Goal: Task Accomplishment & Management: Complete application form

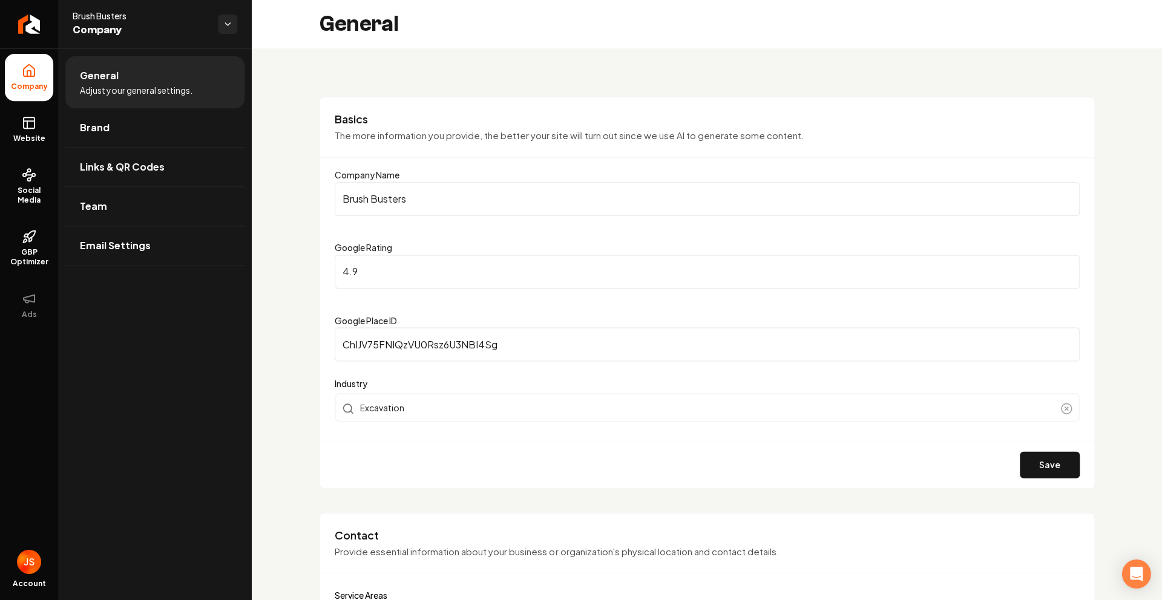
click at [28, 31] on link "Return to dashboard" at bounding box center [29, 24] width 58 height 48
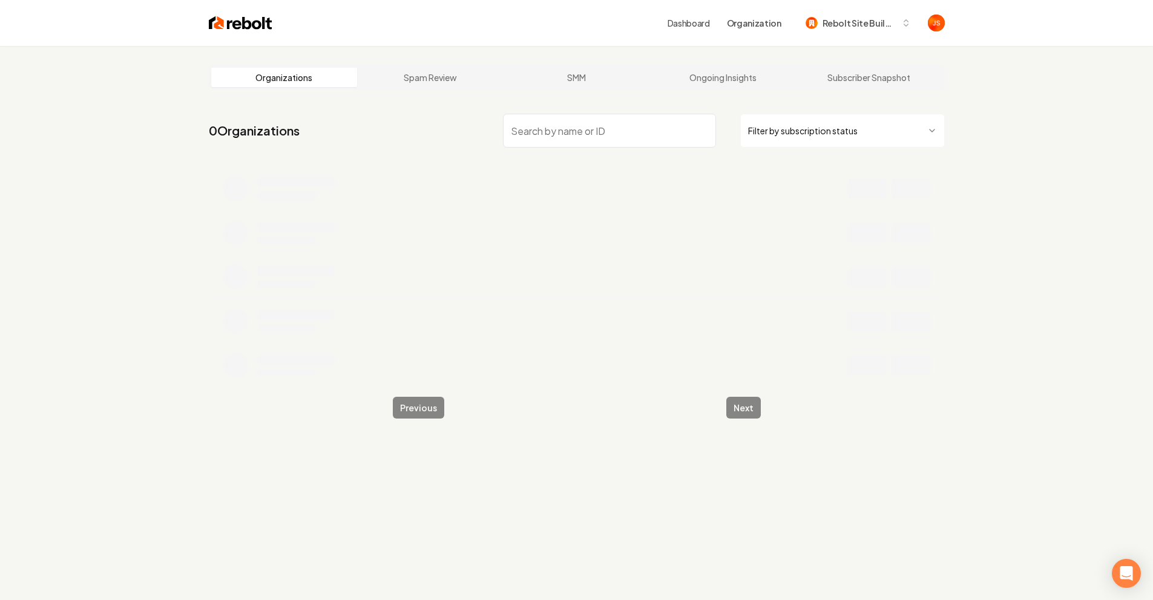
drag, startPoint x: 610, startPoint y: 163, endPoint x: 614, endPoint y: 142, distance: 21.6
click at [610, 163] on div "0 Organizations Filter by subscription status" at bounding box center [577, 248] width 736 height 278
click at [614, 139] on input "search" at bounding box center [609, 131] width 213 height 34
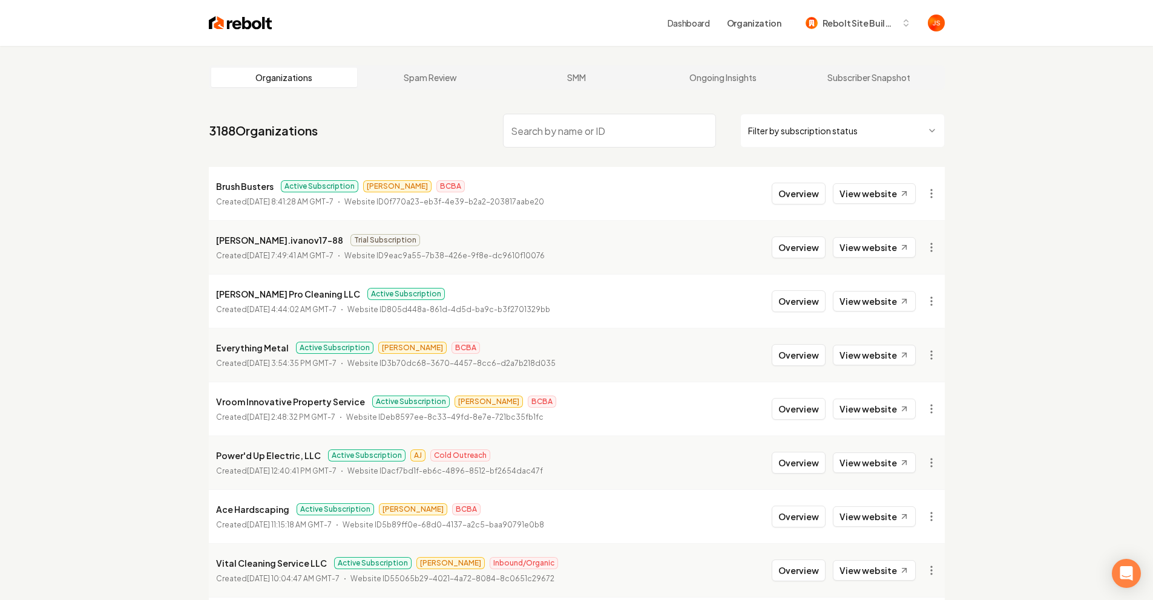
click at [381, 138] on nav "3188 Organizations Filter by subscription status" at bounding box center [577, 135] width 736 height 53
click at [805, 134] on html "Dashboard Organization Rebolt Site Builder Organizations Spam Review SMM Ongoin…" at bounding box center [581, 300] width 1162 height 600
click at [557, 142] on html "Dashboard Organization Rebolt Site Builder Organizations Spam Review SMM Ongoin…" at bounding box center [581, 300] width 1162 height 600
click at [461, 131] on html "Dashboard Organization Rebolt Site Builder Organizations Spam Review SMM Ongoin…" at bounding box center [576, 300] width 1153 height 600
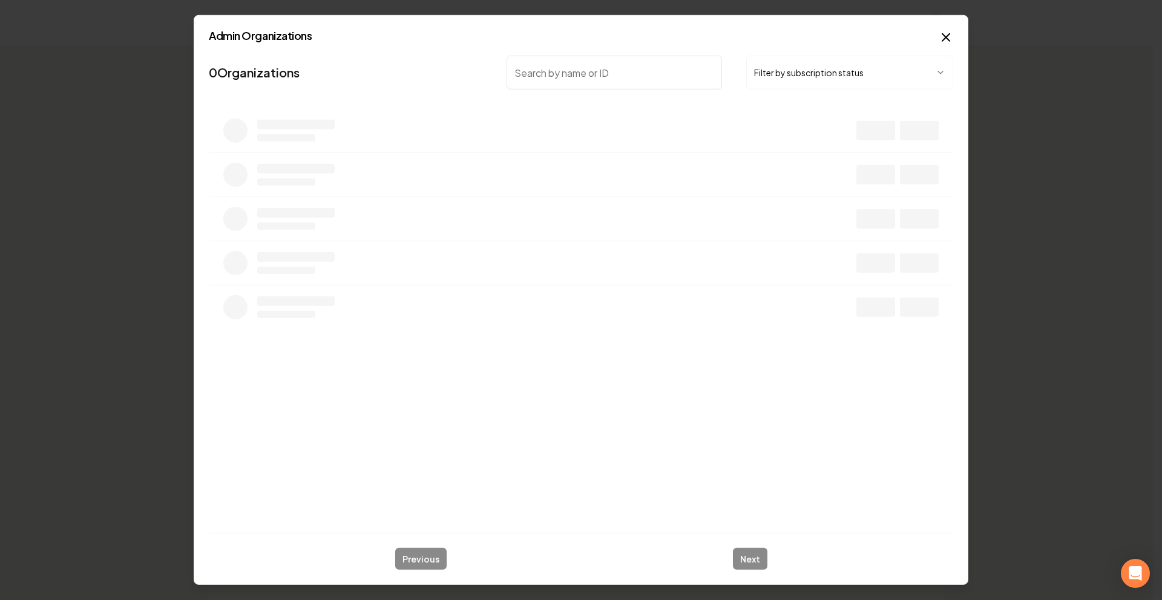
click at [615, 70] on input "search" at bounding box center [614, 73] width 215 height 34
click at [942, 39] on icon "button" at bounding box center [946, 37] width 15 height 15
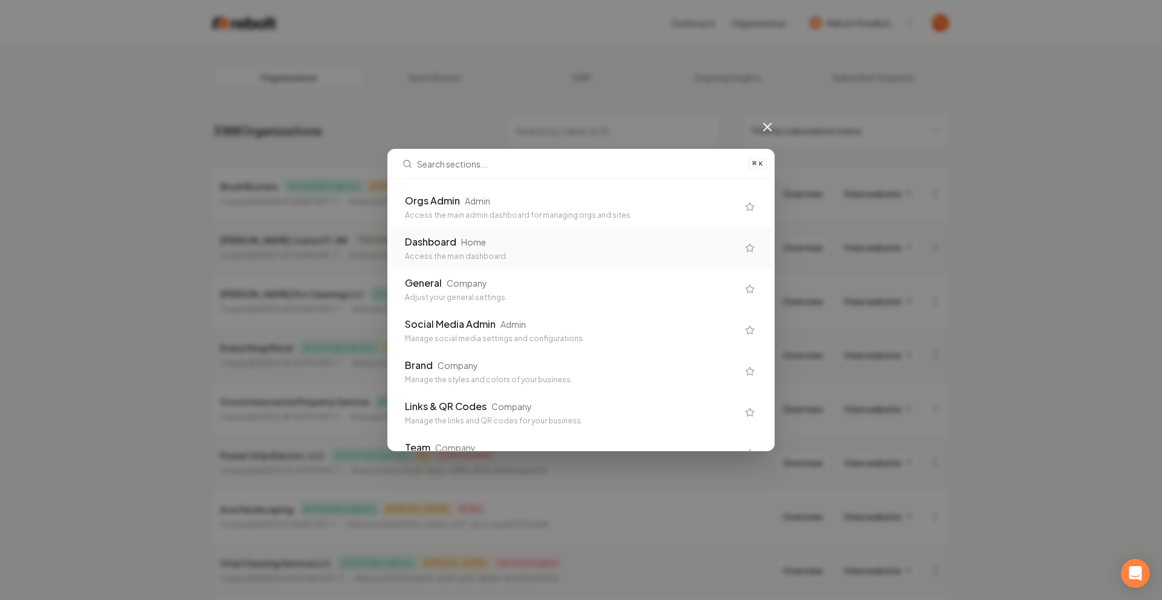
click at [468, 236] on div "Home" at bounding box center [473, 242] width 25 height 12
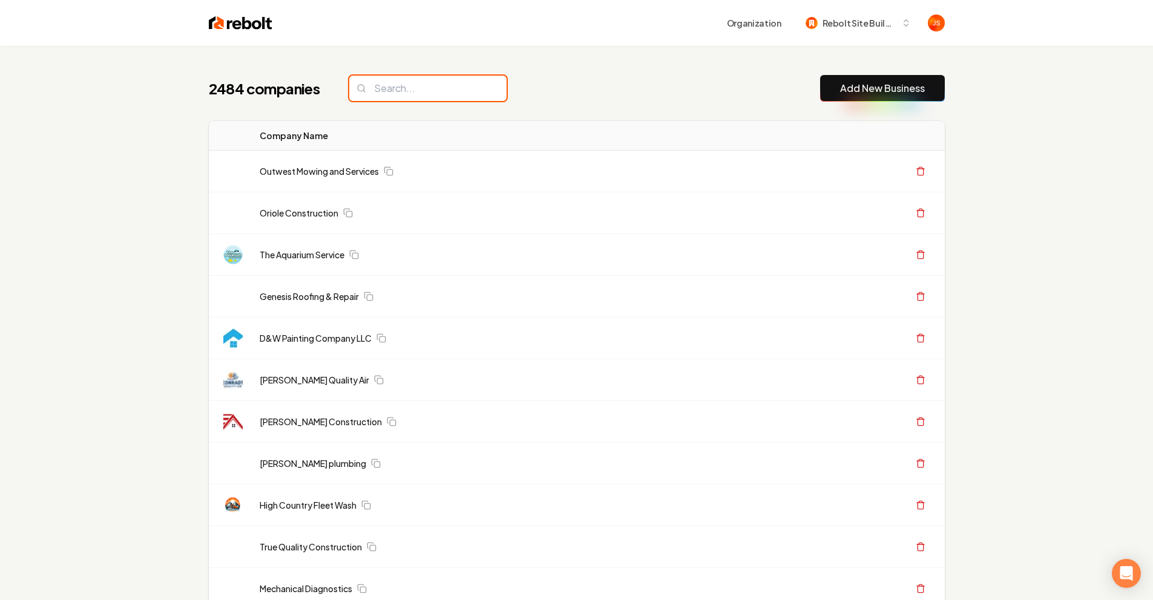
click at [395, 92] on input "search" at bounding box center [427, 88] width 157 height 25
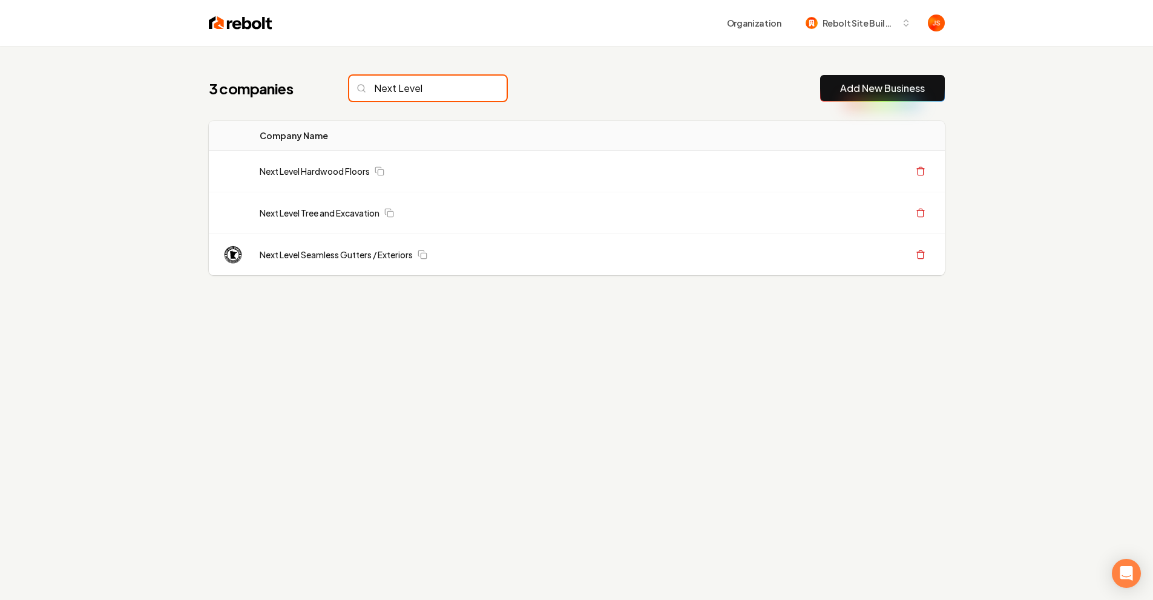
type input "Next Level"
click at [564, 48] on div "3 companies Next Level Add New Business Logo Company Name Actions Next Level Ha…" at bounding box center [576, 199] width 775 height 307
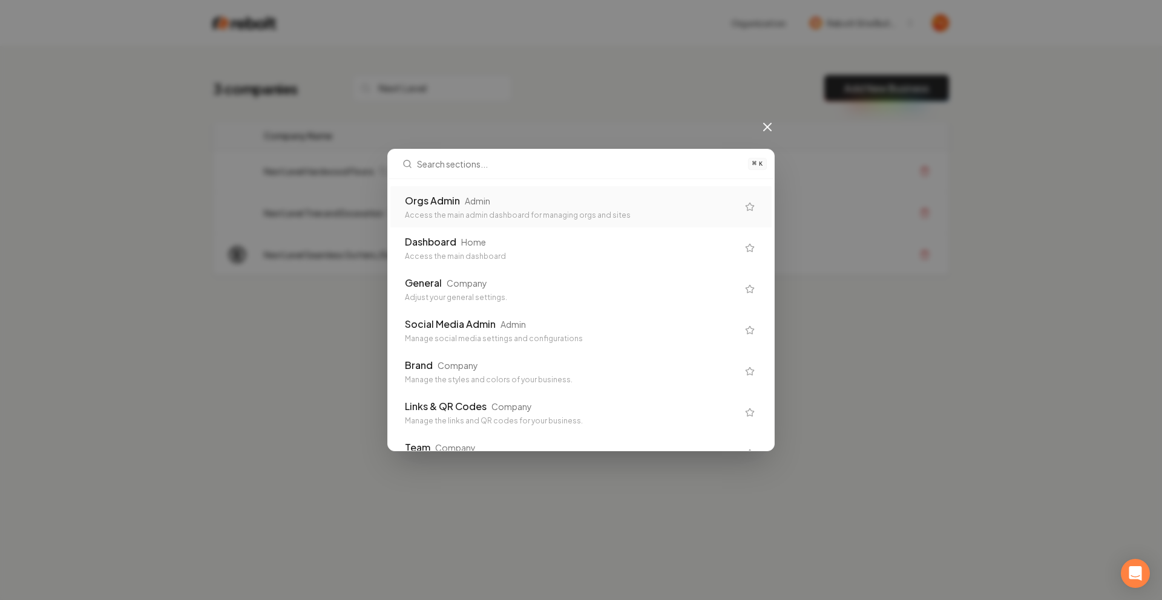
click at [649, 125] on div "⌘ K Orgs Admin Admin Access the main admin dashboard for managing orgs and site…" at bounding box center [581, 300] width 1162 height 600
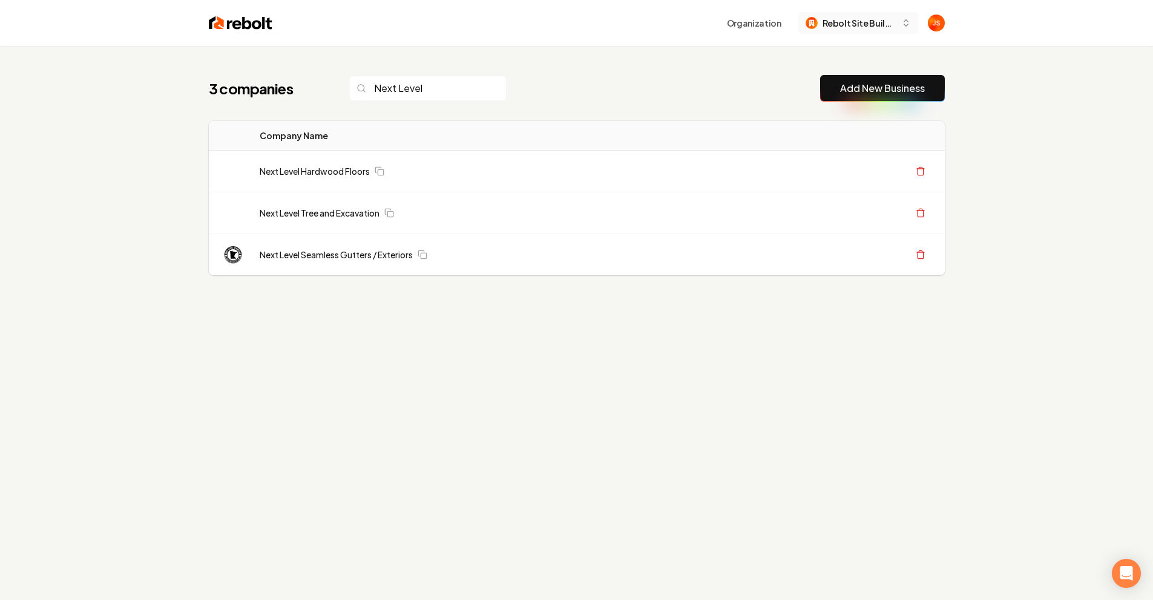
click at [879, 21] on span "Rebolt Site Builder" at bounding box center [859, 23] width 74 height 13
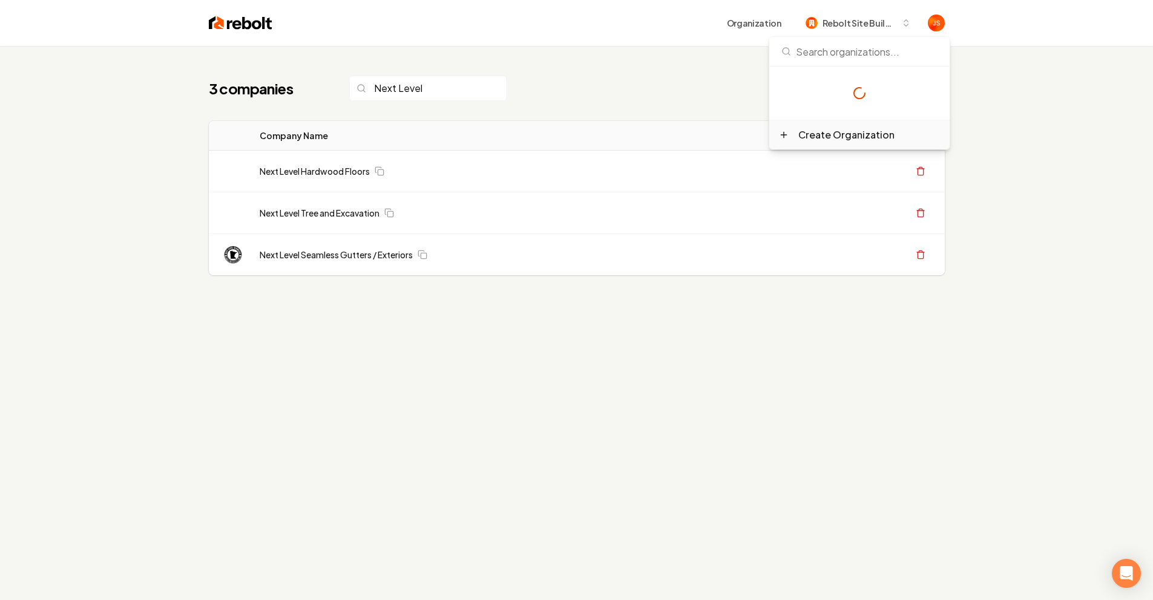
click at [824, 131] on div "Create Organization" at bounding box center [846, 135] width 96 height 15
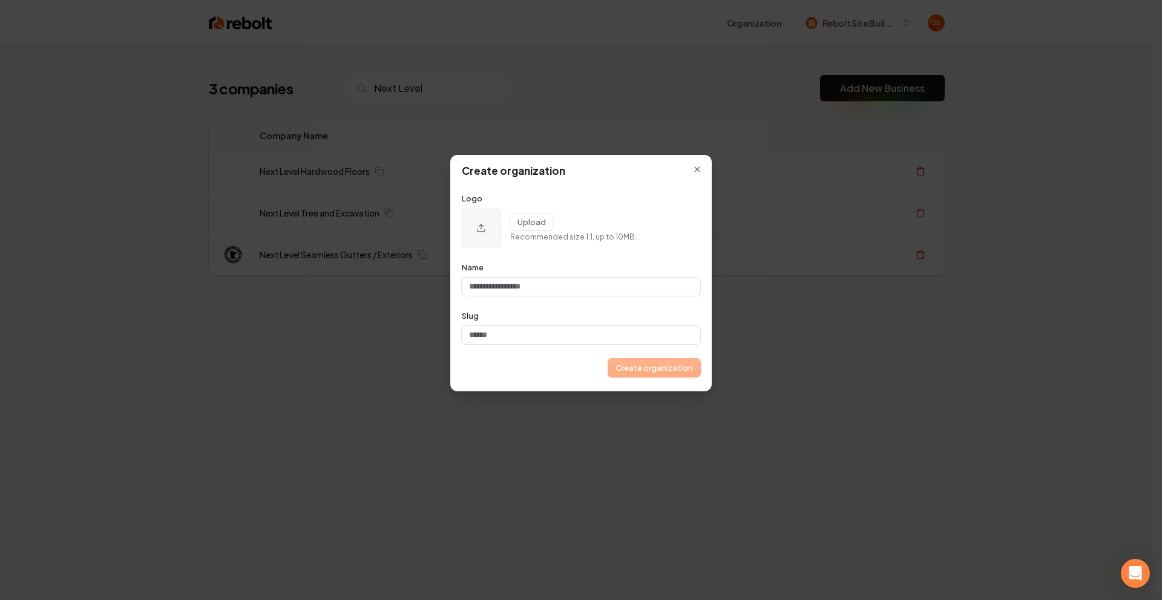
type input "*"
type input "**"
type input "***"
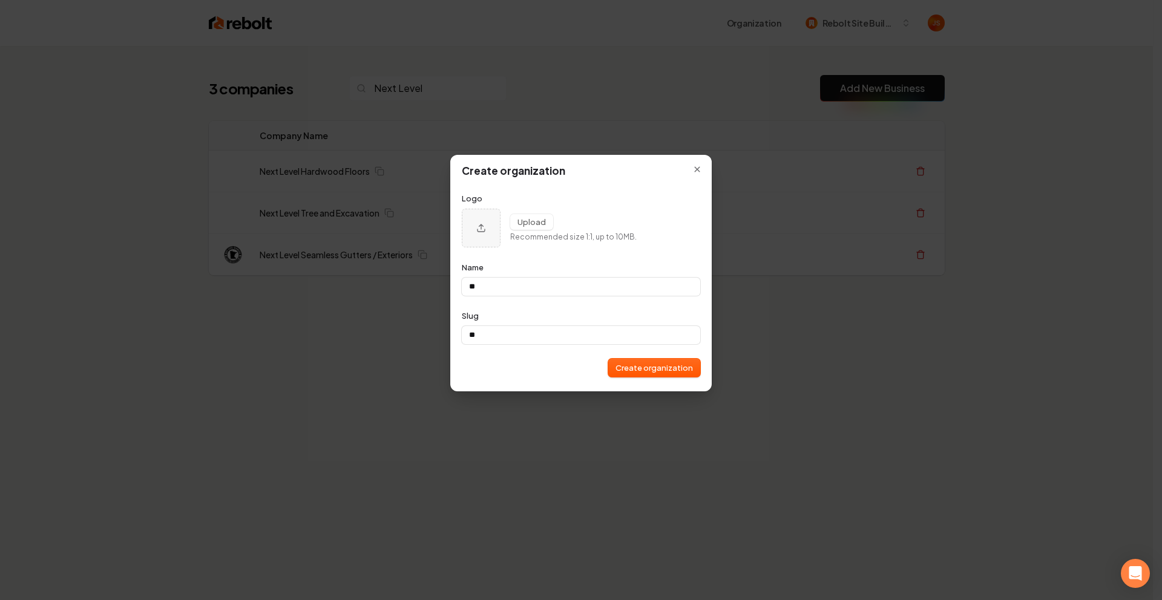
type input "***"
type input "****"
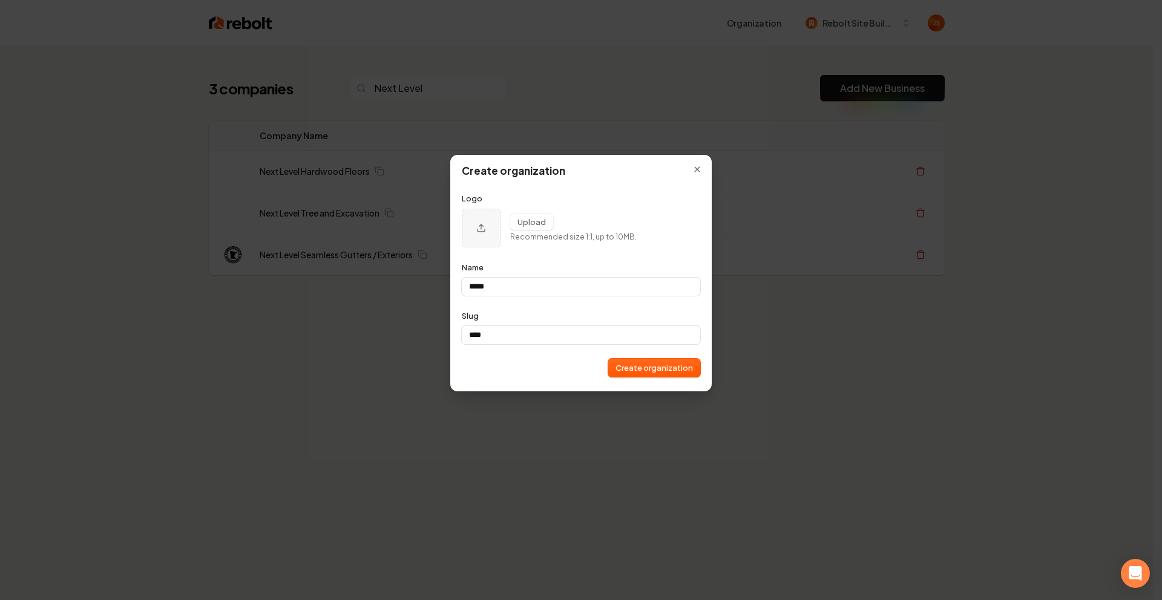
type input "******"
type input "*******"
type input "********"
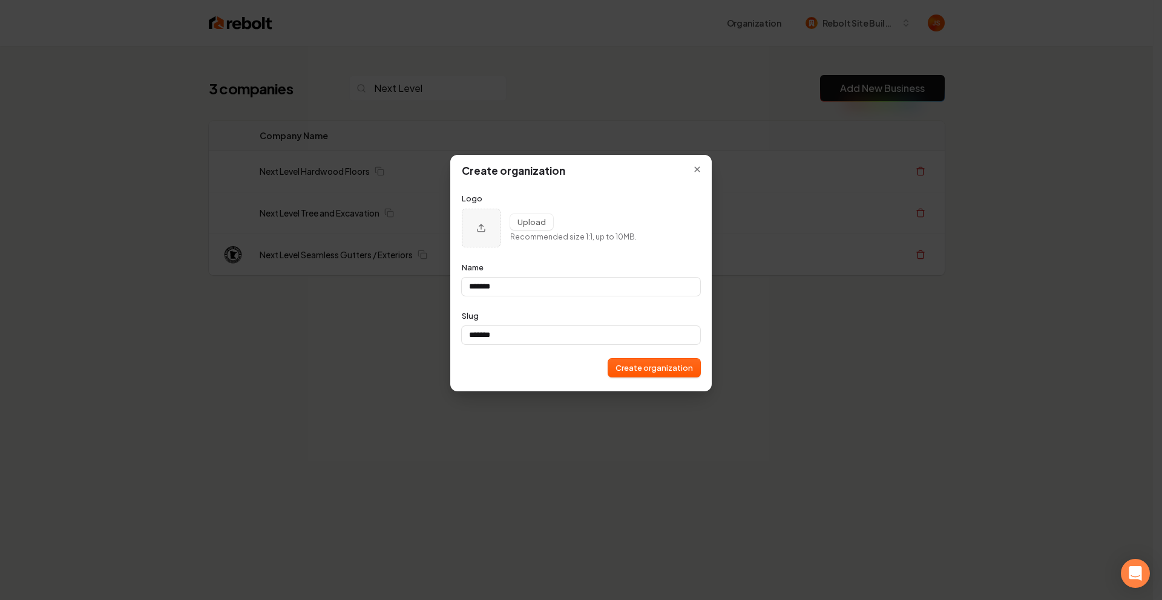
type input "********"
type input "*******"
type input "******"
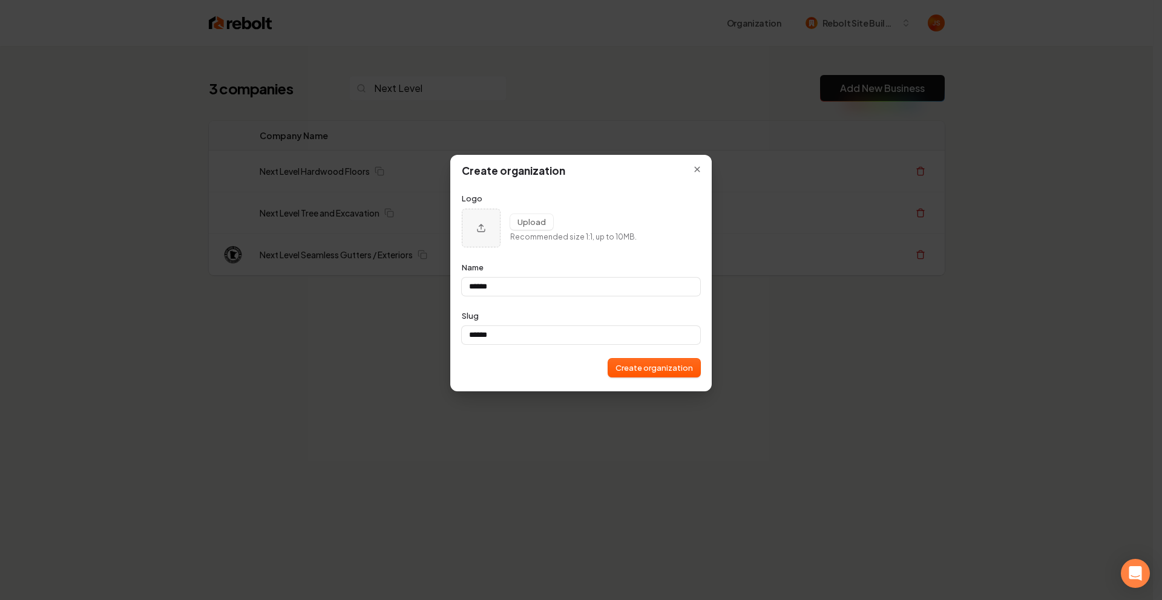
type input "*******"
type input "********"
type input "*********"
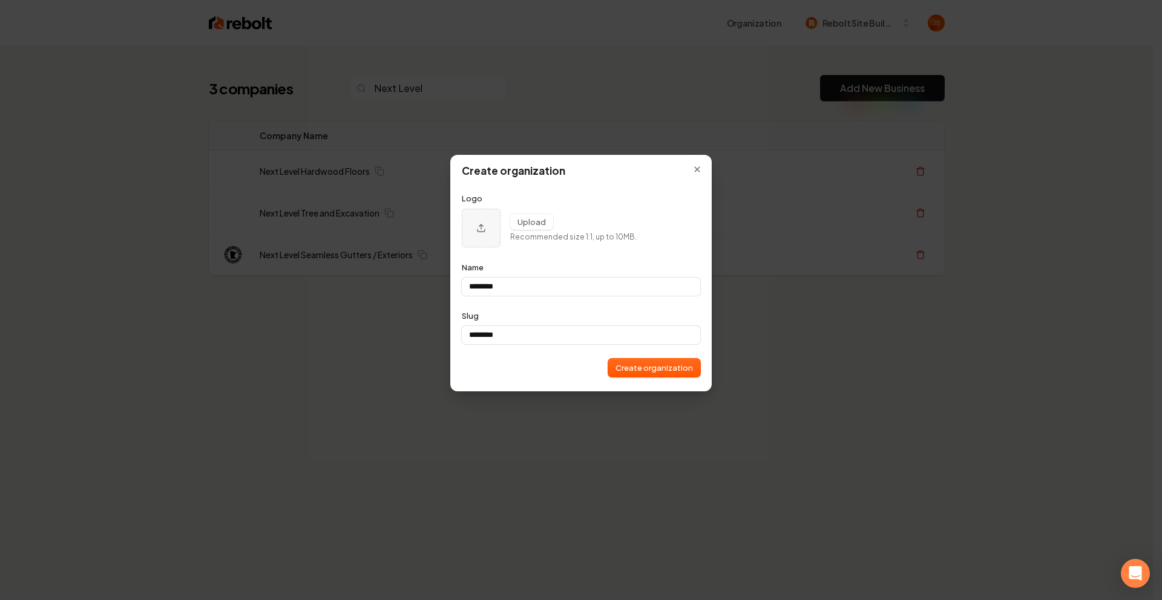
type input "*********"
type input "**********"
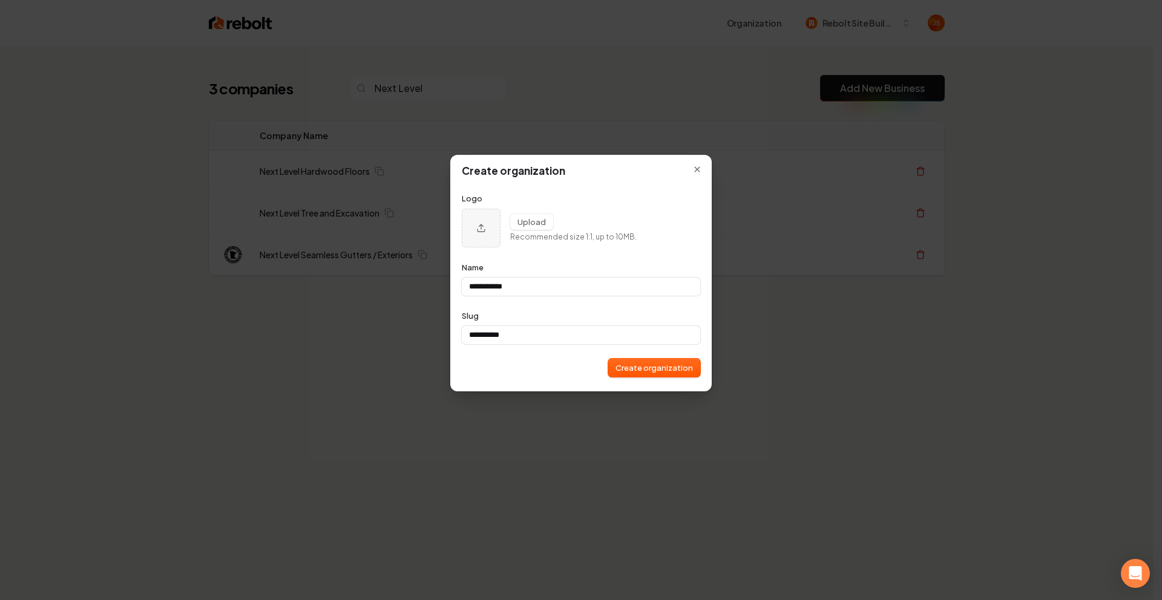
type input "**********"
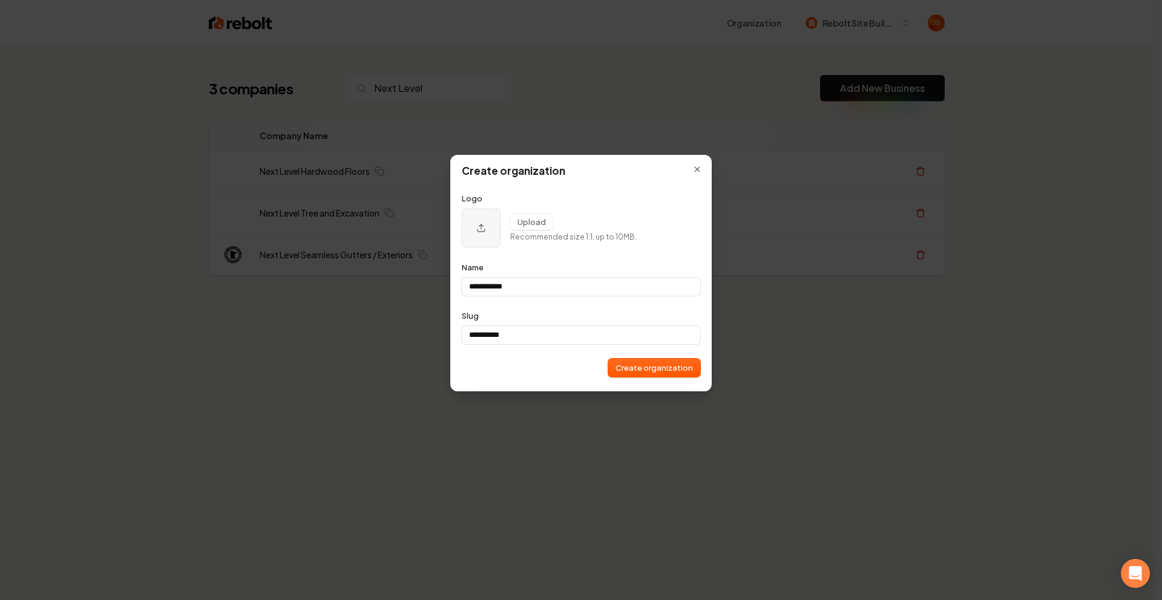
type input "**********"
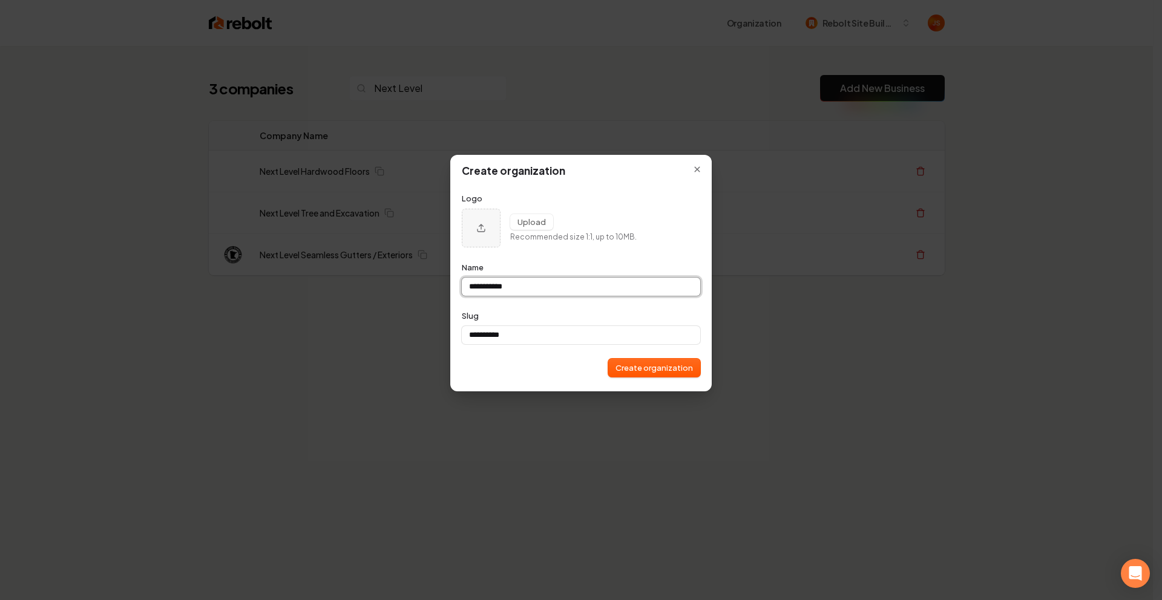
type input "**********"
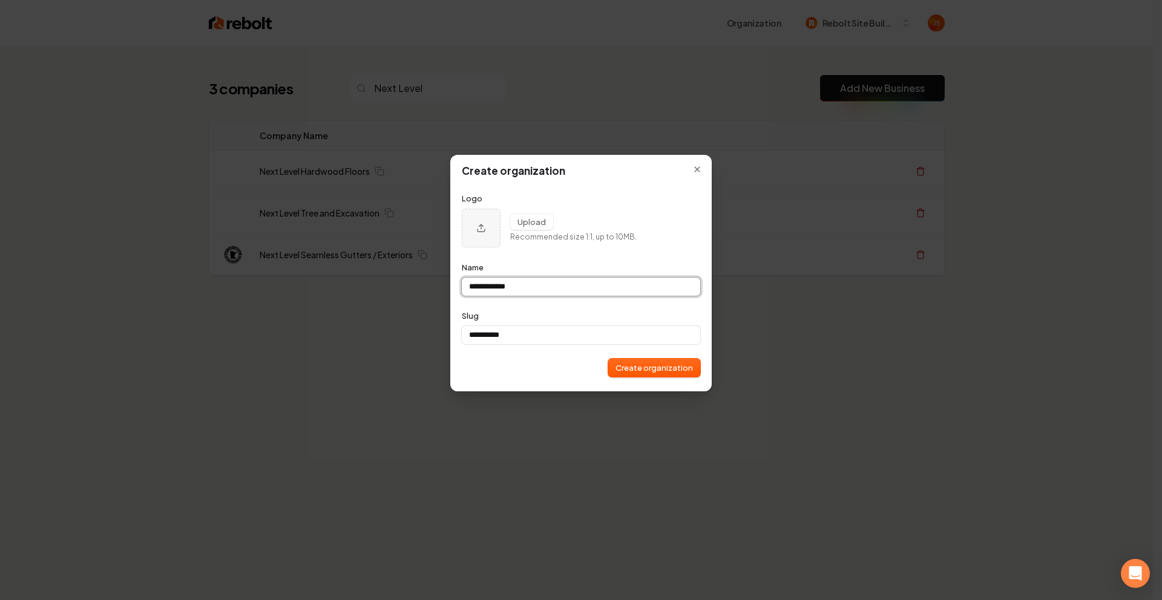
type input "**********"
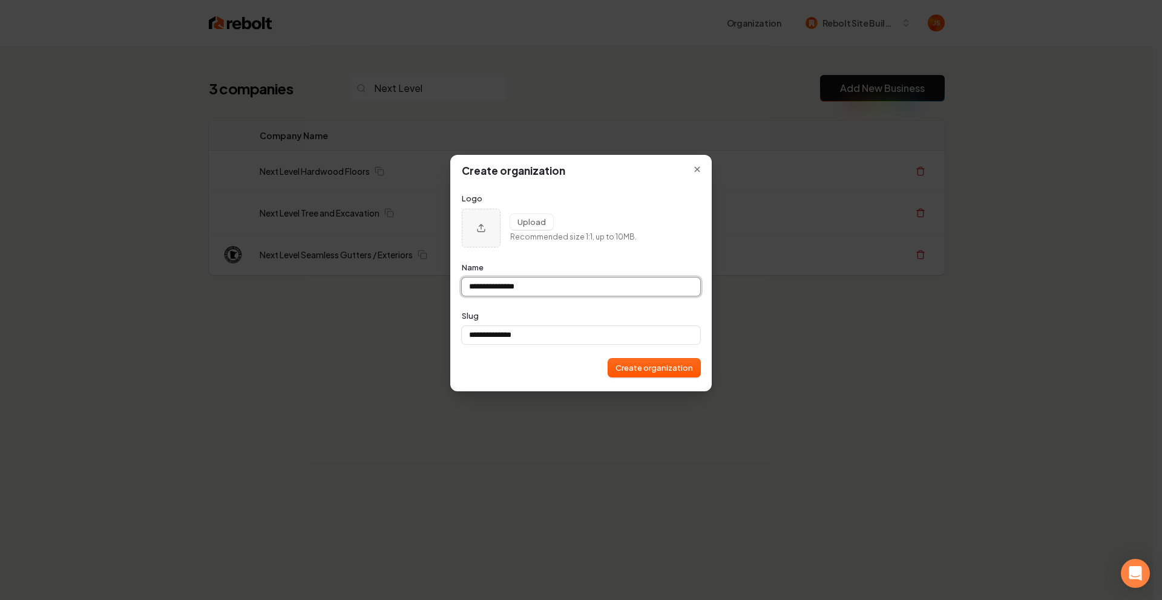
type input "**********"
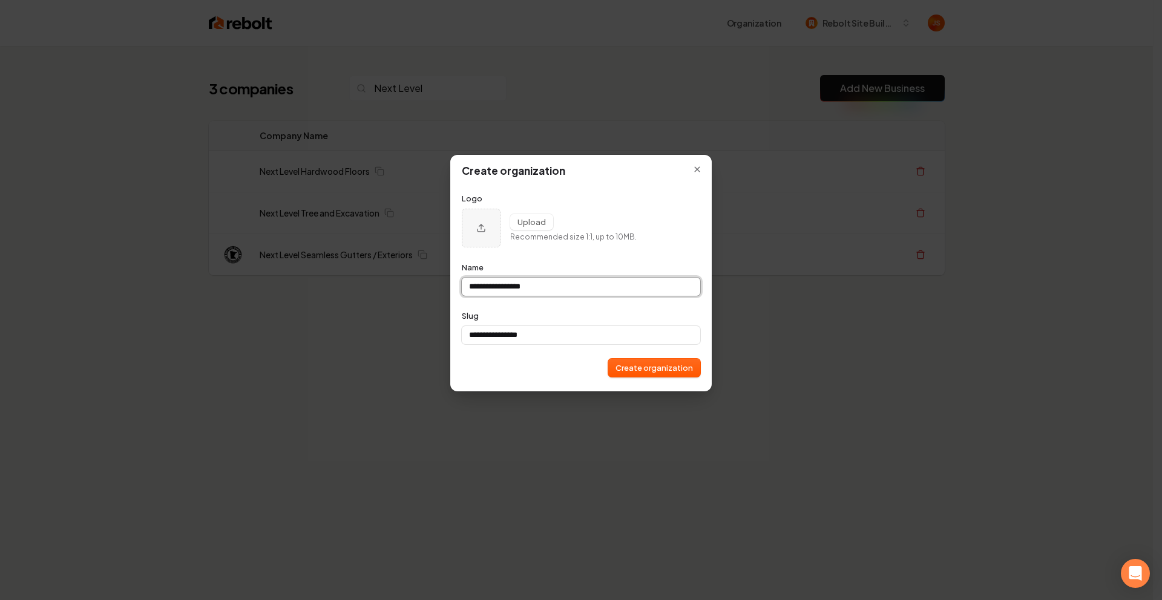
type input "**********"
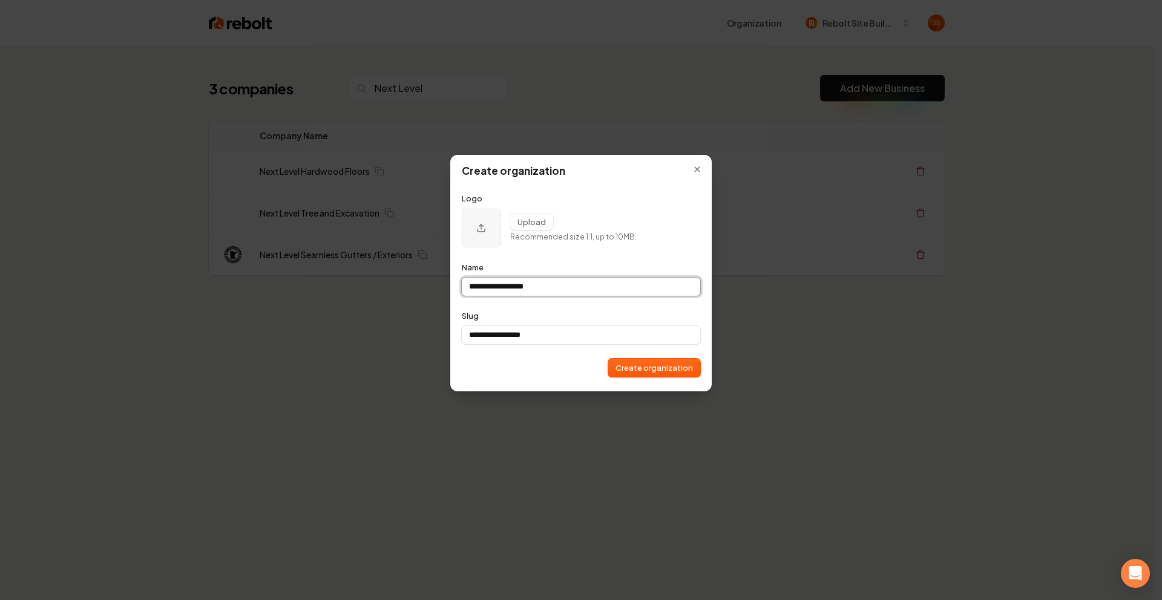
type input "**********"
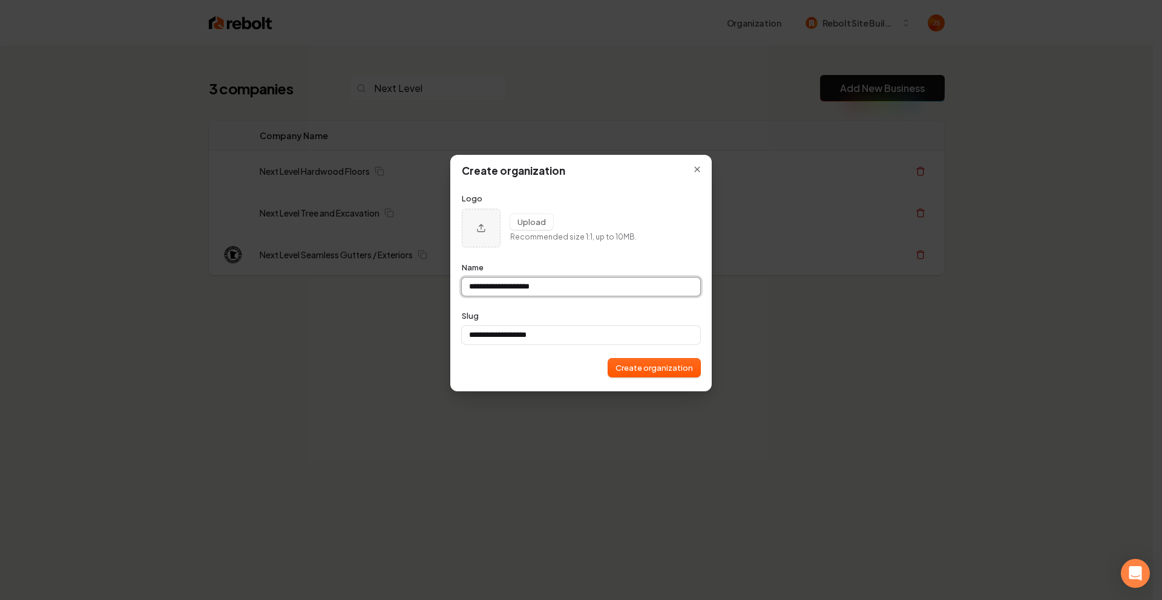
type input "**********"
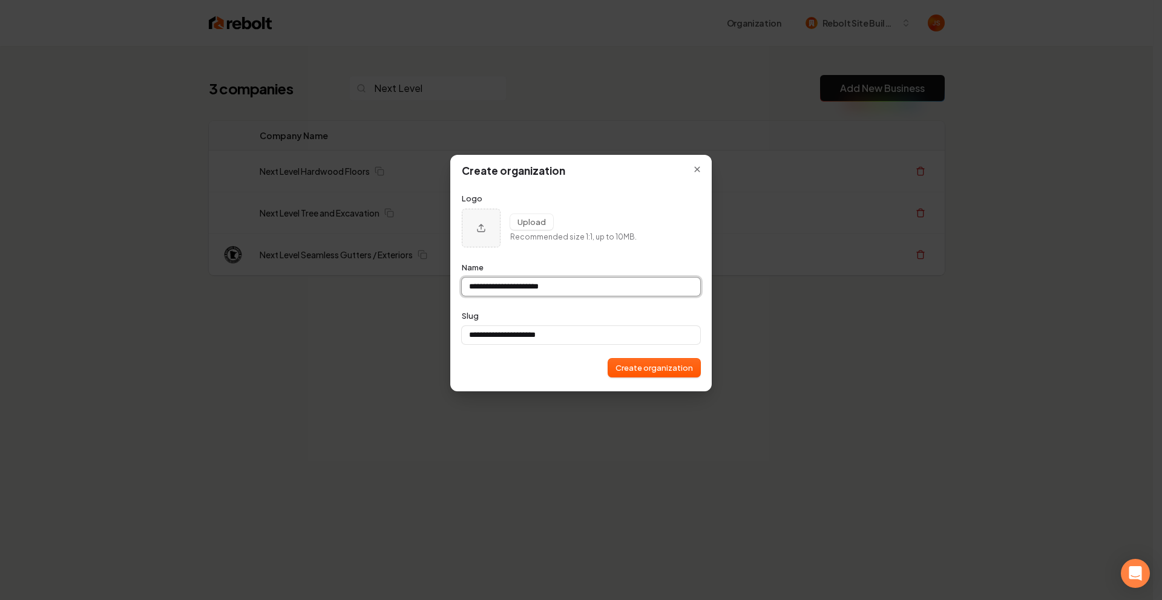
type input "**********"
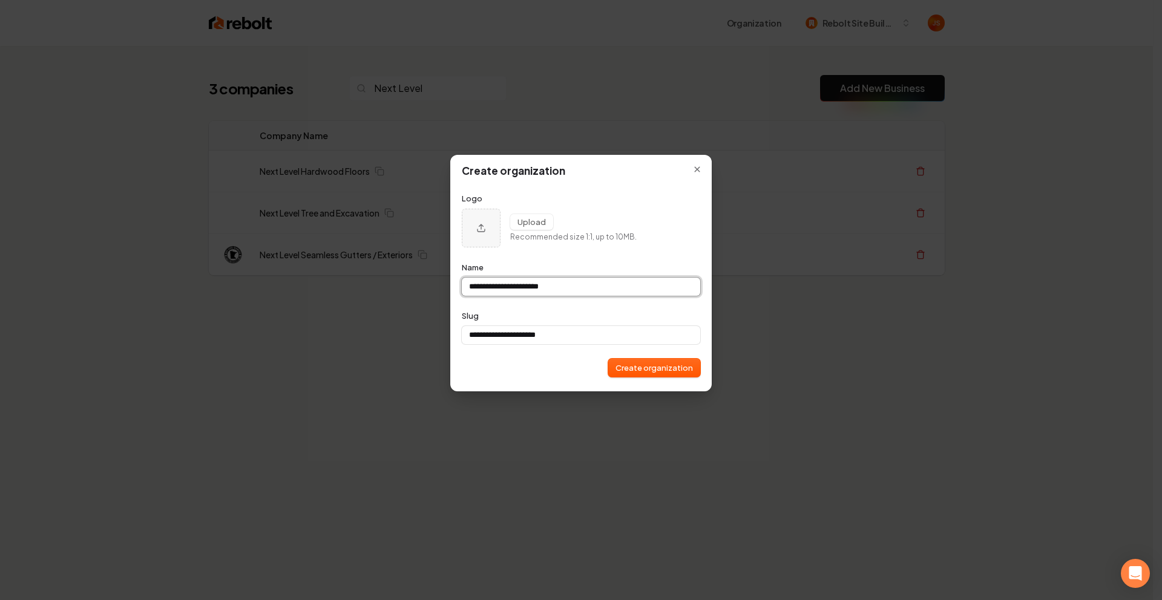
type input "**********"
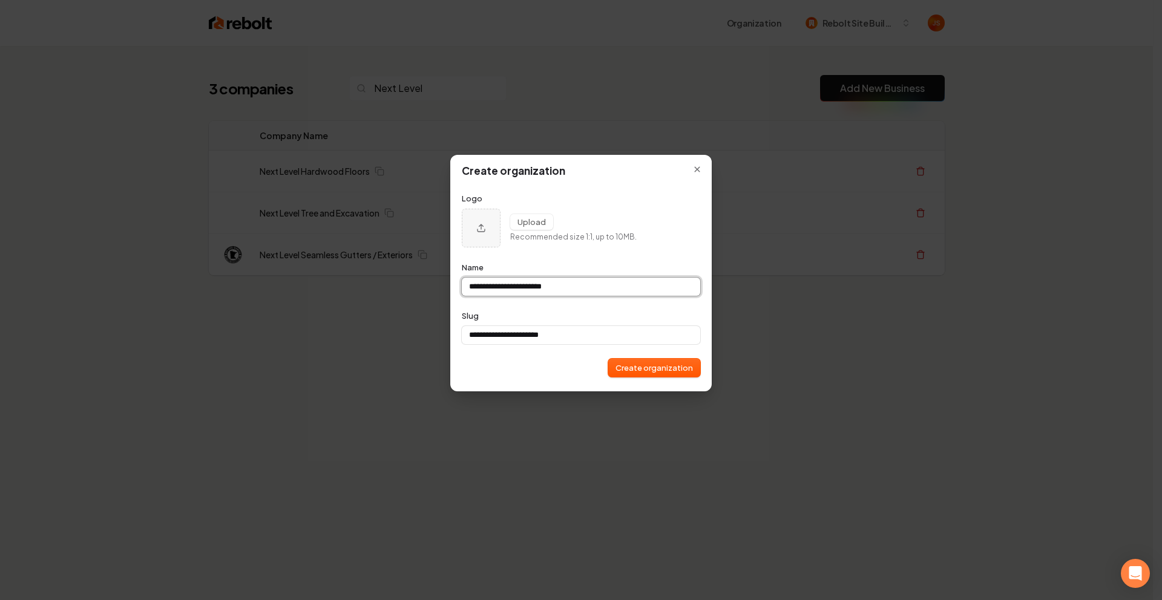
type input "**********"
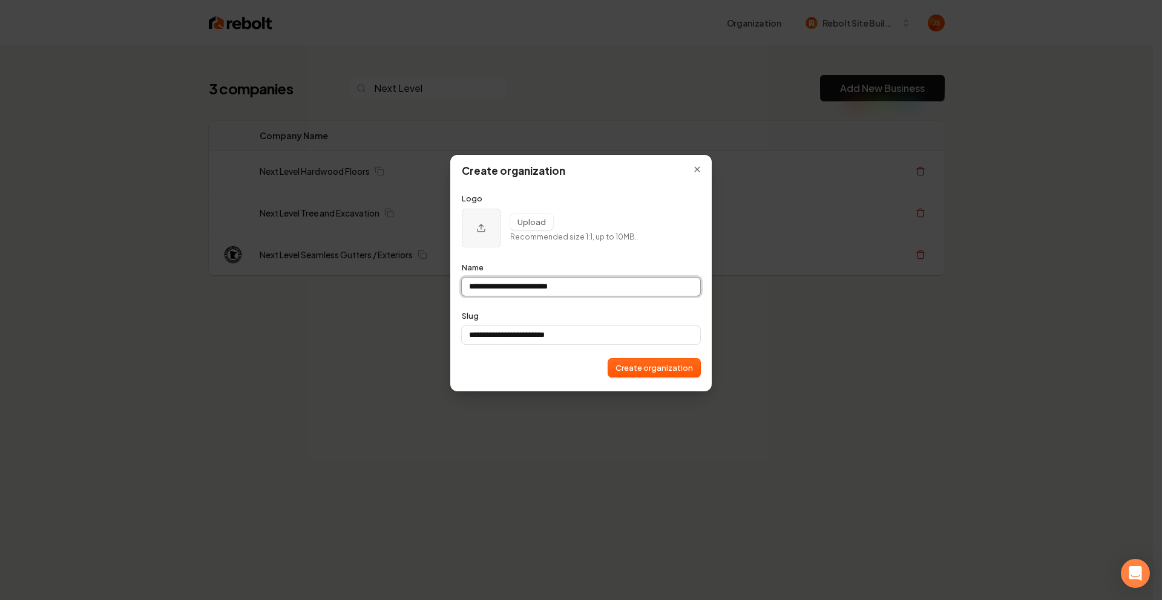
type input "**********"
click at [627, 369] on button "Create organization" at bounding box center [654, 368] width 92 height 18
type input "**********"
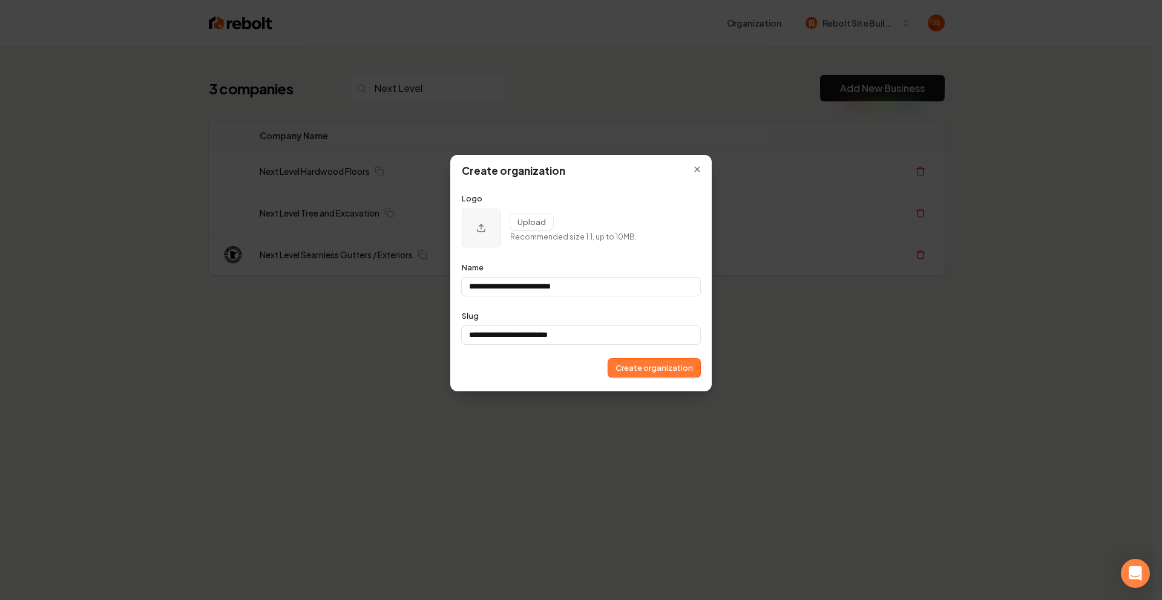
type input "**********"
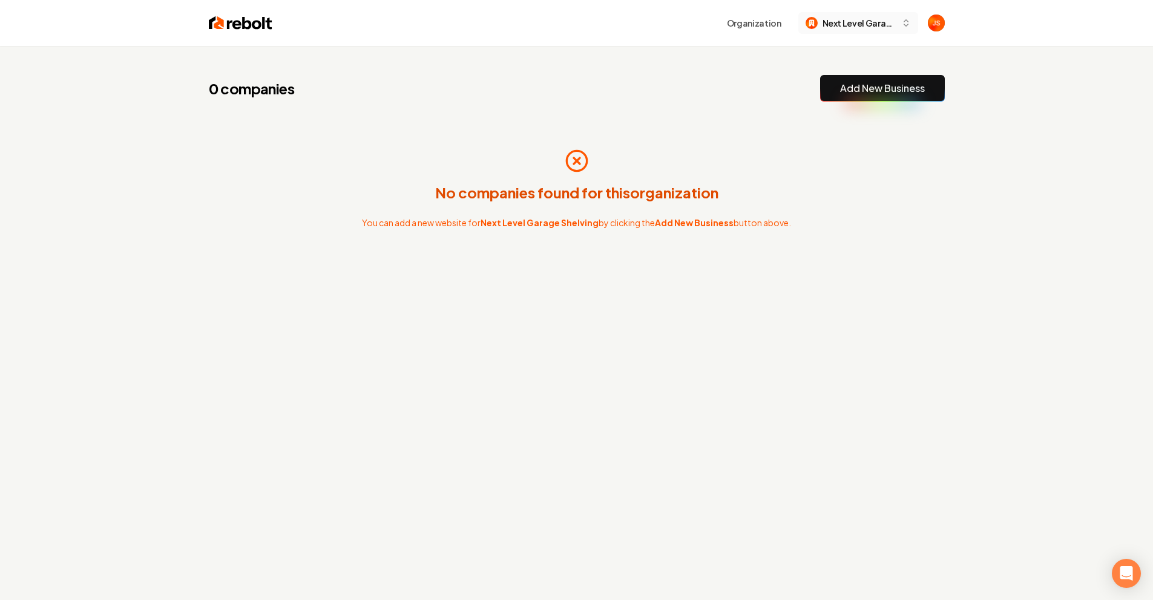
click at [870, 21] on span "Next Level Garage Shelving" at bounding box center [859, 23] width 74 height 13
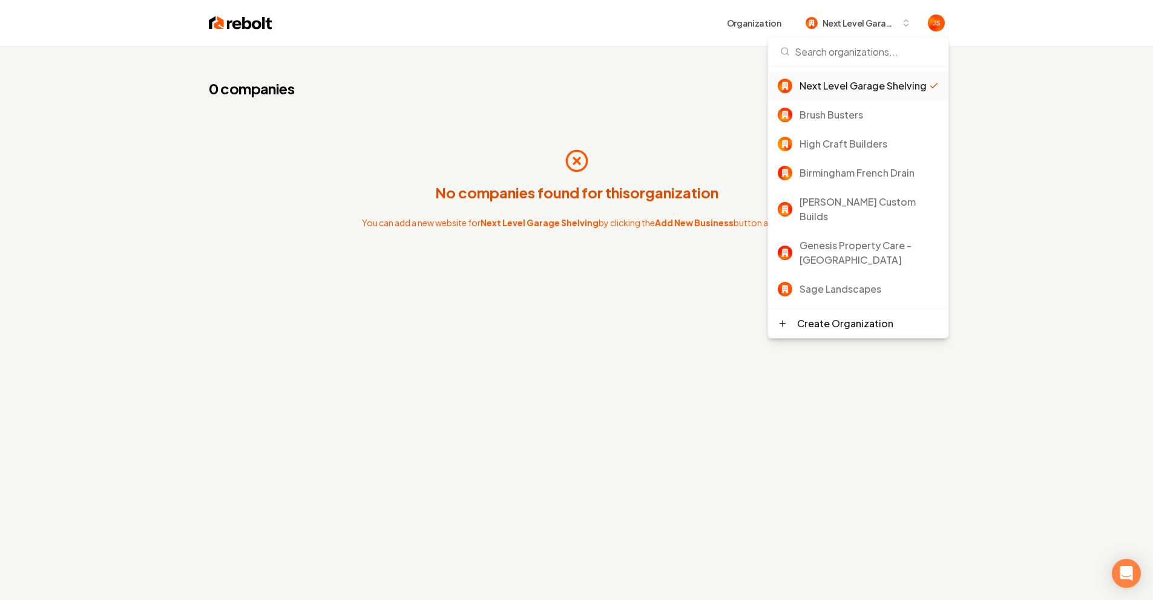
click at [656, 77] on div "0 companies Add New Business" at bounding box center [577, 88] width 736 height 27
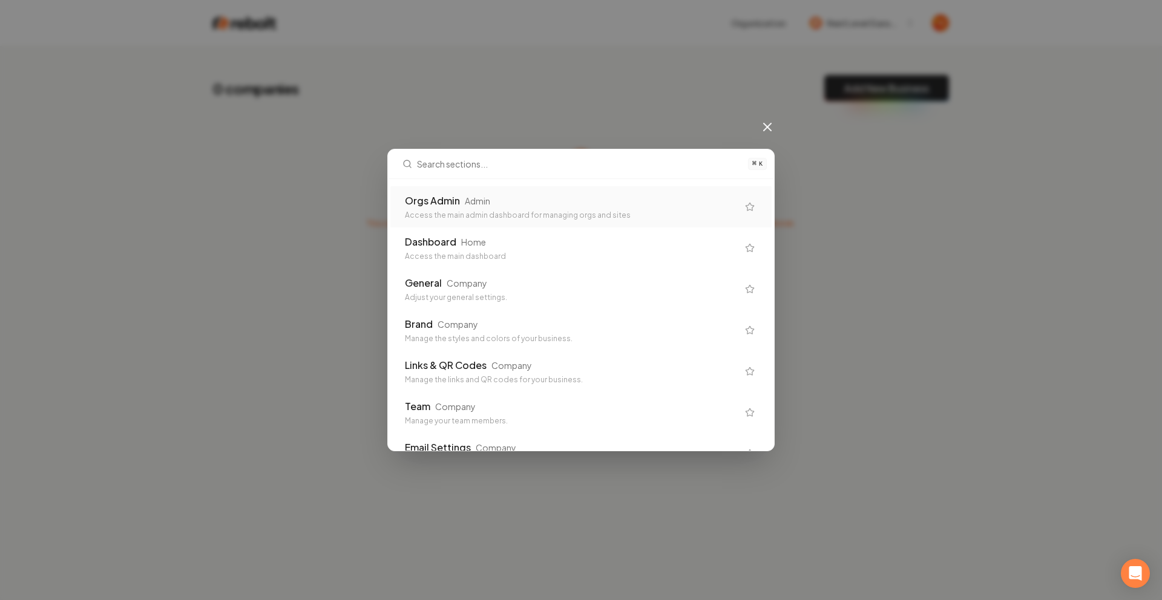
click at [471, 212] on div "Access the main admin dashboard for managing orgs and sites" at bounding box center [571, 216] width 333 height 10
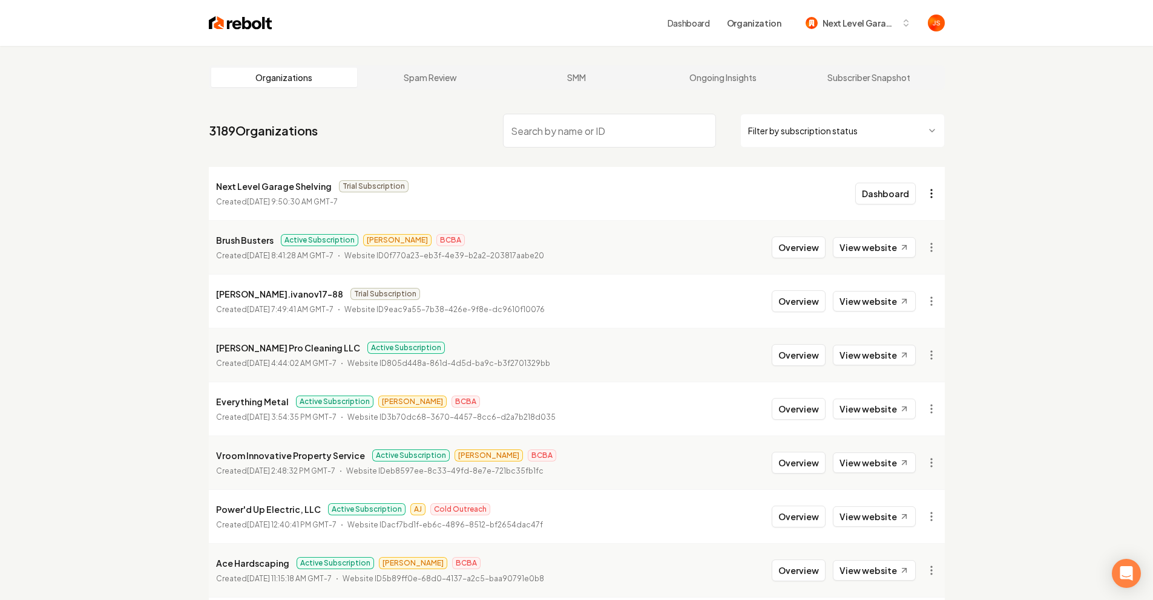
click at [930, 192] on html "Dashboard Organization Next Level Garage Shelving Organizations Spam Review SMM…" at bounding box center [576, 300] width 1153 height 600
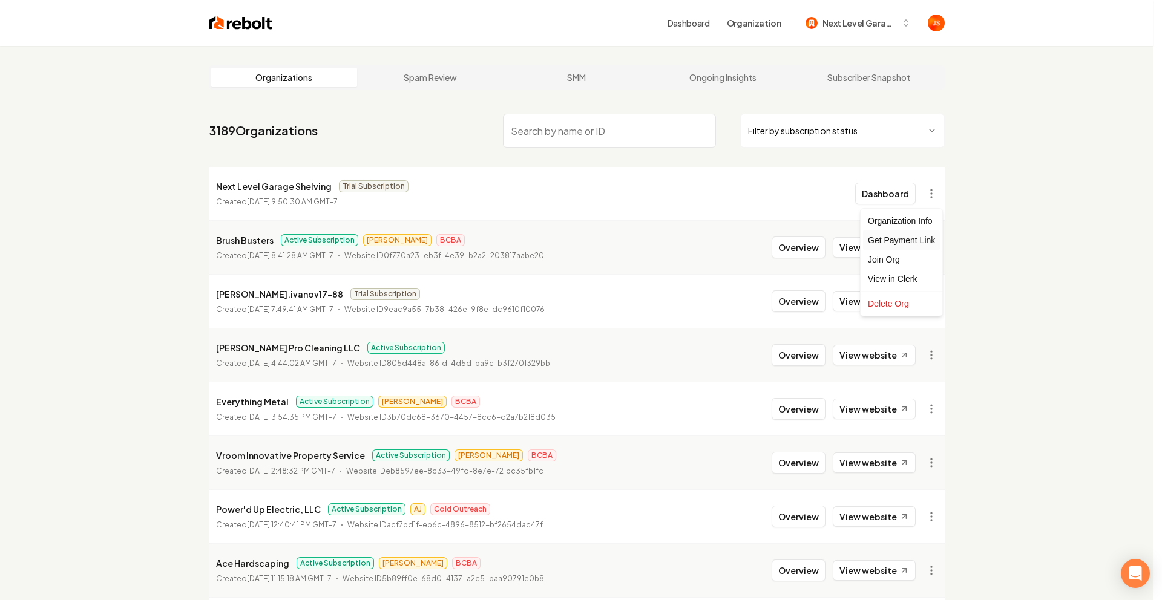
click at [904, 240] on div "Get Payment Link" at bounding box center [901, 240] width 77 height 19
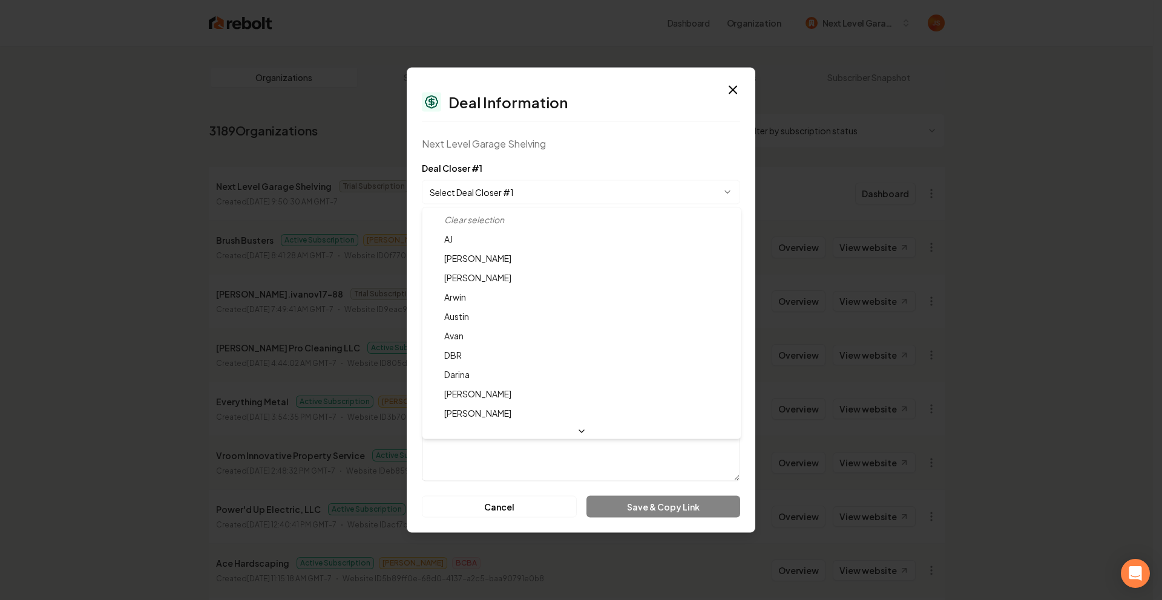
click at [548, 197] on body "Dashboard Organization Next Level Garage Shelving Organizations Spam Review SMM…" at bounding box center [576, 300] width 1153 height 600
select select "**********"
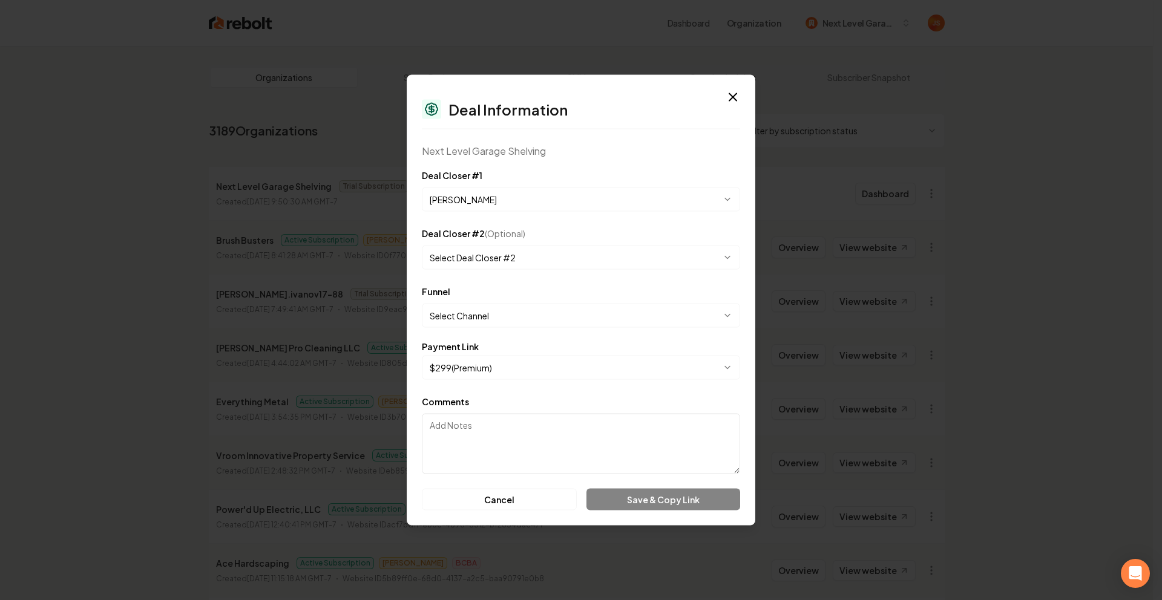
click at [482, 315] on body "Dashboard Organization Next Level Garage Shelving Organizations Spam Review SMM…" at bounding box center [576, 300] width 1153 height 600
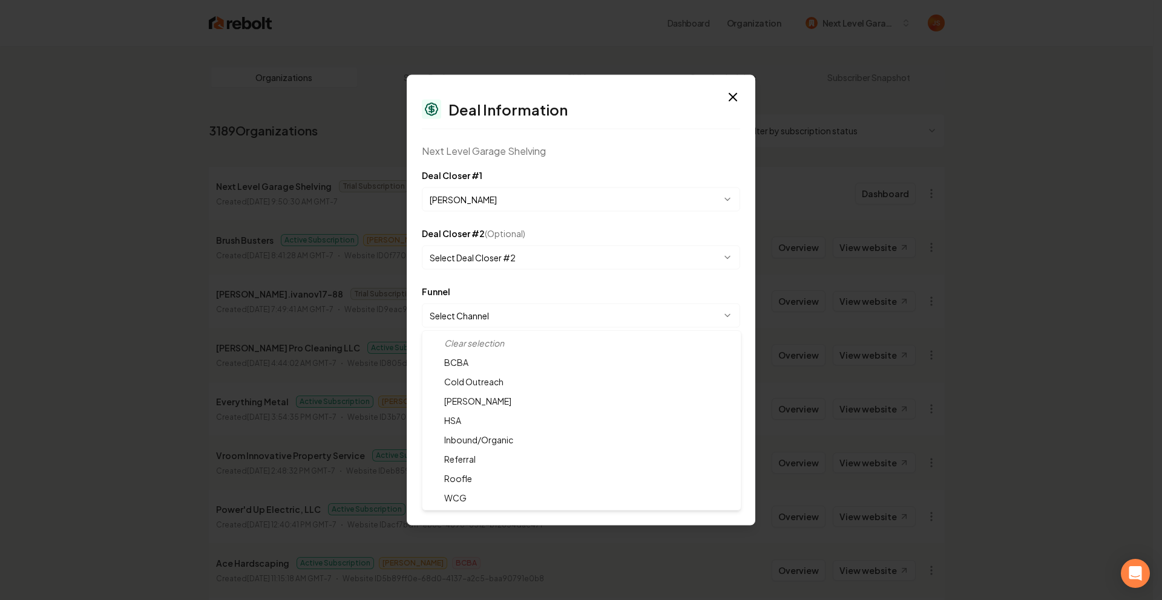
select select "**********"
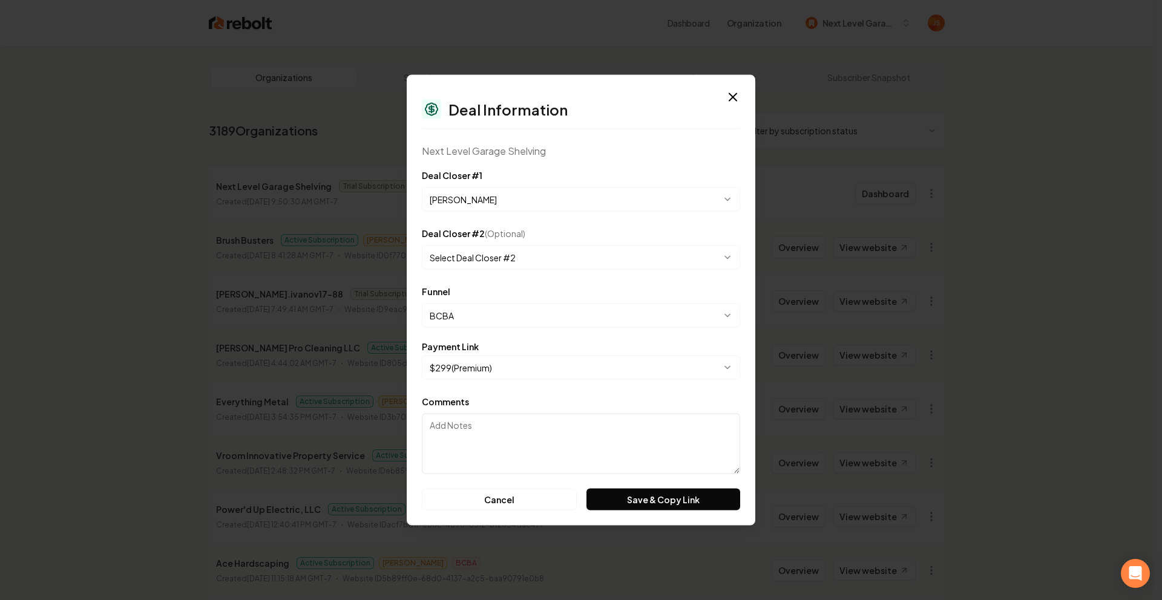
click at [478, 370] on body "Dashboard Organization Next Level Garage Shelving Organizations Spam Review SMM…" at bounding box center [576, 300] width 1153 height 600
click at [622, 495] on button "Save & Copy Link" at bounding box center [663, 500] width 154 height 22
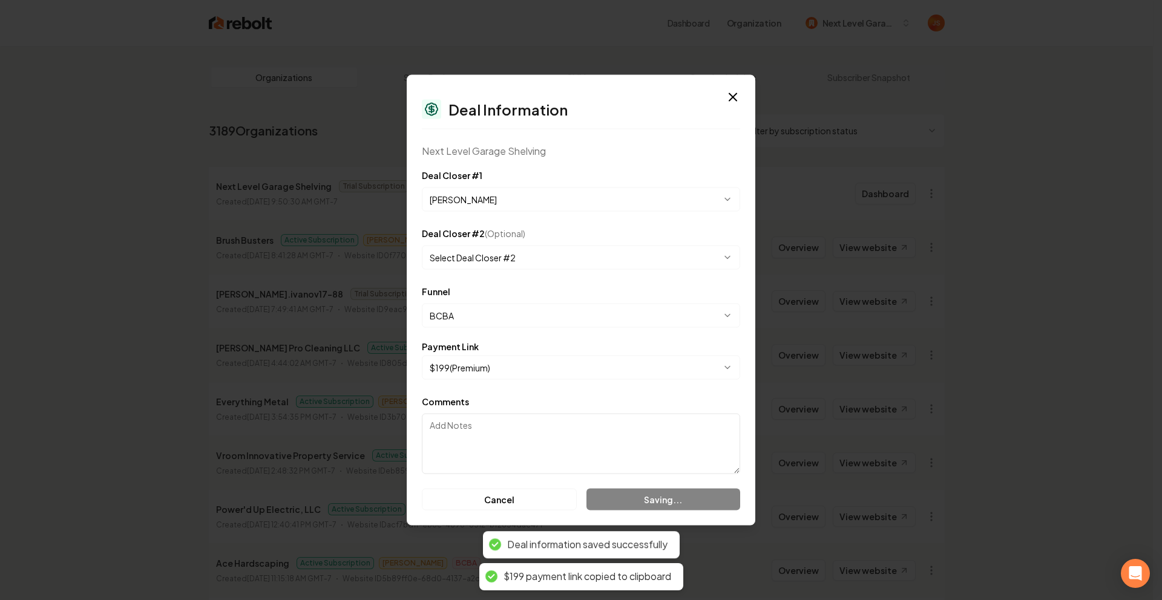
select select "**********"
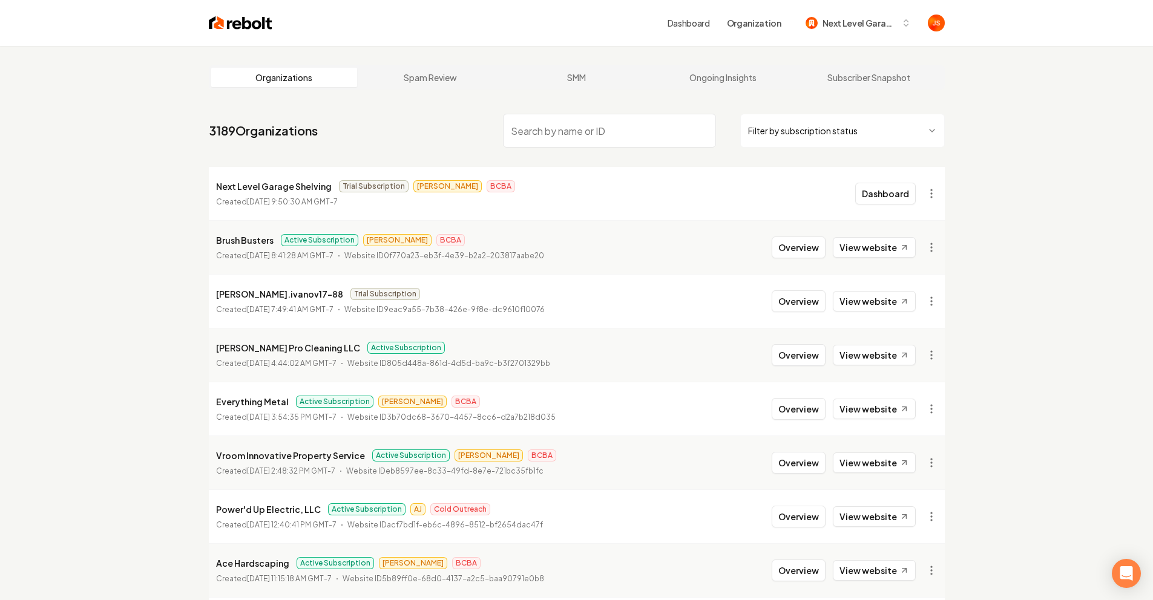
click at [645, 124] on input "search" at bounding box center [609, 131] width 213 height 34
click at [758, 136] on html "Dashboard Organization Next Level Garage Shelving Organizations Spam Review SMM…" at bounding box center [576, 300] width 1153 height 600
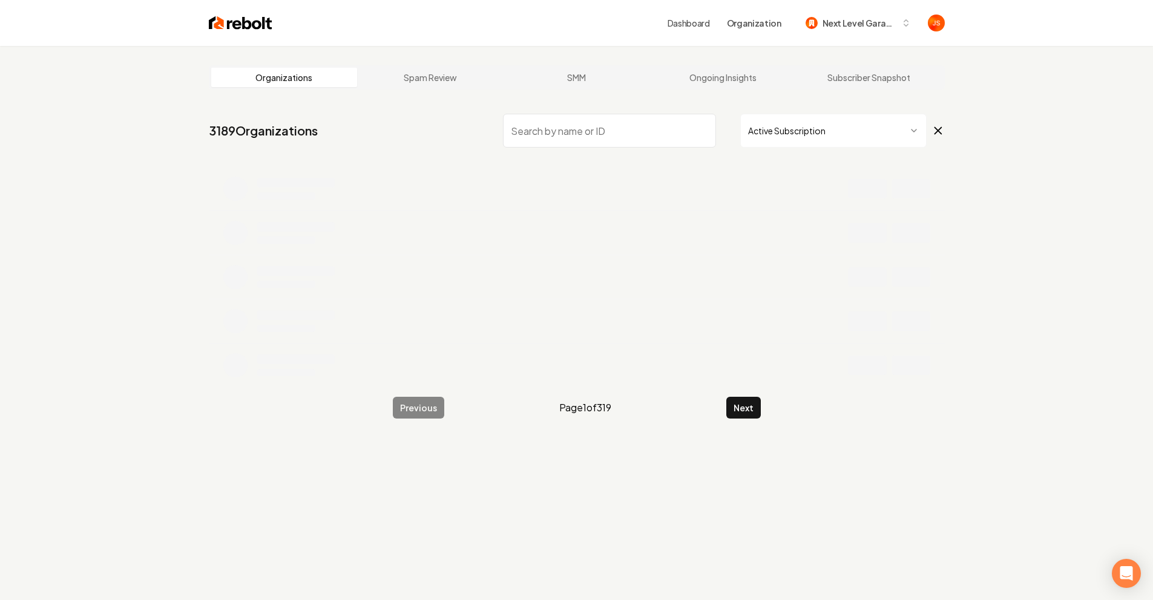
click at [645, 135] on input "search" at bounding box center [609, 131] width 213 height 34
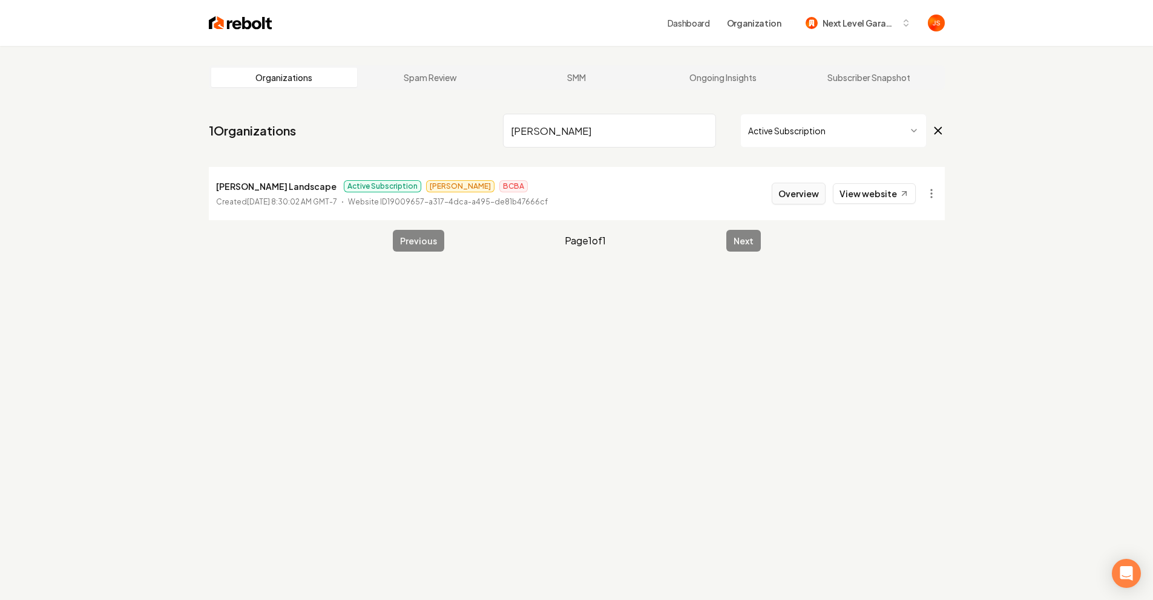
type input "Tommie"
click at [810, 184] on button "Overview" at bounding box center [799, 194] width 54 height 22
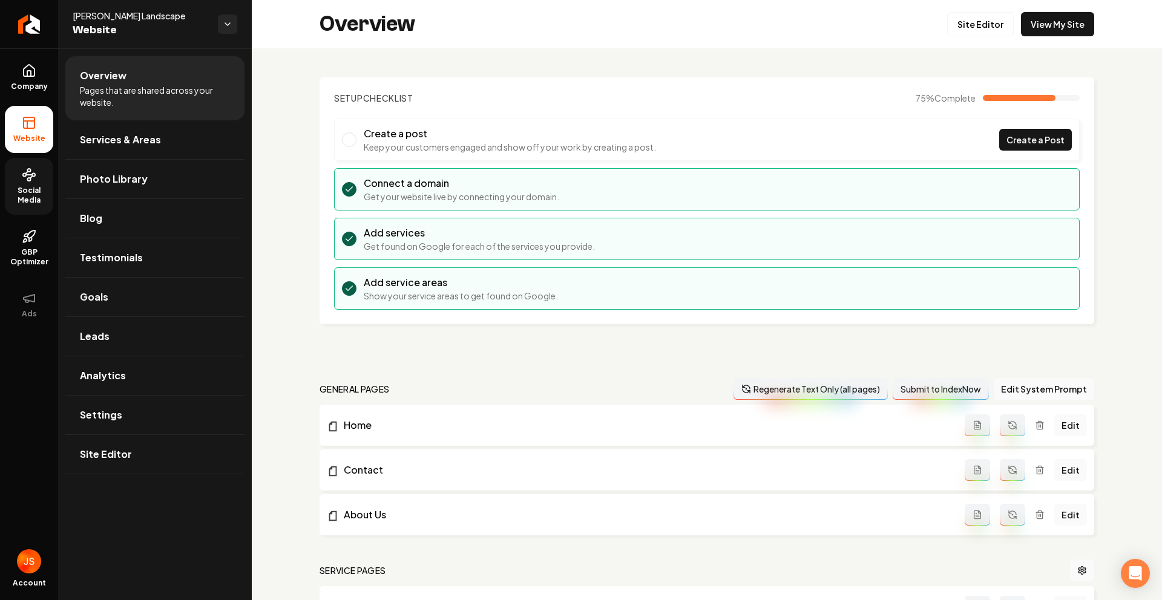
click at [31, 186] on span "Social Media" at bounding box center [29, 195] width 48 height 19
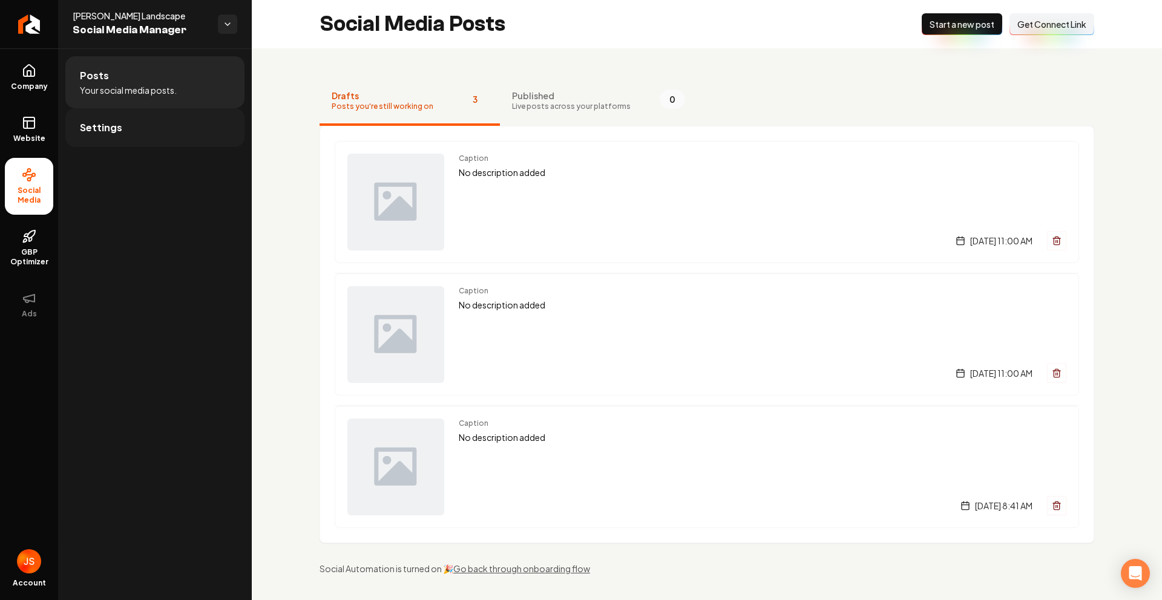
click at [142, 122] on link "Settings" at bounding box center [154, 127] width 179 height 39
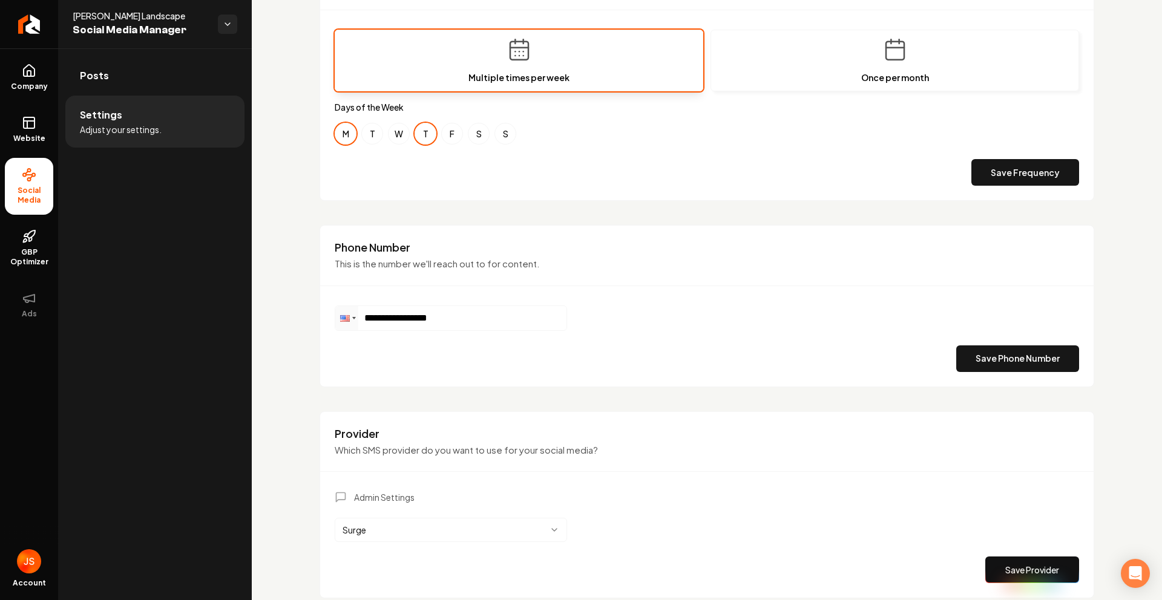
scroll to position [483, 0]
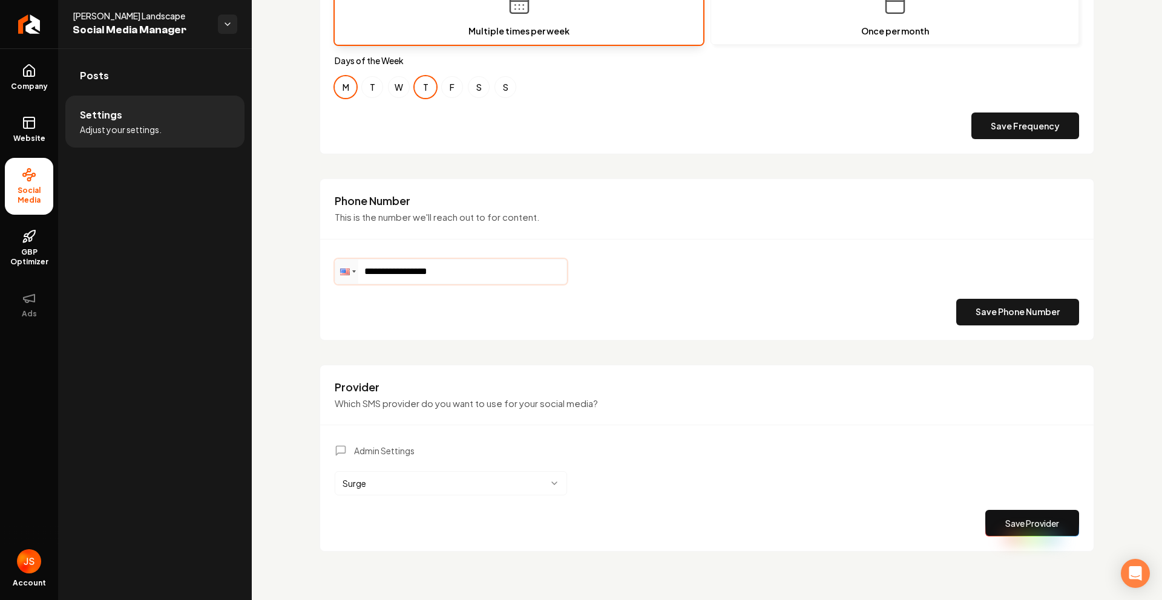
drag, startPoint x: 478, startPoint y: 272, endPoint x: 378, endPoint y: 277, distance: 99.4
click at [378, 278] on input "**********" at bounding box center [450, 272] width 231 height 24
click at [442, 278] on input "**********" at bounding box center [450, 272] width 231 height 24
drag, startPoint x: 445, startPoint y: 274, endPoint x: 382, endPoint y: 273, distance: 63.6
click at [382, 273] on input "**********" at bounding box center [450, 272] width 231 height 24
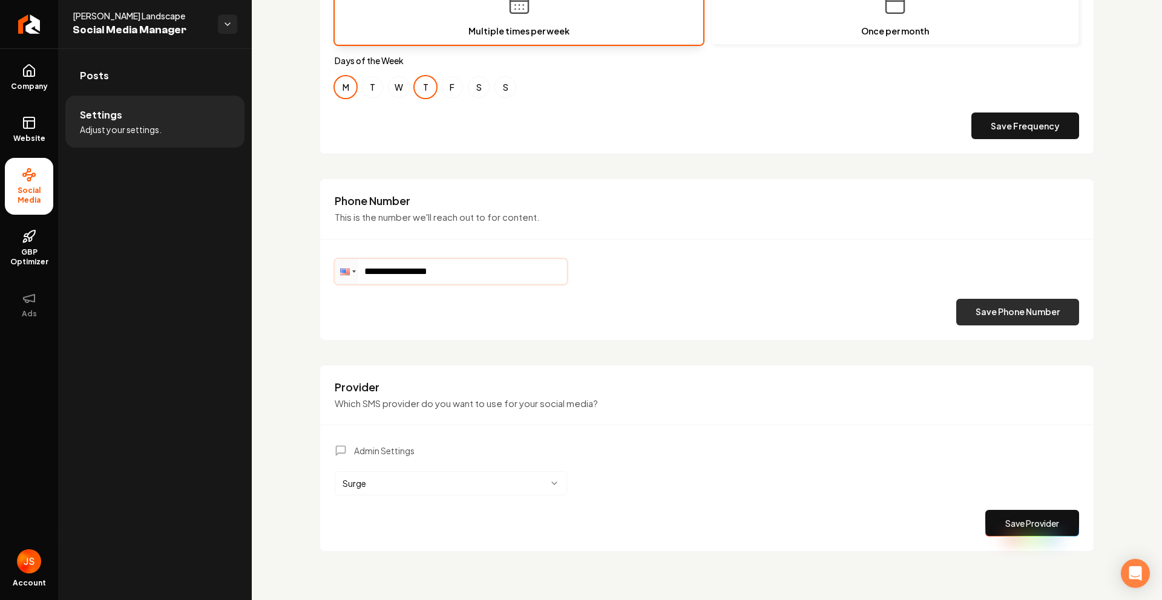
type input "**********"
click at [956, 308] on button "Save Phone Number" at bounding box center [1017, 312] width 123 height 27
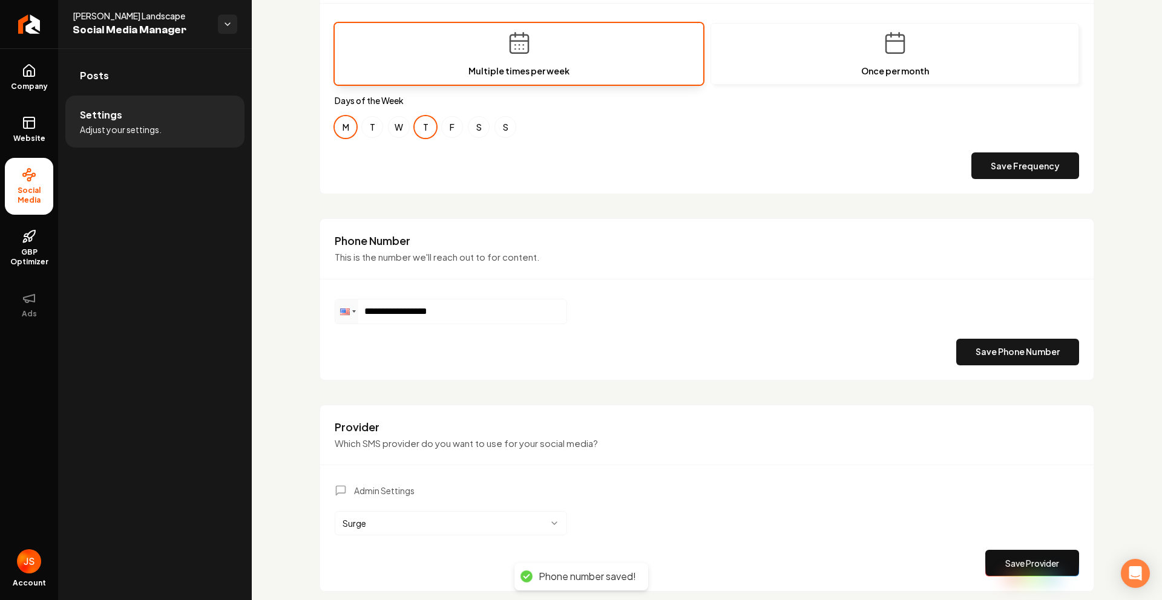
scroll to position [459, 0]
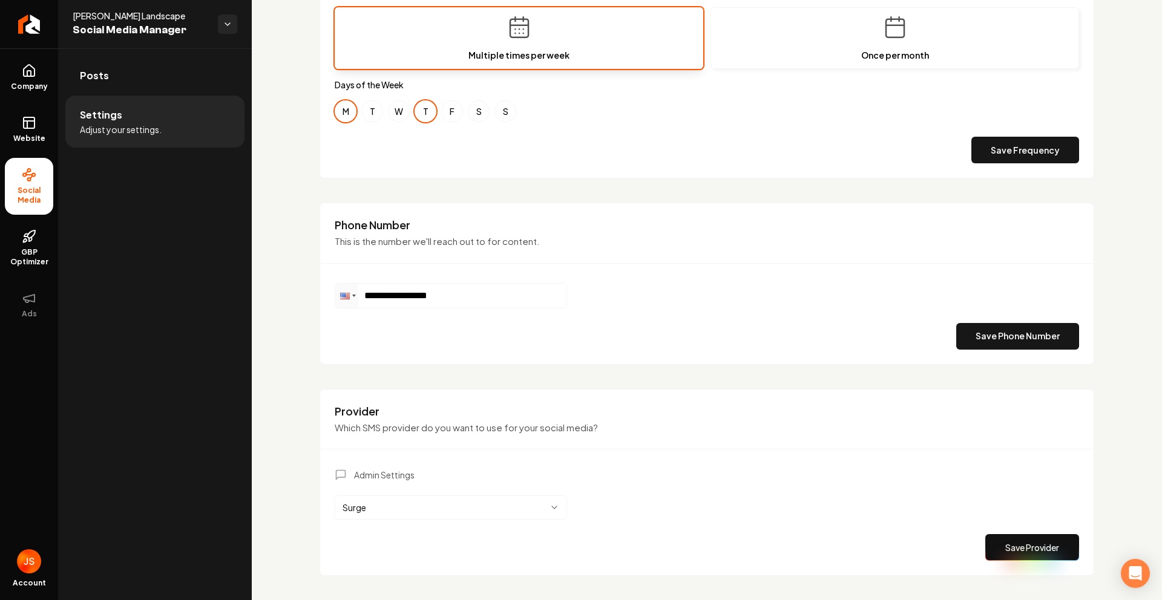
click at [628, 299] on div "**********" at bounding box center [707, 316] width 744 height 67
click at [628, 300] on div "**********" at bounding box center [707, 316] width 744 height 67
click at [20, 19] on link "Return to dashboard" at bounding box center [29, 24] width 58 height 48
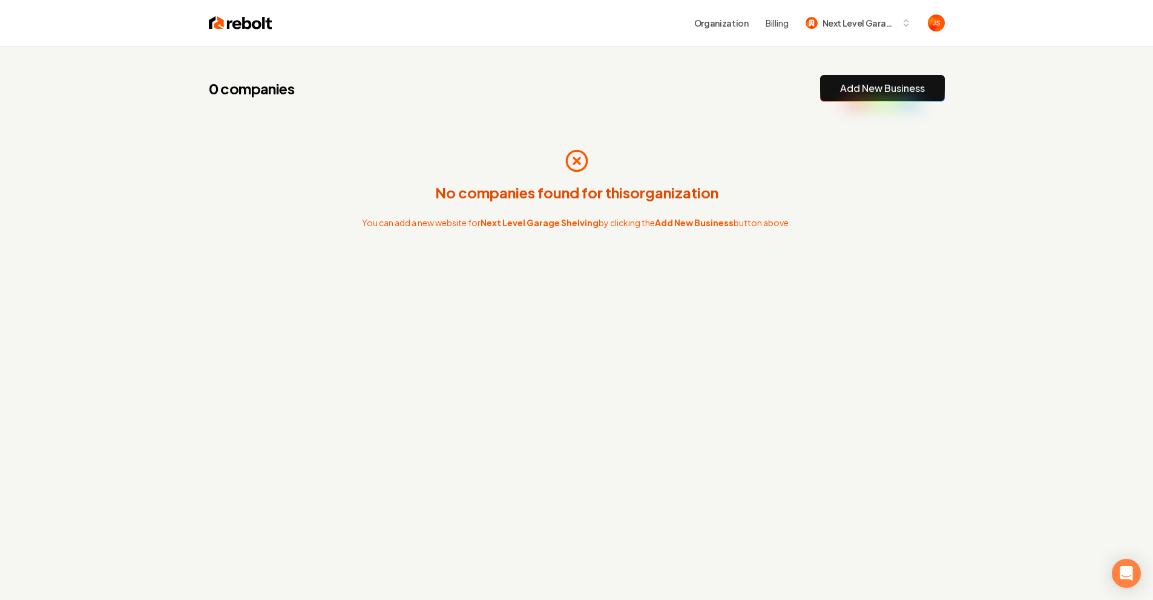
click at [870, 98] on button "Add New Business" at bounding box center [882, 88] width 125 height 27
click at [852, 84] on link "Add New Business" at bounding box center [882, 88] width 85 height 15
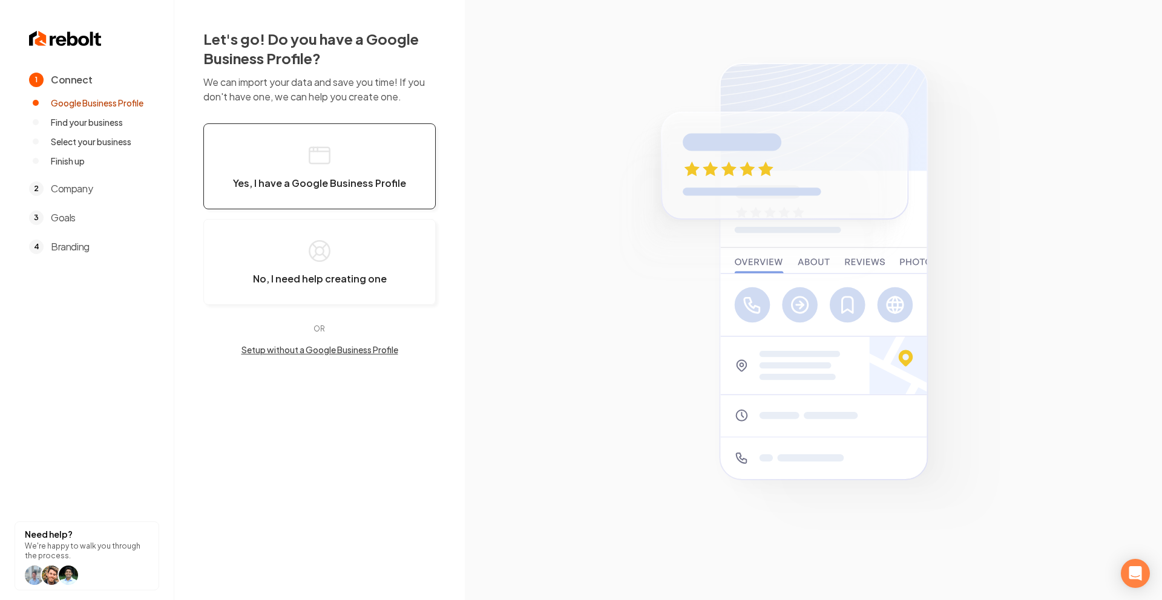
click at [277, 164] on button "Yes, I have a Google Business Profile" at bounding box center [319, 166] width 232 height 86
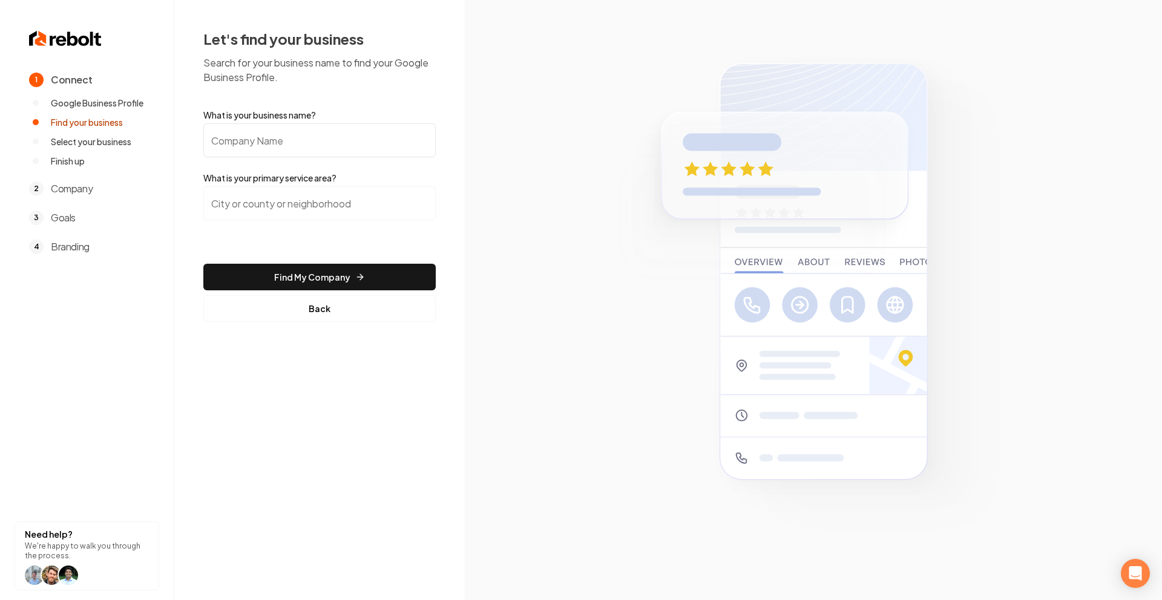
click at [272, 144] on input "What is your business name?" at bounding box center [319, 140] width 232 height 34
type input "Next Level Garage"
click at [241, 209] on input "search" at bounding box center [319, 203] width 232 height 34
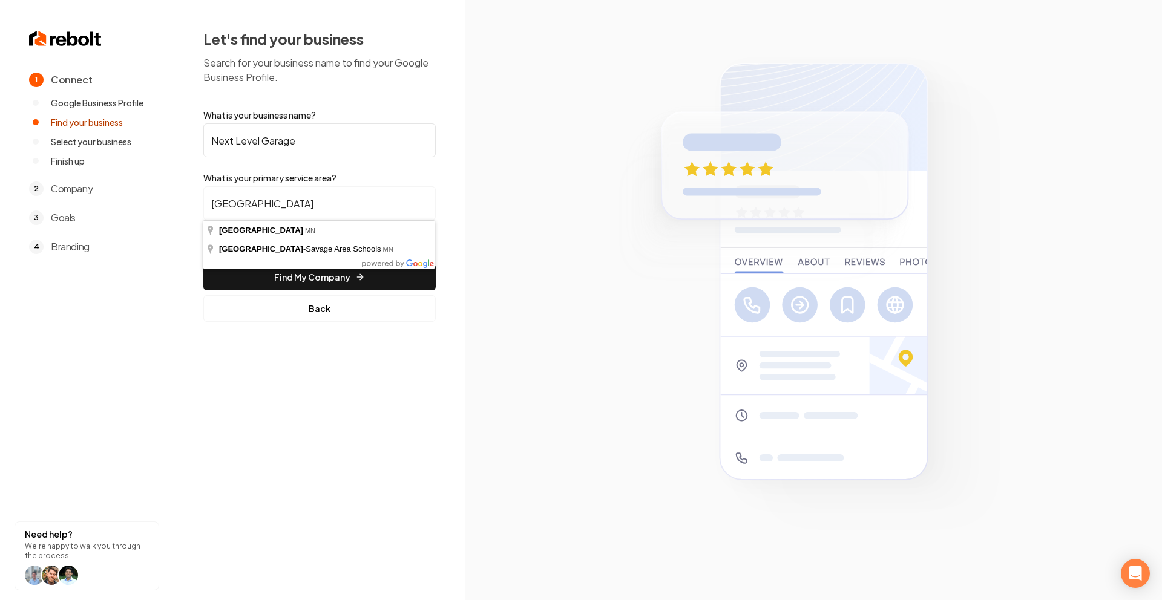
type input "Prior Lake, MN"
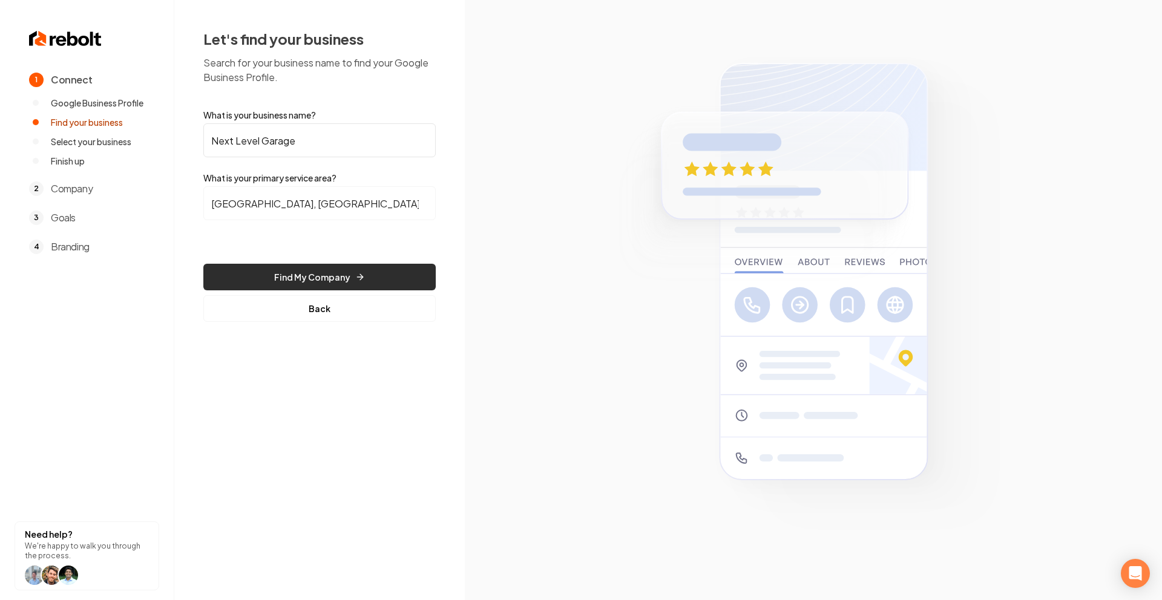
click at [289, 270] on button "Find My Company" at bounding box center [319, 277] width 232 height 27
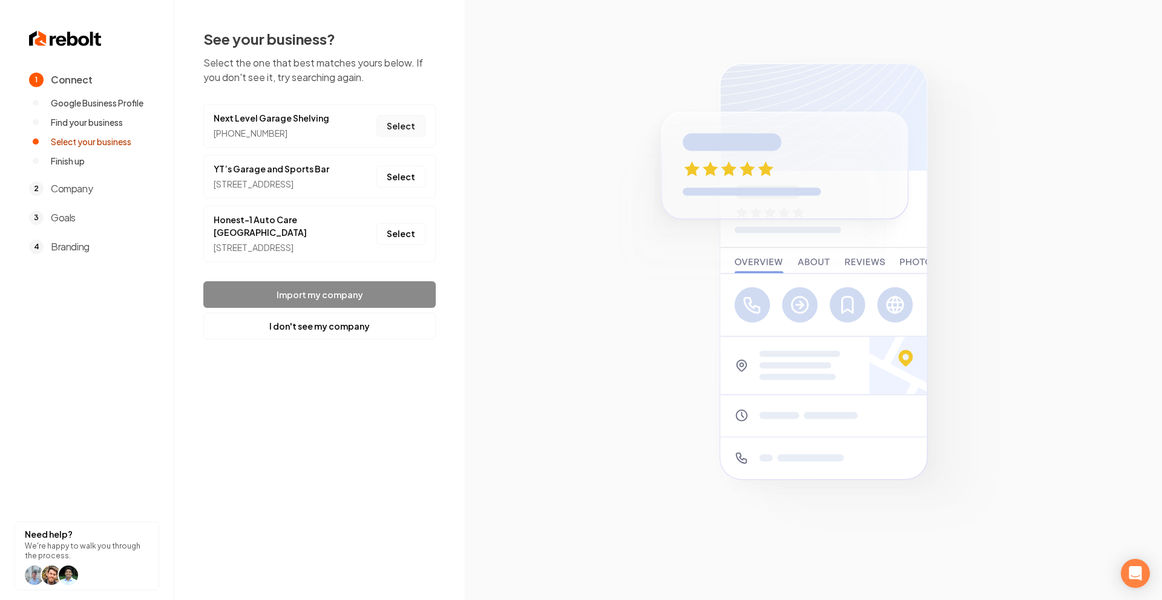
click at [418, 117] on button "Select" at bounding box center [400, 126] width 49 height 22
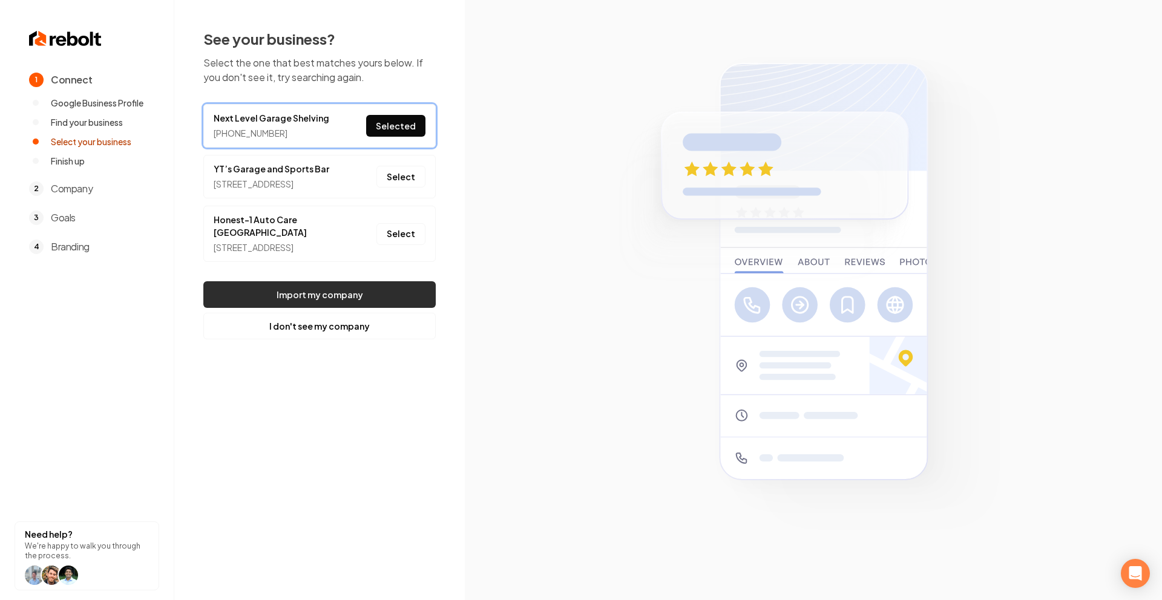
click at [307, 306] on button "Import my company" at bounding box center [319, 294] width 232 height 27
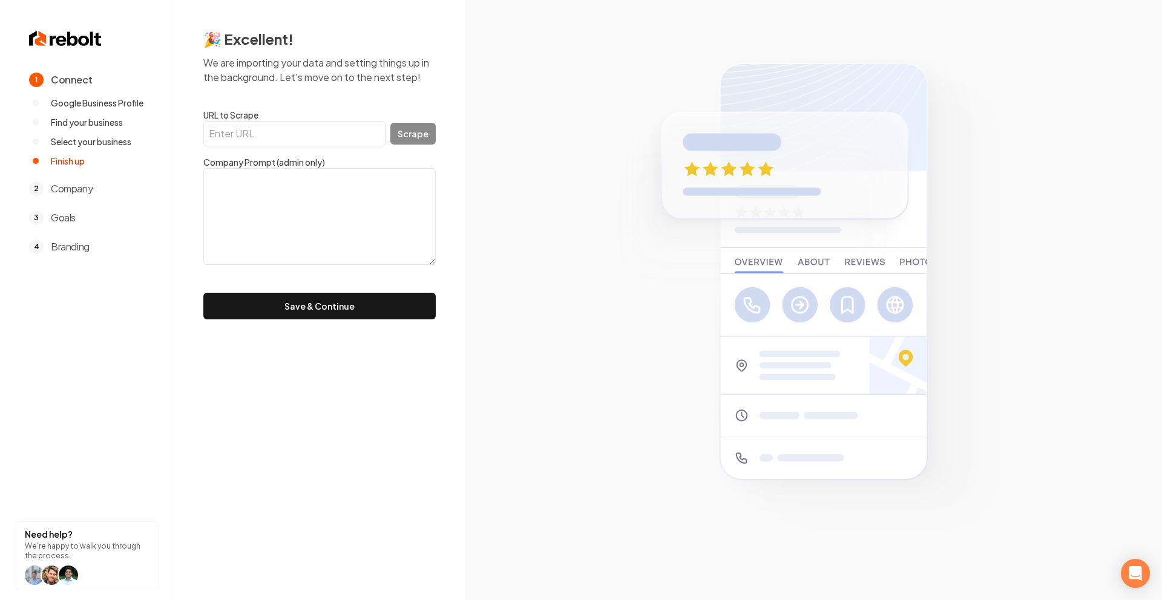
click at [321, 129] on input "URL to Scrape" at bounding box center [294, 133] width 182 height 25
click at [330, 130] on input "URL to Scrape" at bounding box center [294, 133] width 182 height 25
click at [326, 130] on input "URL to Scrape" at bounding box center [294, 133] width 182 height 25
click at [292, 146] on input "URL to Scrape" at bounding box center [294, 133] width 182 height 25
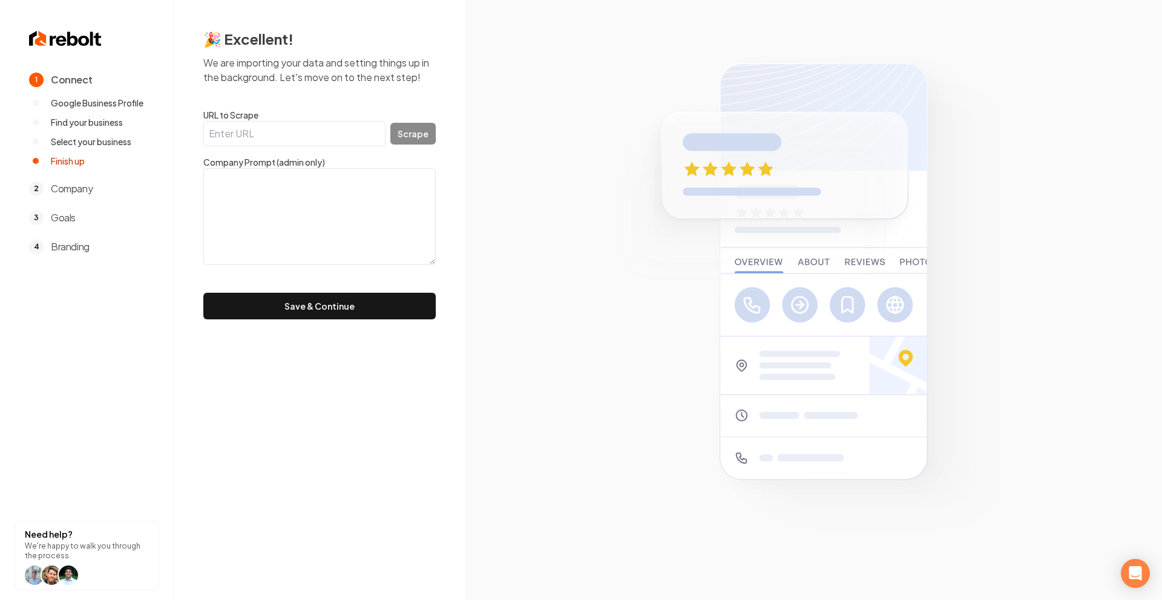
click at [289, 142] on input "URL to Scrape" at bounding box center [294, 133] width 182 height 25
click at [298, 130] on input "URL to Scrape" at bounding box center [294, 133] width 182 height 25
click at [295, 114] on label "URL to Scrape" at bounding box center [319, 115] width 232 height 12
click at [295, 121] on input "URL to Scrape" at bounding box center [294, 133] width 182 height 25
click at [289, 131] on input "URL to Scrape" at bounding box center [294, 133] width 182 height 25
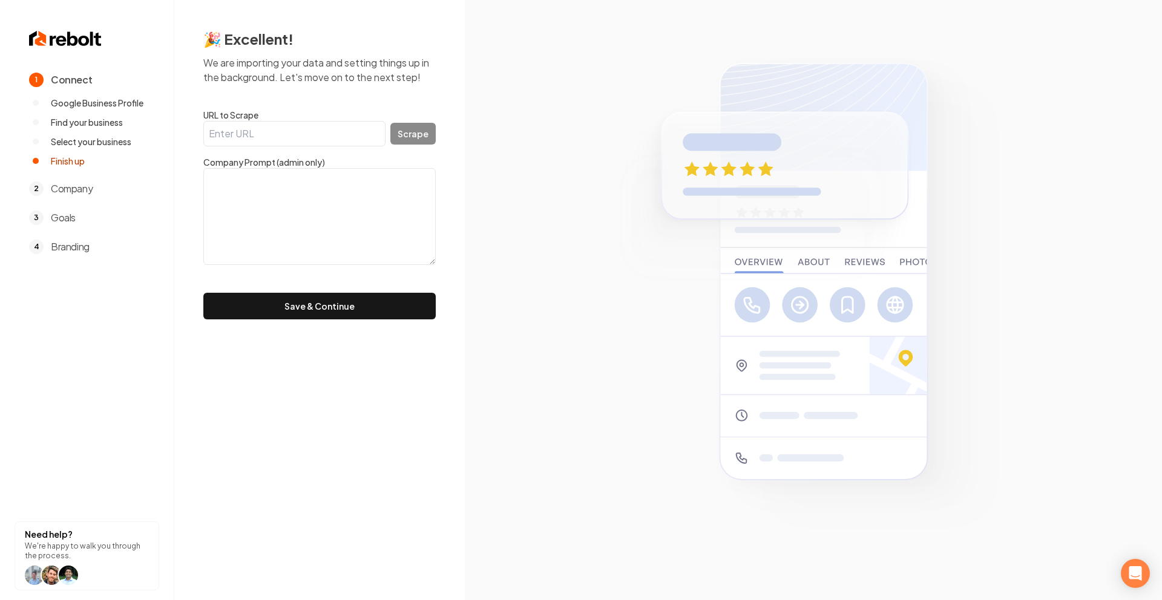
paste input "We are a local company that specializes in either pre-made, or custom garage sh…"
click at [278, 190] on textarea at bounding box center [319, 216] width 232 height 97
click at [283, 139] on input "We are a local company that specializes in either pre-made, or custom garage sh…" at bounding box center [294, 133] width 182 height 25
type input "We are a local coΩΩmpany that specializes in either pre-made, or custom garage …"
click at [320, 139] on input "We are a local coΩΩmpany that specializes in either pre-made, or custom garage …" at bounding box center [294, 133] width 182 height 25
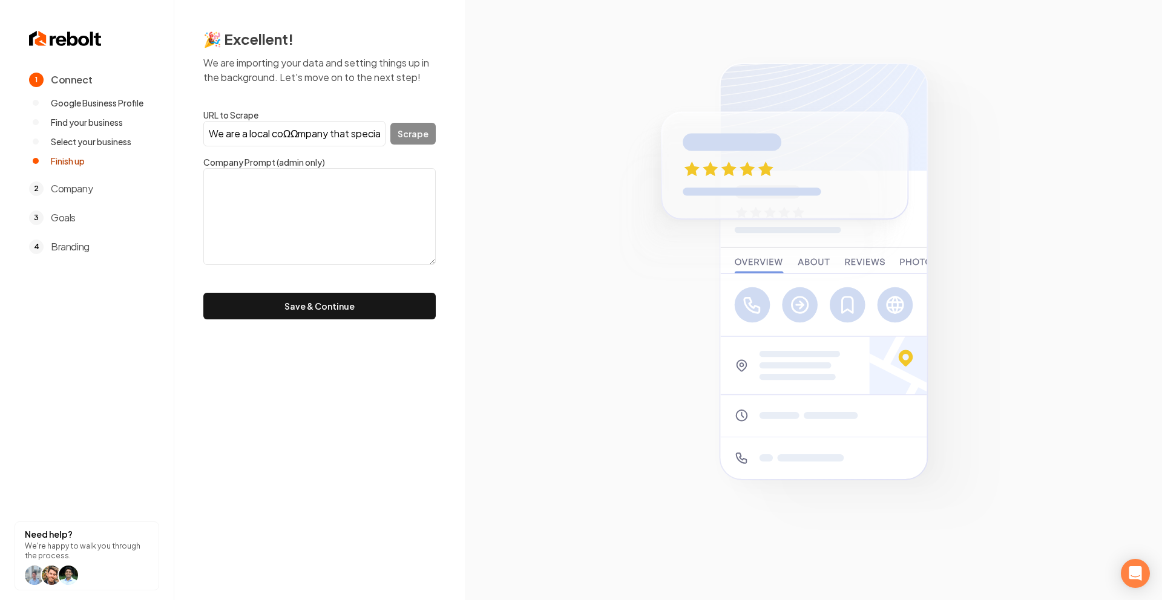
click at [320, 139] on input "We are a local coΩΩmpany that specializes in either pre-made, or custom garage …" at bounding box center [294, 133] width 182 height 25
click at [297, 186] on textarea at bounding box center [319, 216] width 232 height 97
paste textarea "We are a local company that specializes in either pre-made, or custom garage sh…"
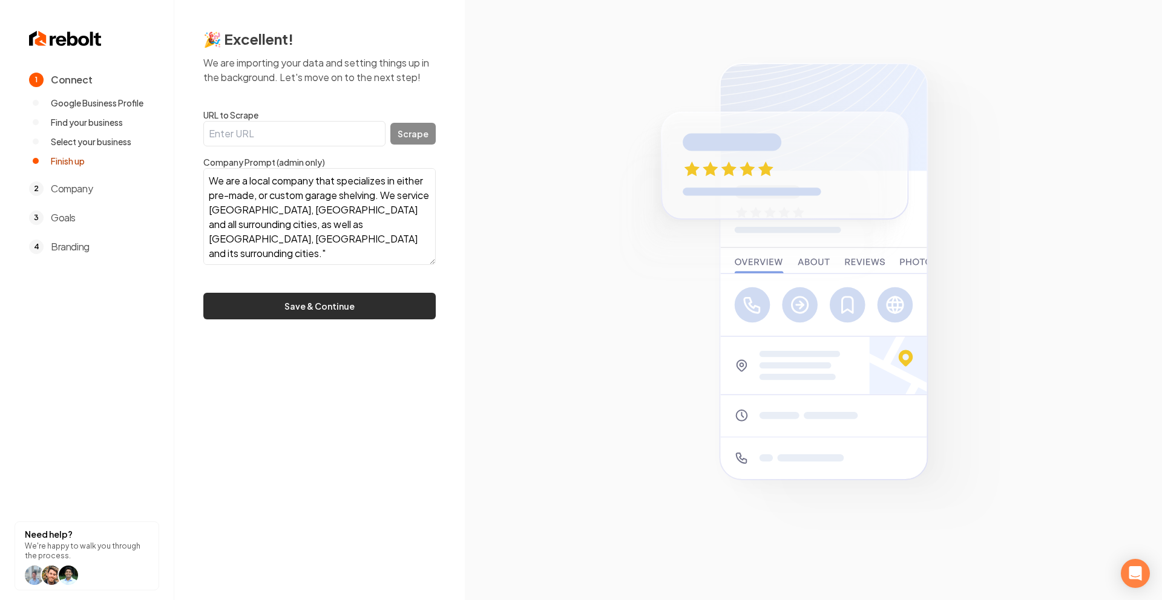
type textarea "We are a local company that specializes in either pre-made, or custom garage sh…"
click at [304, 315] on button "Save & Continue" at bounding box center [319, 306] width 232 height 27
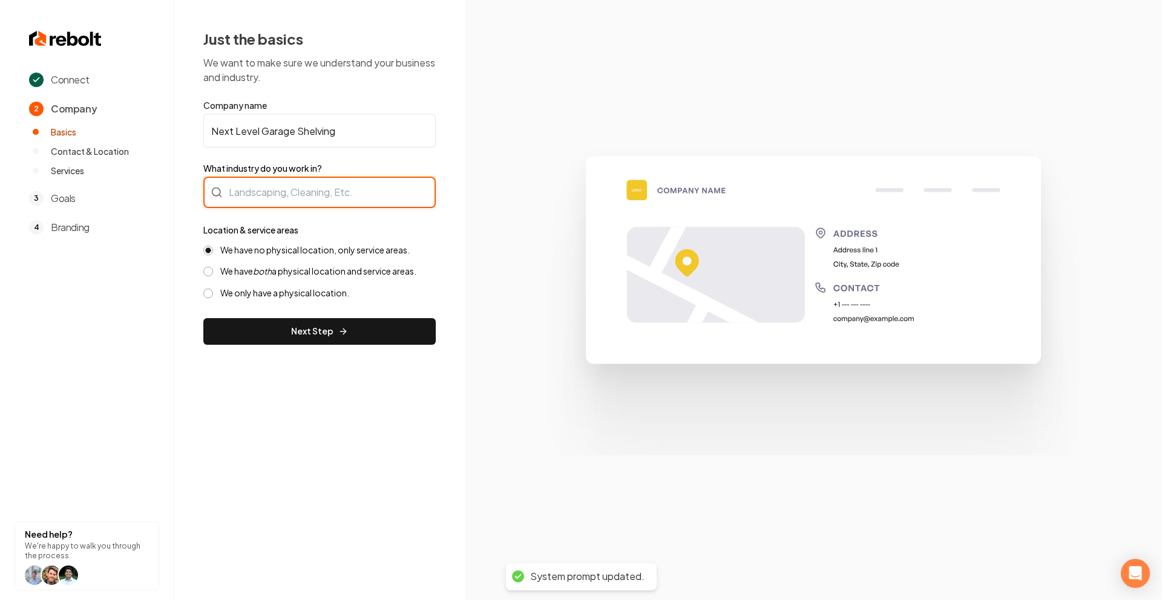
click at [293, 186] on div at bounding box center [319, 192] width 232 height 31
click at [191, 195] on div "Just the basics We want to make sure we understand your business and industry. …" at bounding box center [319, 187] width 290 height 374
click at [253, 191] on div at bounding box center [319, 192] width 232 height 31
type input "G"
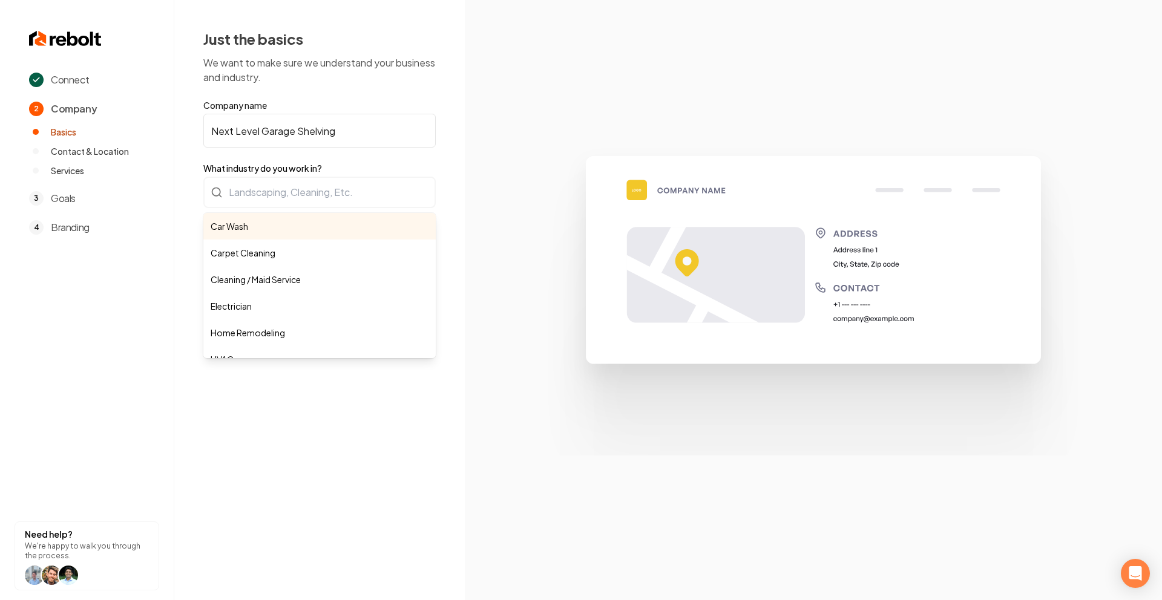
click at [163, 197] on div "Connect 2 Company Basics Contact & Location Services 3 Goals 4 Branding Need he…" at bounding box center [581, 300] width 1162 height 600
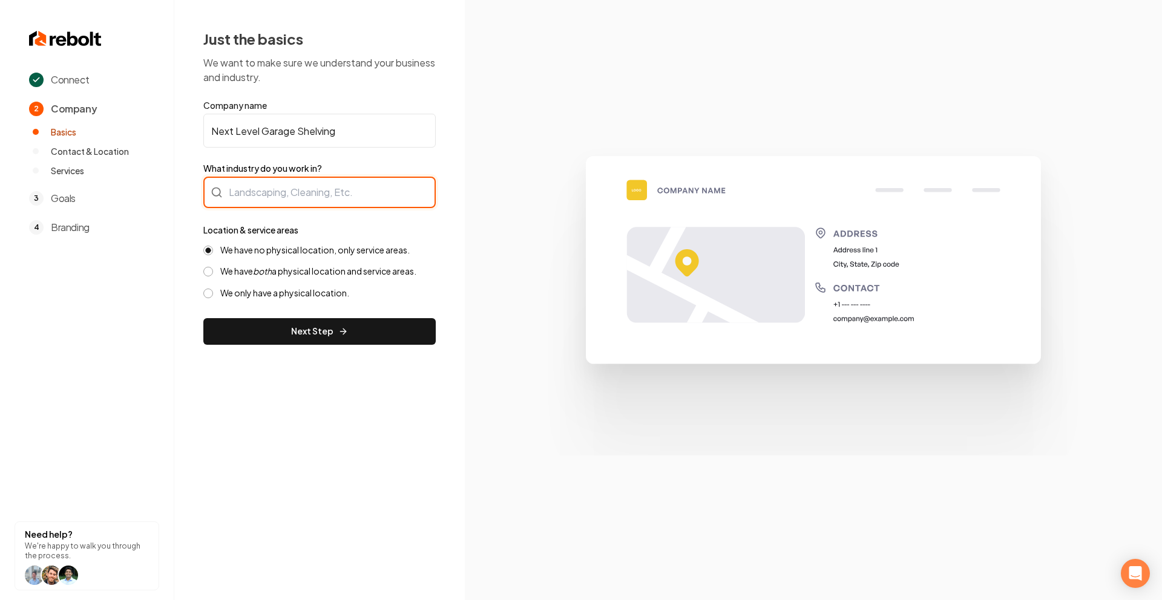
click at [258, 194] on div at bounding box center [319, 192] width 232 height 31
type input "G"
type input "Shelving"
click at [298, 345] on div "Just the basics We want to make sure we understand your business and industry. …" at bounding box center [319, 187] width 290 height 374
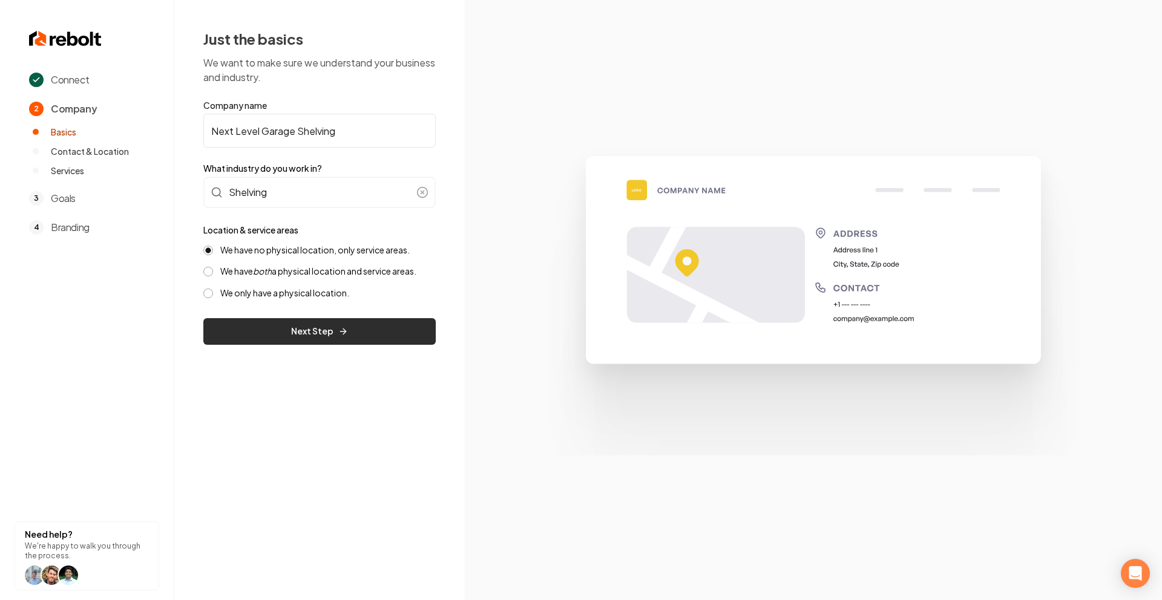
click at [300, 338] on button "Next Step" at bounding box center [319, 331] width 232 height 27
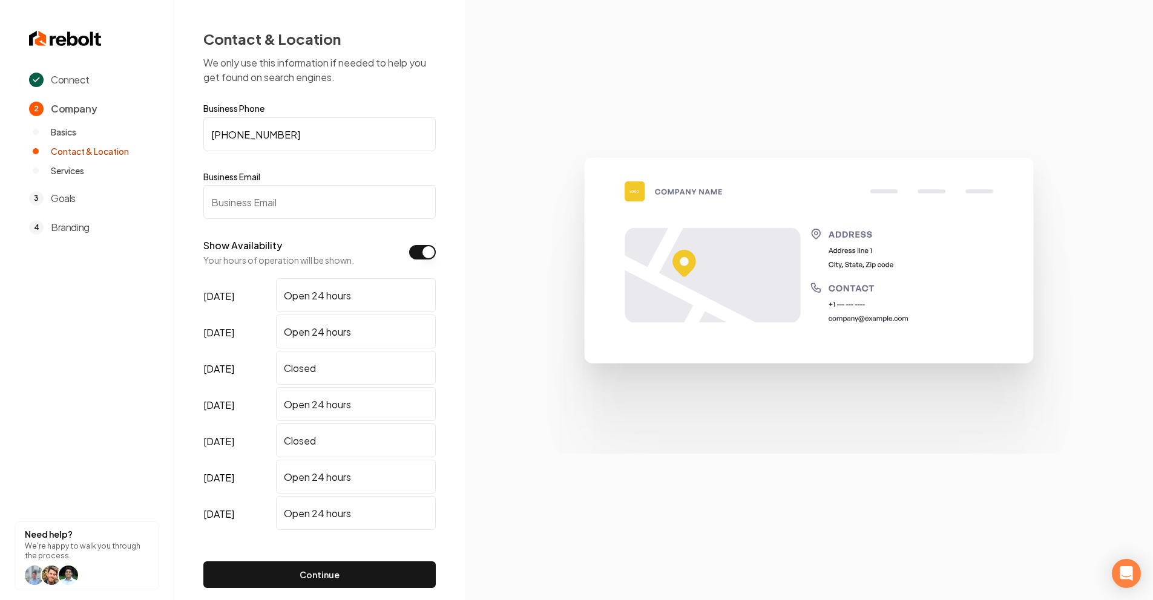
click at [300, 192] on input "Business Email" at bounding box center [319, 202] width 232 height 34
paste input "nextlevelgarageshelving@gmail.com"
type input "nextlevelgarageshelving@gmail.com"
click at [142, 269] on section "Connect 2 Company Basics Contact & Location Services 3 Goals 4 Branding Need he…" at bounding box center [87, 300] width 174 height 600
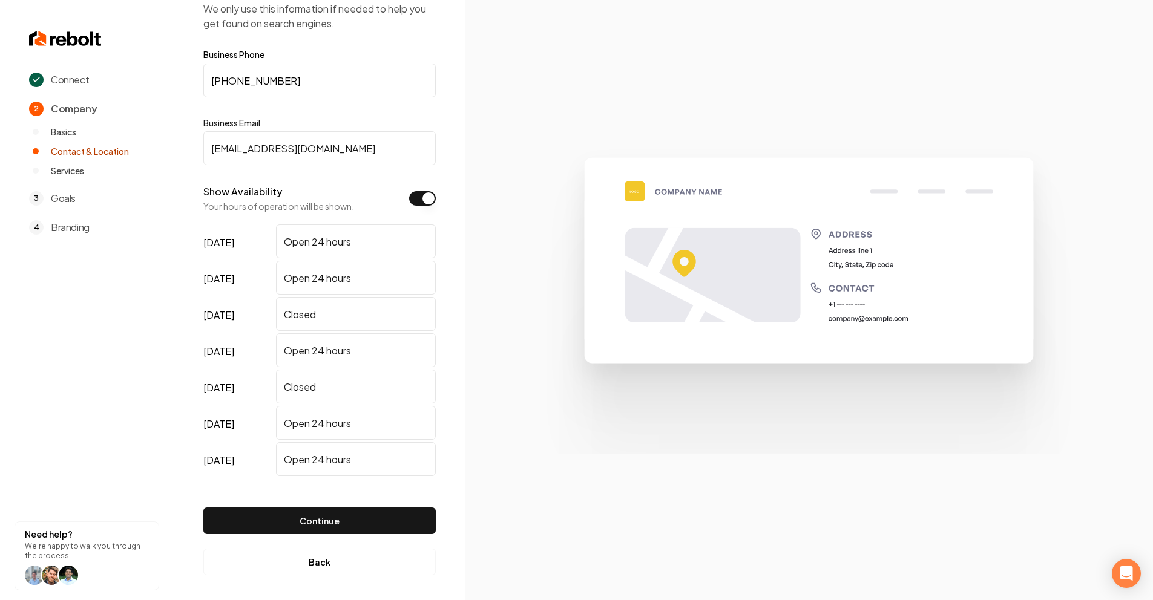
scroll to position [58, 0]
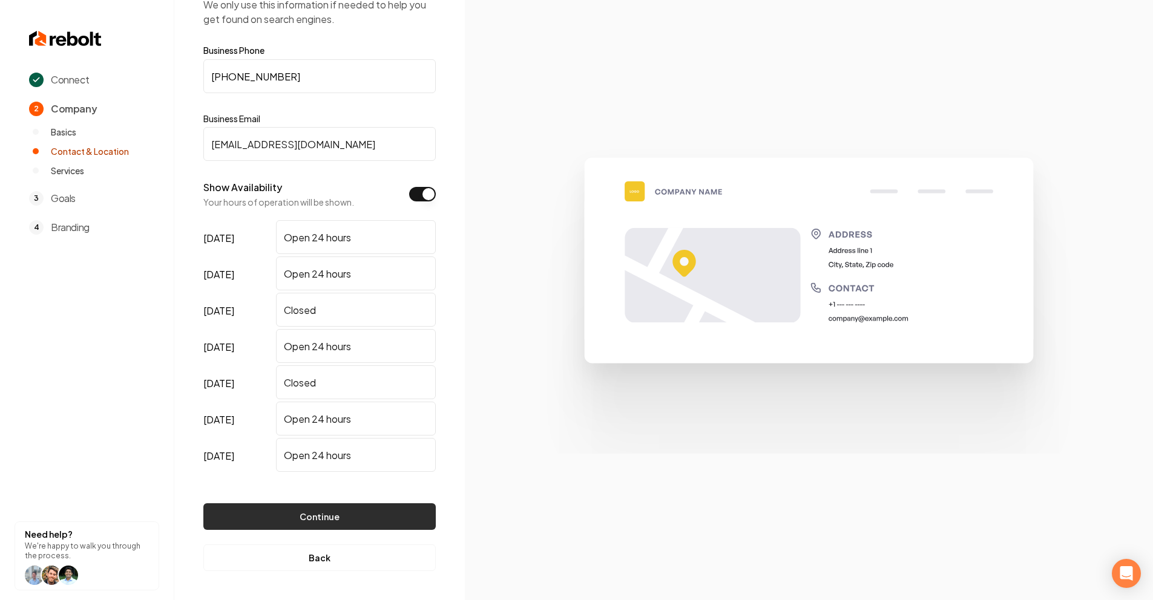
click at [293, 514] on button "Continue" at bounding box center [319, 517] width 232 height 27
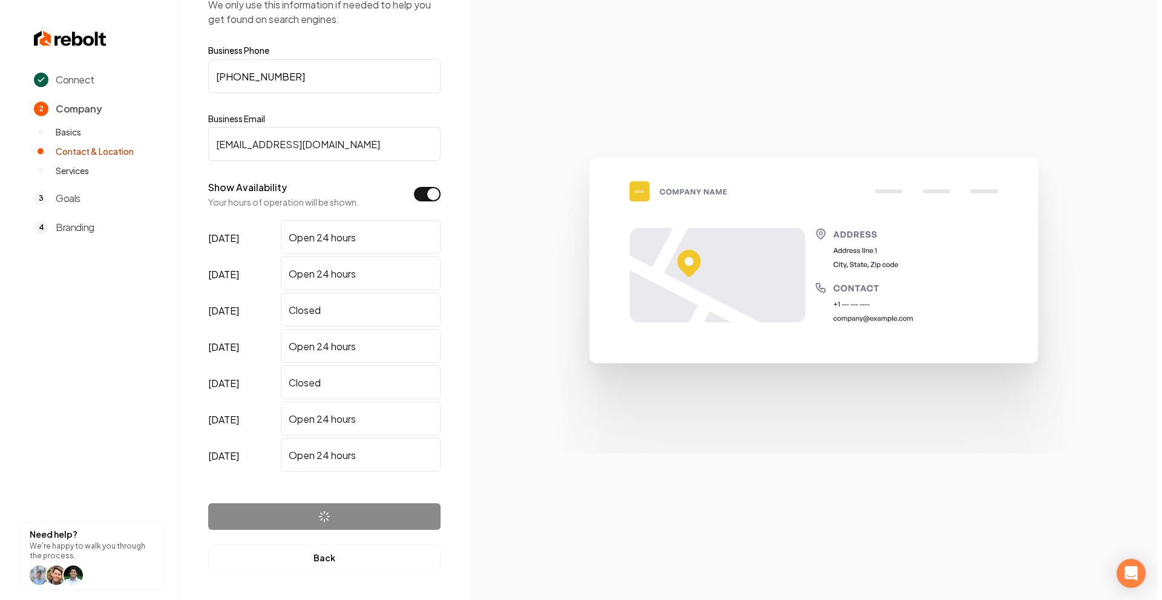
scroll to position [0, 0]
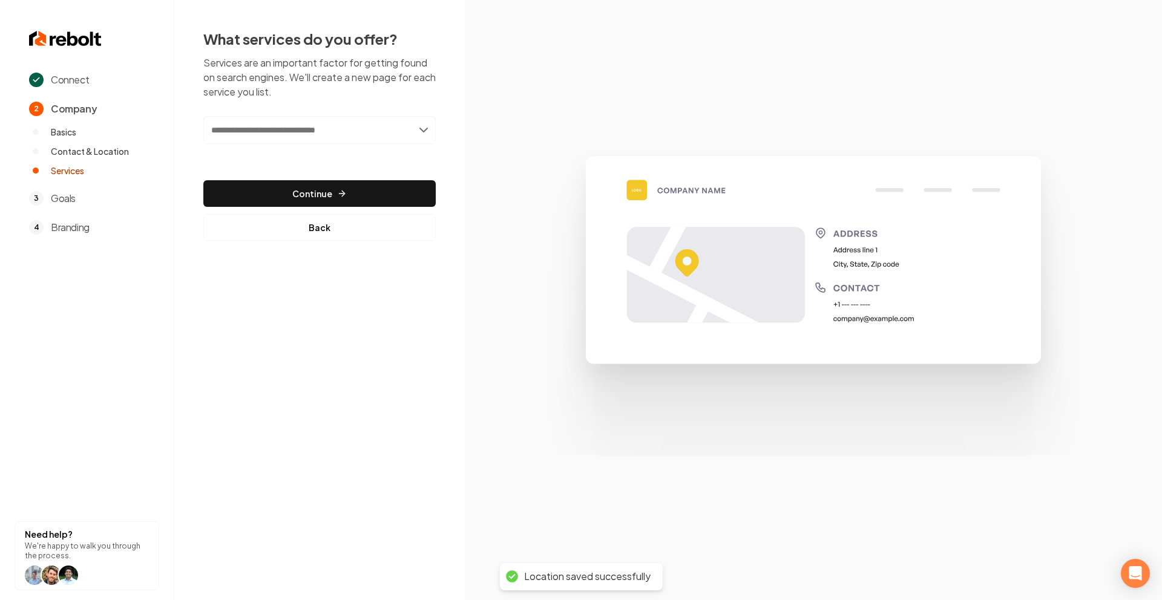
click at [324, 128] on input "text" at bounding box center [319, 130] width 232 height 28
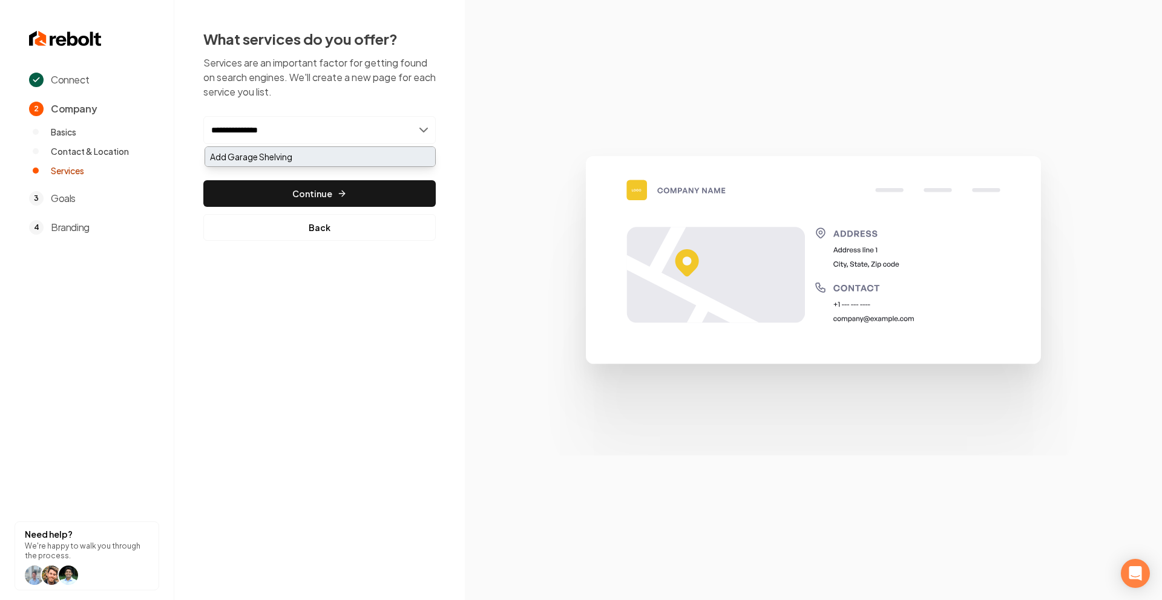
type input "**********"
click at [301, 153] on div "Add Garage Shelving" at bounding box center [320, 156] width 230 height 19
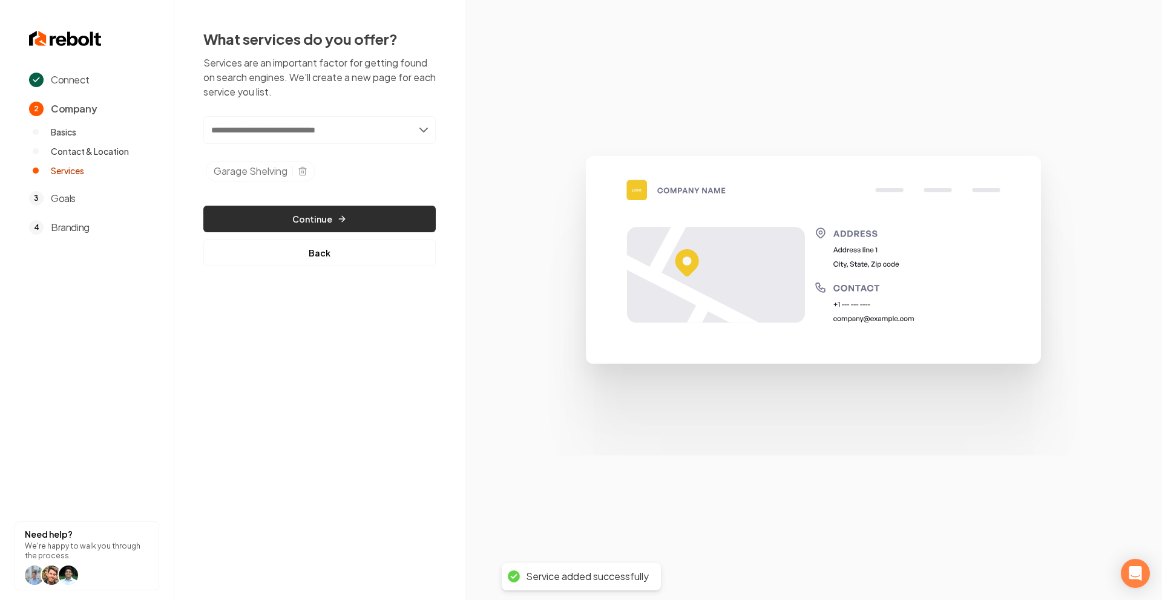
click at [332, 218] on button "Continue" at bounding box center [319, 219] width 232 height 27
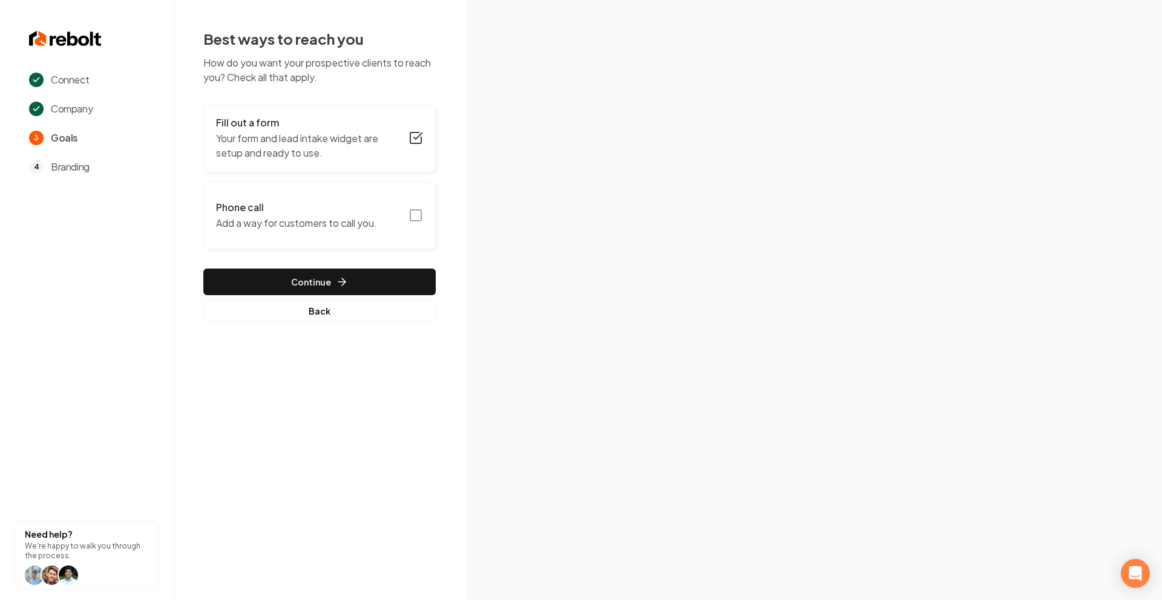
click at [394, 142] on p "Your form and lead intake widget are setup and ready to use." at bounding box center [308, 145] width 185 height 29
click at [416, 218] on icon "button" at bounding box center [416, 215] width 15 height 15
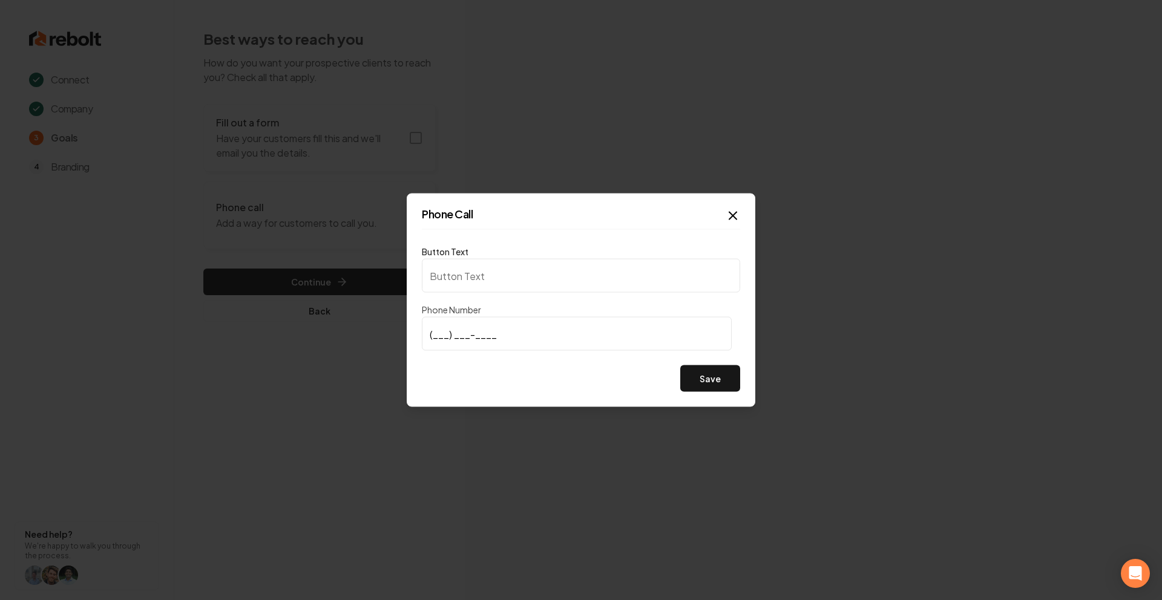
type input "Call us"
type input "(952) 270-7347"
click at [736, 218] on icon "button" at bounding box center [733, 216] width 15 height 15
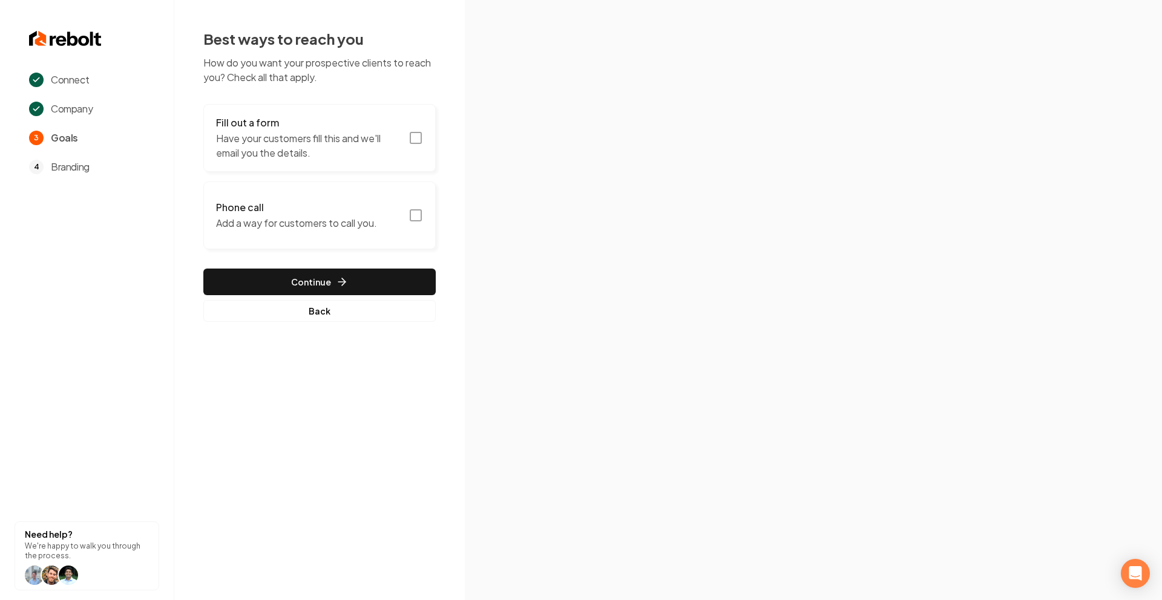
click at [419, 139] on icon "button" at bounding box center [416, 138] width 15 height 15
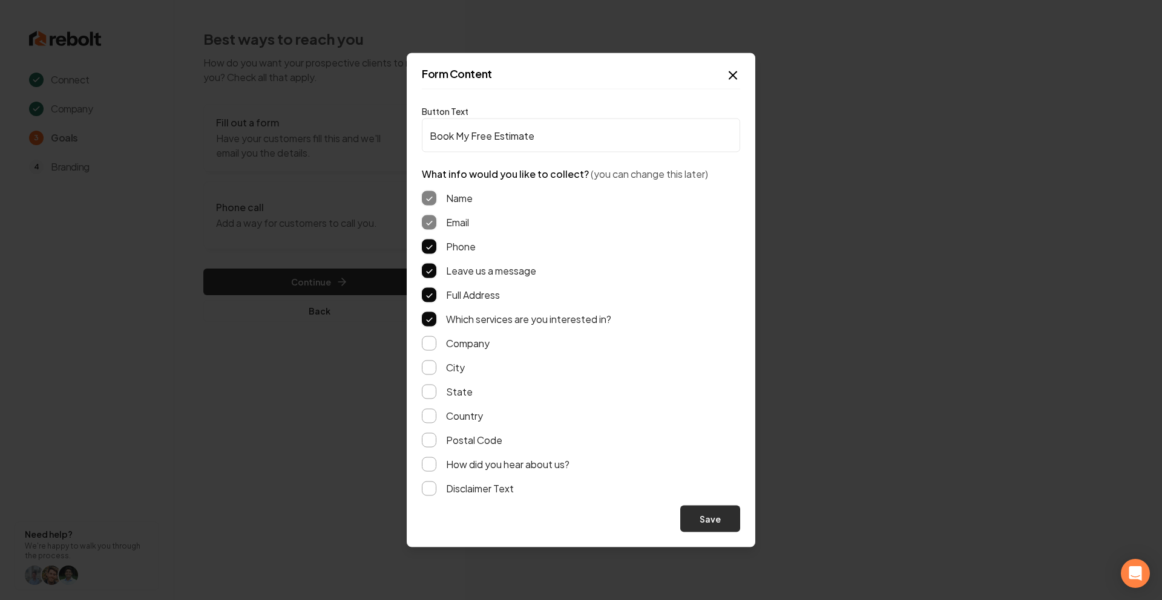
click at [696, 524] on button "Save" at bounding box center [710, 519] width 60 height 27
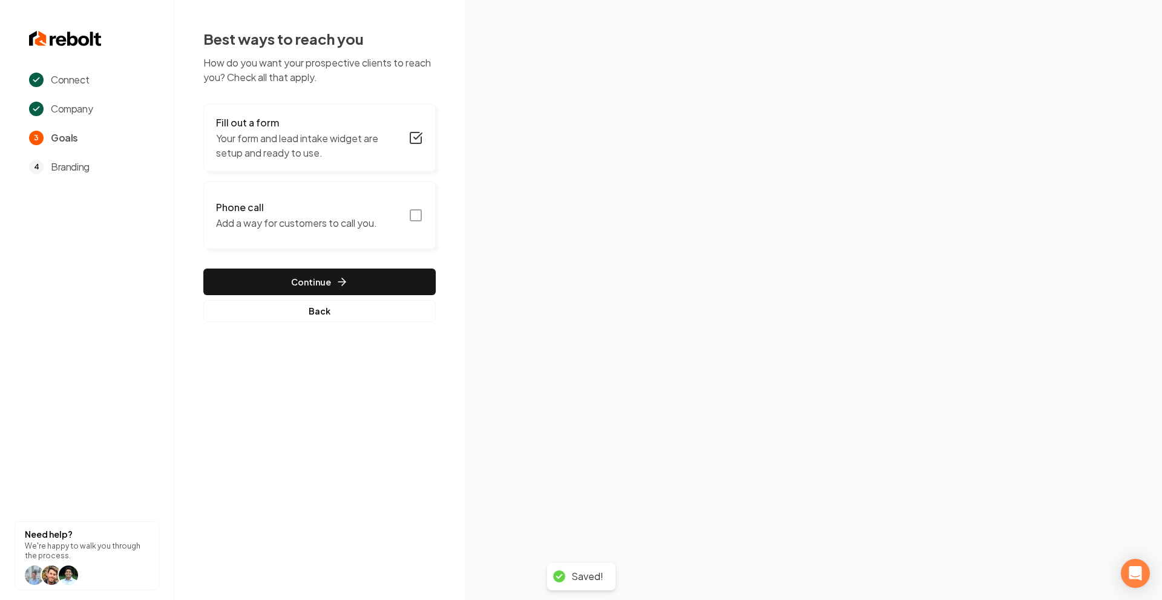
click at [413, 218] on icon "button" at bounding box center [416, 215] width 15 height 15
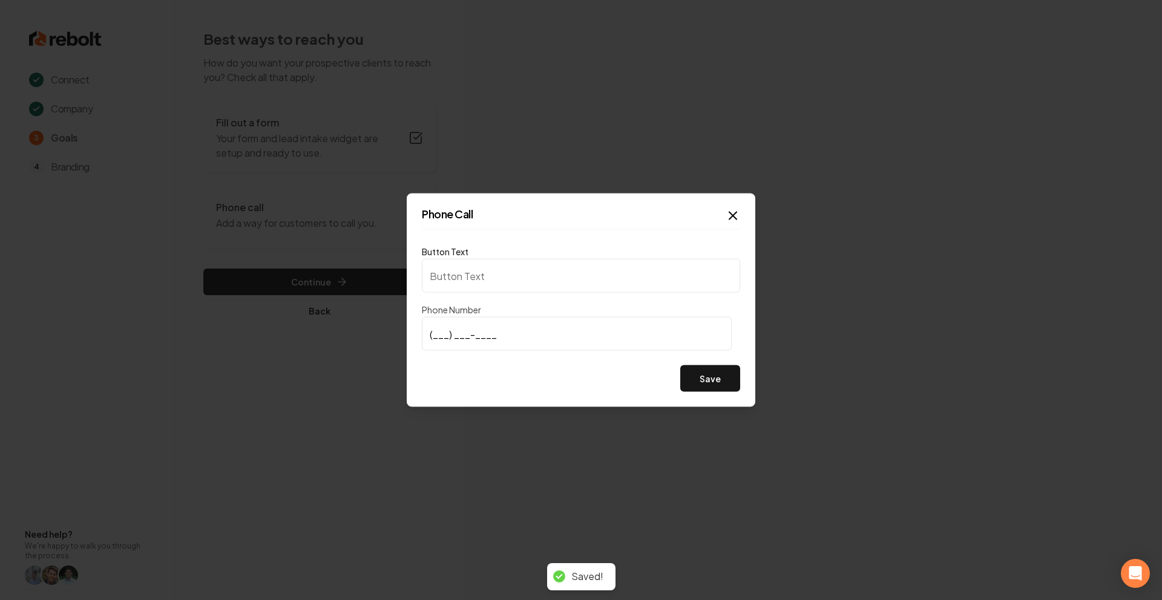
type input "Call us"
type input "(952) 270-7347"
click at [719, 386] on button "Save" at bounding box center [710, 379] width 60 height 27
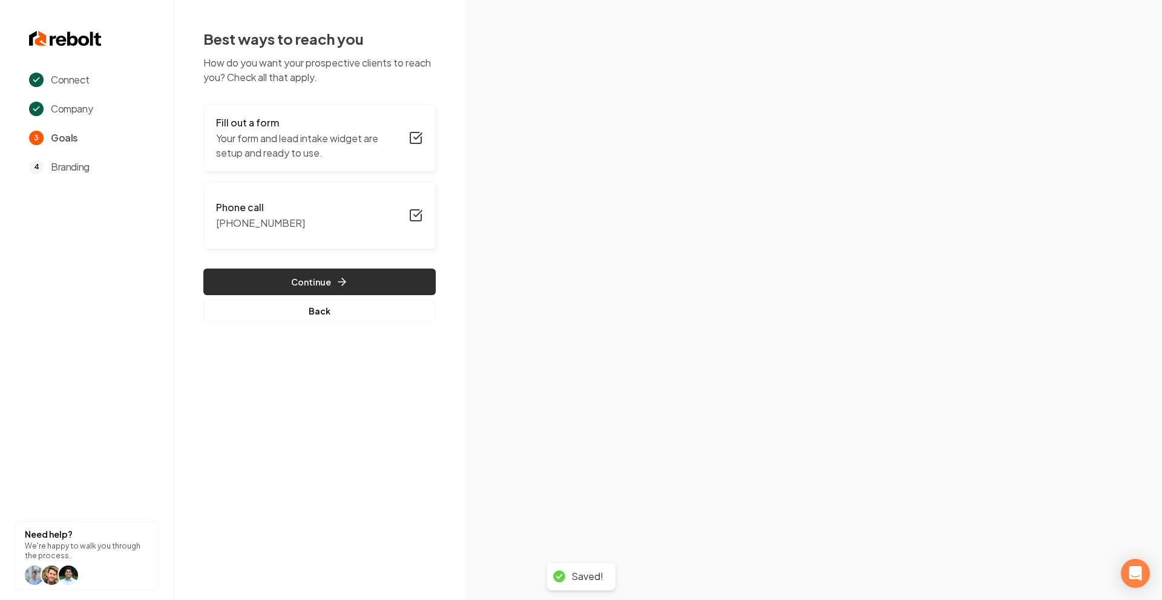
click at [346, 283] on icon "button" at bounding box center [342, 282] width 12 height 12
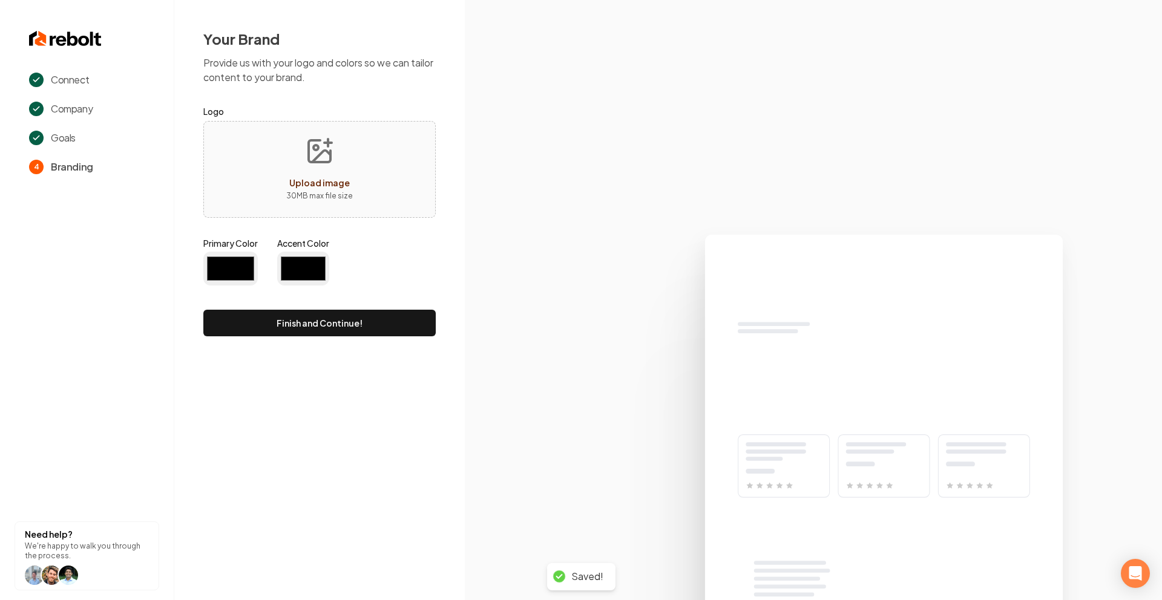
type input "#194d33"
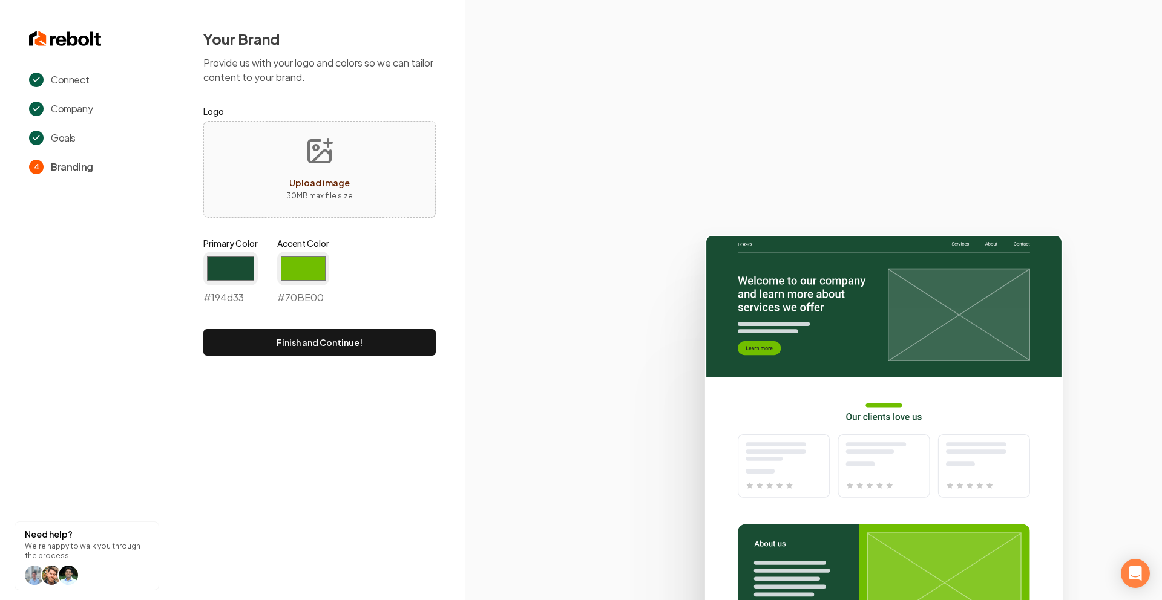
click at [275, 358] on div "Your Brand Provide us with your logo and colors so we can tailor content to you…" at bounding box center [319, 192] width 290 height 385
click at [263, 343] on button "Finish and Continue!" at bounding box center [319, 342] width 232 height 27
type input "#70be00"
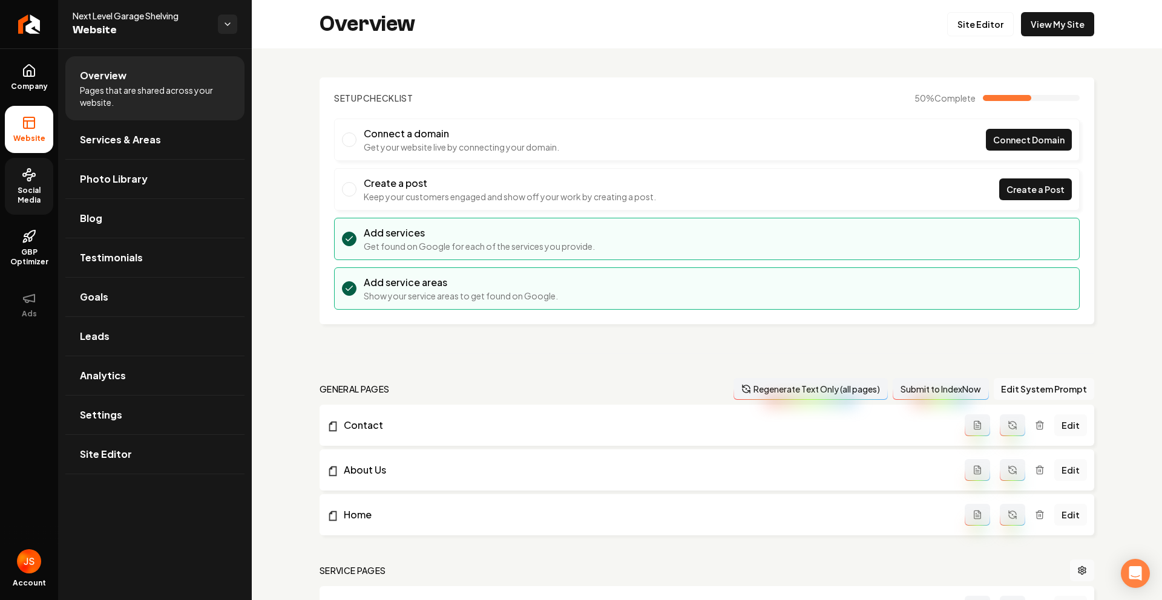
click at [19, 192] on span "Social Media" at bounding box center [29, 195] width 48 height 19
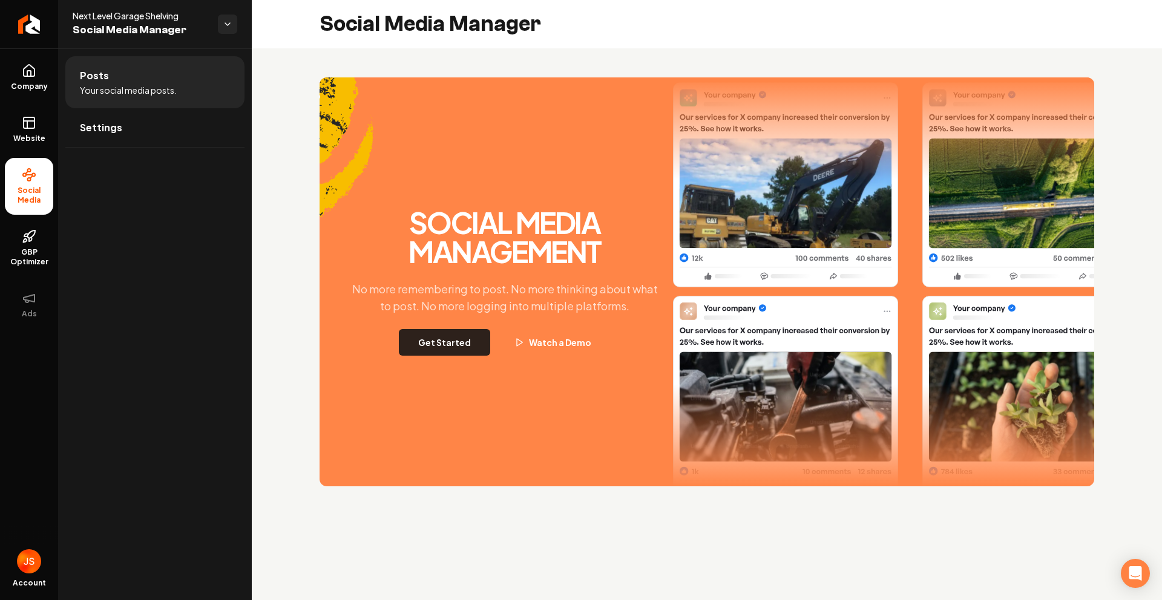
click at [402, 337] on button "Get Started" at bounding box center [444, 342] width 91 height 27
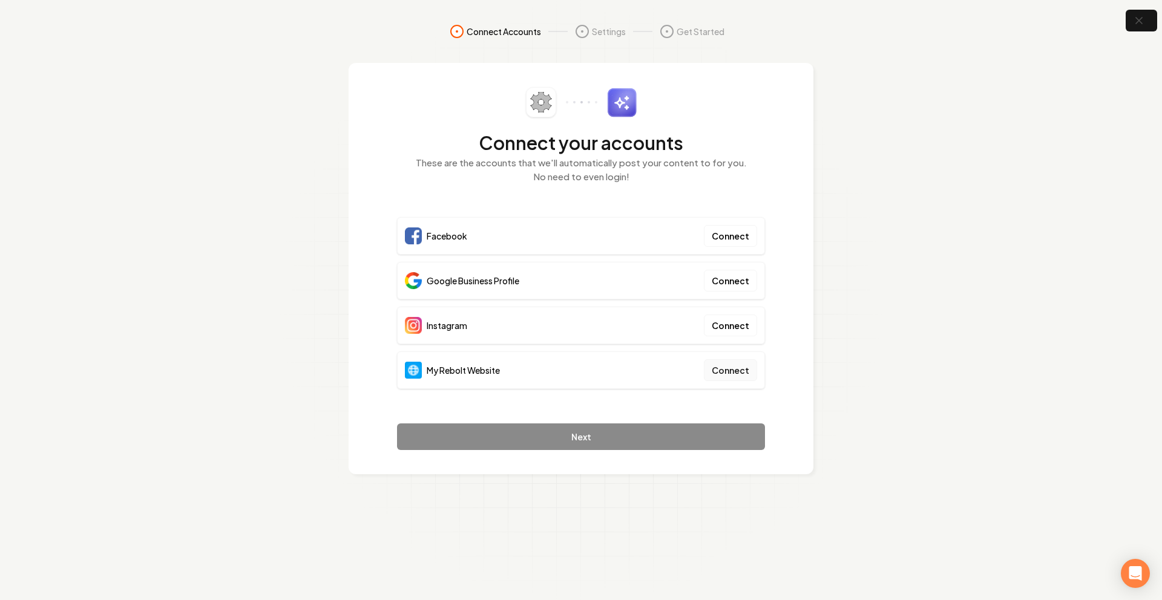
click at [747, 369] on button "Connect" at bounding box center [730, 370] width 53 height 22
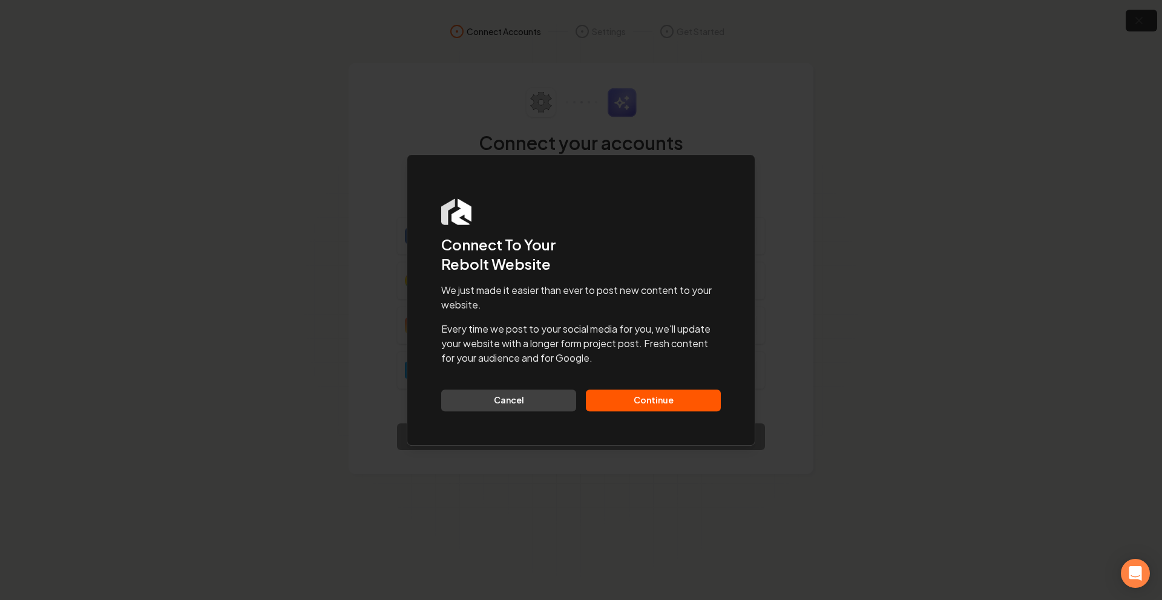
click at [654, 402] on button "Continue" at bounding box center [653, 401] width 135 height 22
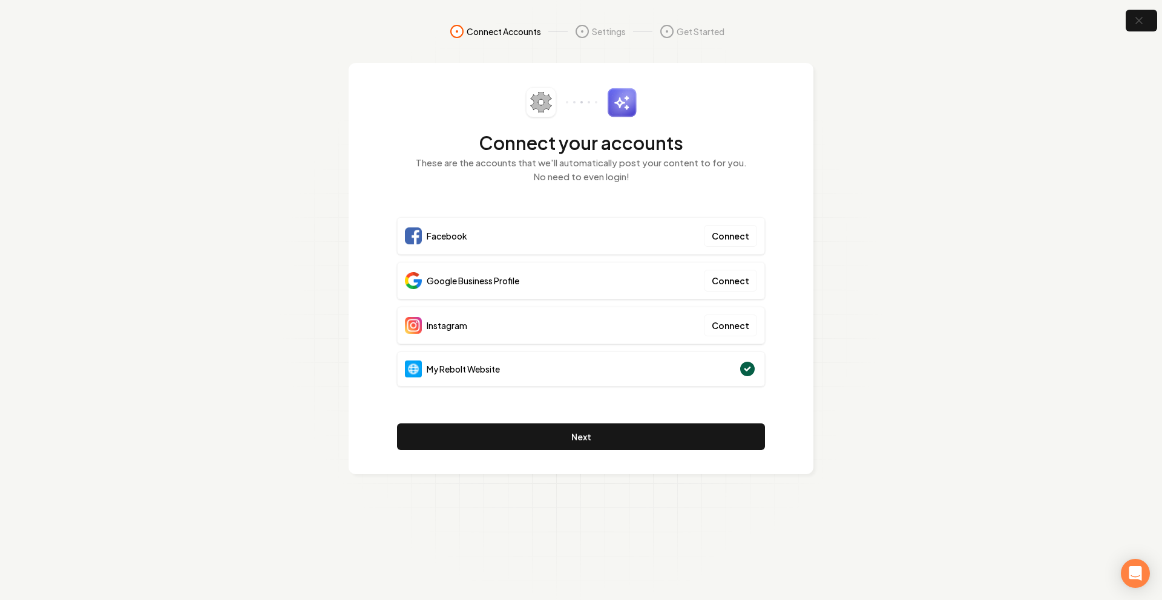
click at [569, 421] on div "Connect your accounts These are the accounts that we'll automatically post your…" at bounding box center [581, 268] width 368 height 363
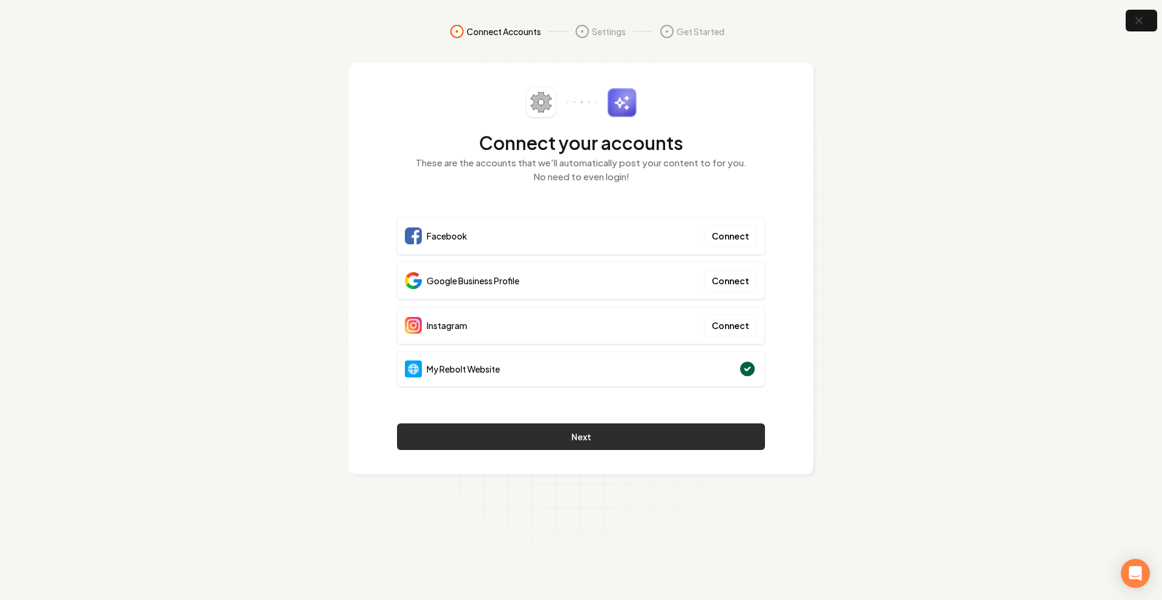
click at [563, 436] on button "Next" at bounding box center [581, 437] width 368 height 27
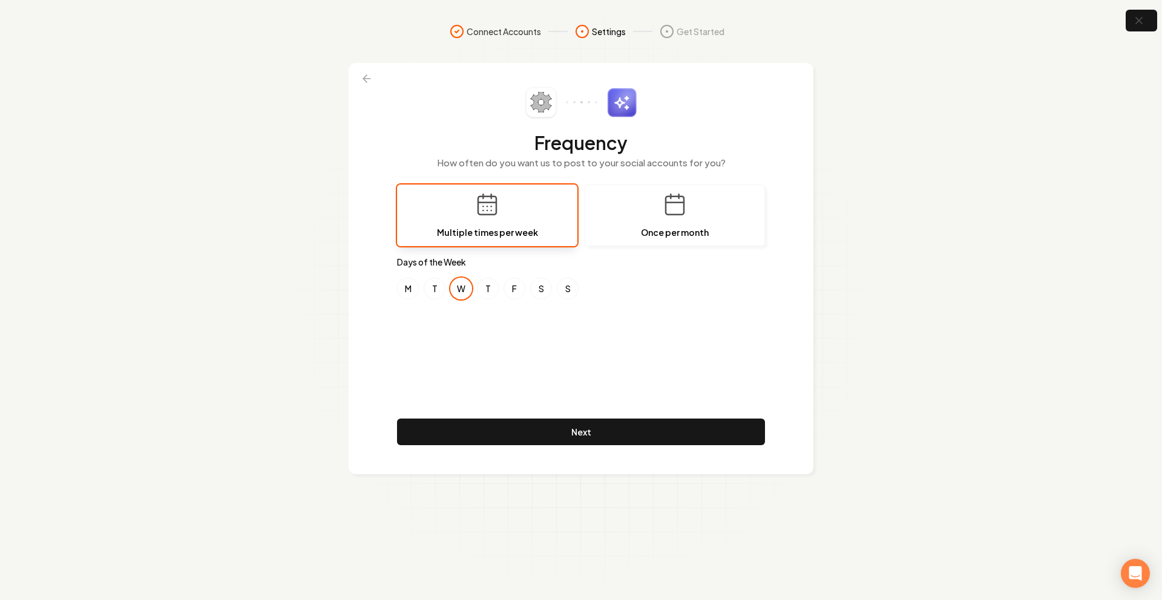
click at [468, 337] on div "Frequency How often do you want us to post to your social accounts for you? Mul…" at bounding box center [581, 268] width 368 height 363
click at [409, 313] on div "Frequency How often do you want us to post to your social accounts for you? Mul…" at bounding box center [581, 268] width 368 height 363
click at [487, 323] on div "Frequency How often do you want us to post to your social accounts for you? Mul…" at bounding box center [581, 268] width 368 height 363
click at [455, 323] on div "Frequency How often do you want us to post to your social accounts for you? Mul…" at bounding box center [581, 268] width 368 height 363
click at [484, 332] on div "Frequency How often do you want us to post to your social accounts for you? Mul…" at bounding box center [581, 268] width 368 height 363
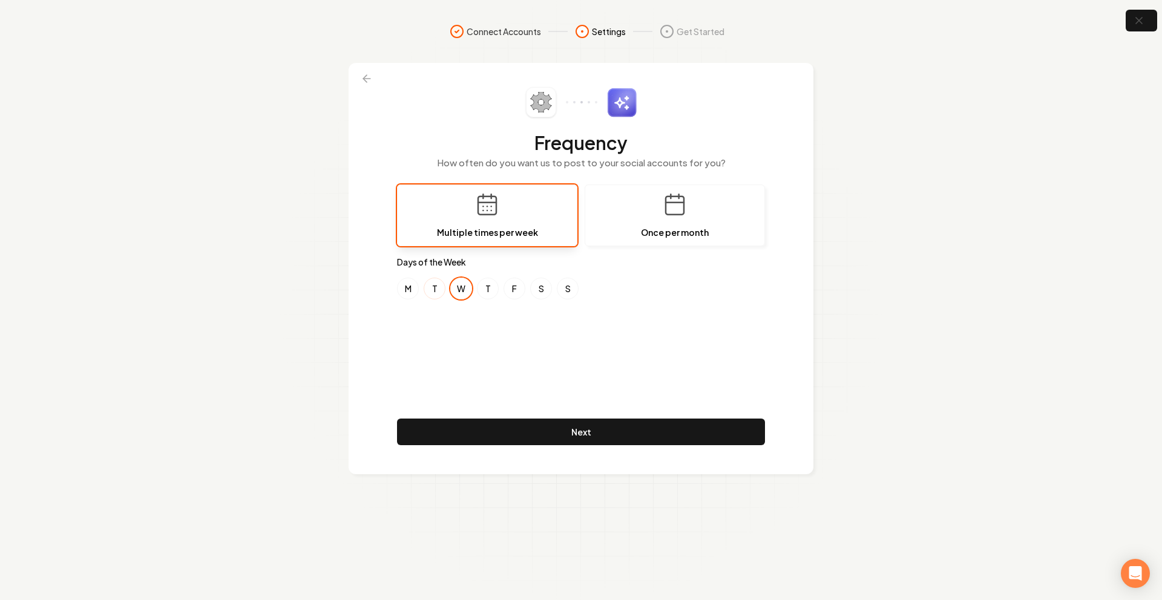
click at [428, 290] on button "T" at bounding box center [435, 289] width 22 height 22
click at [396, 289] on div "Frequency How often do you want us to post to your social accounts for you? Mul…" at bounding box center [581, 269] width 465 height 412
click at [460, 289] on button "W" at bounding box center [461, 289] width 22 height 22
click at [433, 289] on button "T" at bounding box center [435, 289] width 22 height 22
click at [399, 289] on button "M" at bounding box center [408, 289] width 22 height 22
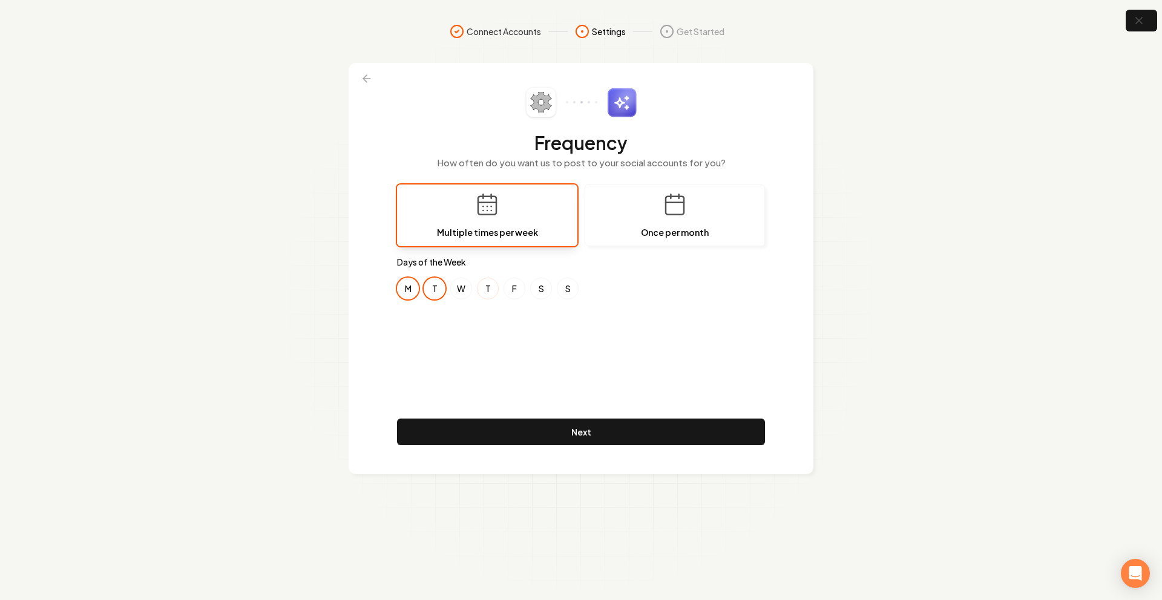
click at [492, 289] on button "T" at bounding box center [488, 289] width 22 height 22
click at [430, 291] on button "T" at bounding box center [435, 289] width 22 height 22
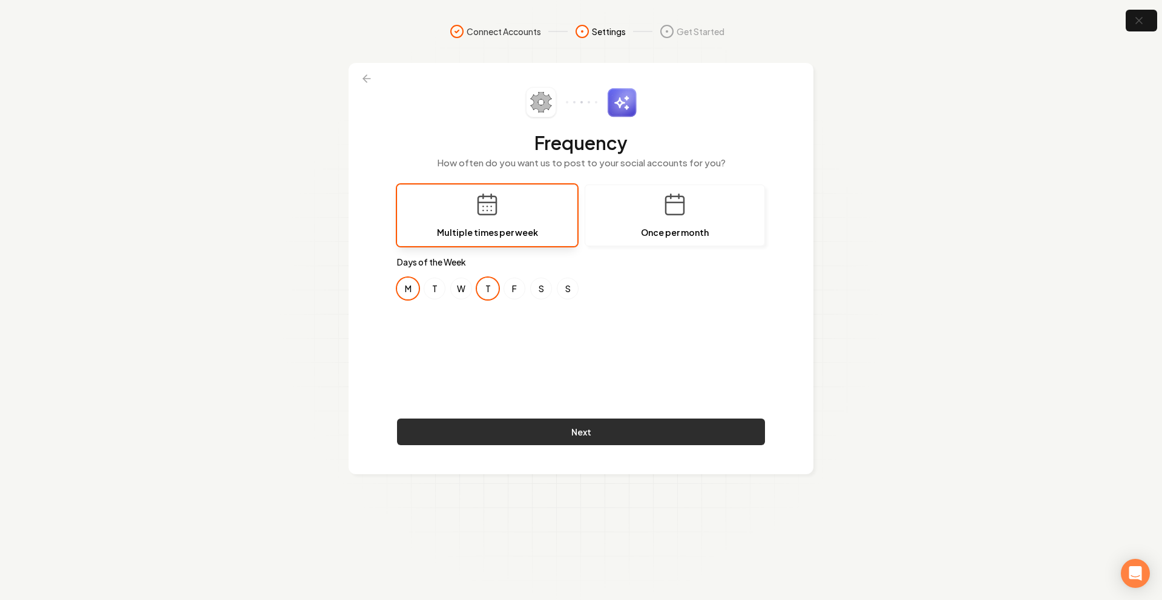
click at [556, 428] on button "Next" at bounding box center [581, 432] width 368 height 27
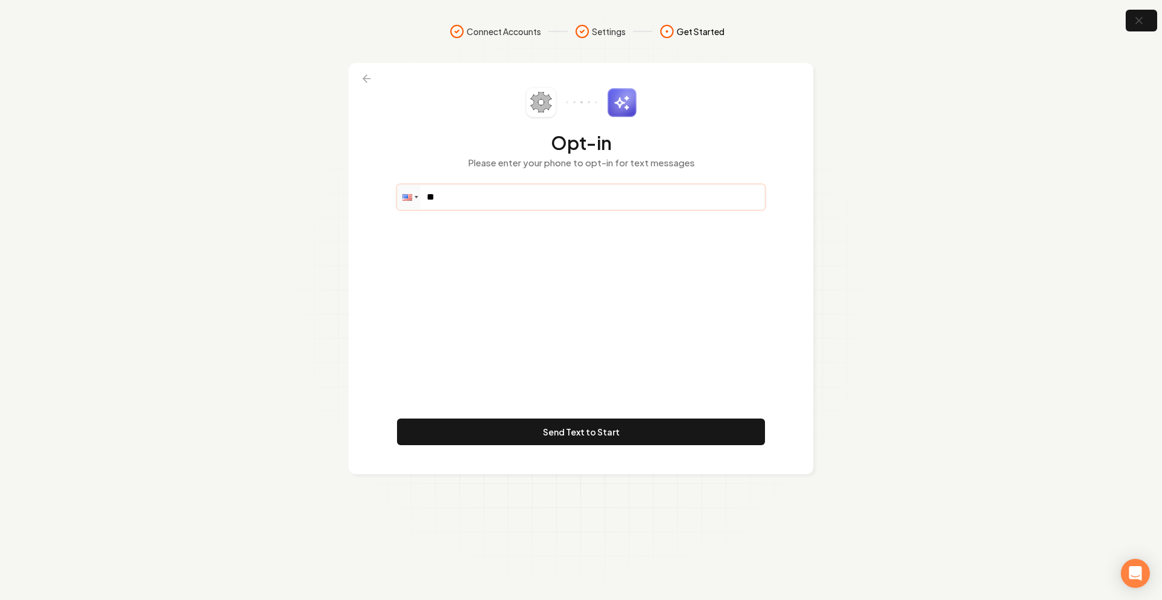
click at [467, 203] on input "**" at bounding box center [581, 197] width 367 height 24
paste input "**********"
type input "**********"
drag, startPoint x: 535, startPoint y: 287, endPoint x: 549, endPoint y: 304, distance: 21.9
click at [545, 298] on div "**********" at bounding box center [581, 268] width 368 height 363
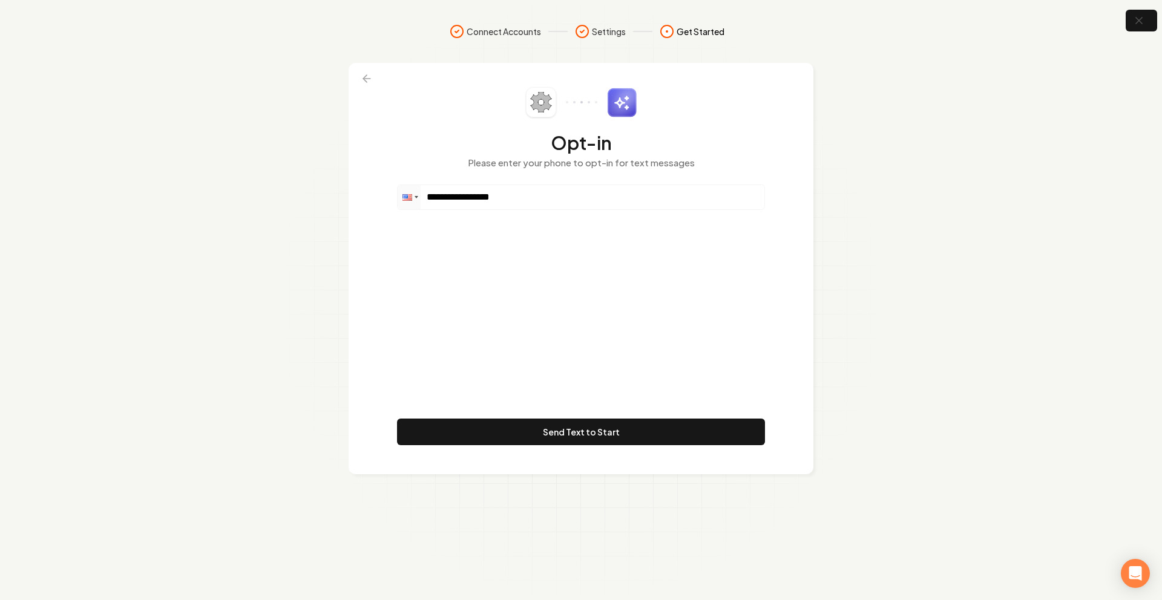
drag, startPoint x: 526, startPoint y: 340, endPoint x: 534, endPoint y: 395, distance: 55.6
click at [528, 341] on div "**********" at bounding box center [581, 268] width 368 height 363
click at [519, 433] on button "Send Text to Start" at bounding box center [581, 432] width 368 height 27
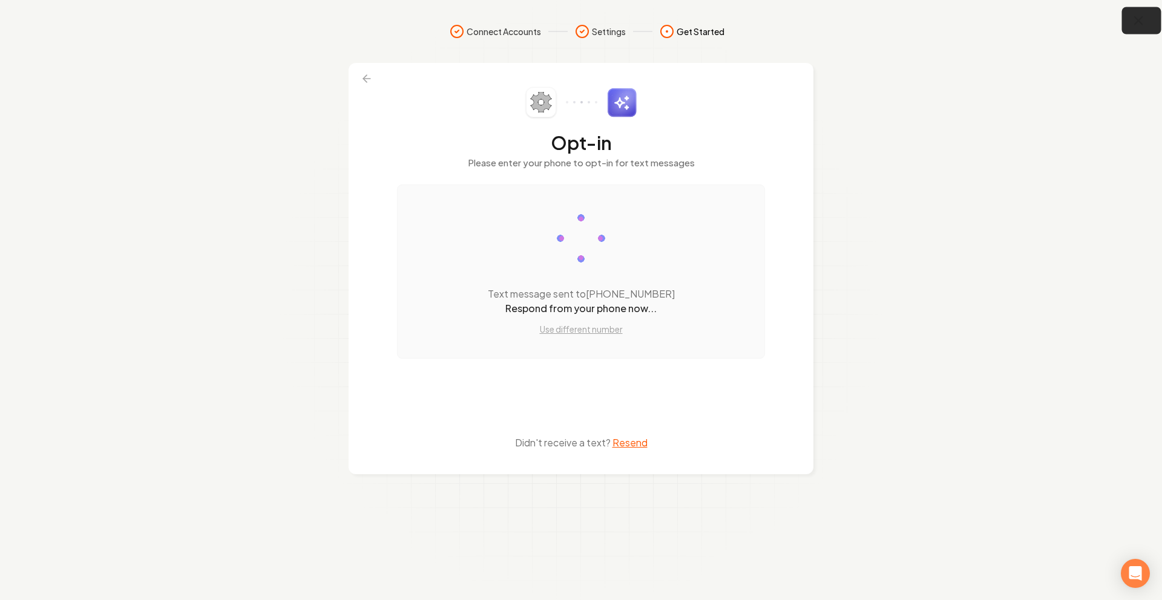
click at [1146, 24] on icon "button" at bounding box center [1138, 20] width 15 height 15
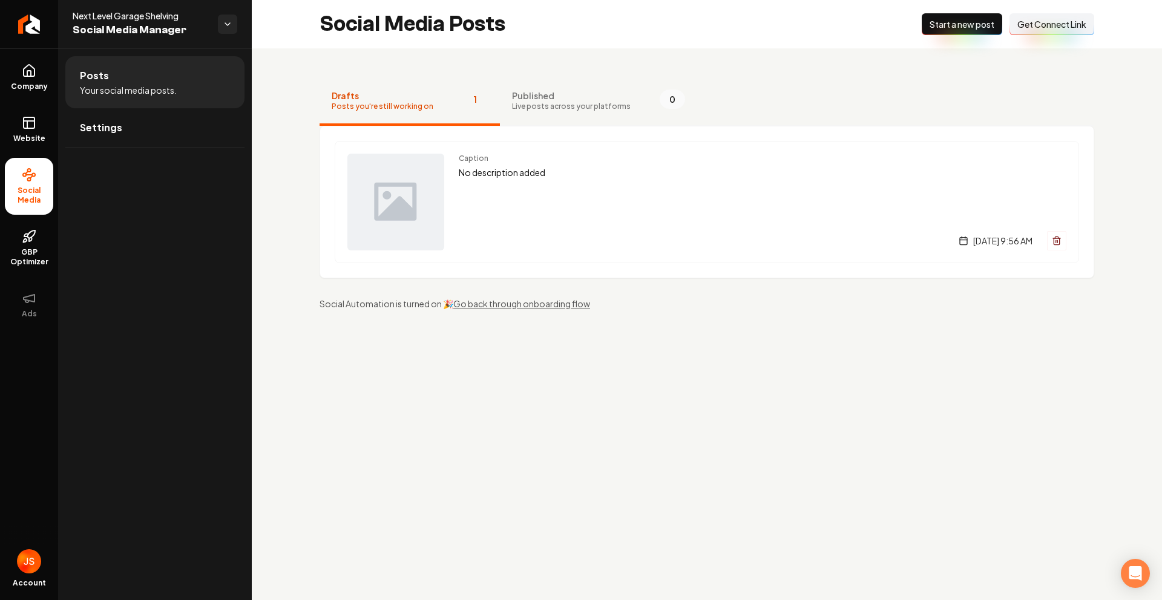
click at [63, 76] on ul "Posts Your social media posts. Settings" at bounding box center [155, 101] width 194 height 107
click at [38, 74] on link "Company" at bounding box center [29, 77] width 48 height 47
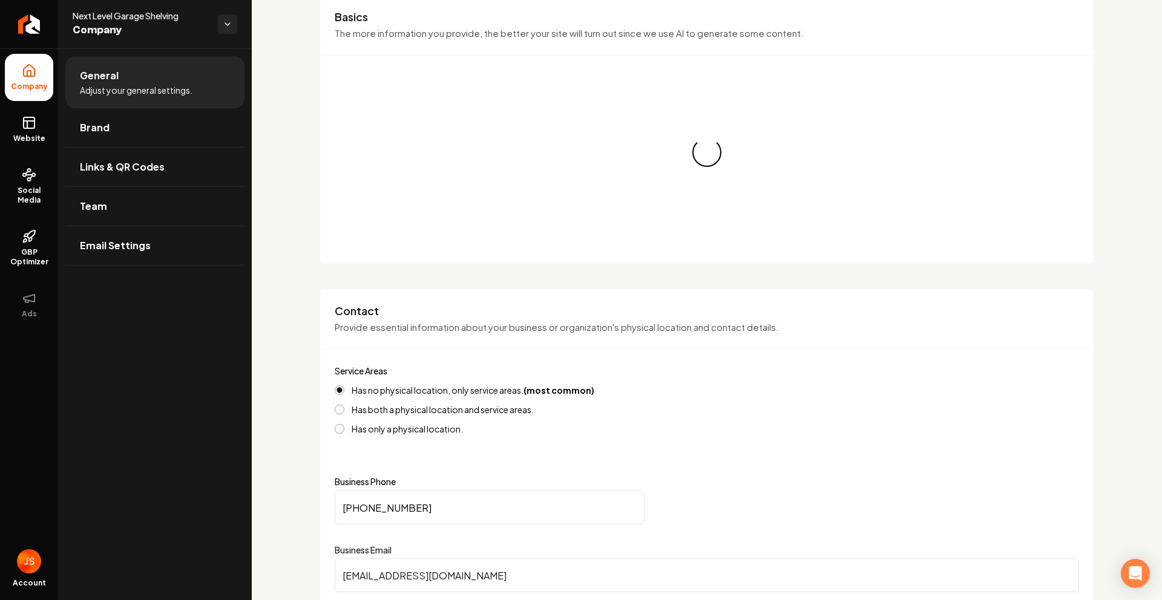
scroll to position [251, 0]
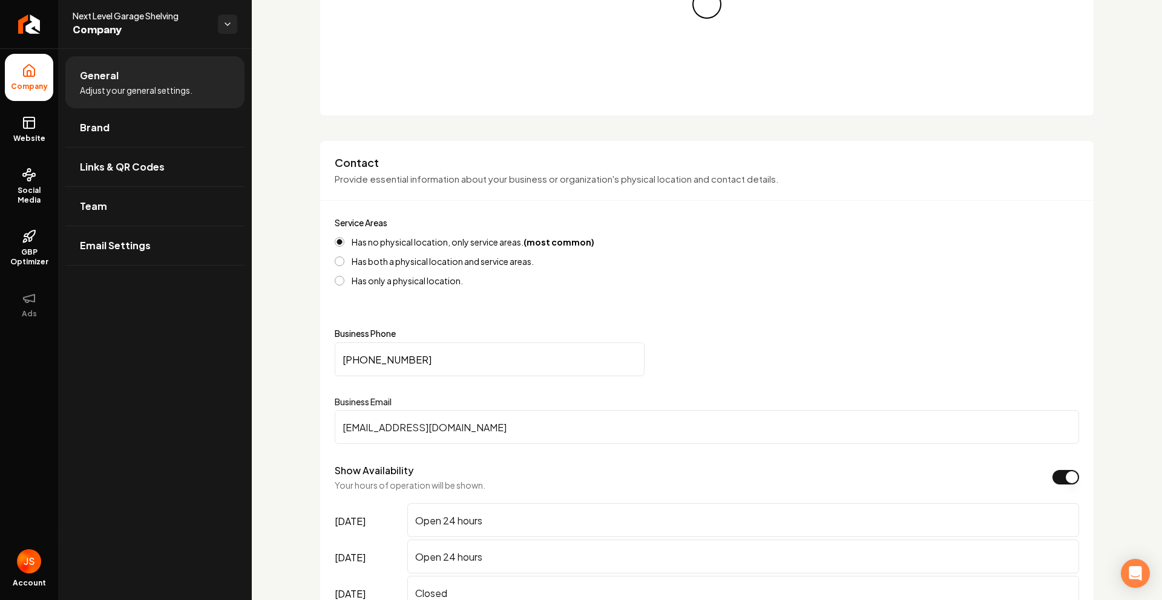
click at [414, 372] on input "(952) 270-7347" at bounding box center [490, 360] width 310 height 34
click at [413, 372] on input "(952) 270-7347" at bounding box center [490, 360] width 310 height 34
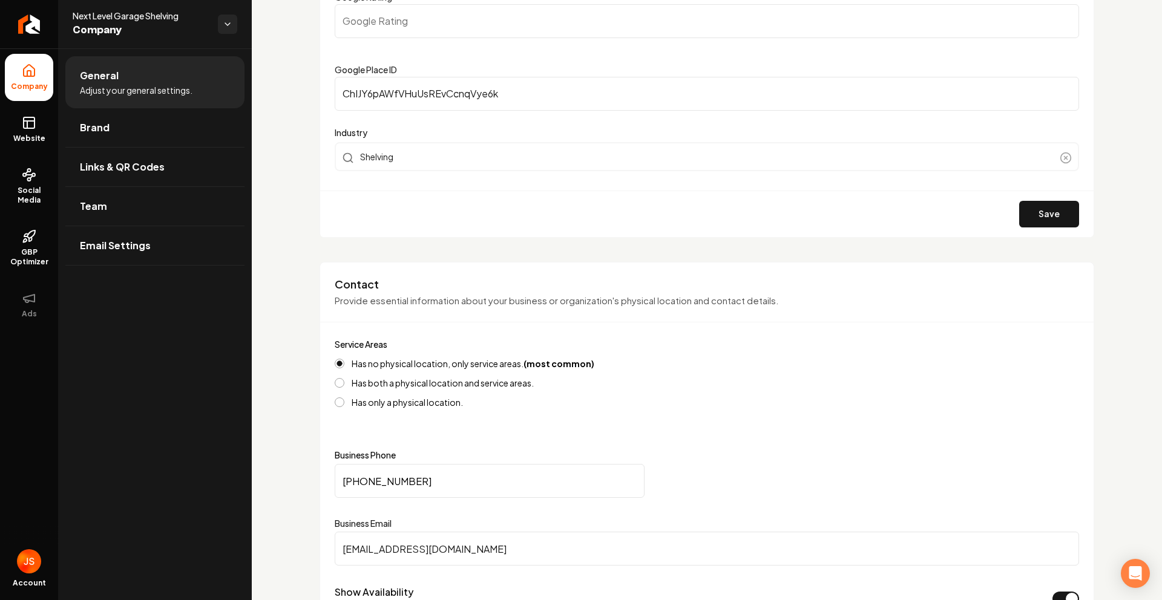
scroll to position [260, 0]
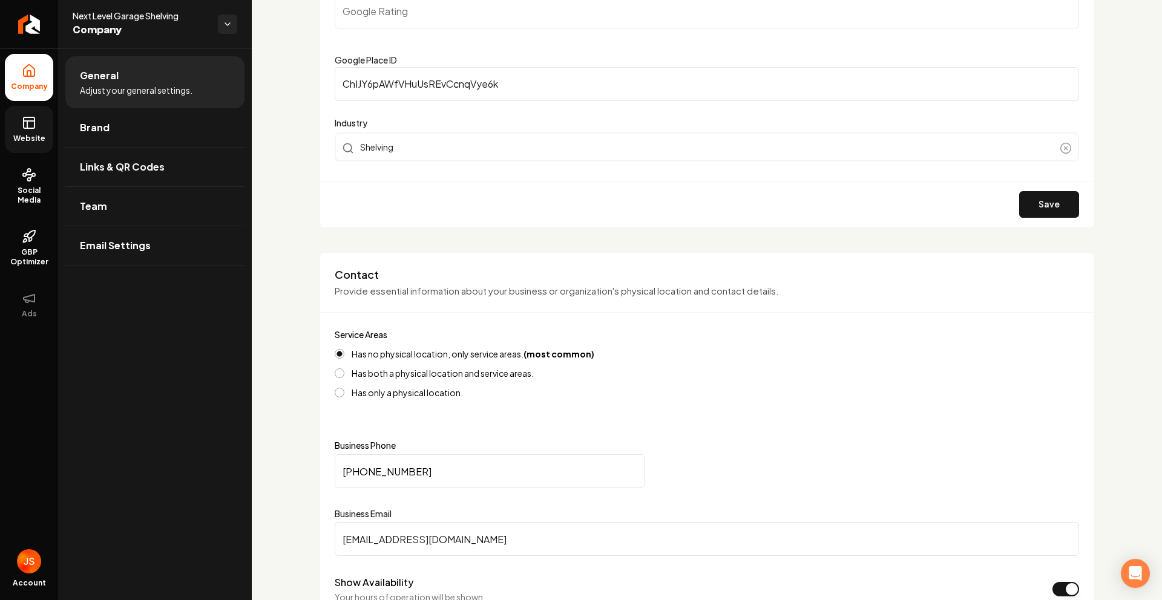
click at [24, 126] on rect at bounding box center [29, 122] width 11 height 11
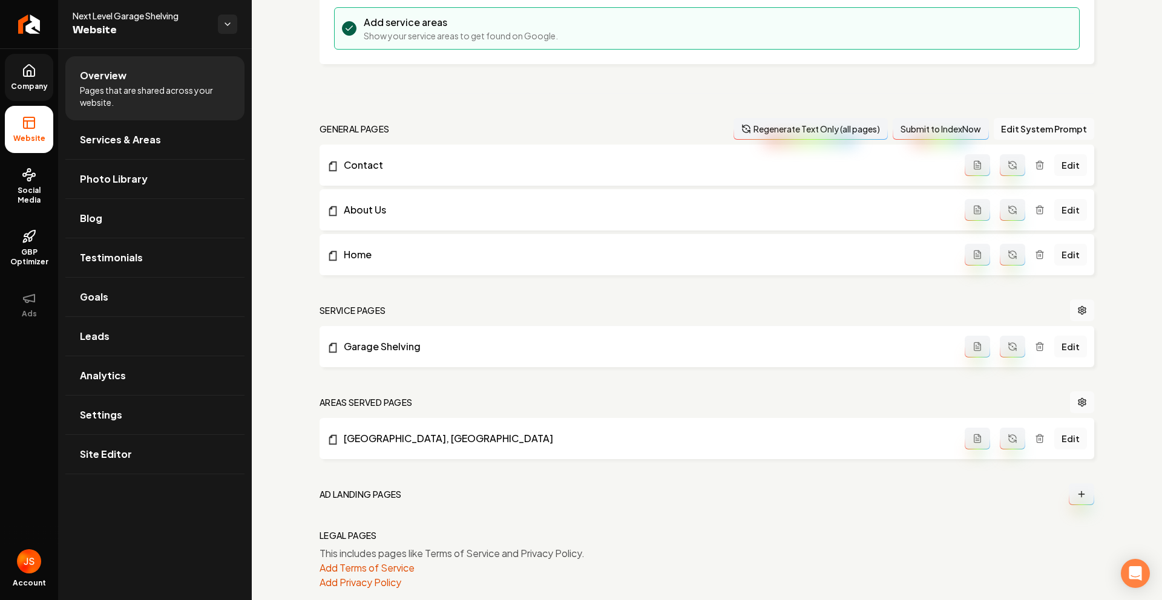
click at [31, 82] on span "Company" at bounding box center [29, 87] width 47 height 10
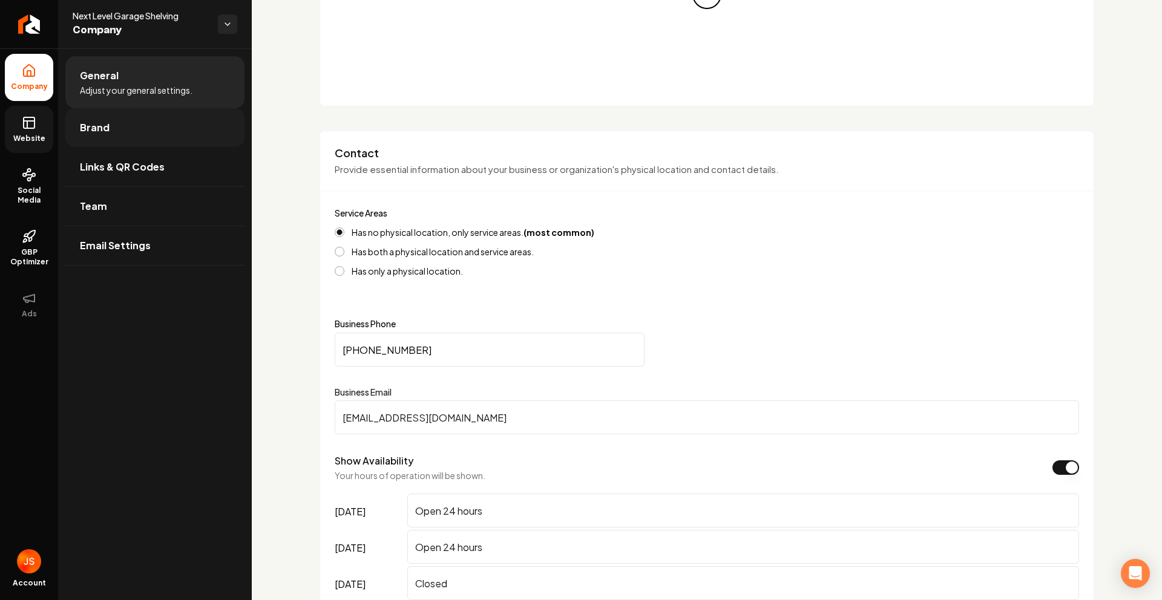
click at [93, 132] on span "Brand" at bounding box center [95, 127] width 30 height 15
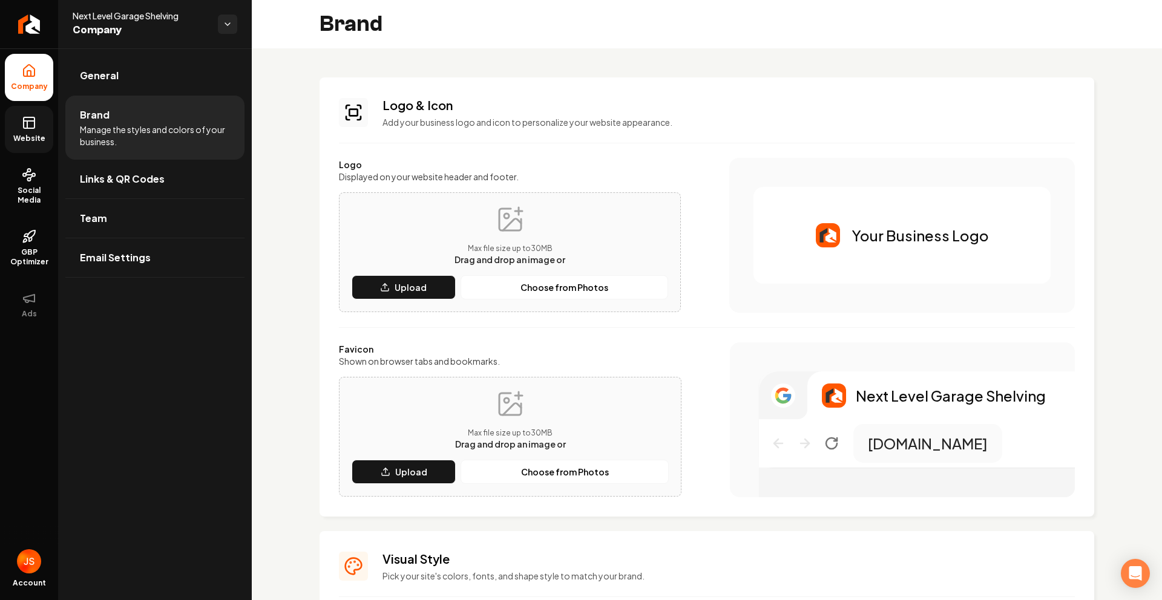
click at [29, 131] on link "Website" at bounding box center [29, 129] width 48 height 47
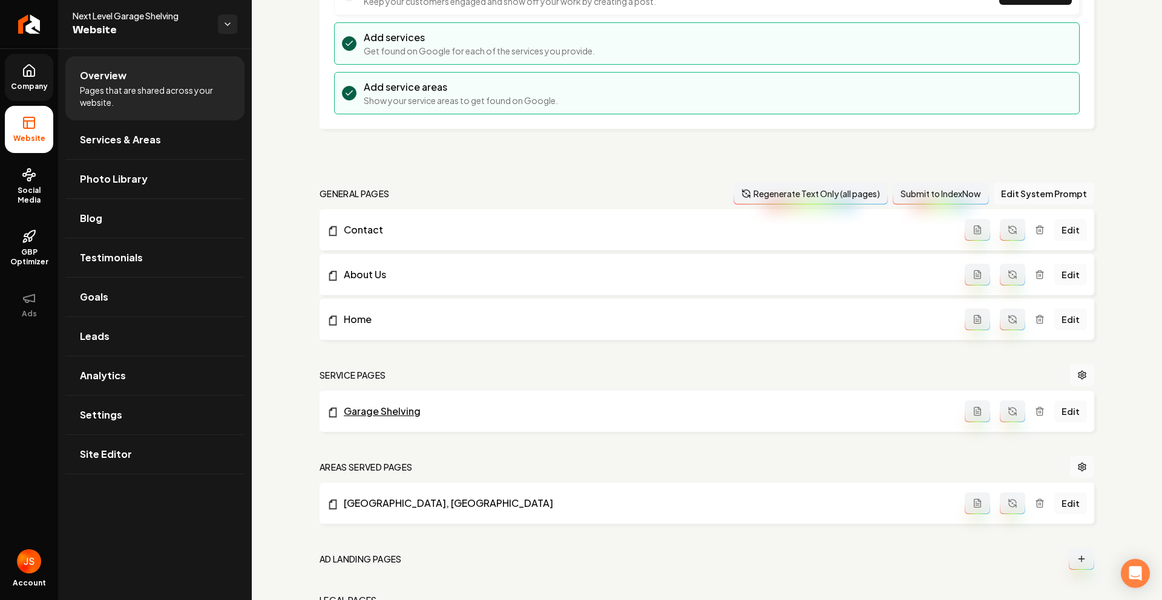
scroll to position [264, 0]
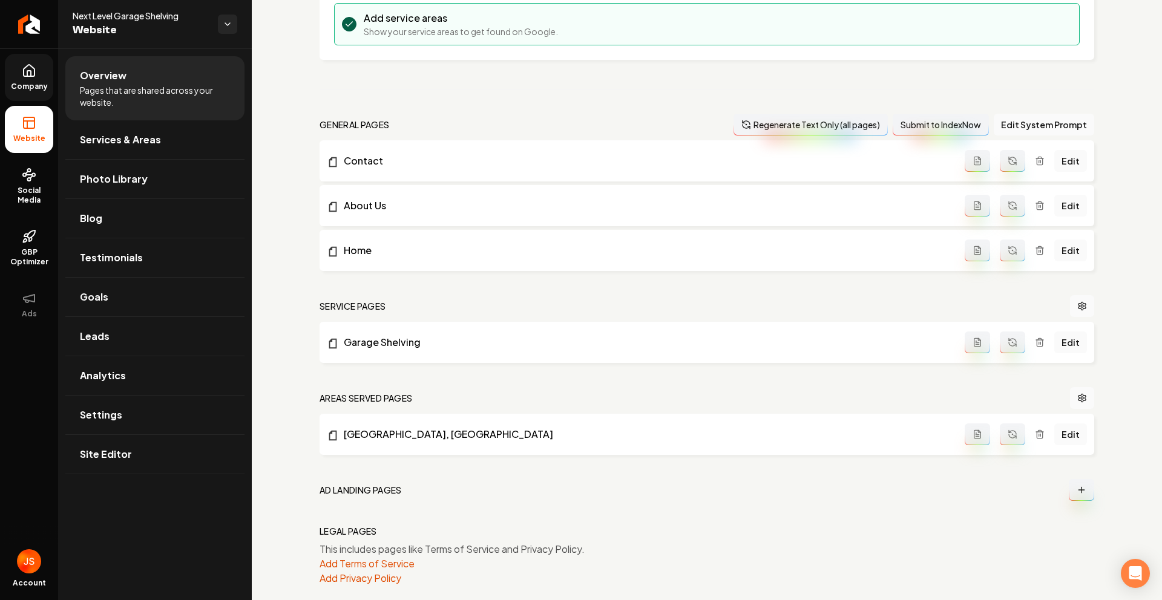
click at [31, 64] on icon at bounding box center [29, 71] width 15 height 15
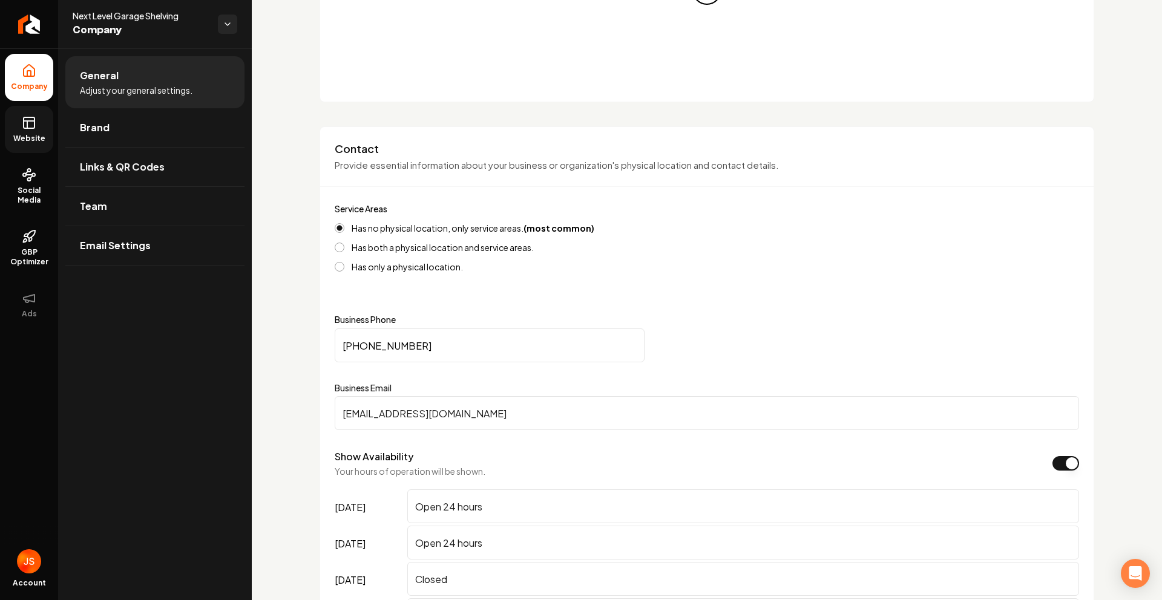
click at [464, 344] on input "(952) 270-7347" at bounding box center [490, 346] width 310 height 34
click at [464, 232] on label "Has no physical location, only service areas. (most common)" at bounding box center [473, 228] width 243 height 8
click at [344, 233] on button "Has no physical location, only service areas. (most common)" at bounding box center [340, 228] width 10 height 10
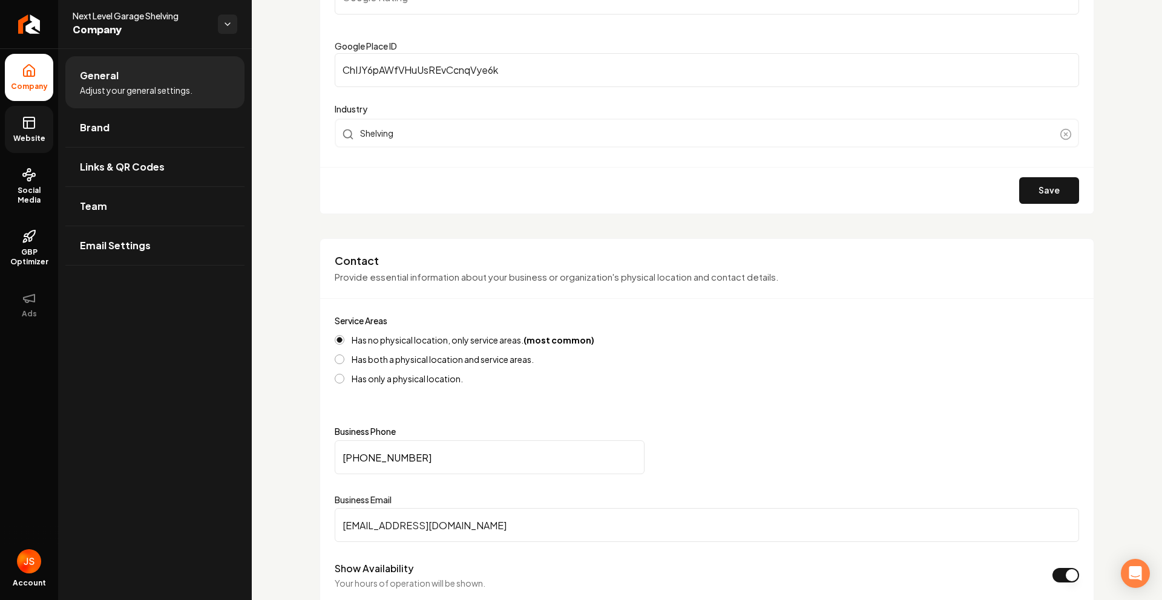
click at [405, 467] on input "(952) 270-7347" at bounding box center [490, 458] width 310 height 34
click at [404, 466] on input "(952) 270-7347" at bounding box center [490, 458] width 310 height 34
click at [28, 253] on span "GBP Optimizer" at bounding box center [29, 257] width 48 height 19
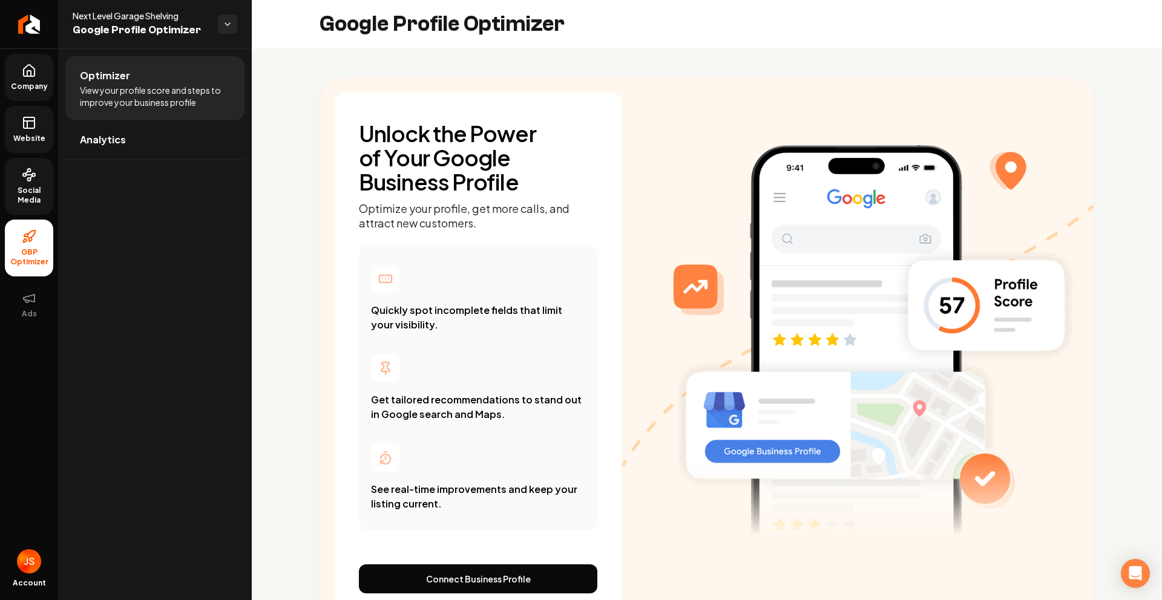
click at [40, 179] on link "Social Media" at bounding box center [29, 186] width 48 height 57
click at [39, 144] on link "Website" at bounding box center [29, 129] width 48 height 47
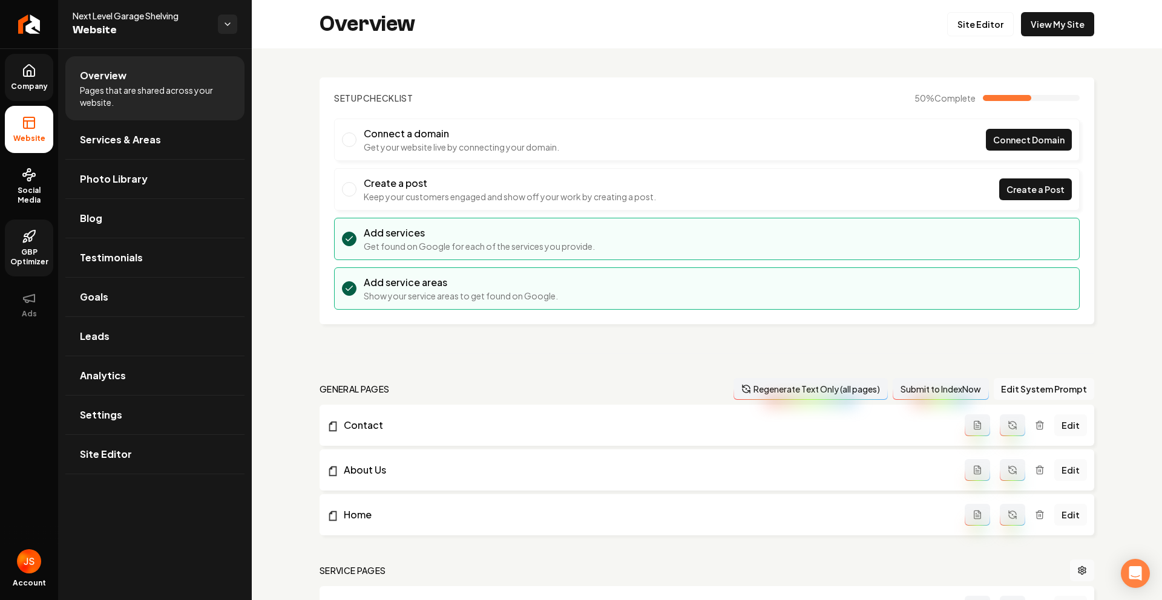
click at [41, 80] on link "Company" at bounding box center [29, 77] width 48 height 47
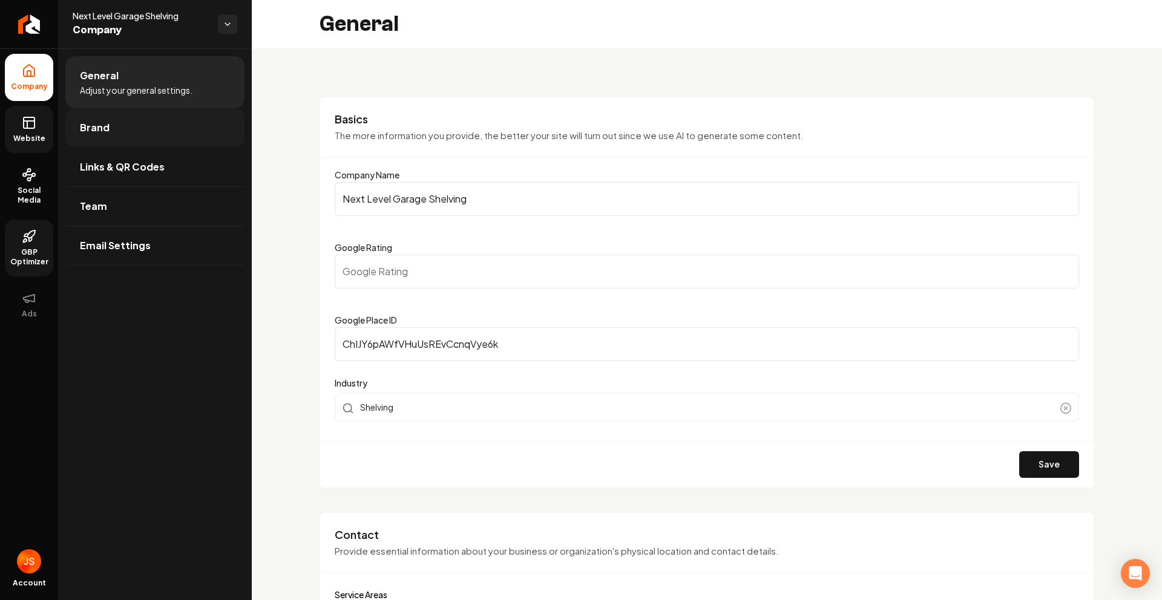
click at [82, 129] on span "Brand" at bounding box center [95, 127] width 30 height 15
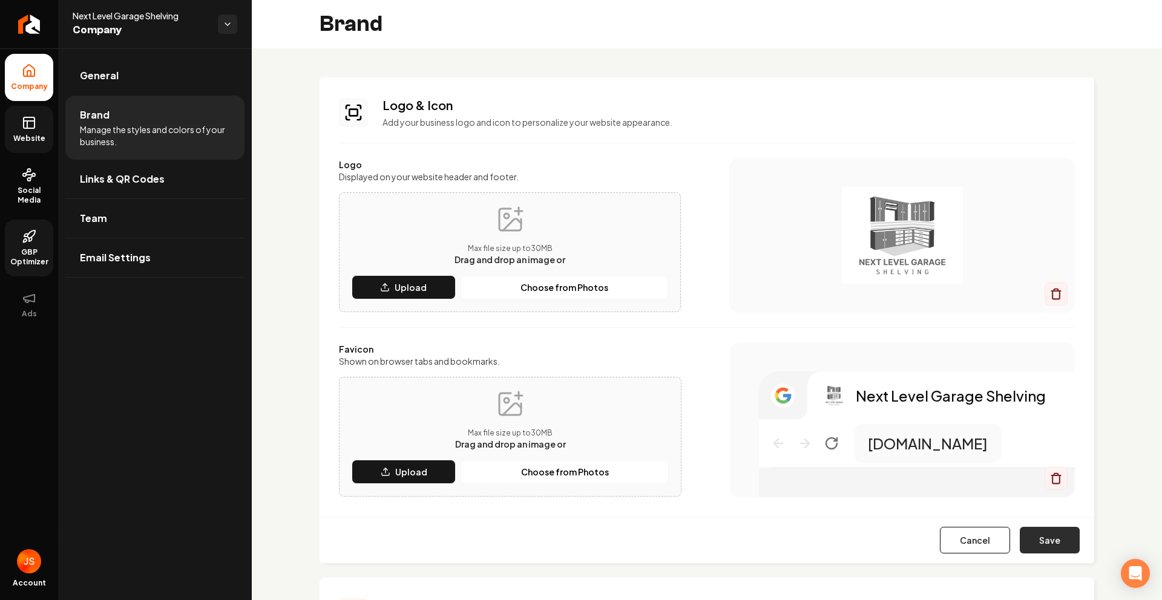
click at [1028, 540] on button "Save" at bounding box center [1050, 540] width 60 height 27
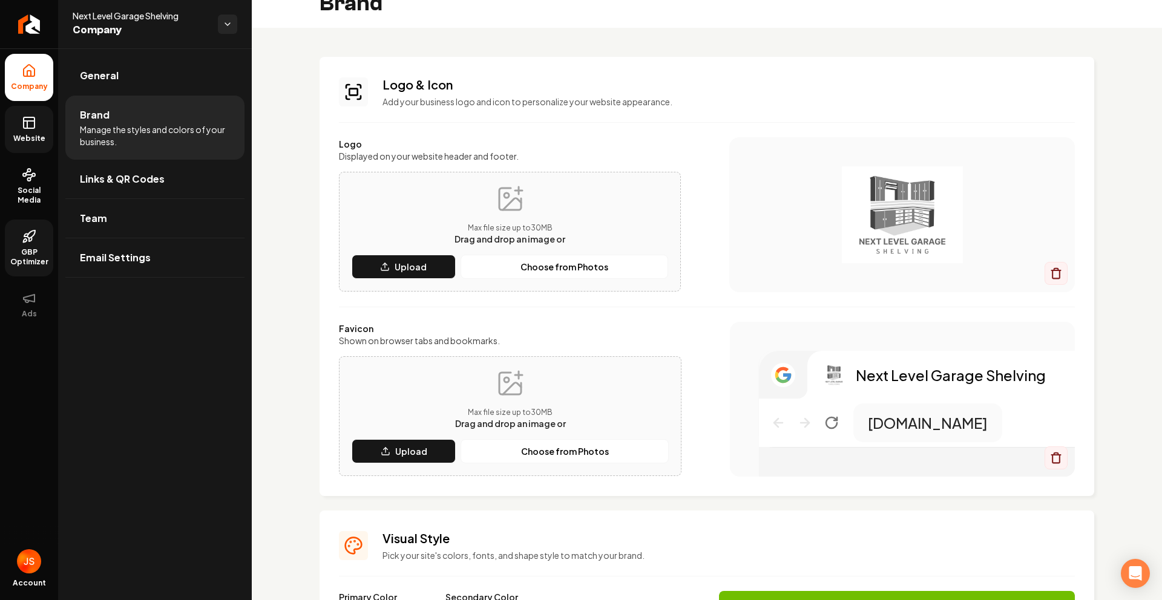
scroll to position [96, 0]
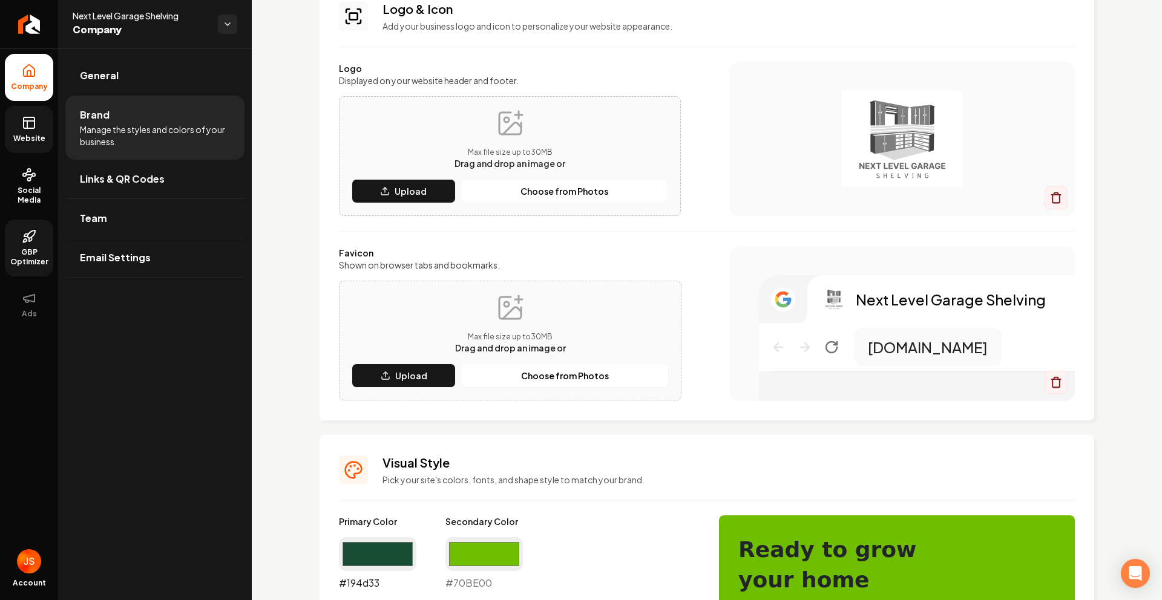
click at [357, 553] on input "#194d33" at bounding box center [377, 554] width 77 height 34
type input "#7f7f7f"
click at [764, 235] on div "Logo Displayed on your website header and footer. Max file size up to 30 MB Dra…" at bounding box center [707, 232] width 736 height 340
click at [454, 551] on input "#70be00" at bounding box center [483, 554] width 77 height 34
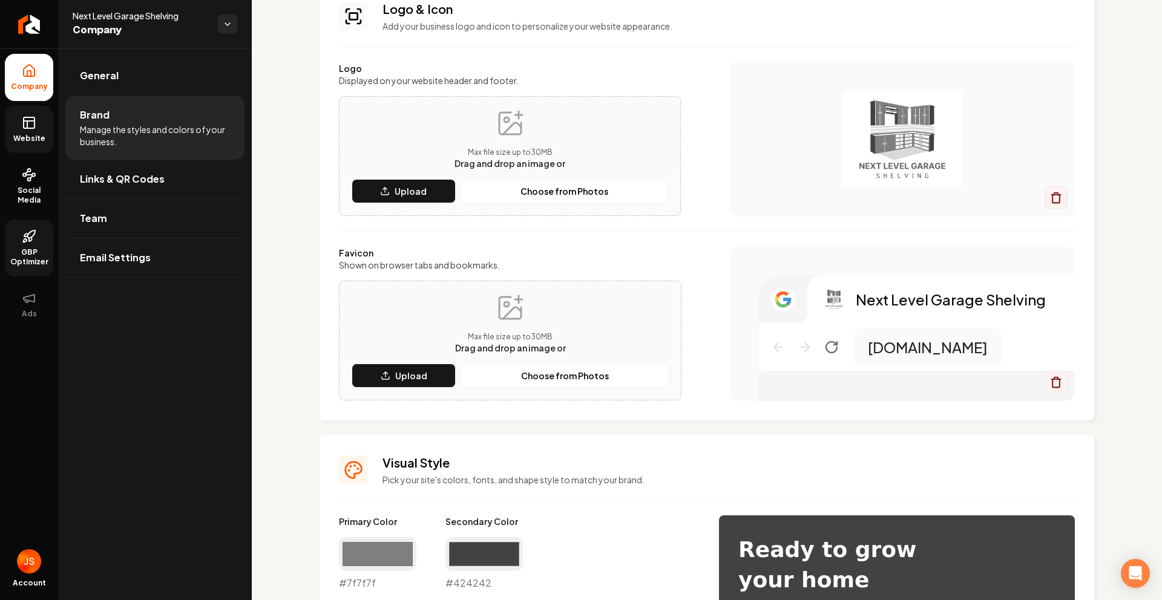
type input "#424242"
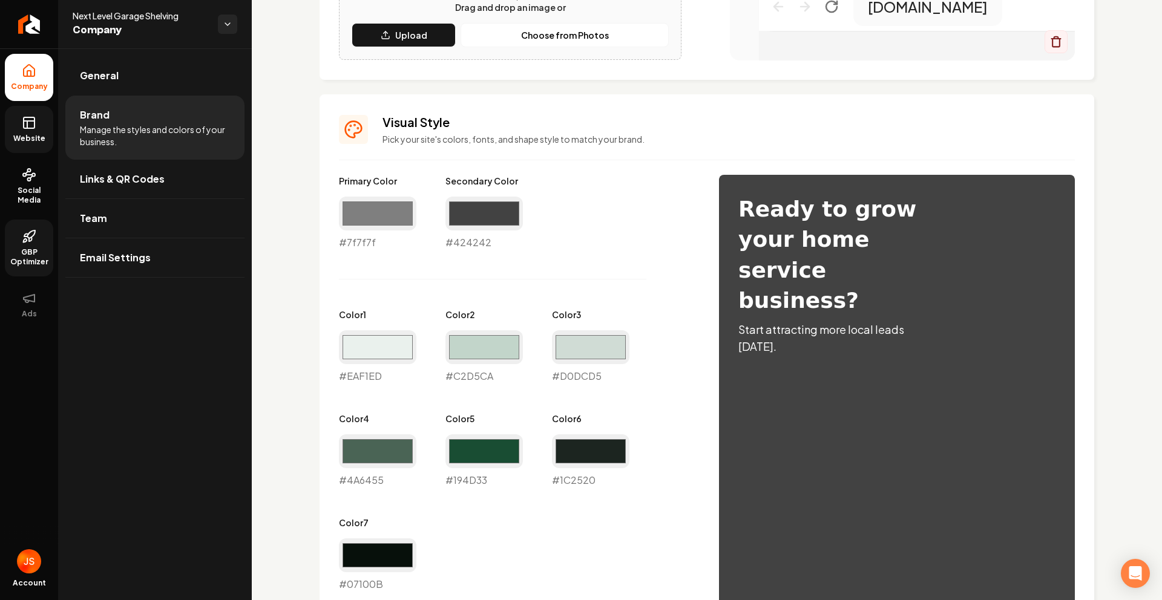
scroll to position [845, 0]
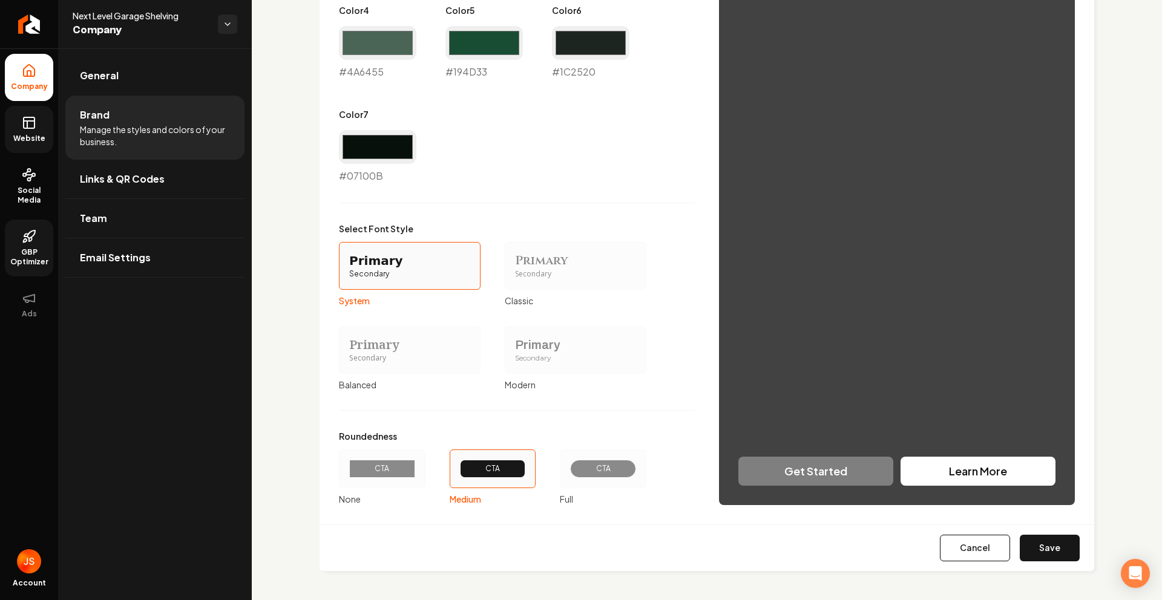
click at [1030, 558] on button "Save" at bounding box center [1050, 548] width 60 height 27
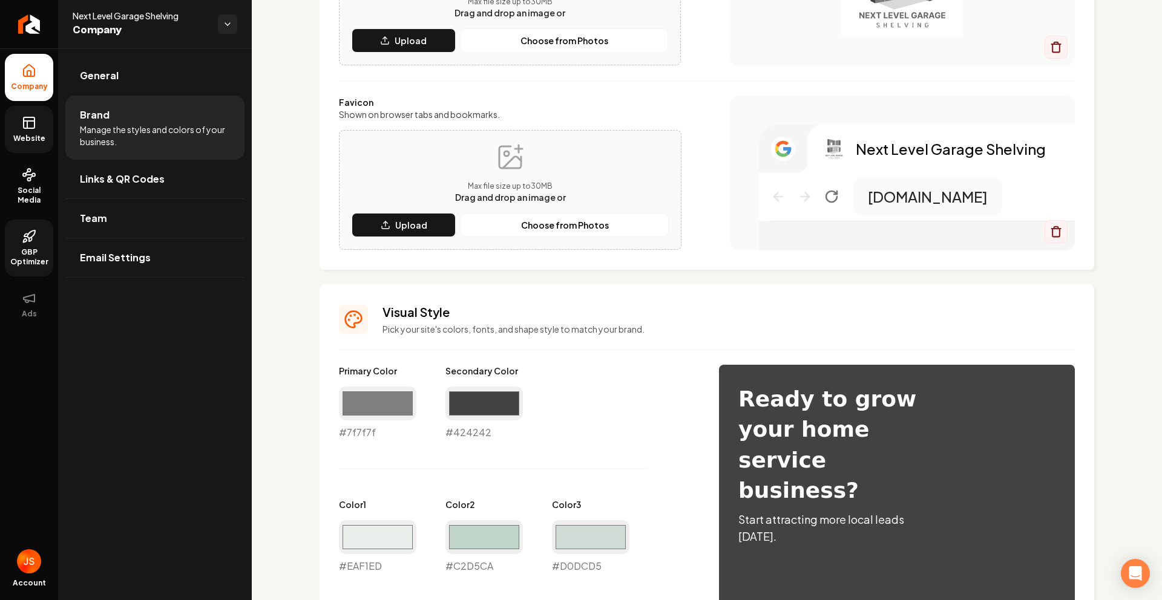
scroll to position [83, 0]
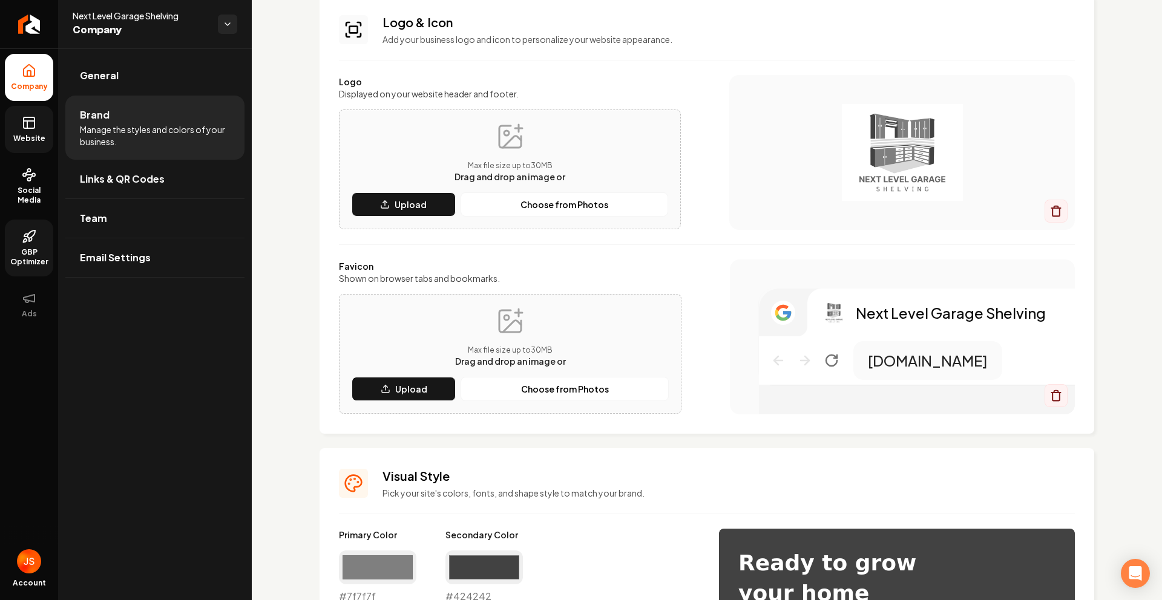
type input "#eaf1ed"
type input "#c2d5ca"
type input "#d0dcd5"
type input "#4a6455"
type input "#194d33"
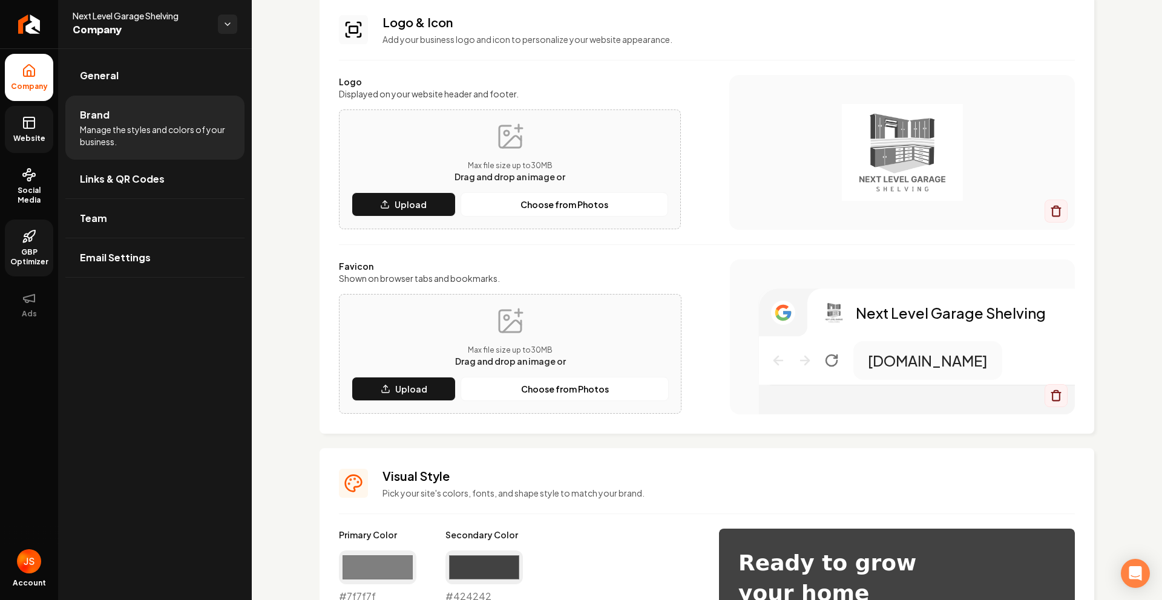
type input "#1c2520"
type input "#07100b"
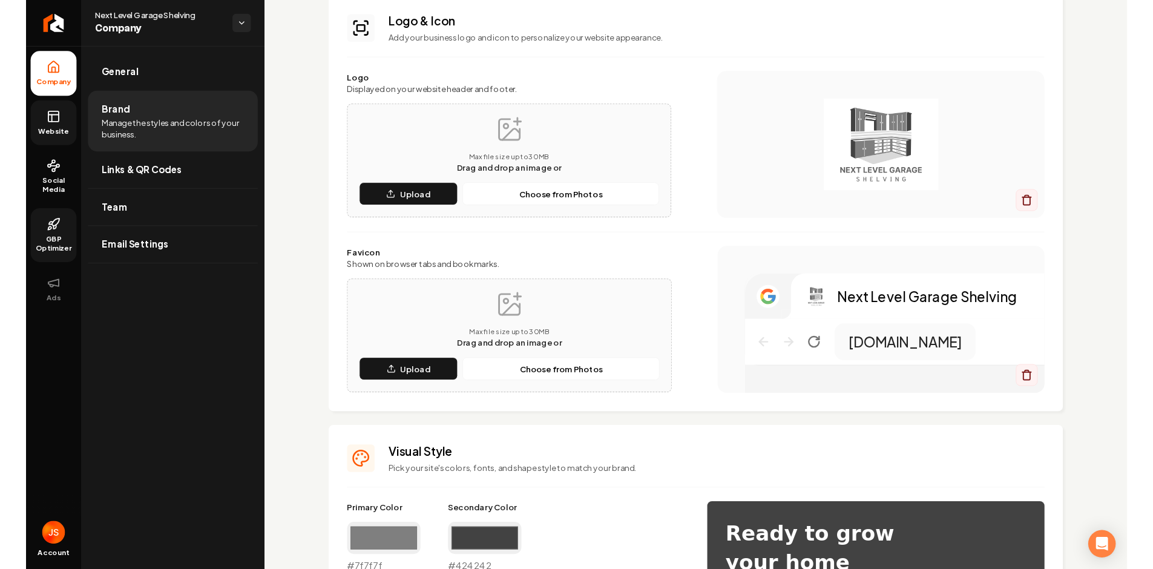
scroll to position [0, 0]
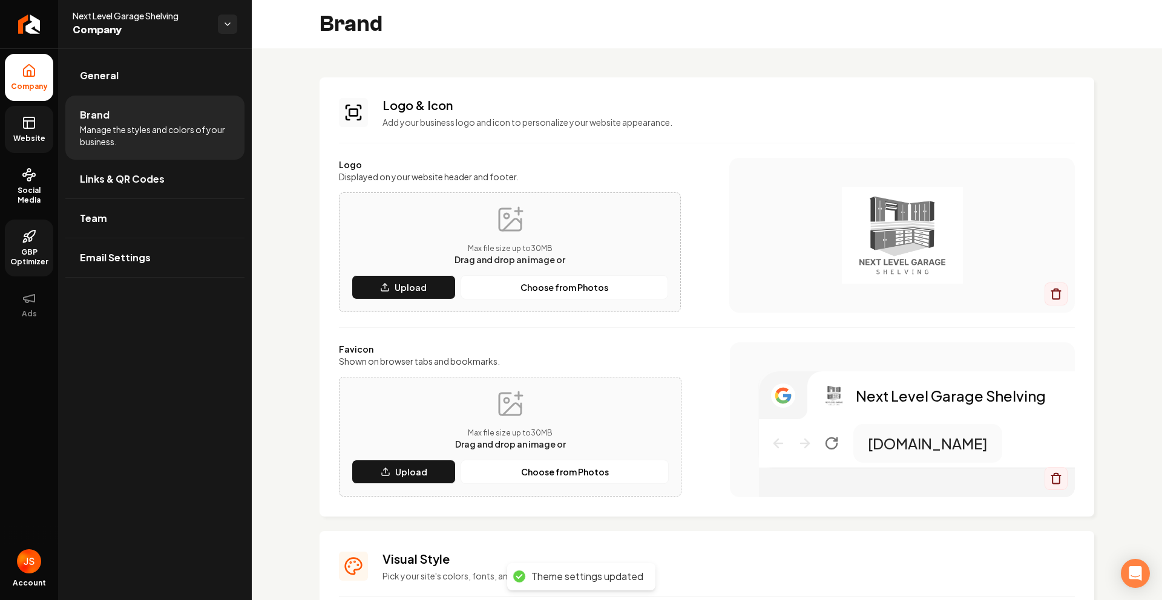
click at [30, 117] on rect at bounding box center [29, 122] width 11 height 11
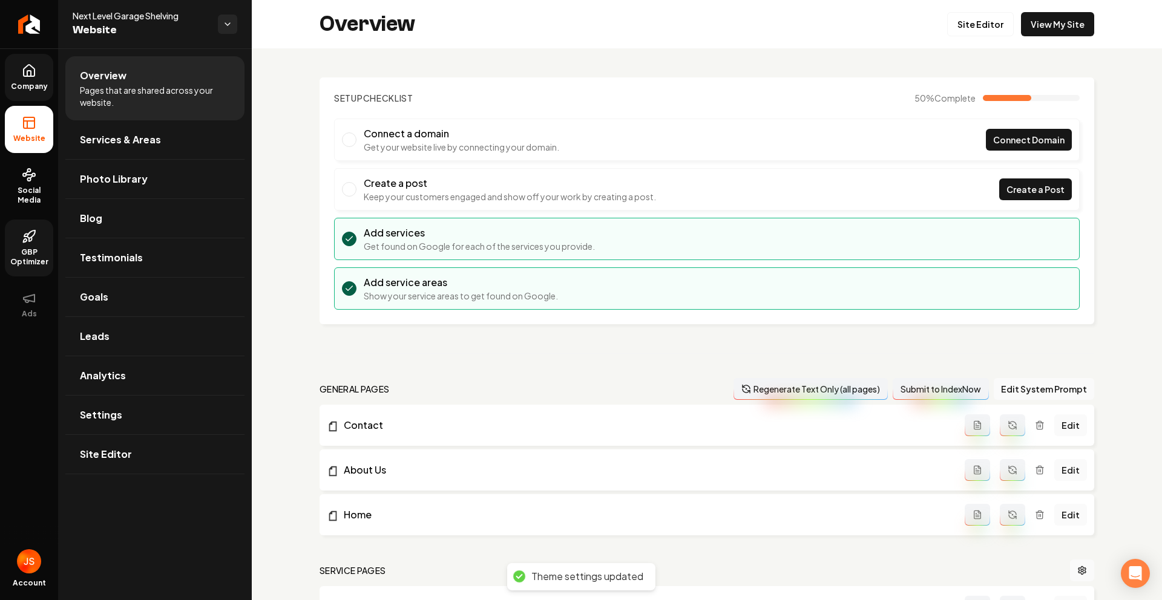
click at [29, 84] on span "Company" at bounding box center [29, 87] width 47 height 10
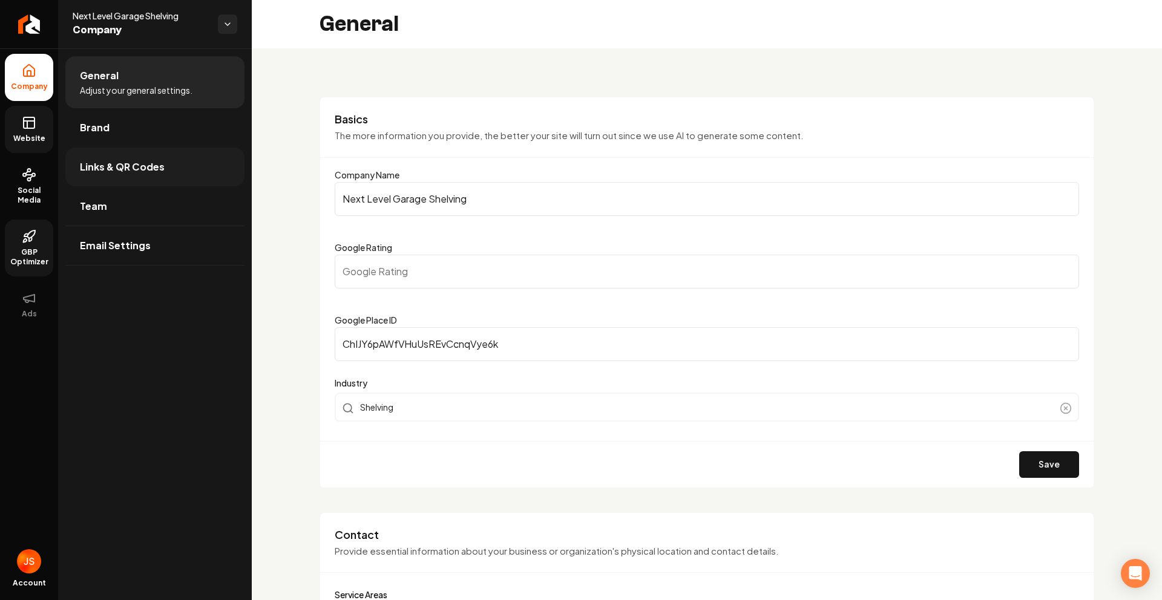
click at [120, 176] on link "Links & QR Codes" at bounding box center [154, 167] width 179 height 39
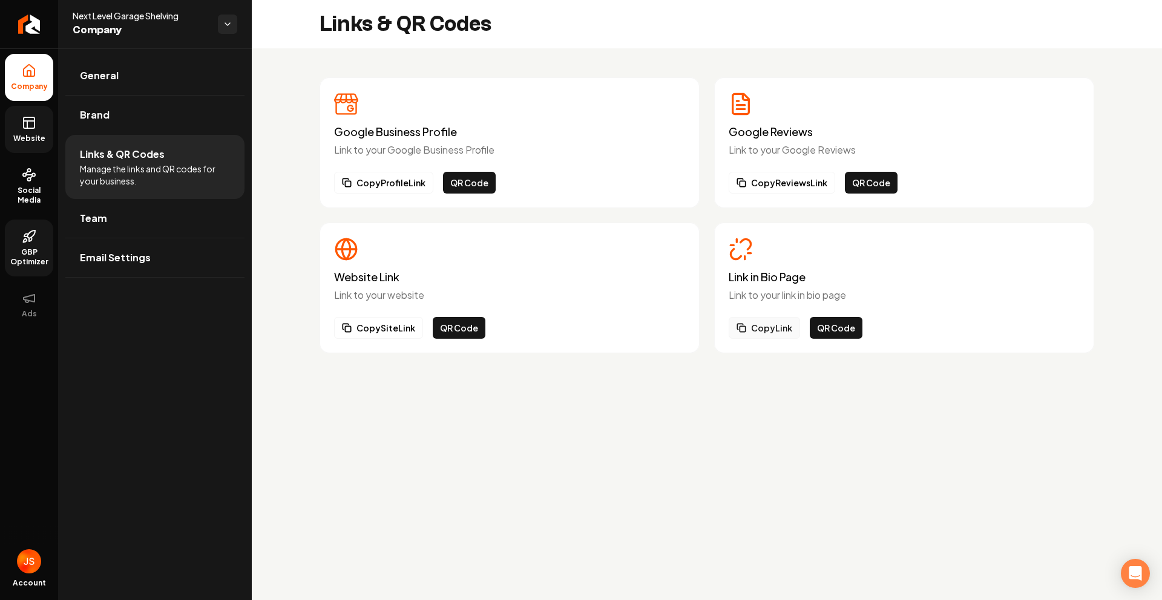
click at [746, 323] on button "Copy Link" at bounding box center [764, 328] width 71 height 22
click at [776, 327] on button "Copy Link" at bounding box center [764, 328] width 71 height 22
click at [24, 136] on span "Website" at bounding box center [29, 139] width 42 height 10
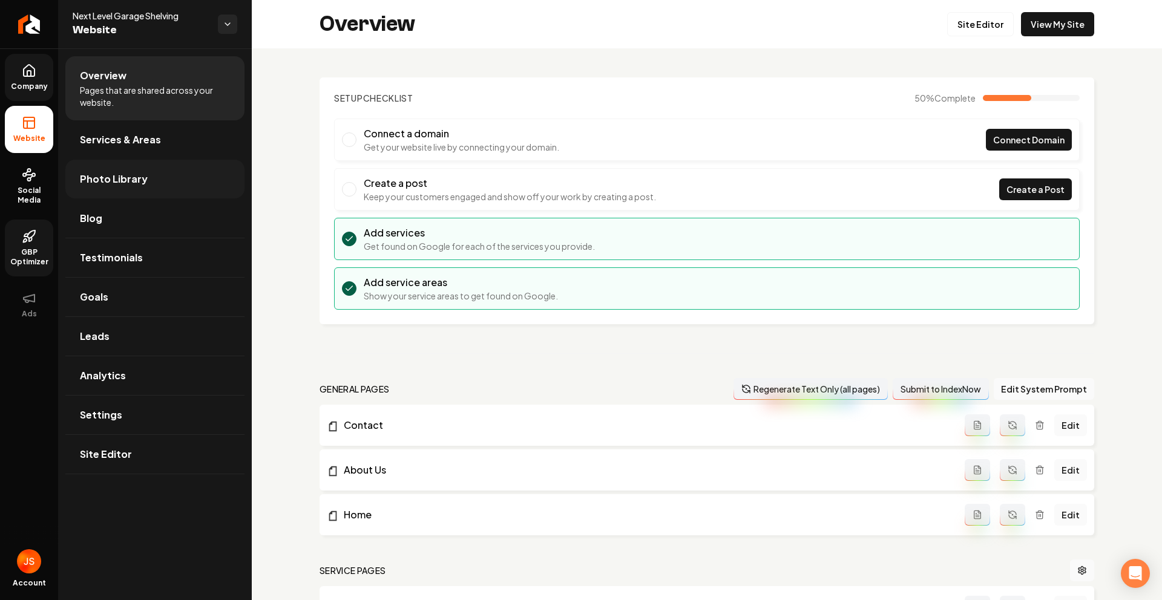
click at [78, 178] on link "Photo Library" at bounding box center [154, 179] width 179 height 39
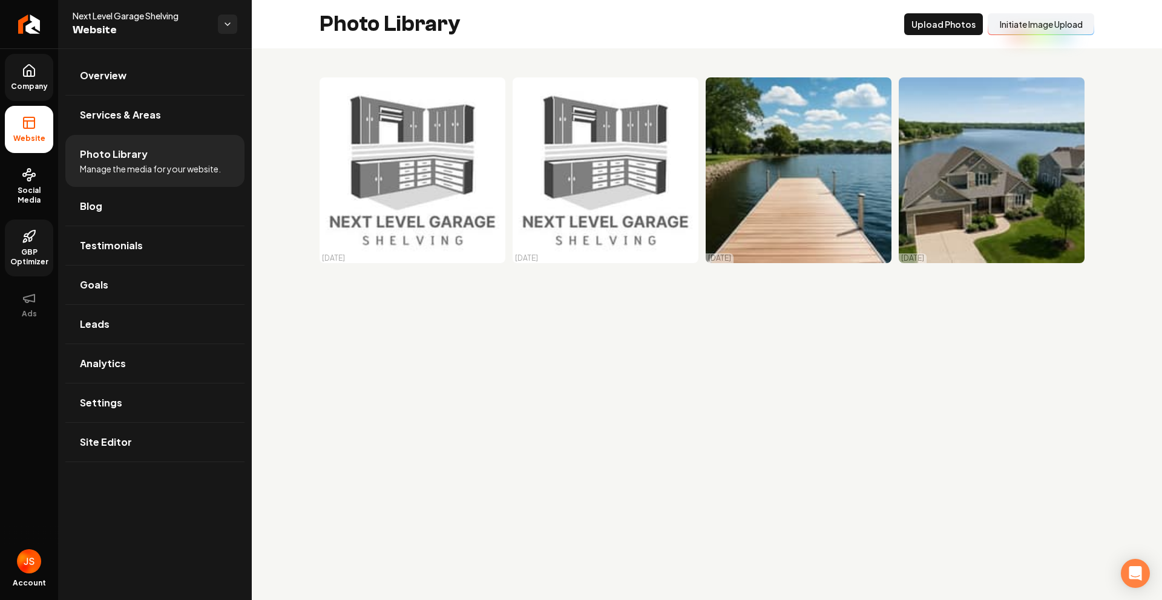
click at [1027, 31] on button "Initiate Image Upload" at bounding box center [1041, 24] width 107 height 22
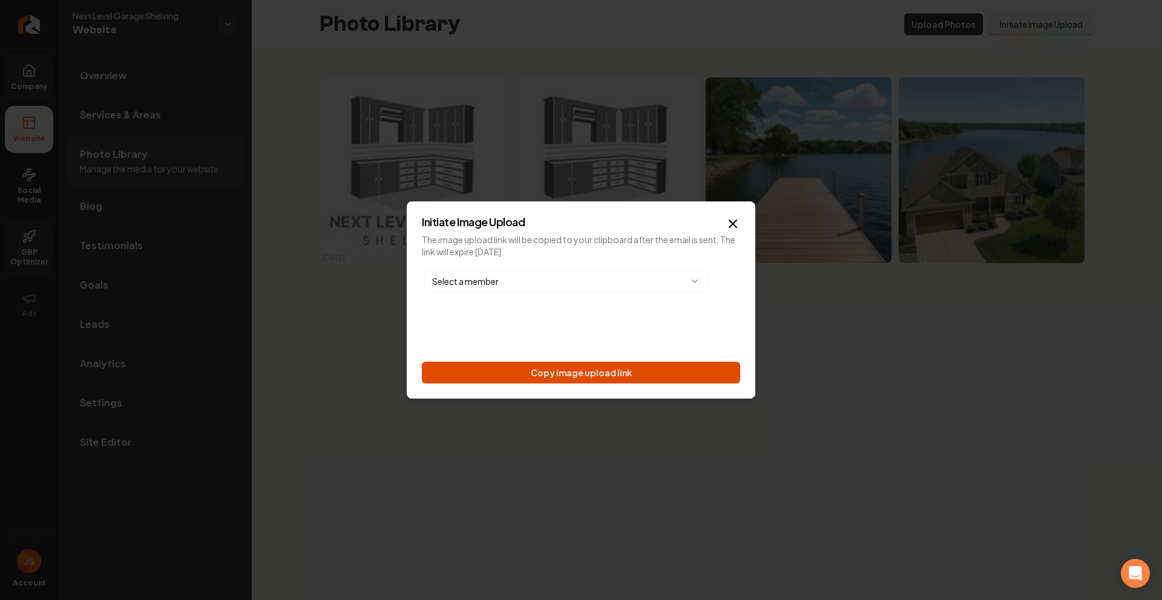
click at [645, 372] on button "Copy image upload link" at bounding box center [581, 373] width 318 height 22
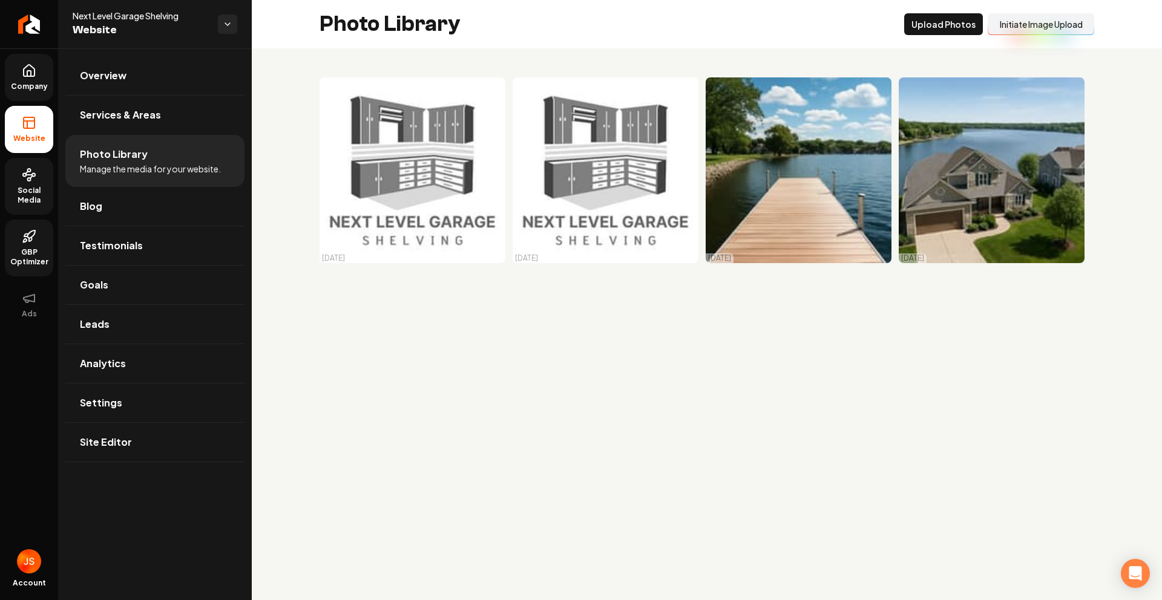
click at [28, 163] on link "Social Media" at bounding box center [29, 186] width 48 height 57
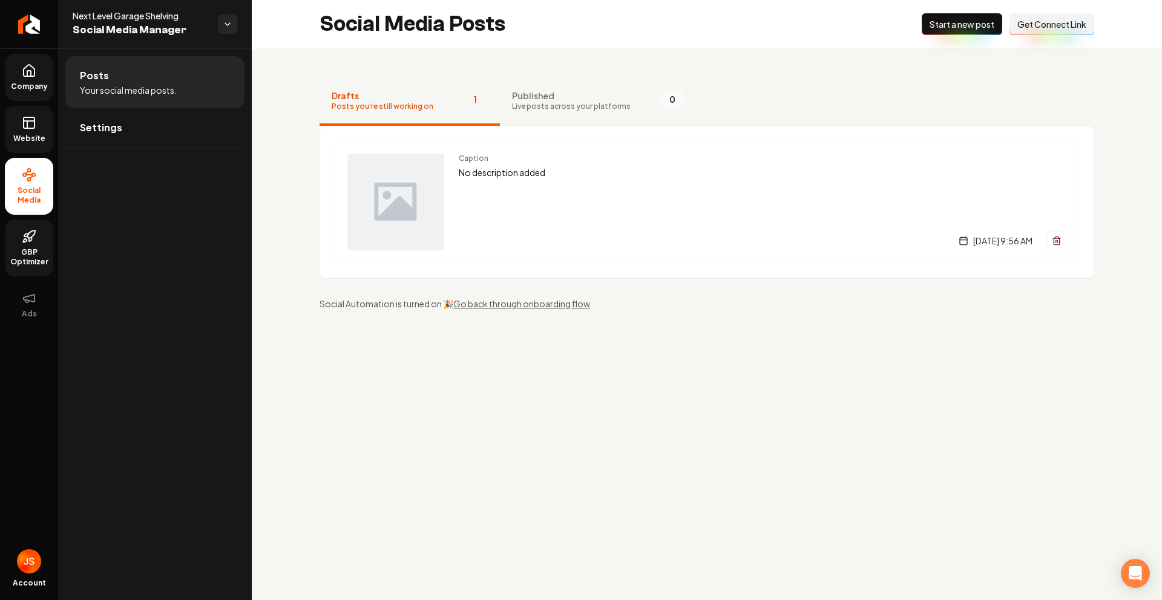
click at [1041, 35] on button "Connect Link Get Connect Link" at bounding box center [1051, 24] width 85 height 22
click at [20, 131] on link "Website" at bounding box center [29, 129] width 48 height 47
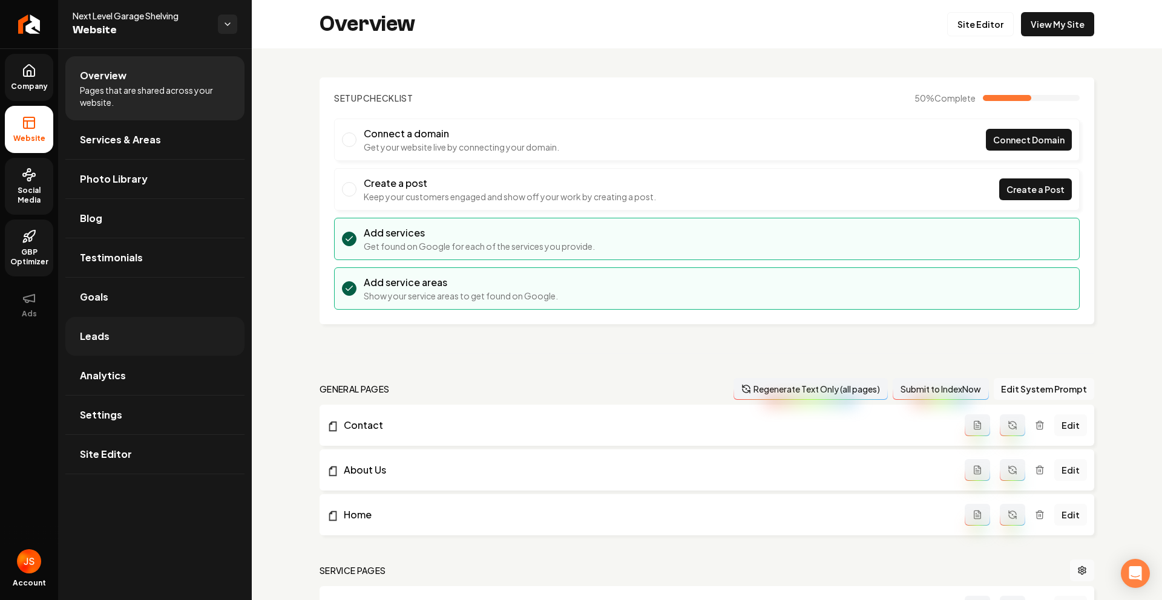
click at [108, 341] on span "Leads" at bounding box center [95, 336] width 30 height 15
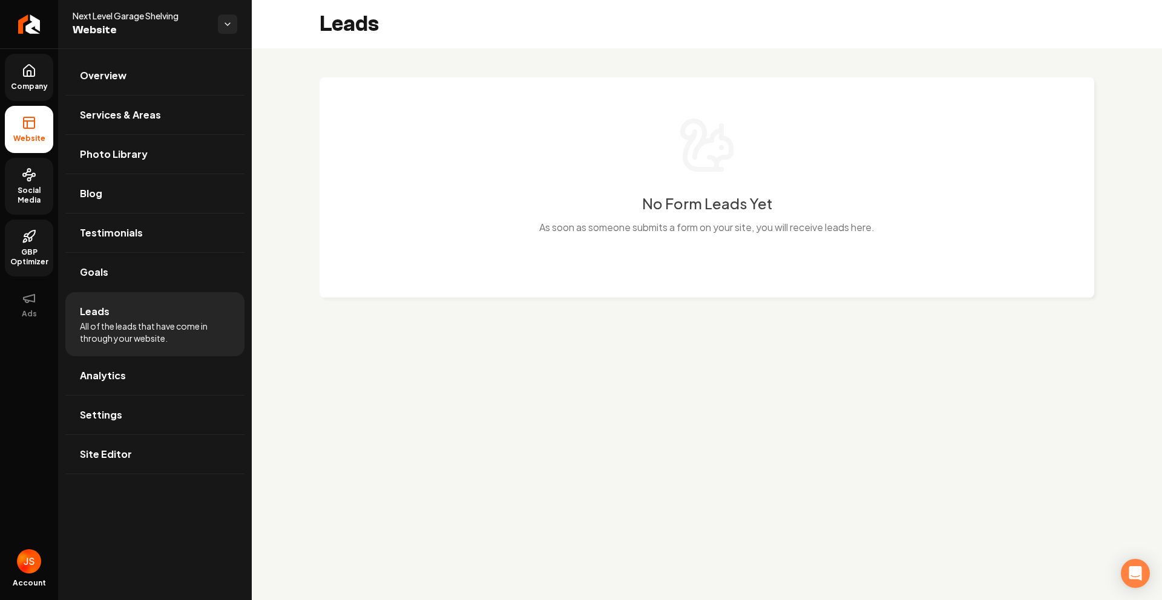
click at [33, 58] on link "Company" at bounding box center [29, 77] width 48 height 47
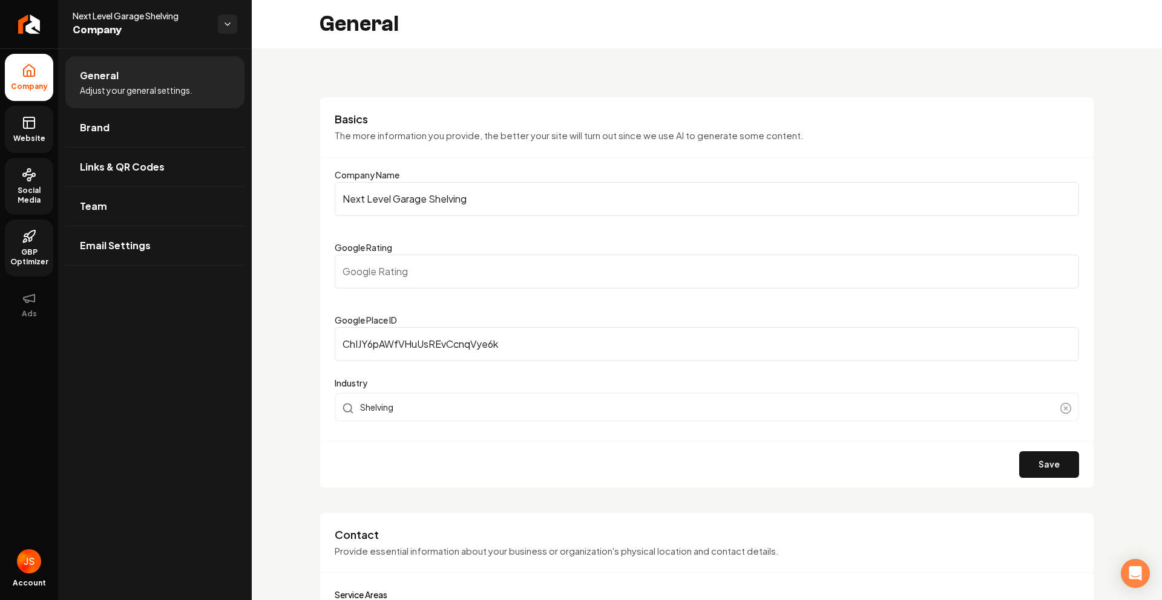
click at [22, 107] on link "Website" at bounding box center [29, 129] width 48 height 47
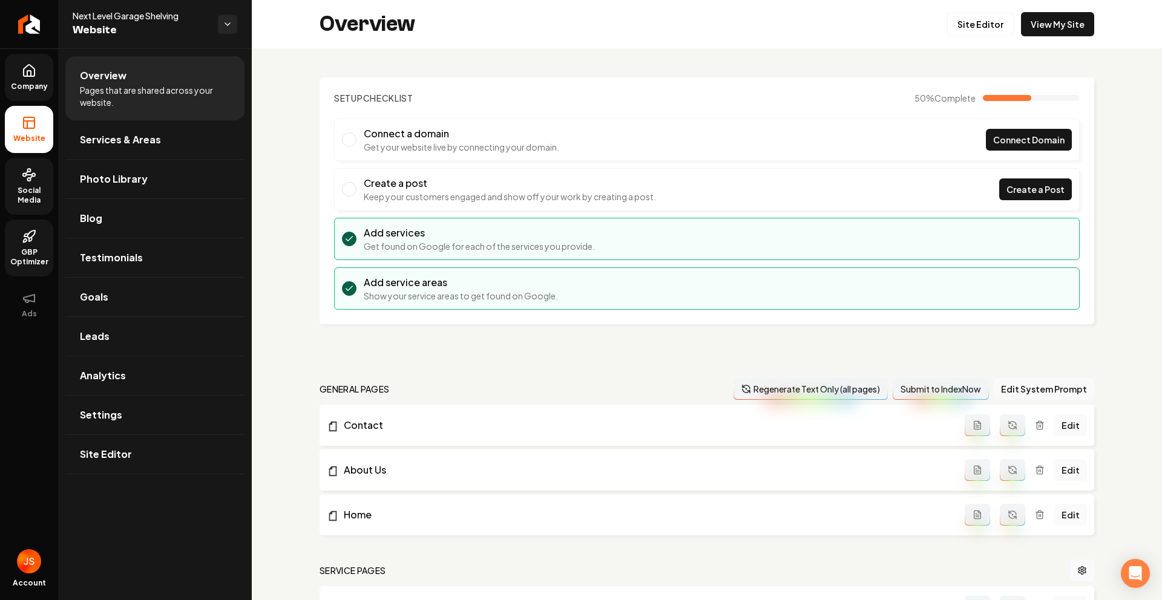
click at [14, 77] on link "Company" at bounding box center [29, 77] width 48 height 47
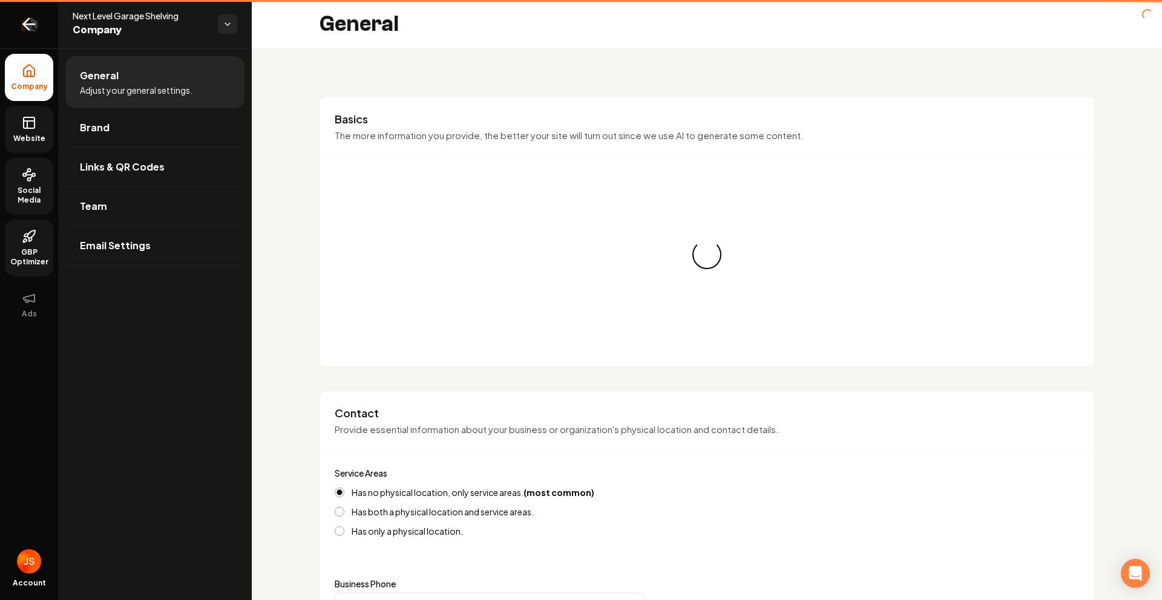
type input "(952) 270-7347"
type input "nextlevelgarageshelving@gmail.com"
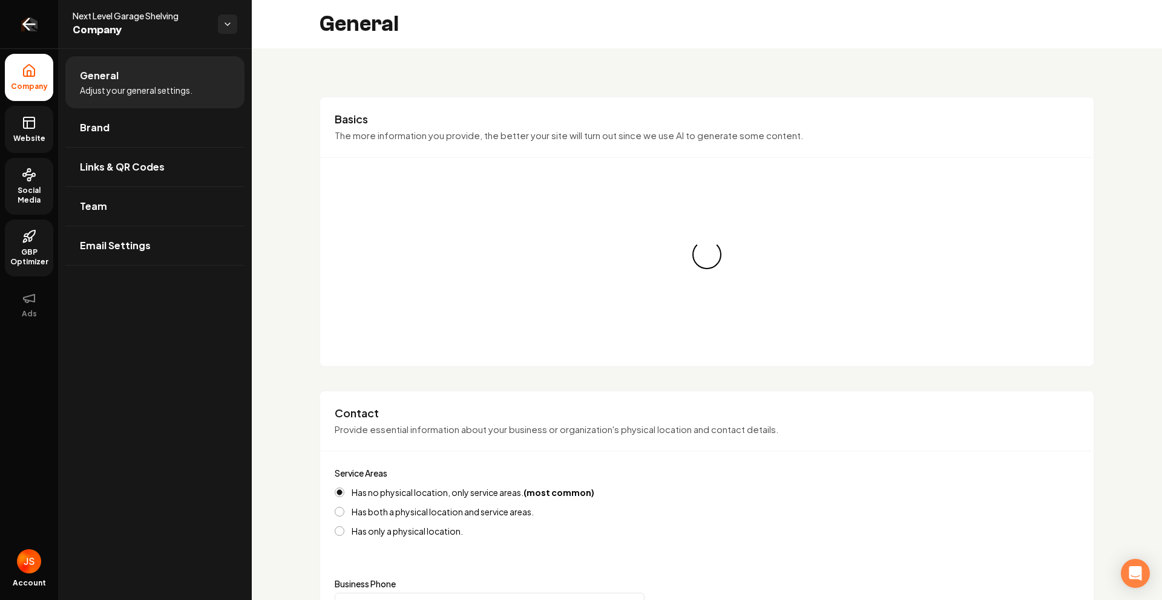
click at [27, 29] on icon "Return to dashboard" at bounding box center [28, 24] width 19 height 19
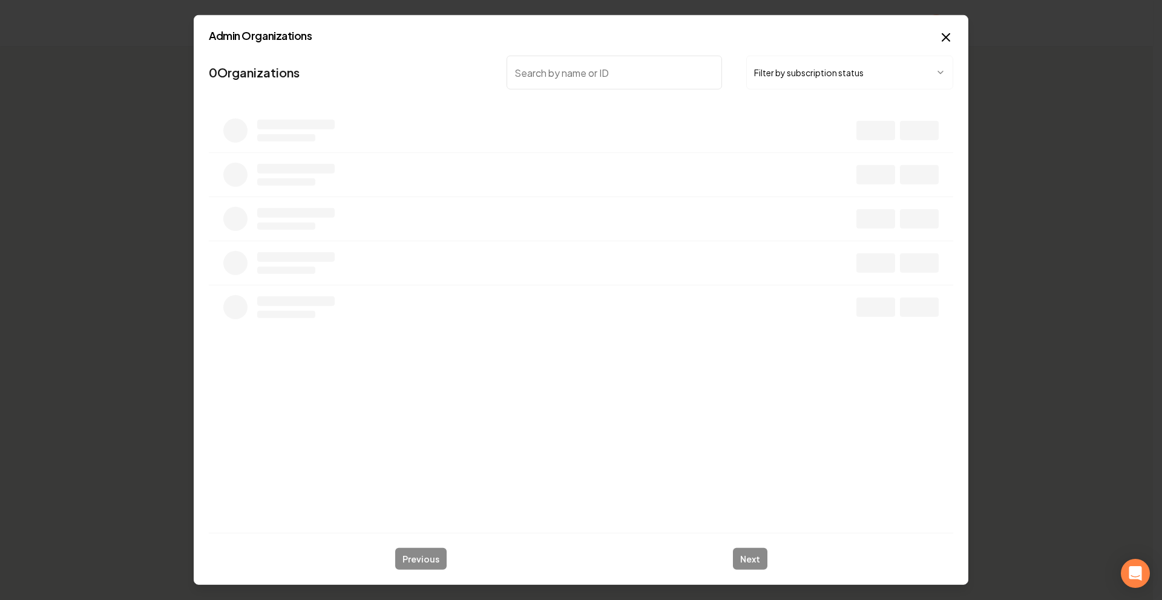
click at [767, 87] on body "Organization Billing Next Level Garage Shelving 0 companies Add New Business No…" at bounding box center [576, 300] width 1153 height 600
click at [671, 85] on input "search" at bounding box center [614, 73] width 215 height 34
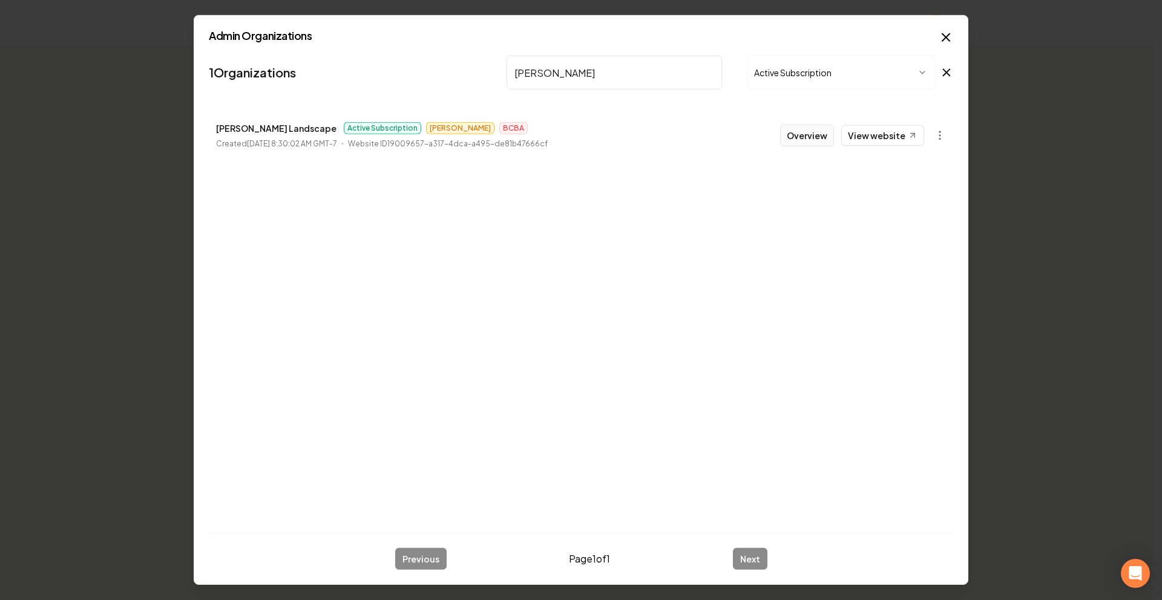
type input "[PERSON_NAME]"
click at [817, 127] on button "Overview" at bounding box center [807, 136] width 54 height 22
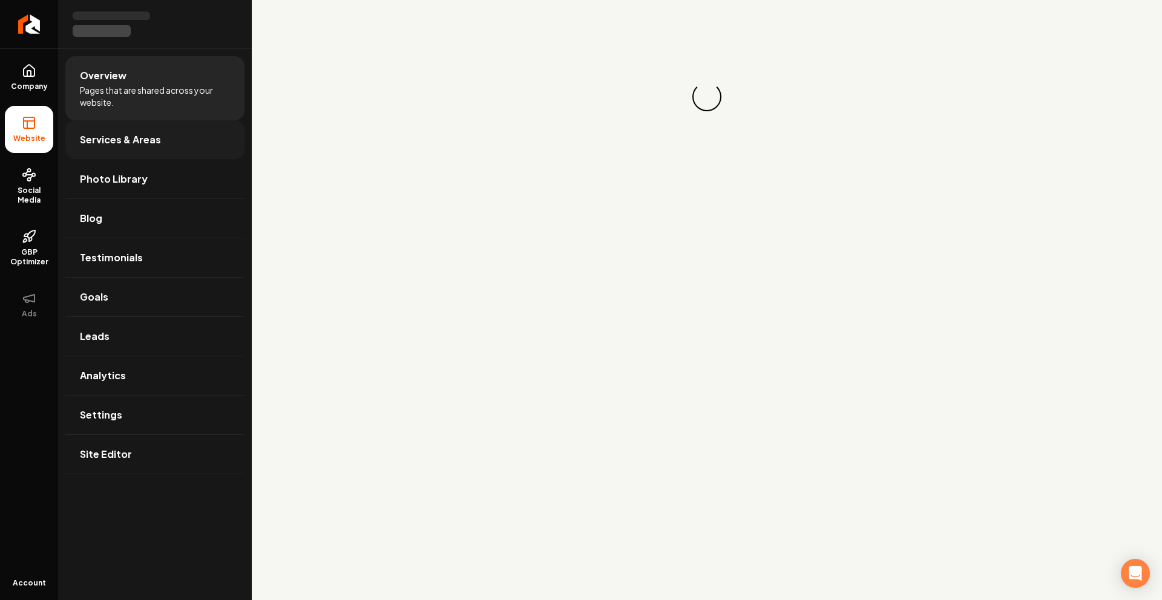
click at [94, 130] on link "Services & Areas" at bounding box center [154, 139] width 179 height 39
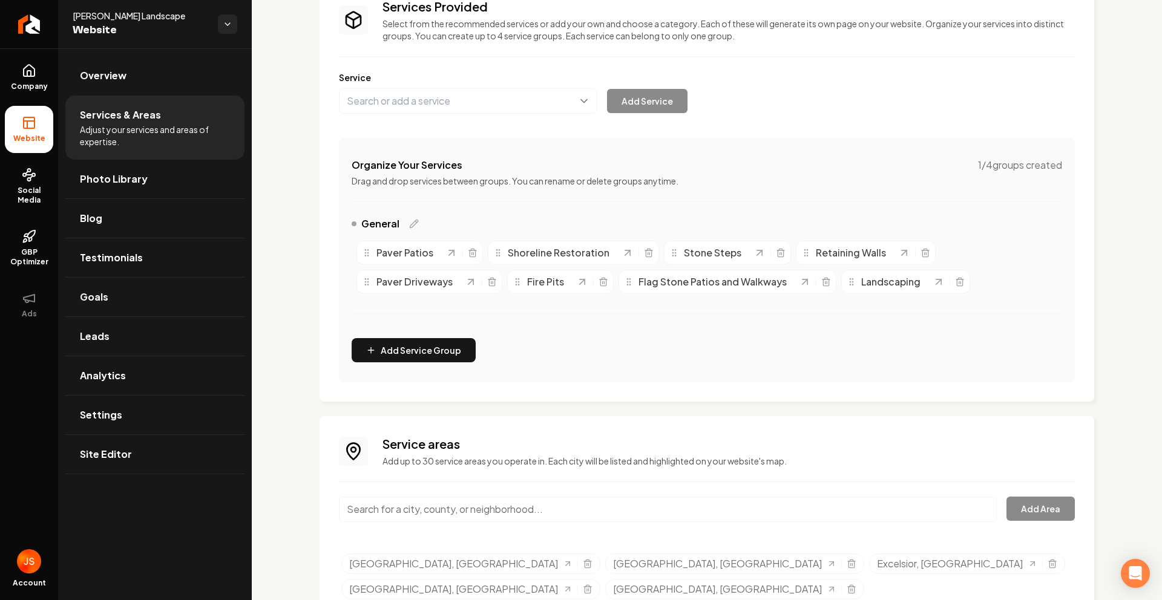
scroll to position [228, 0]
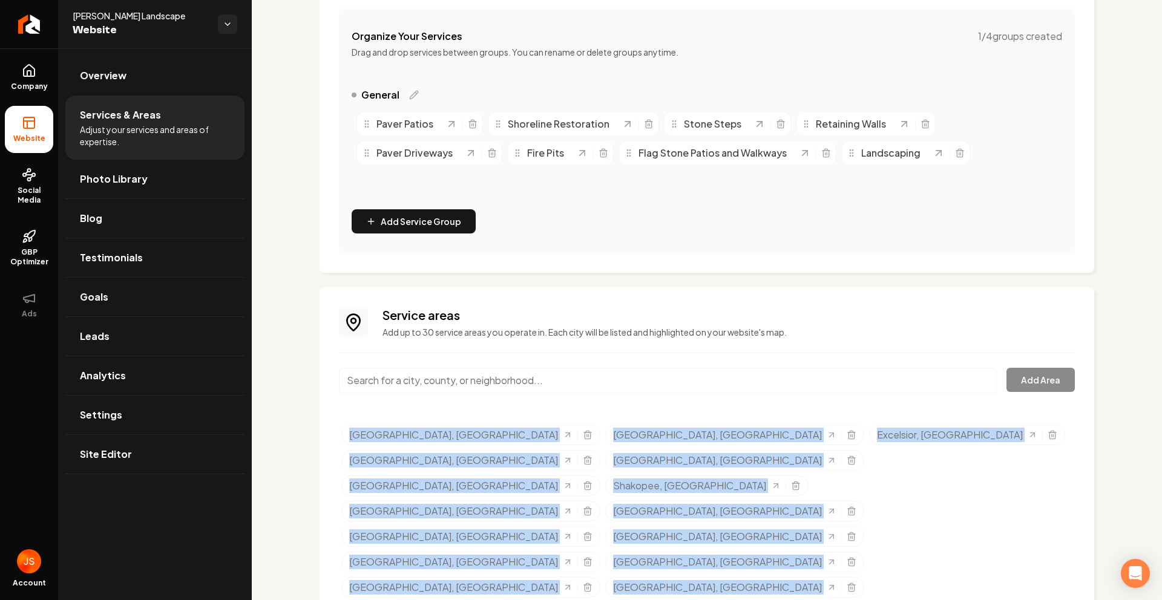
drag, startPoint x: 386, startPoint y: 425, endPoint x: 1034, endPoint y: 567, distance: 663.5
click at [1035, 566] on div "Service areas Add up to 30 service areas you operate in. Each city will be list…" at bounding box center [707, 518] width 775 height 462
copy ul "Prior Lake, MN Lake Minnetonka LRT Regional Trail, MN Excelsior, MN Deephaven, …"
click at [25, 89] on span "Company" at bounding box center [29, 87] width 47 height 10
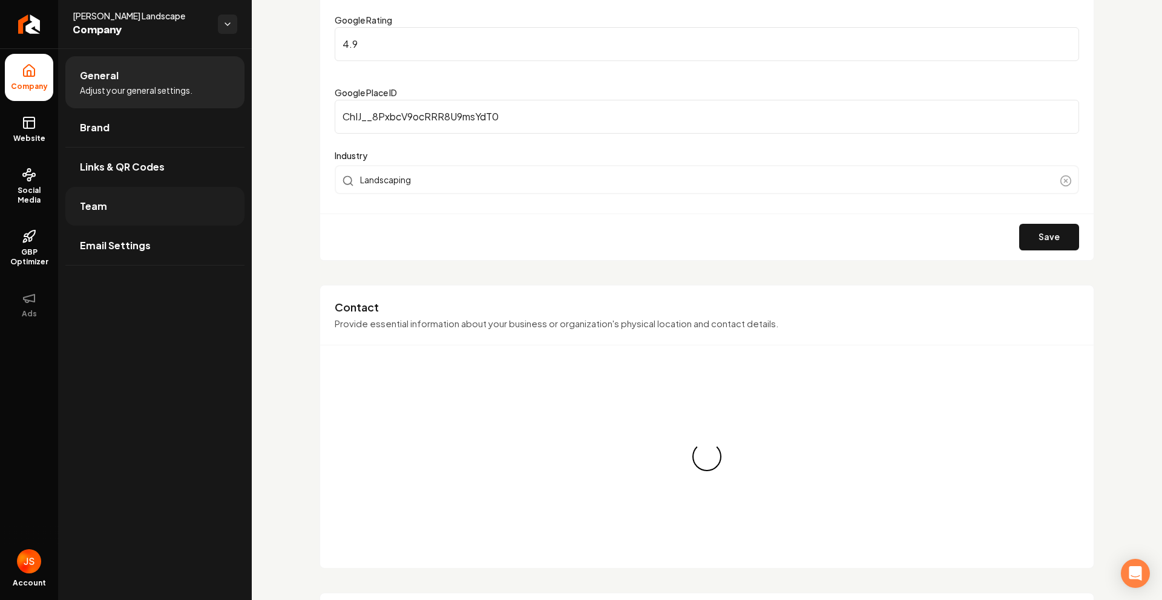
click at [101, 195] on link "Team" at bounding box center [154, 206] width 179 height 39
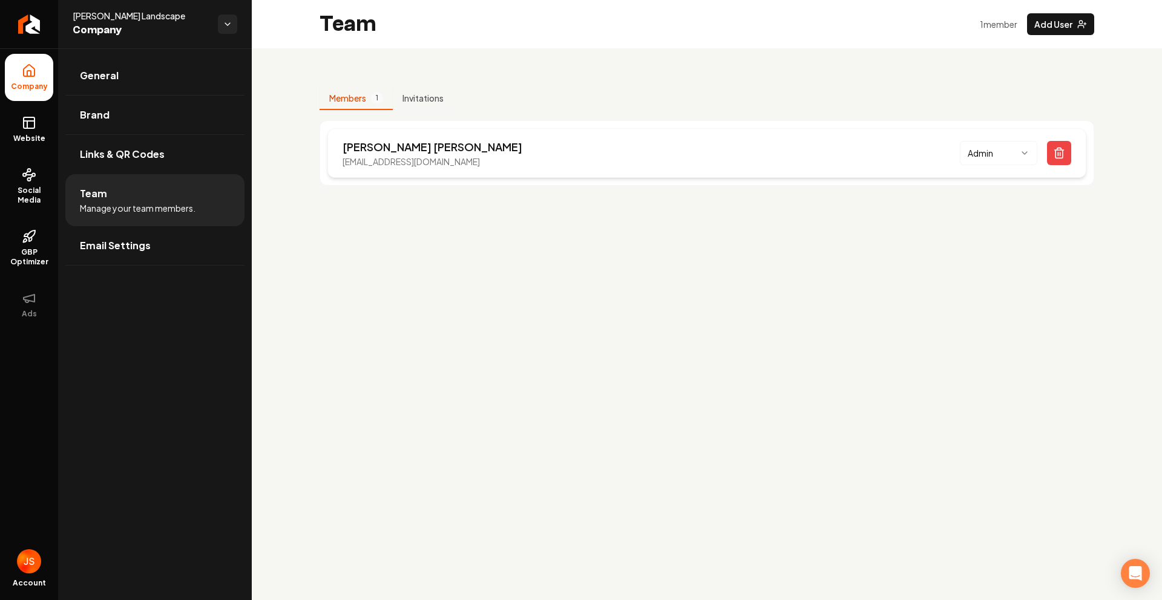
drag, startPoint x: 512, startPoint y: 165, endPoint x: 355, endPoint y: 172, distance: 157.5
click at [331, 168] on div "Nate Raddatz tommiejohnnielandscape@gmail.com Admin" at bounding box center [706, 153] width 759 height 50
drag, startPoint x: 523, startPoint y: 166, endPoint x: 301, endPoint y: 166, distance: 222.1
click at [301, 163] on div "Members 1 Invitations Nate Raddatz tommiejohnnielandscape@gmail.com Admin" at bounding box center [707, 131] width 910 height 166
drag, startPoint x: 395, startPoint y: 254, endPoint x: 487, endPoint y: 190, distance: 111.8
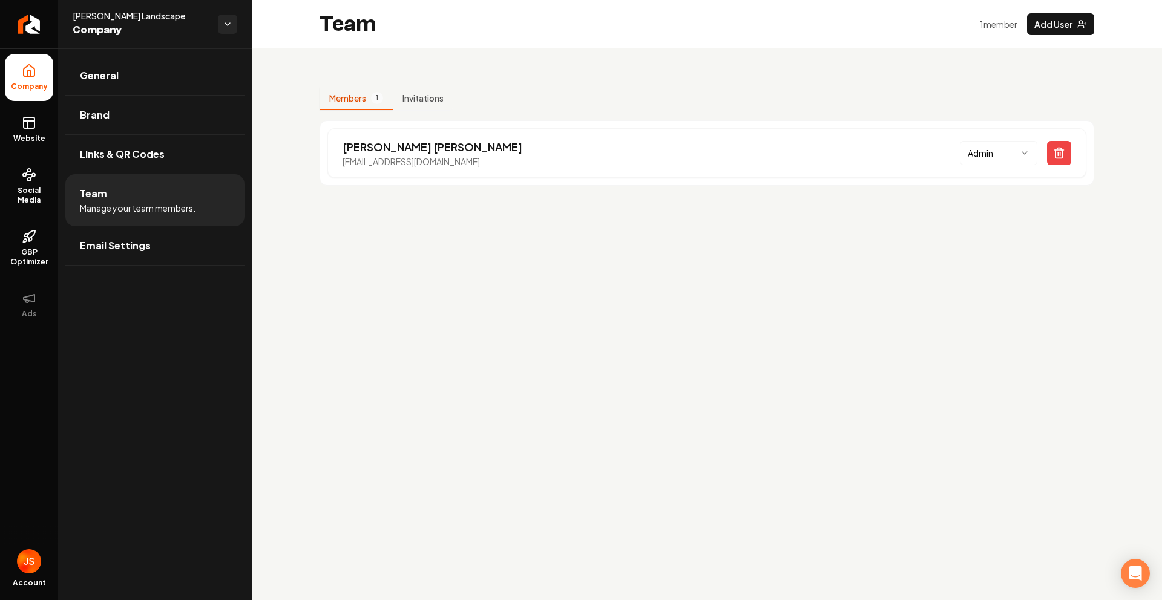
click at [395, 254] on main "Team 1 member Add User Members 1 Invitations Nate Raddatz tommiejohnnielandscap…" at bounding box center [707, 300] width 910 height 600
click at [36, 30] on icon "Return to dashboard" at bounding box center [28, 24] width 19 height 19
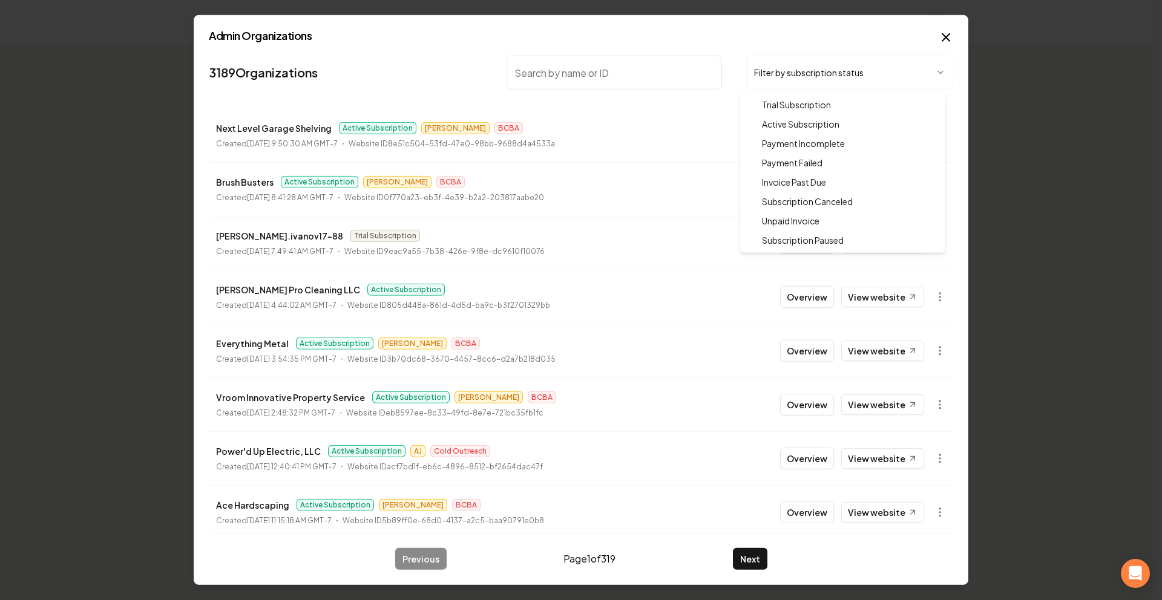
click at [763, 85] on body "Organization Billing Next Level Garage Shelving 1 company Add New Business Logo…" at bounding box center [576, 300] width 1153 height 600
drag, startPoint x: 759, startPoint y: 119, endPoint x: 685, endPoint y: 102, distance: 75.8
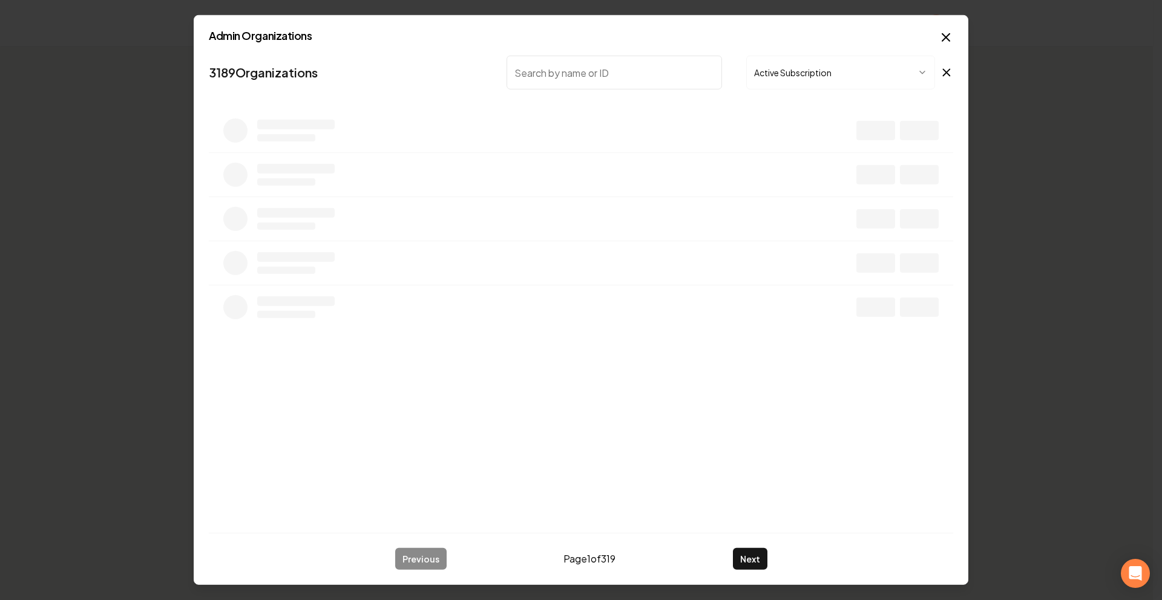
click at [643, 91] on nav "3189 Organizations Active Subscription" at bounding box center [581, 77] width 744 height 53
click at [612, 70] on input "search" at bounding box center [614, 73] width 215 height 34
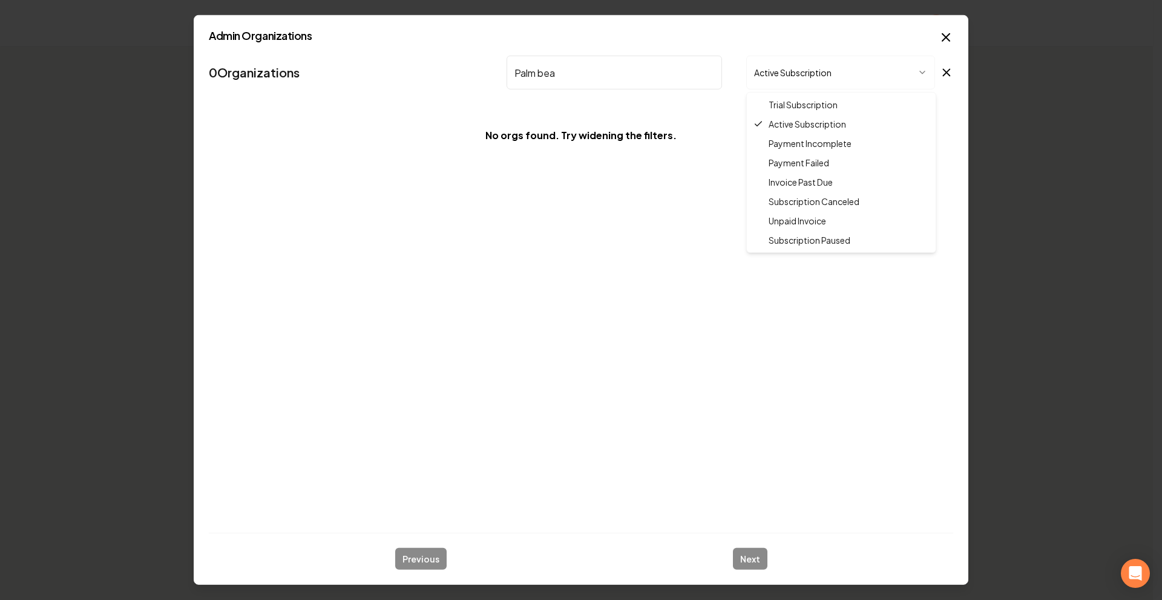
click at [771, 68] on body "Organization Billing Next Level Garage Shelving 1 company Add New Business Logo…" at bounding box center [576, 300] width 1153 height 600
click at [798, 71] on body "Organization Billing Next Level Garage Shelving 1 company Add New Business Logo…" at bounding box center [576, 300] width 1153 height 600
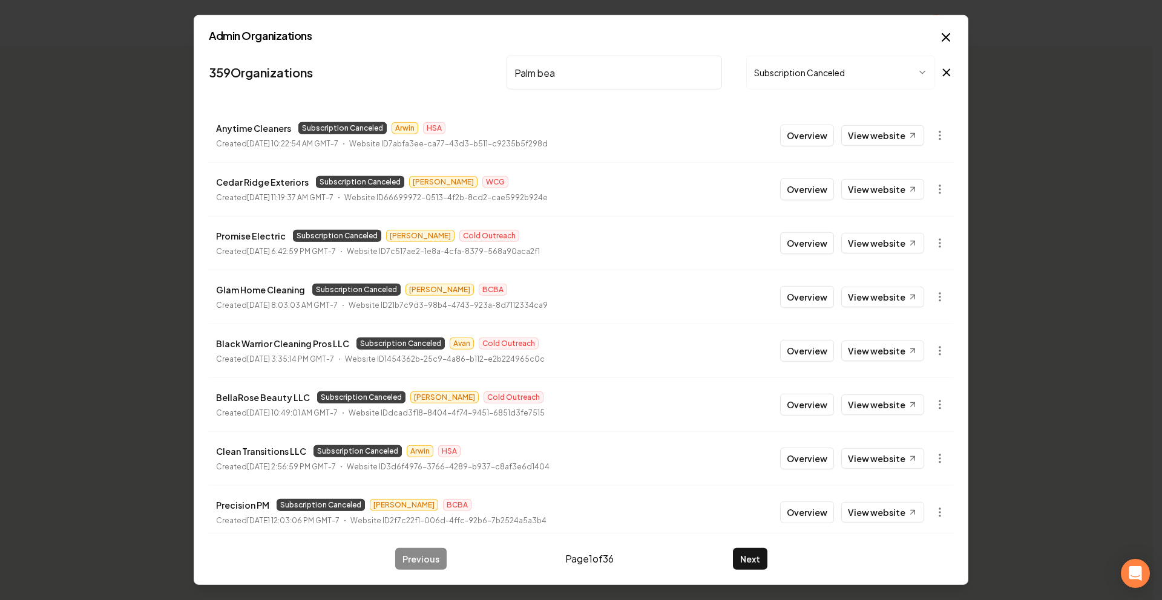
click at [573, 79] on input "Palm bea" at bounding box center [614, 73] width 215 height 34
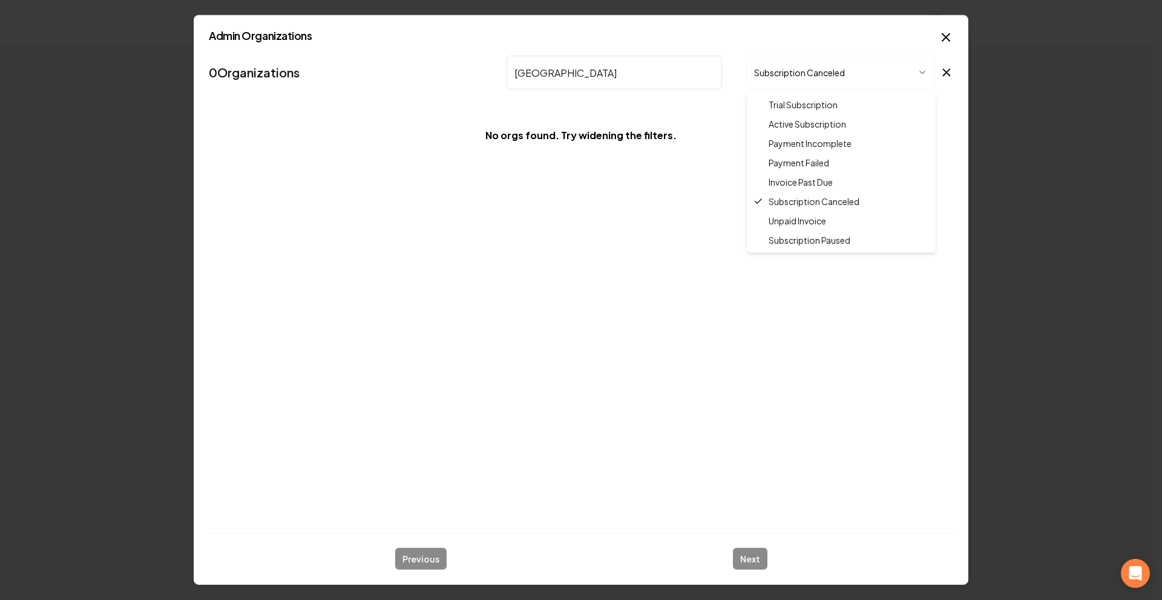
click at [797, 74] on body "Organization Billing Next Level Garage Shelving 1 company Add New Business Logo…" at bounding box center [576, 300] width 1153 height 600
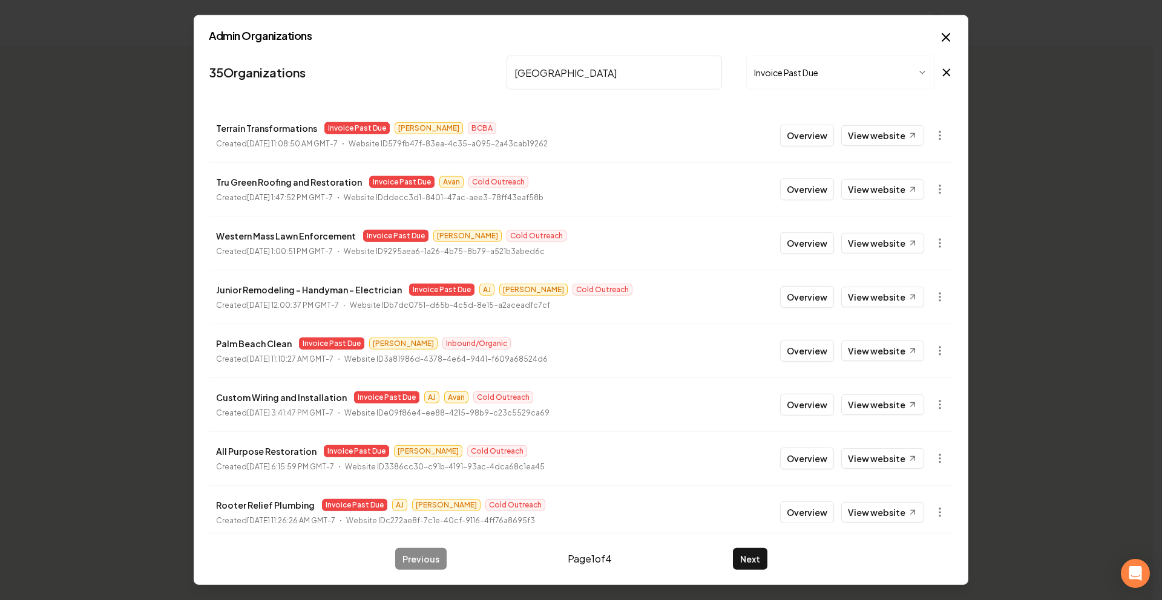
click at [612, 66] on input "Palm beach" at bounding box center [614, 73] width 215 height 34
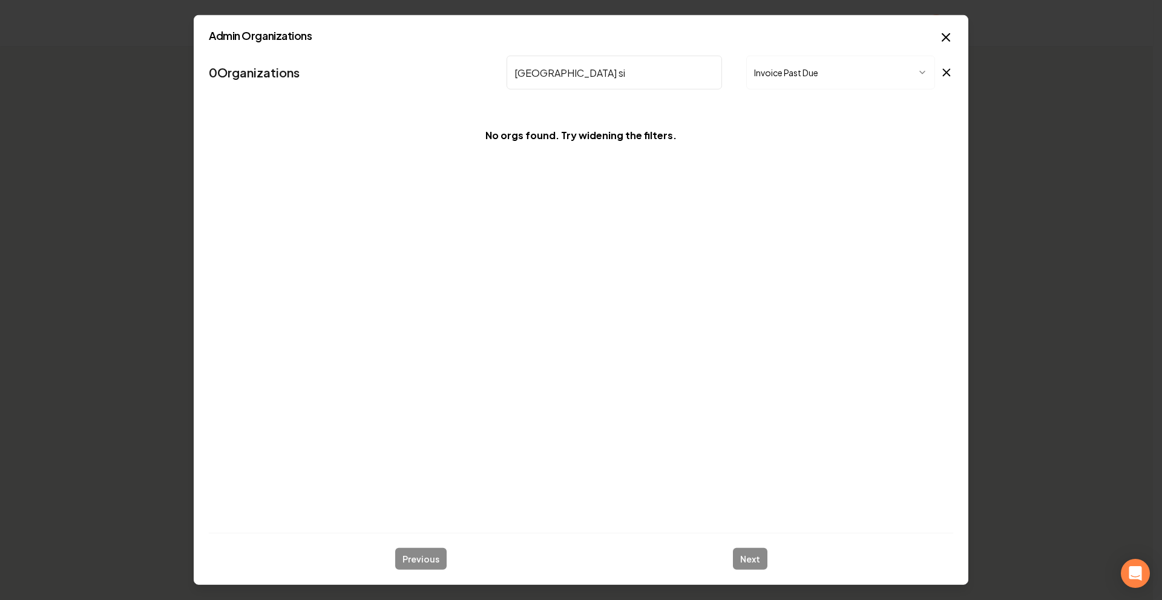
click at [608, 68] on input "Palm beach si" at bounding box center [614, 73] width 215 height 34
drag, startPoint x: 575, startPoint y: 72, endPoint x: 554, endPoint y: 68, distance: 21.6
click at [554, 68] on input "Palm bea" at bounding box center [614, 73] width 215 height 34
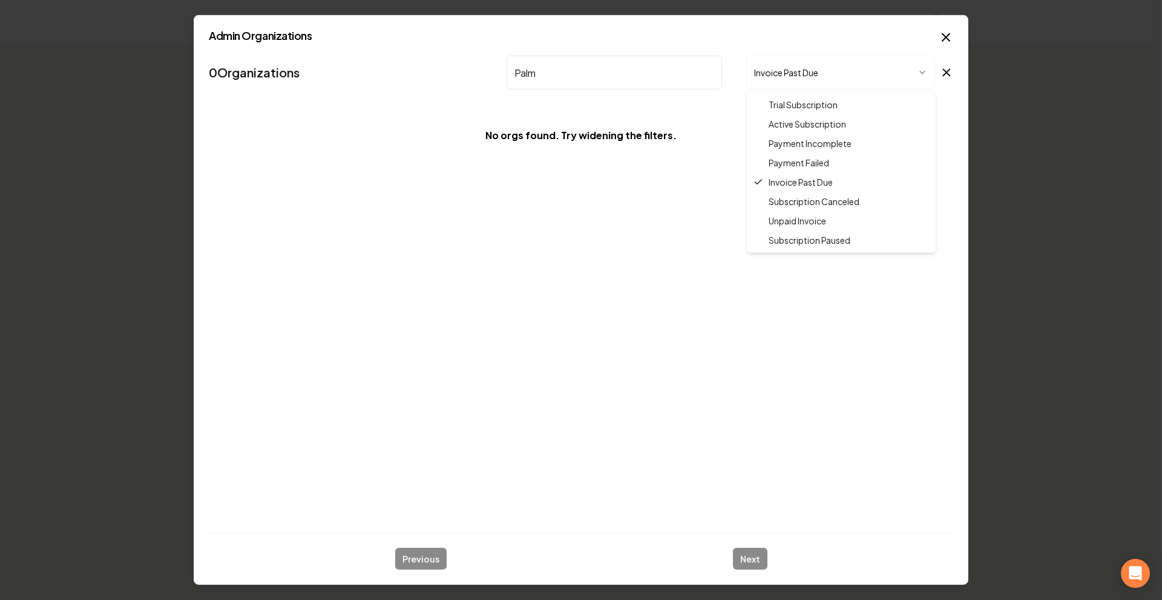
click at [801, 83] on body "Organization Billing Next Level Garage Shelving 1 company Add New Business Logo…" at bounding box center [576, 300] width 1153 height 600
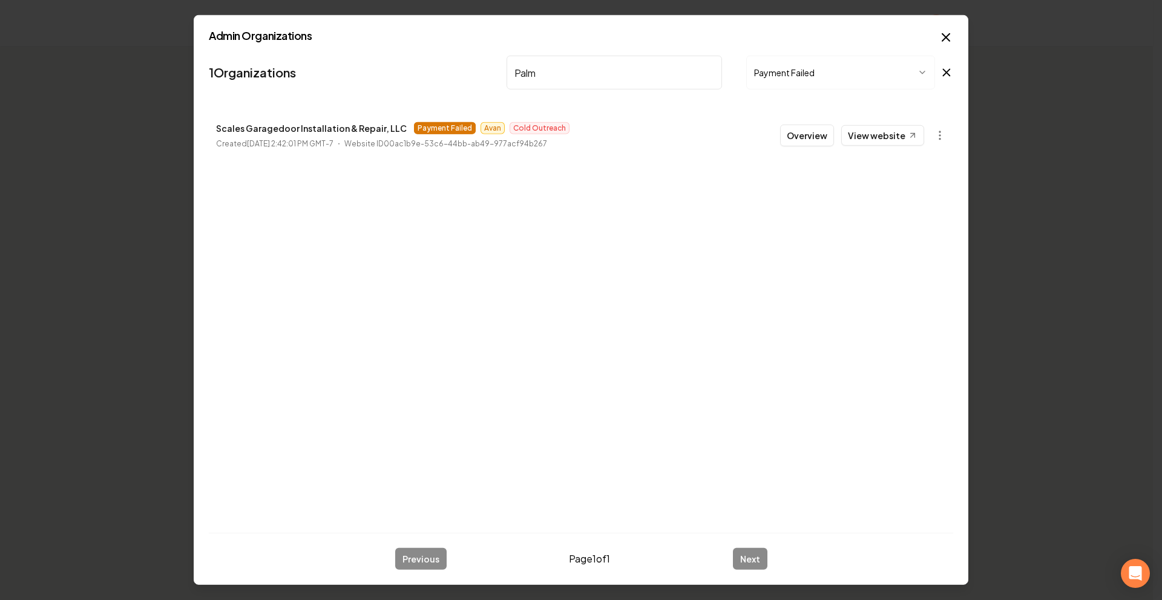
click at [799, 80] on body "Organization Billing Next Level Garage Shelving 1 company Add New Business Logo…" at bounding box center [576, 300] width 1153 height 600
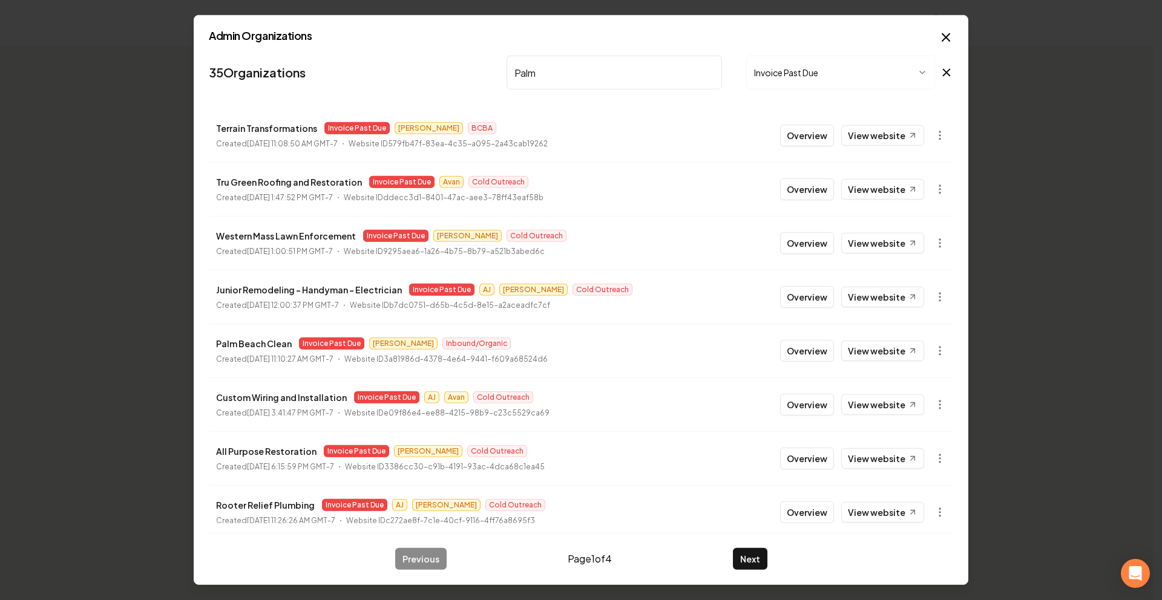
click at [622, 74] on input "Palm" at bounding box center [614, 73] width 215 height 34
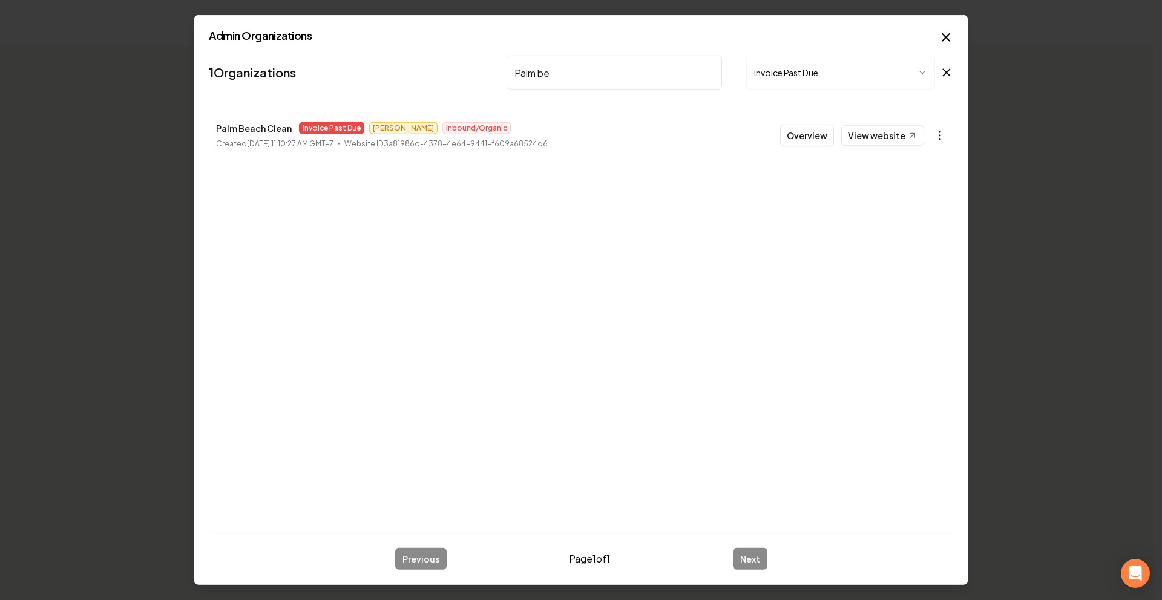
type input "Palm be"
click at [942, 137] on body "Organization Billing Next Level Garage Shelving 1 company Add New Business Logo…" at bounding box center [576, 300] width 1153 height 600
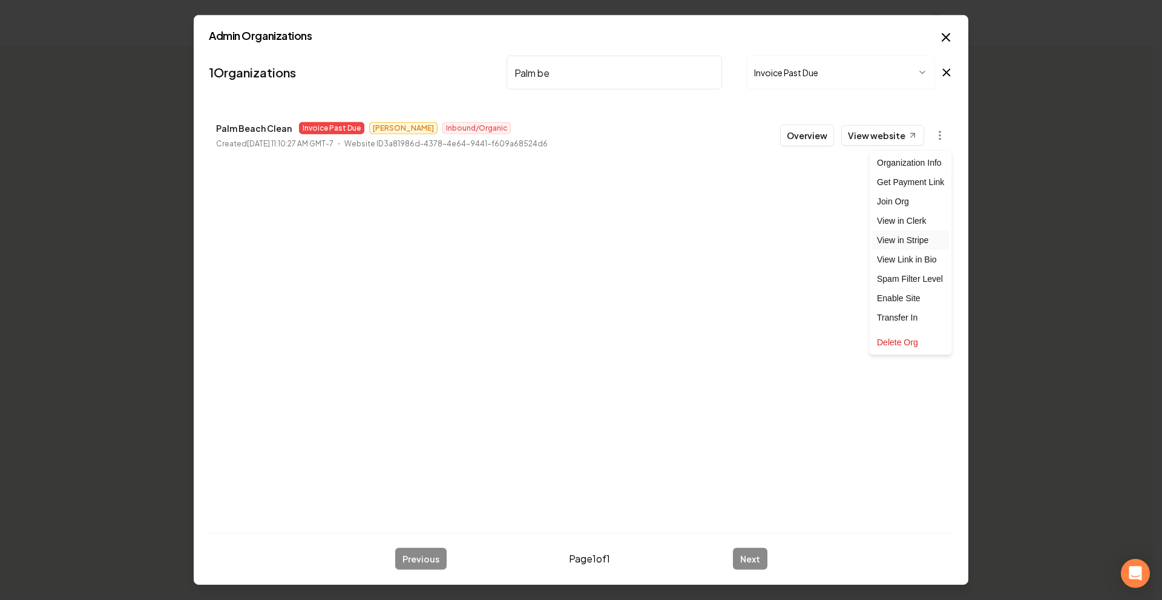
click at [917, 241] on link "View in Stripe" at bounding box center [910, 240] width 77 height 19
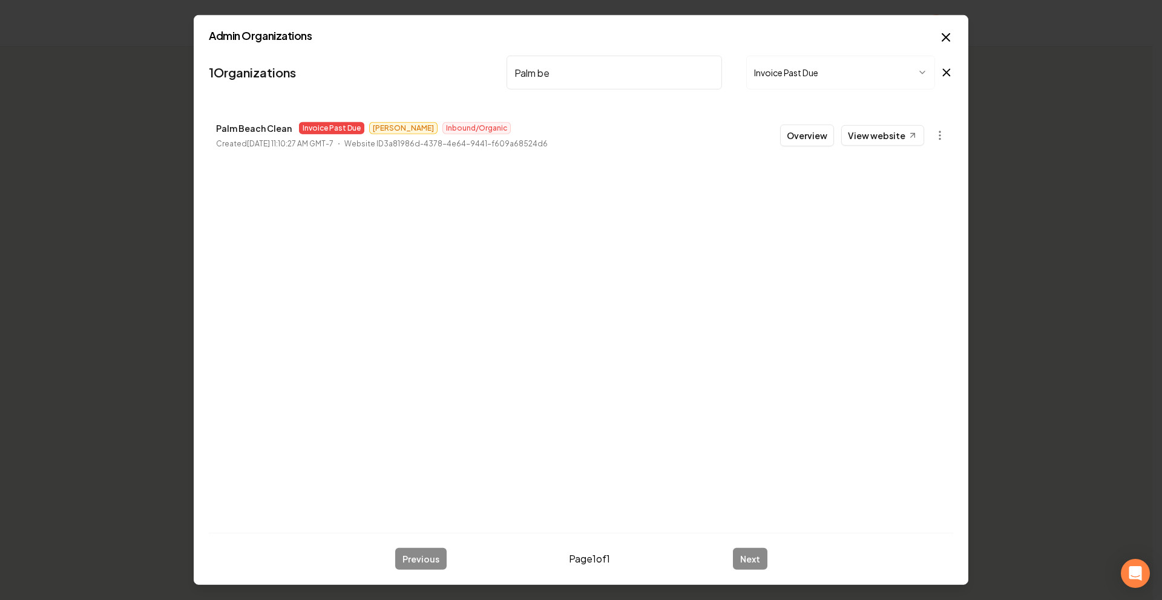
click at [858, 61] on body "Organization Billing Next Level Garage Shelving 1 company Add New Business Logo…" at bounding box center [576, 300] width 1153 height 600
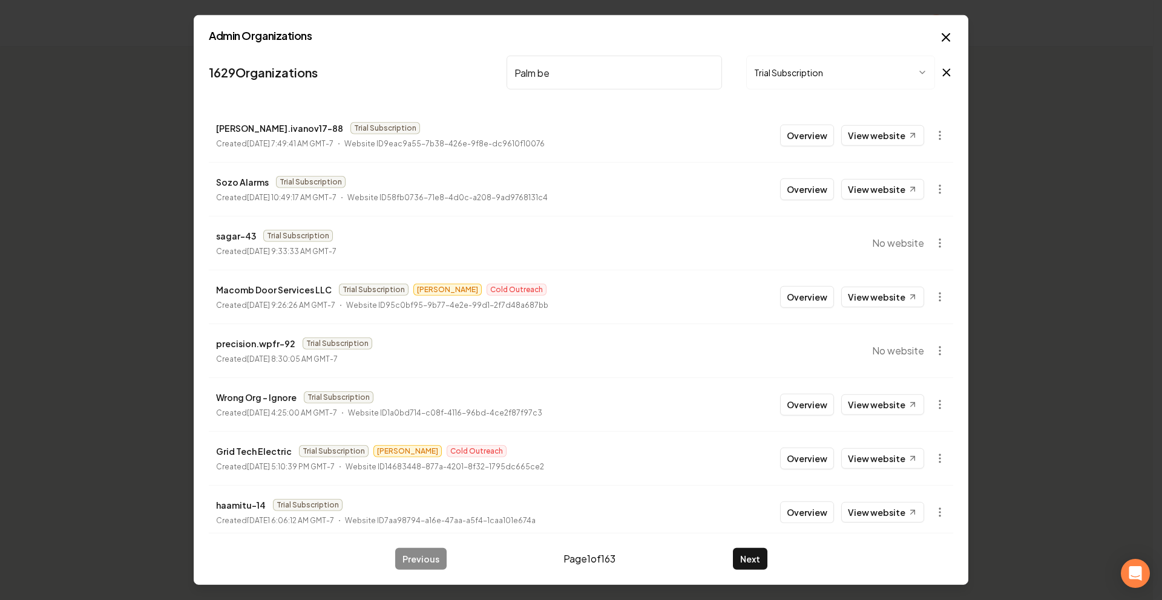
click at [813, 67] on body "Organization Billing Next Level Garage Shelving 1 company Add New Business Logo…" at bounding box center [576, 300] width 1153 height 600
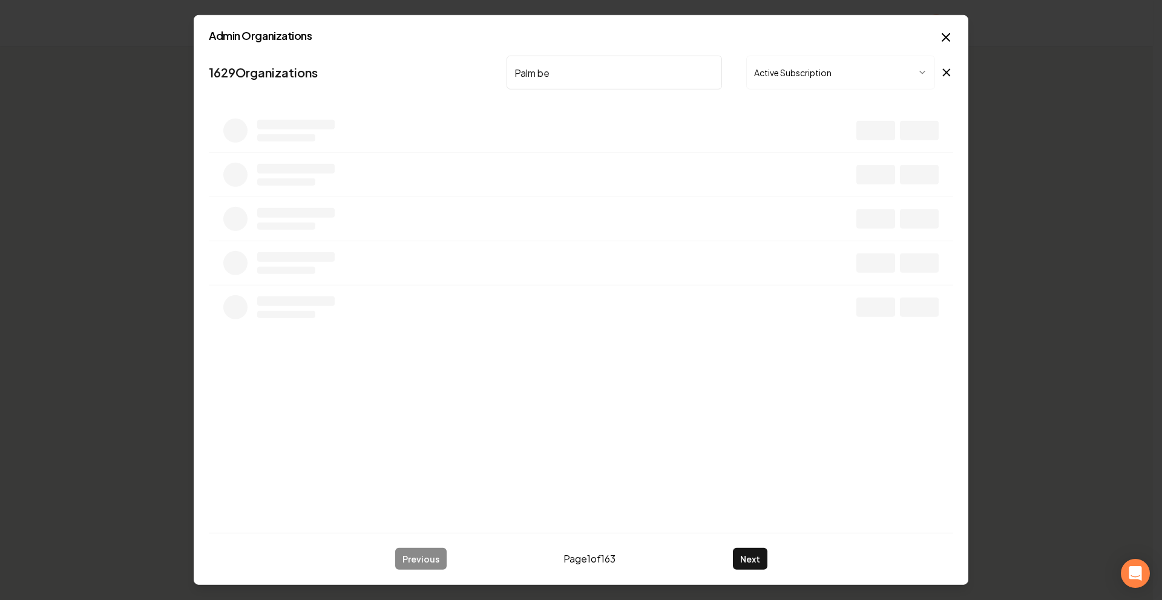
click at [669, 77] on input "Palm be" at bounding box center [614, 73] width 215 height 34
click at [707, 74] on input "Palm be" at bounding box center [614, 73] width 215 height 34
click at [710, 73] on input "Palm be" at bounding box center [614, 73] width 215 height 34
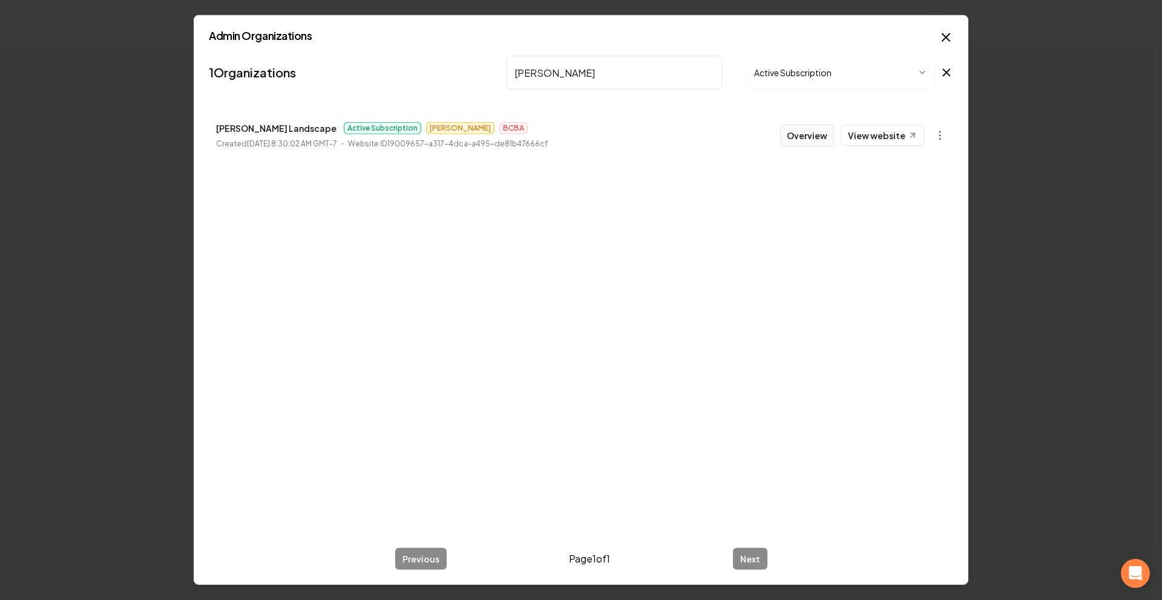
type input "Tommie"
click at [799, 133] on button "Overview" at bounding box center [807, 136] width 54 height 22
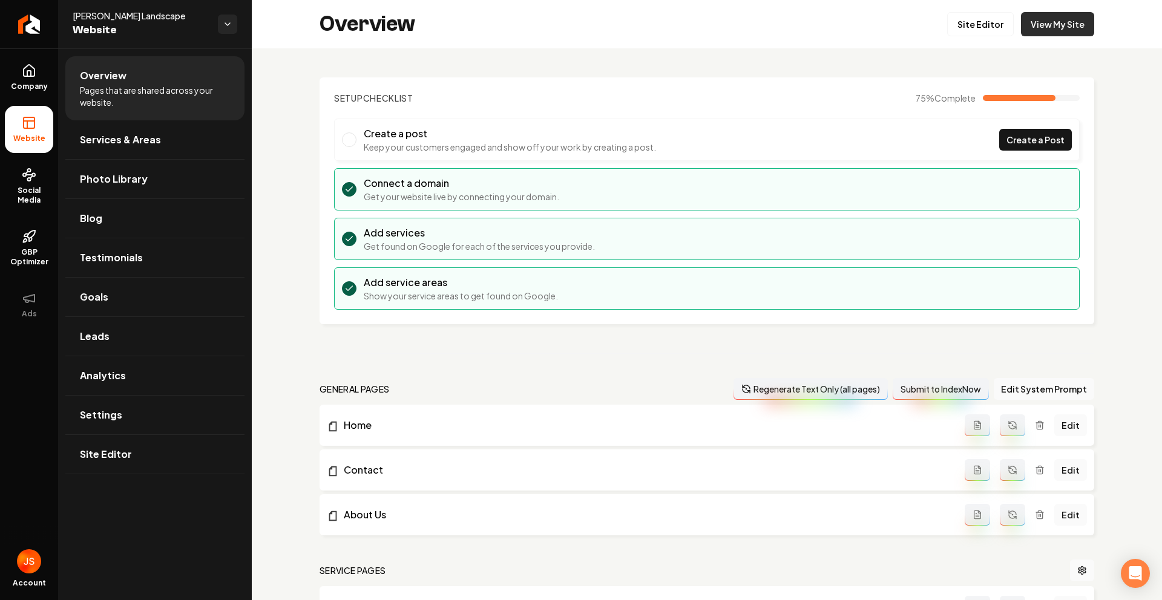
click at [1037, 28] on link "View My Site" at bounding box center [1057, 24] width 73 height 24
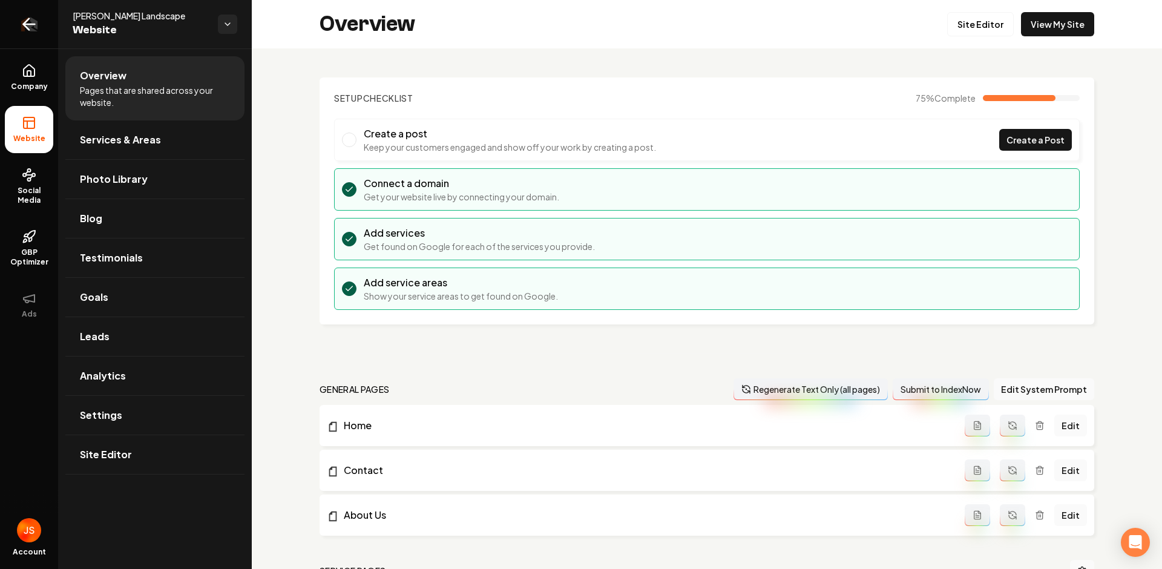
click at [42, 30] on link "Return to dashboard" at bounding box center [29, 24] width 58 height 48
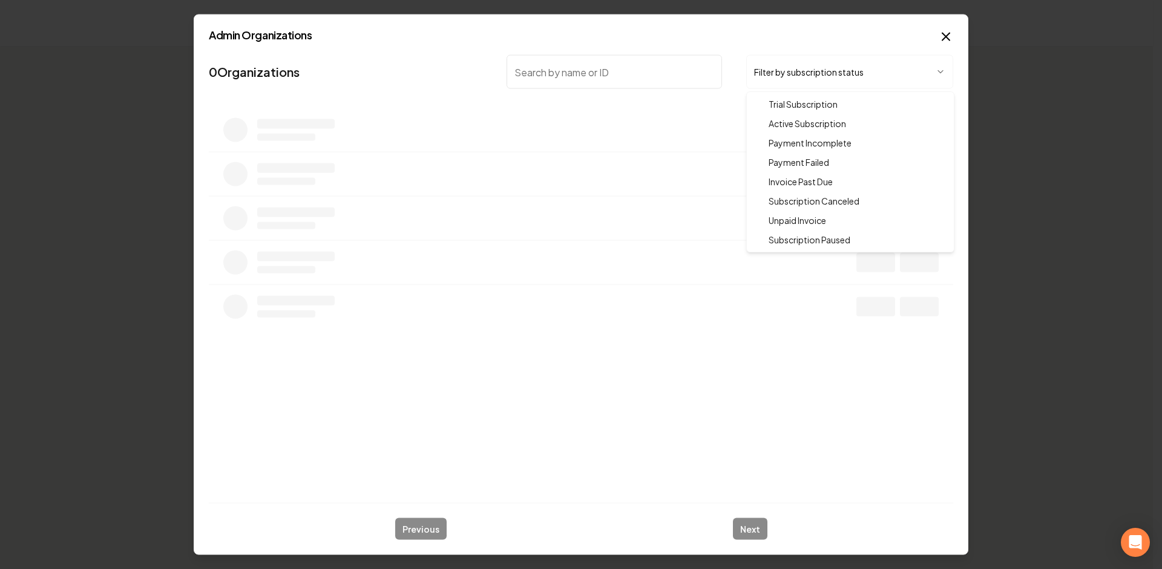
click at [794, 79] on body "Organization Billing Next Level Garage Shelving 1 company Add New Business Logo…" at bounding box center [576, 284] width 1153 height 569
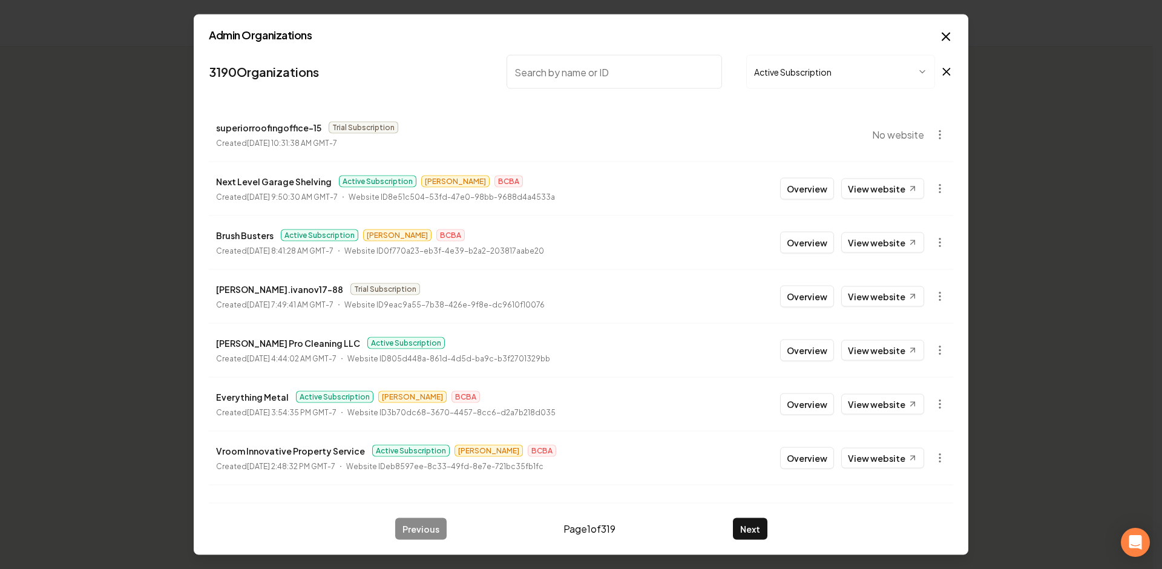
click at [667, 67] on input "search" at bounding box center [614, 72] width 215 height 34
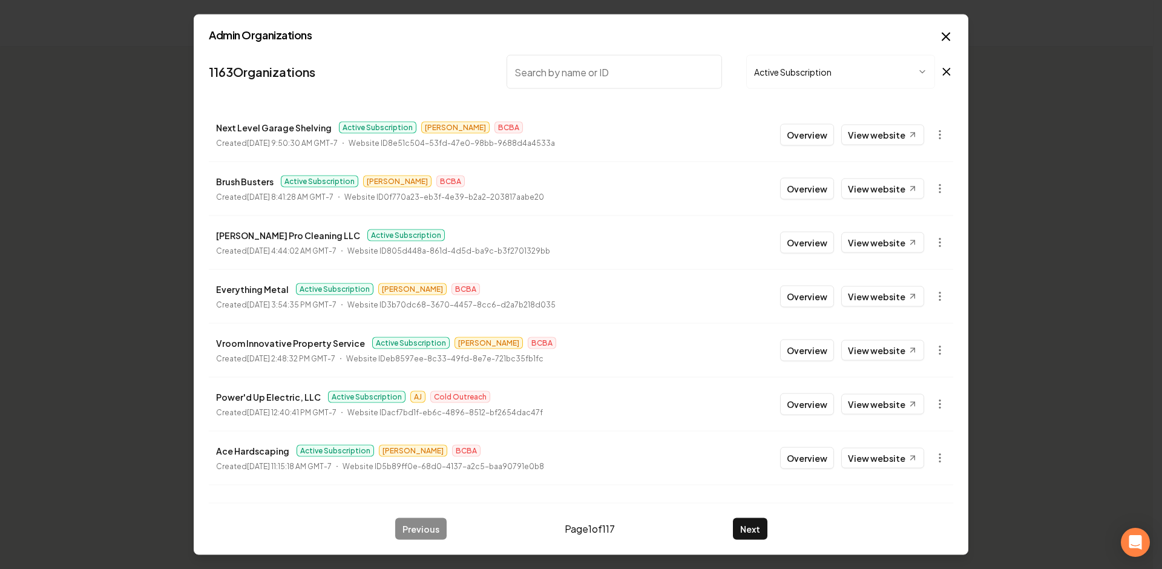
click at [779, 70] on body "Organization Billing Next Level Garage Shelving 1 company Add New Business Logo…" at bounding box center [576, 284] width 1153 height 569
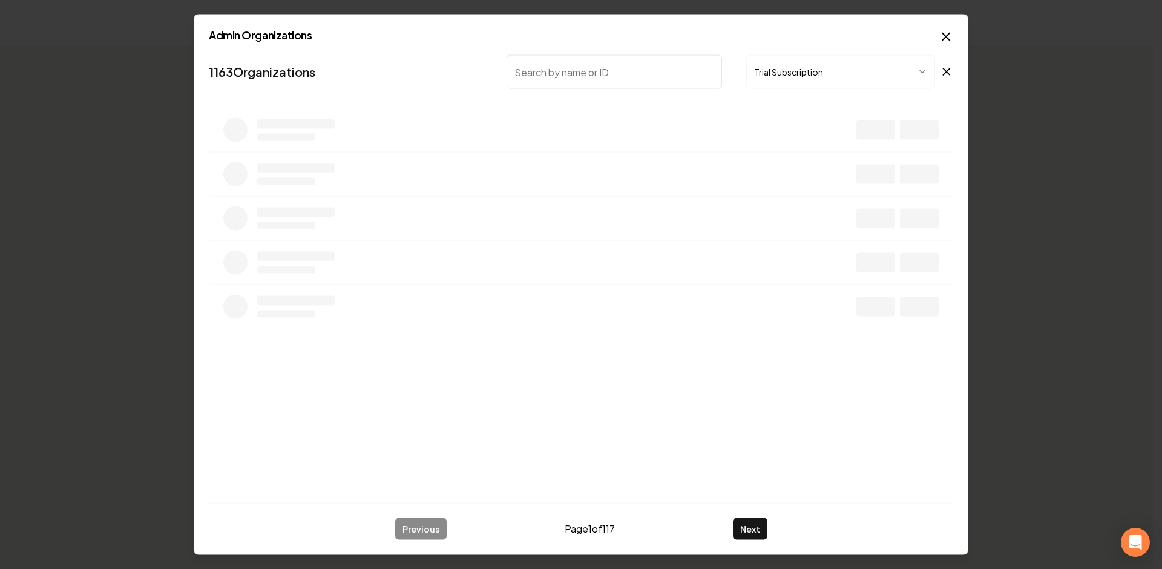
drag, startPoint x: 673, startPoint y: 71, endPoint x: 757, endPoint y: 53, distance: 86.1
click at [673, 71] on input "search" at bounding box center [614, 72] width 215 height 34
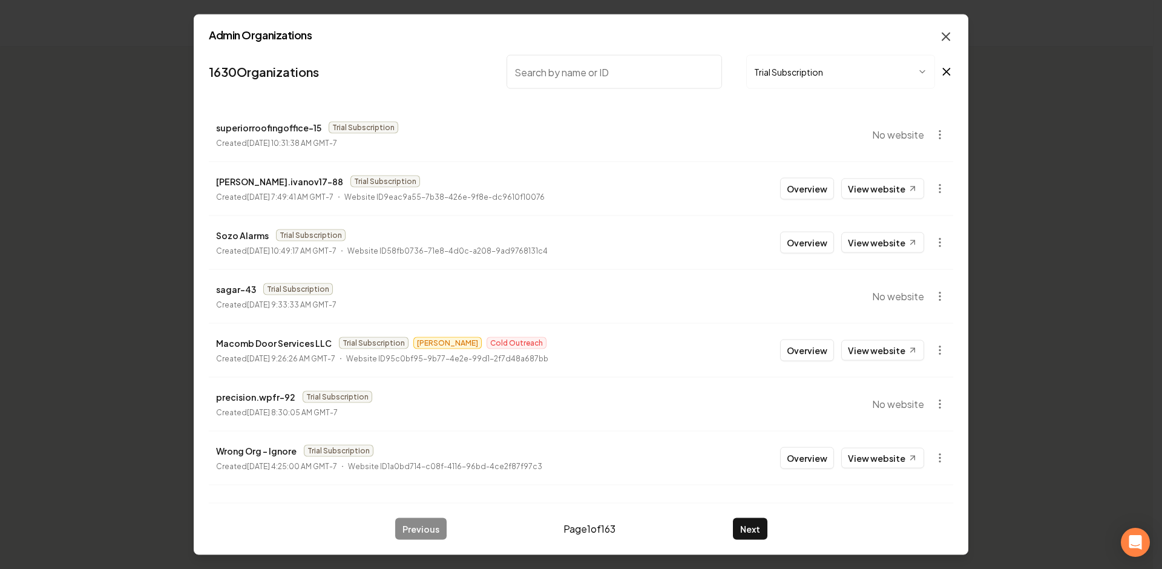
click at [951, 33] on icon "button" at bounding box center [946, 37] width 15 height 15
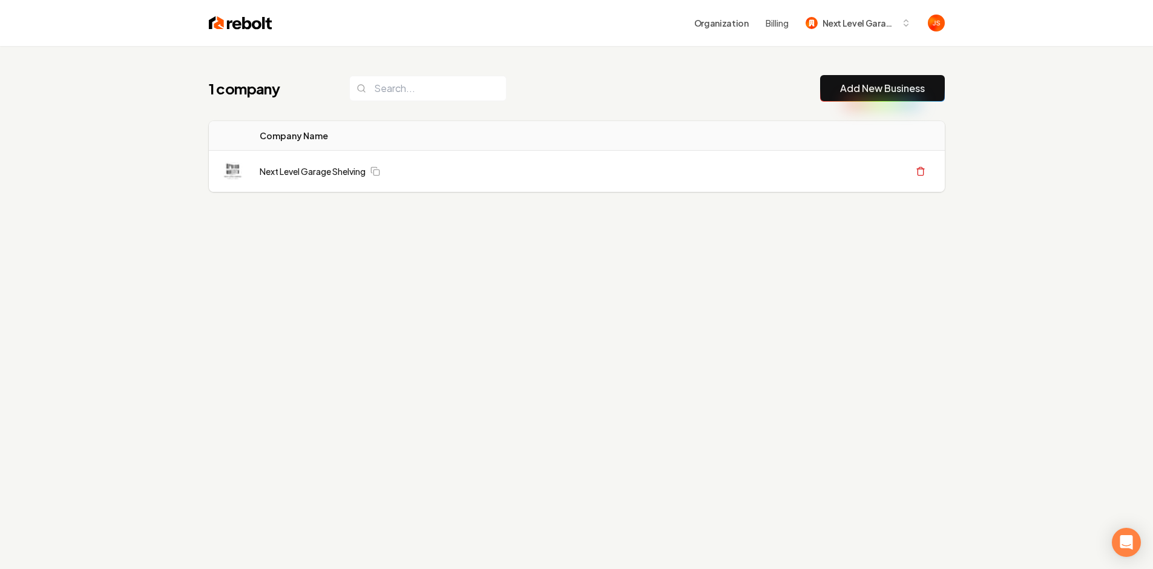
click at [579, 65] on div "1 company Add New Business Logo Company Name Actions Next Level Garage Shelving…" at bounding box center [576, 157] width 775 height 223
click at [822, 24] on span "Next Level Garage Shelving" at bounding box center [859, 23] width 74 height 13
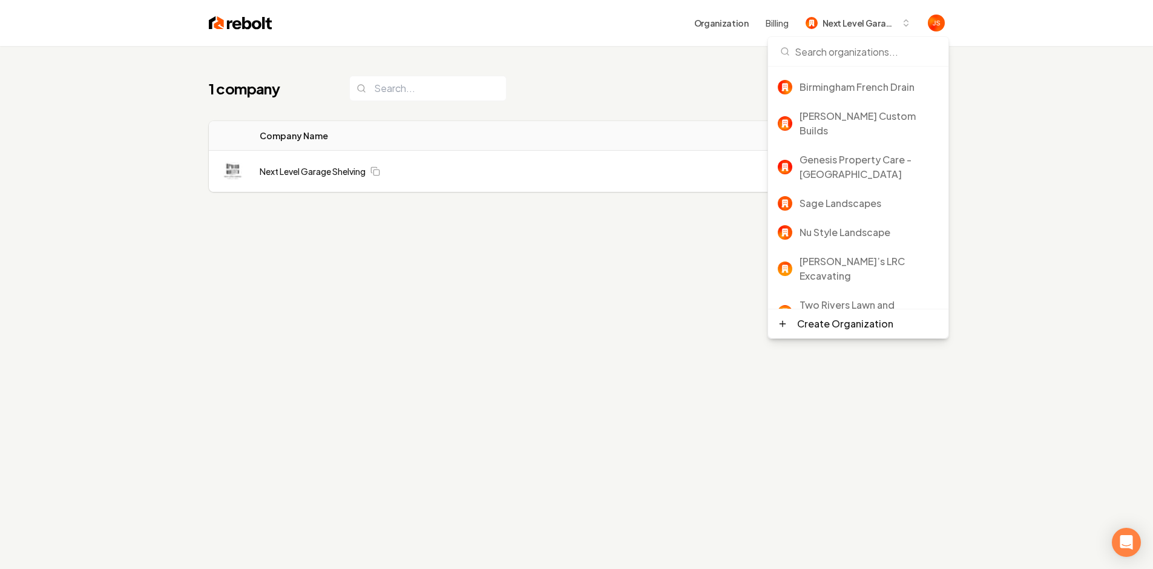
scroll to position [236, 0]
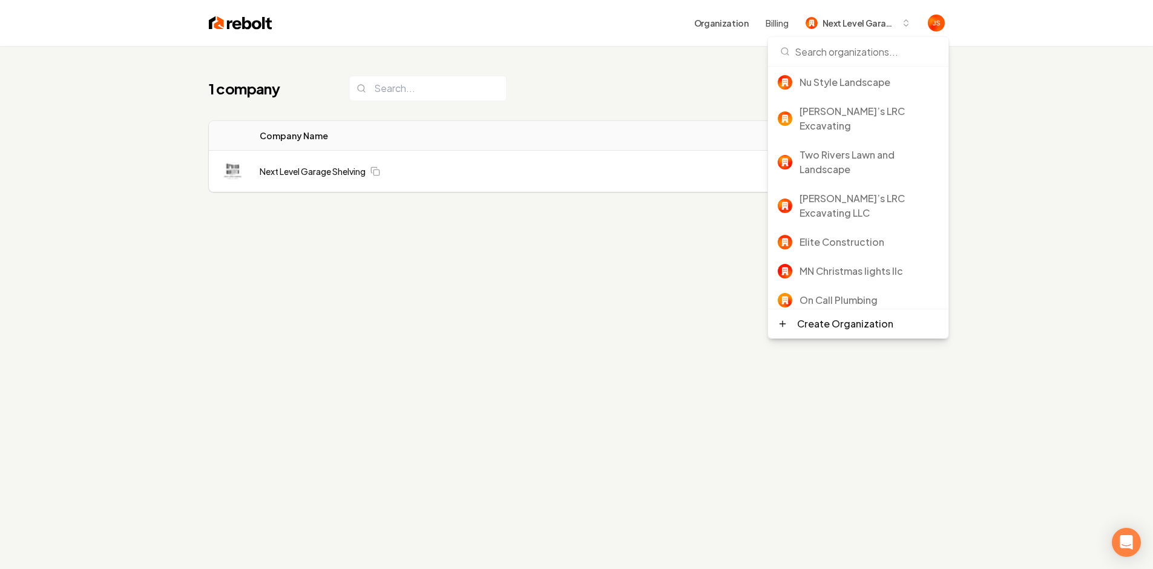
click at [835, 322] on div "Rebolt Site Builder" at bounding box center [868, 329] width 139 height 15
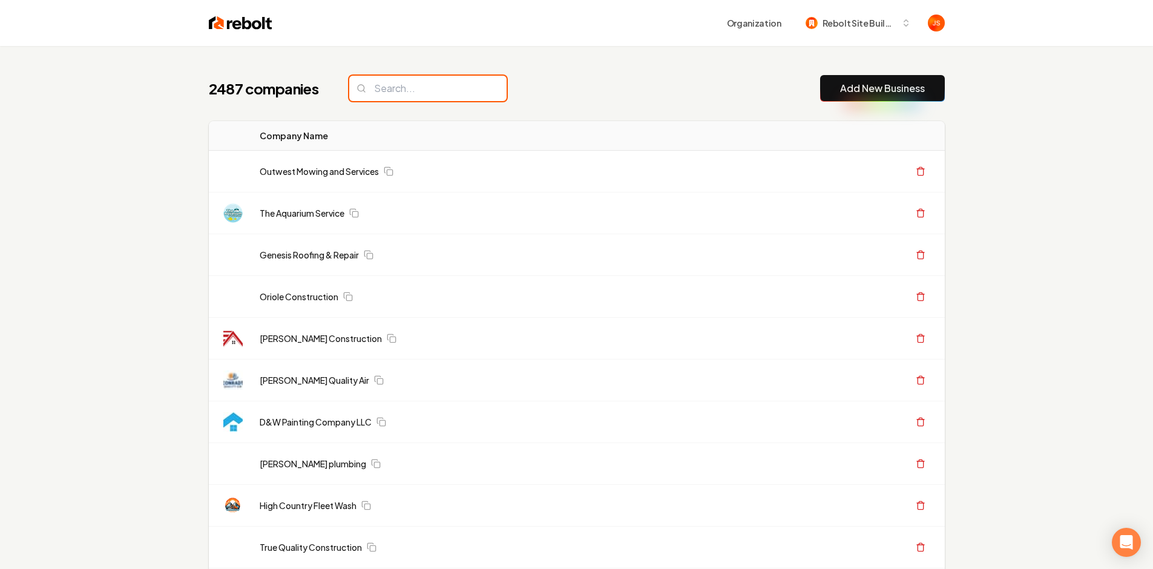
click at [448, 92] on input "search" at bounding box center [427, 88] width 157 height 25
paste input "JG Grading and Landscaping"
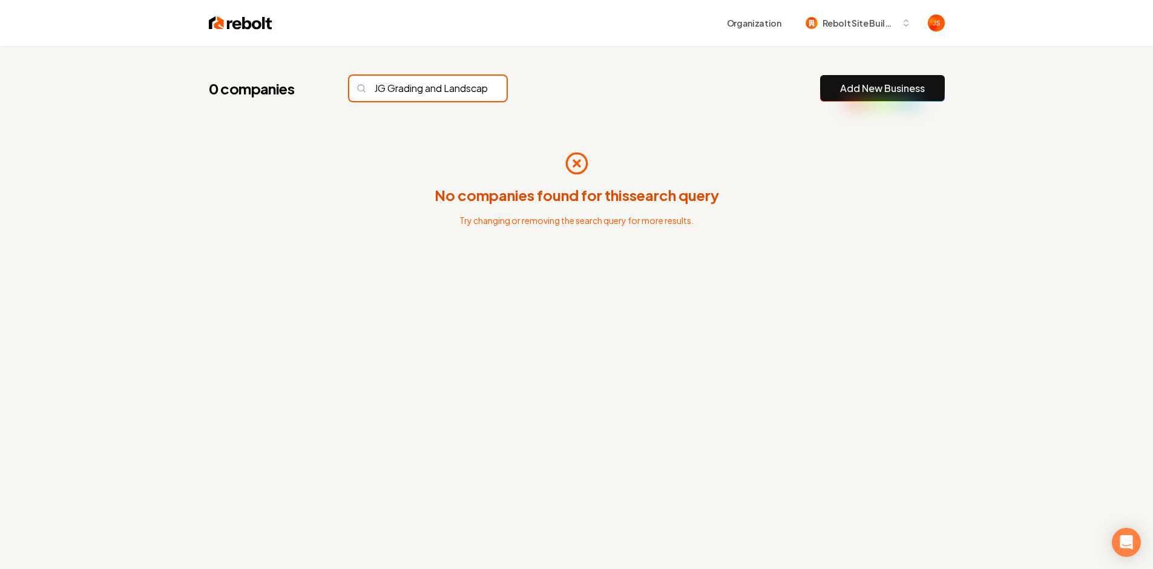
scroll to position [0, 39]
drag, startPoint x: 421, startPoint y: 90, endPoint x: 525, endPoint y: 102, distance: 104.9
click at [532, 102] on div "0 companies JG Grading and Landscaping Add New Business No companies found for …" at bounding box center [576, 190] width 775 height 288
click at [378, 87] on input "JG Grading a" at bounding box center [427, 88] width 157 height 25
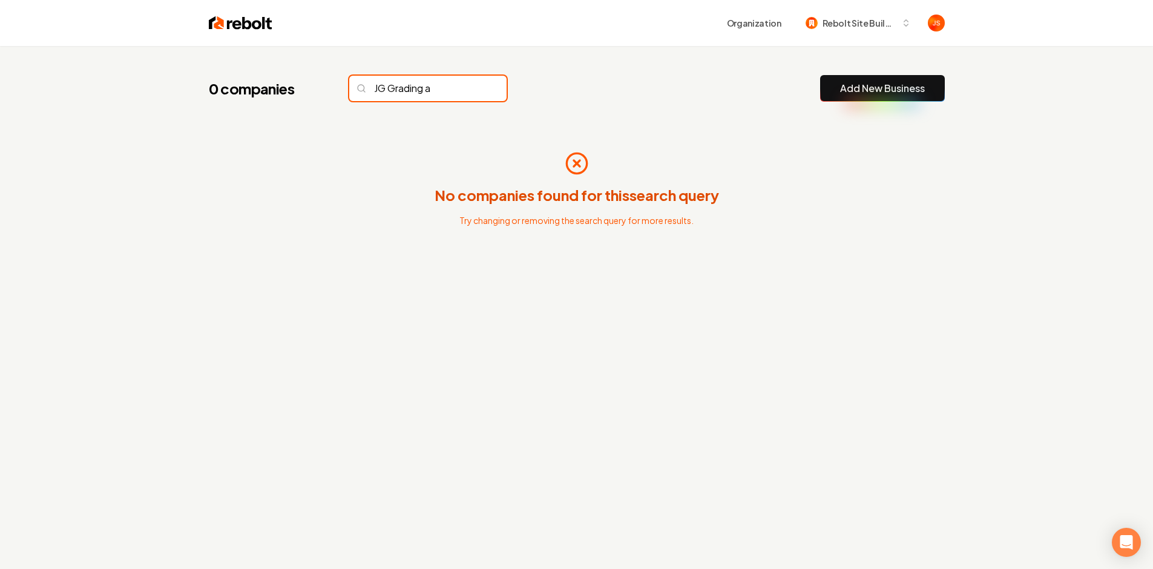
click at [375, 87] on input "JG Grading a" at bounding box center [427, 88] width 157 height 25
click at [437, 89] on input "JG Grading a" at bounding box center [427, 88] width 157 height 25
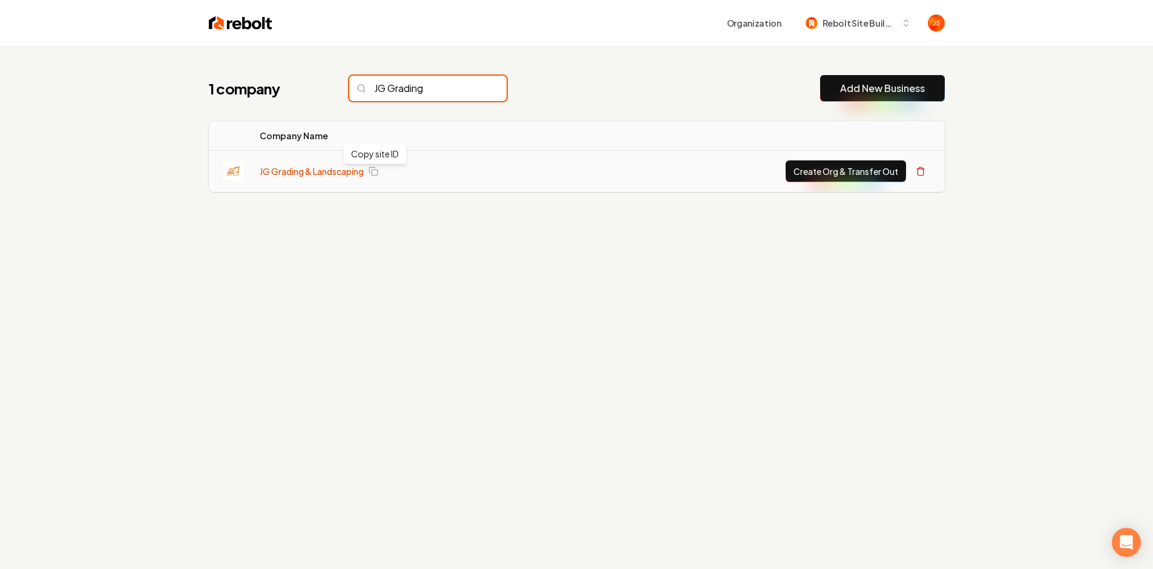
type input "JG Grading"
click at [338, 173] on link "JG Grading & Landscaping" at bounding box center [312, 171] width 104 height 12
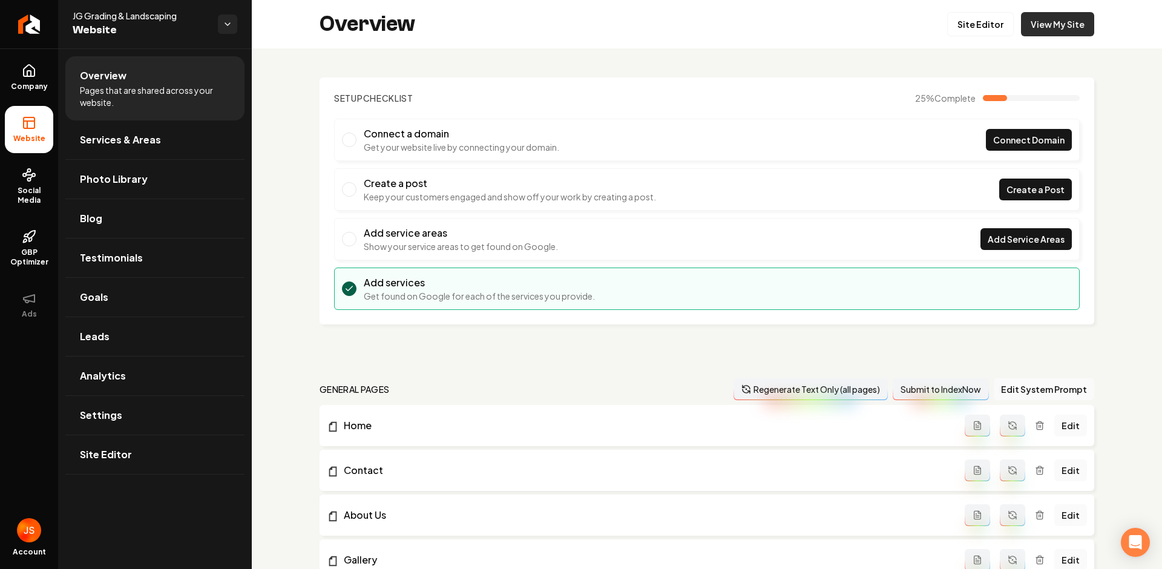
click at [1040, 27] on link "View My Site" at bounding box center [1057, 24] width 73 height 24
click at [948, 26] on link "Site Editor" at bounding box center [980, 24] width 67 height 24
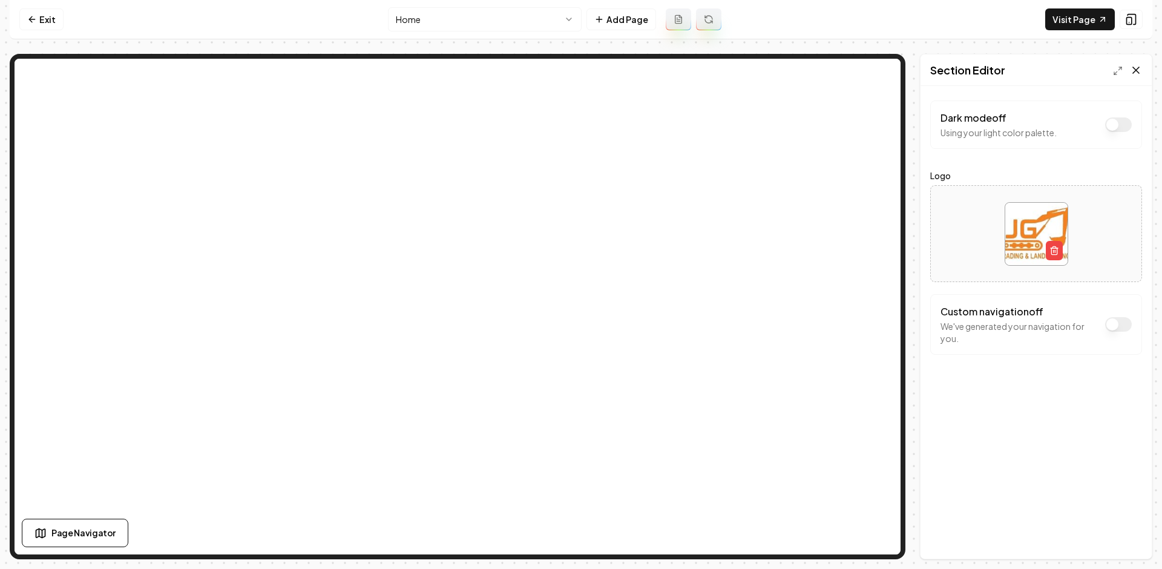
click at [1137, 71] on icon at bounding box center [1136, 70] width 6 height 6
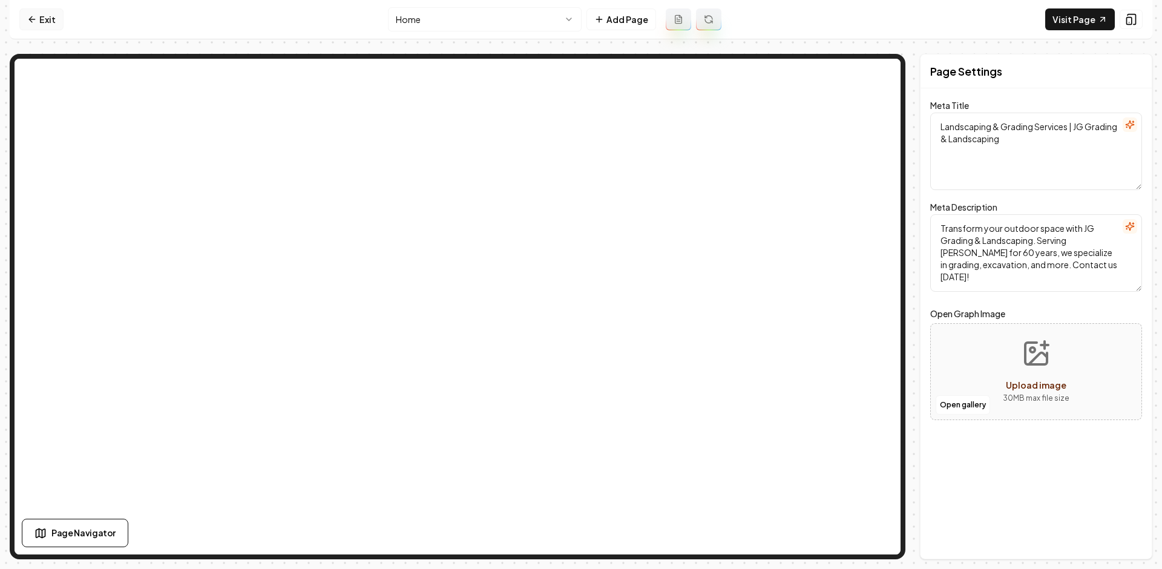
click at [24, 27] on link "Exit" at bounding box center [41, 19] width 44 height 22
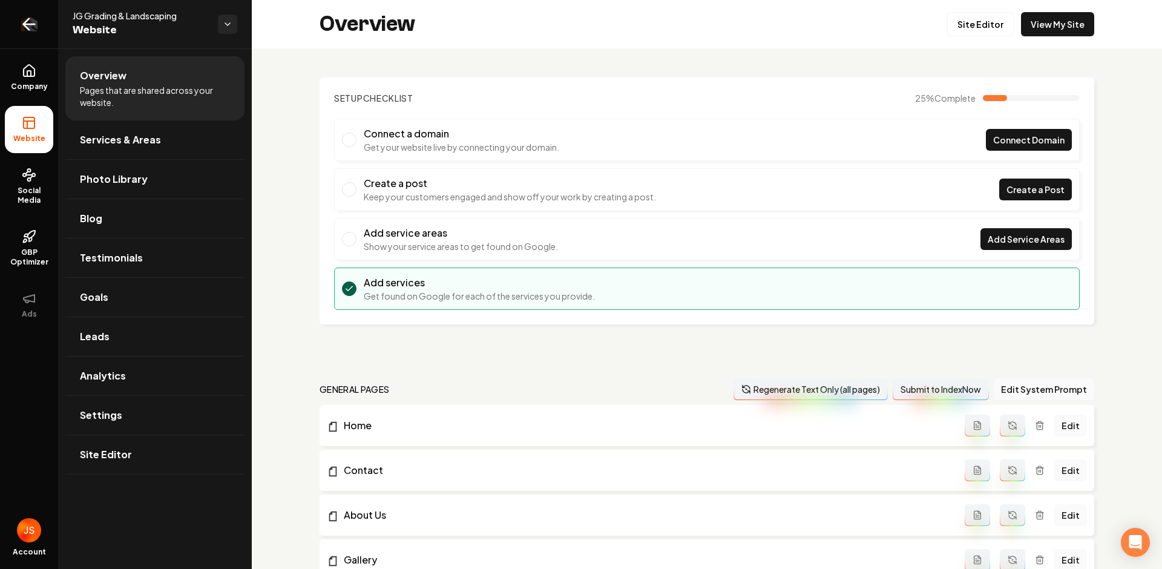
click at [25, 27] on icon "Return to dashboard" at bounding box center [28, 24] width 19 height 19
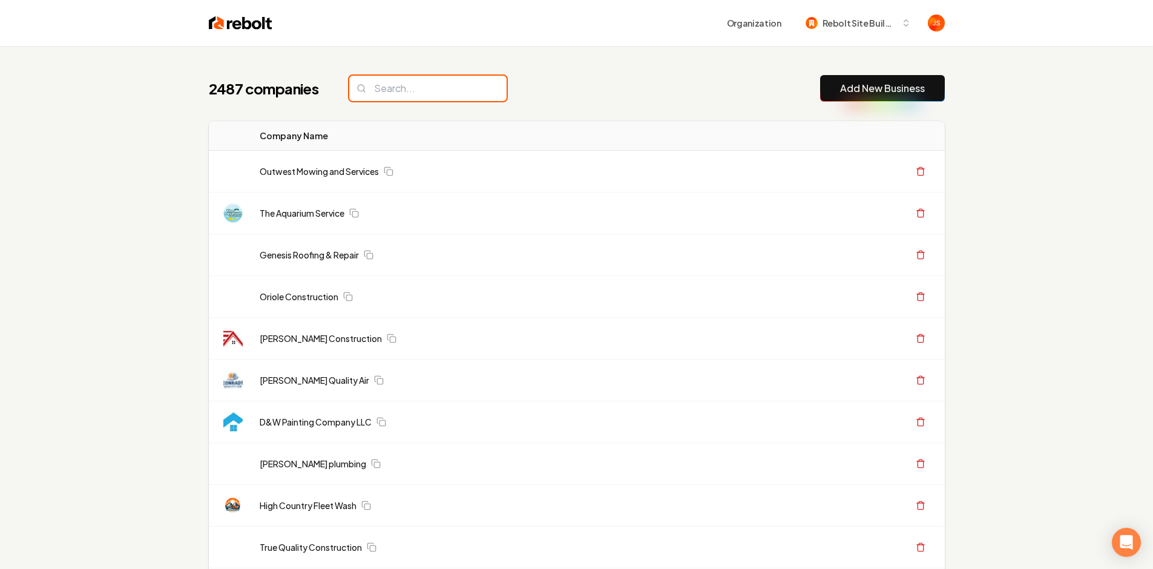
click at [450, 91] on input "search" at bounding box center [427, 88] width 157 height 25
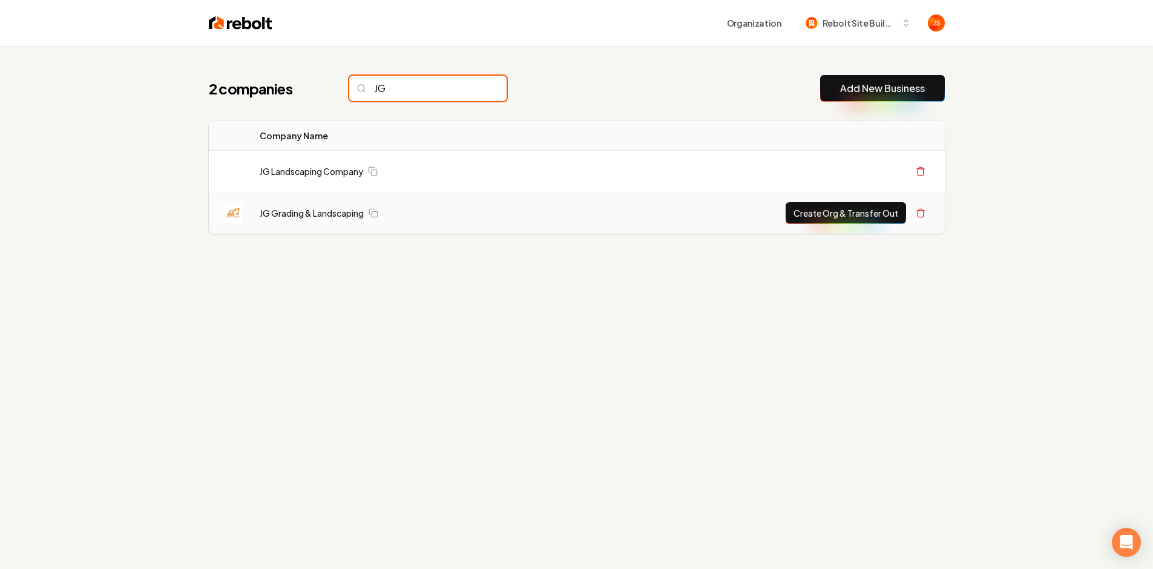
type input "JG"
click at [848, 220] on button "Create Org & Transfer Out" at bounding box center [846, 213] width 120 height 22
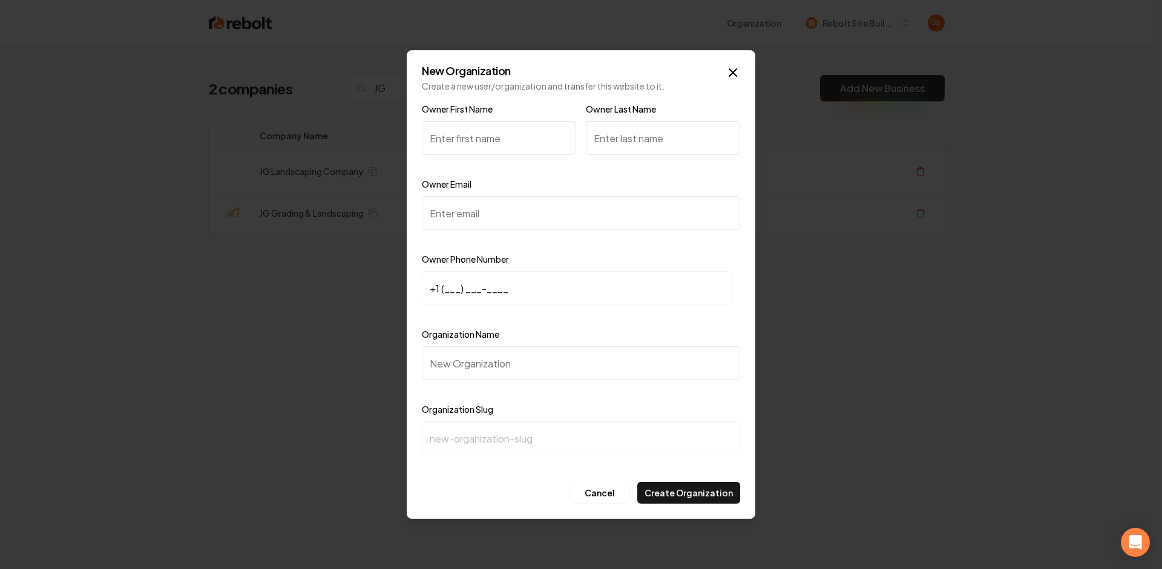
click at [467, 142] on input "Owner First Name" at bounding box center [499, 138] width 154 height 34
type input "John"
click at [700, 137] on input "Owner Last Name" at bounding box center [663, 138] width 154 height 34
type input "Glover"
click at [491, 197] on input "Owner Email" at bounding box center [581, 213] width 318 height 34
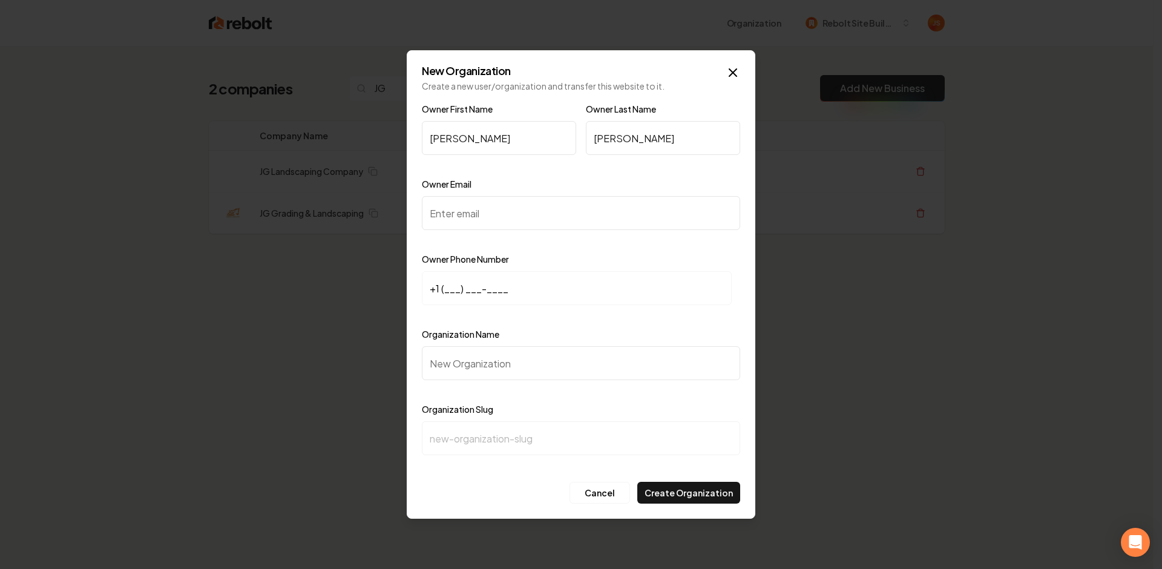
paste input "jggrading@gmail.com"
type input "jggrading@gmail.com"
click at [467, 293] on input "+1 (___) ___-____" at bounding box center [577, 288] width 310 height 34
click at [444, 289] on input "+1 (___) ___-____" at bounding box center [577, 288] width 310 height 34
paste input "252) 432-9215"
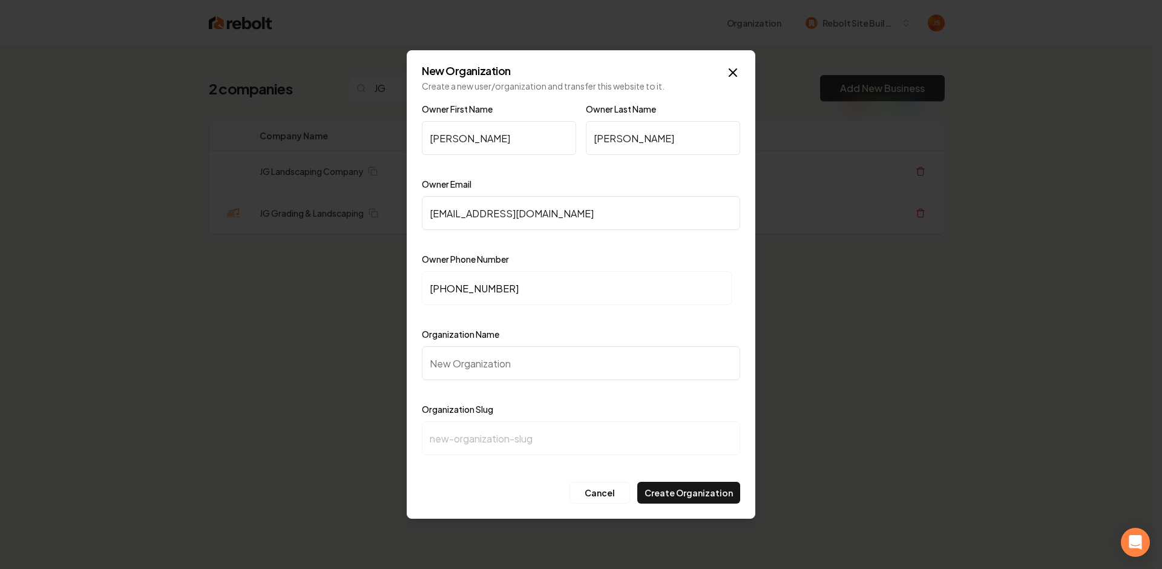
type input "+1 (252) 432-9215"
click at [437, 358] on input "Organization Name" at bounding box center [581, 363] width 318 height 34
type input "J"
type input "j"
type input "JG"
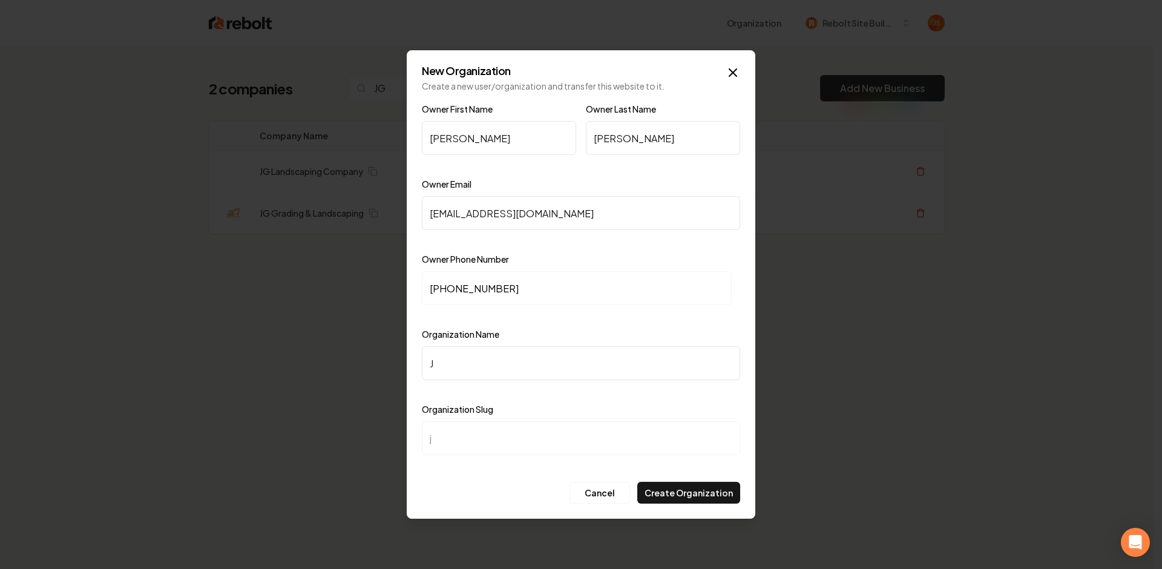
type input "jg"
type input "JG G"
type input "jg-g"
type input "JG Gt"
type input "jg-gt"
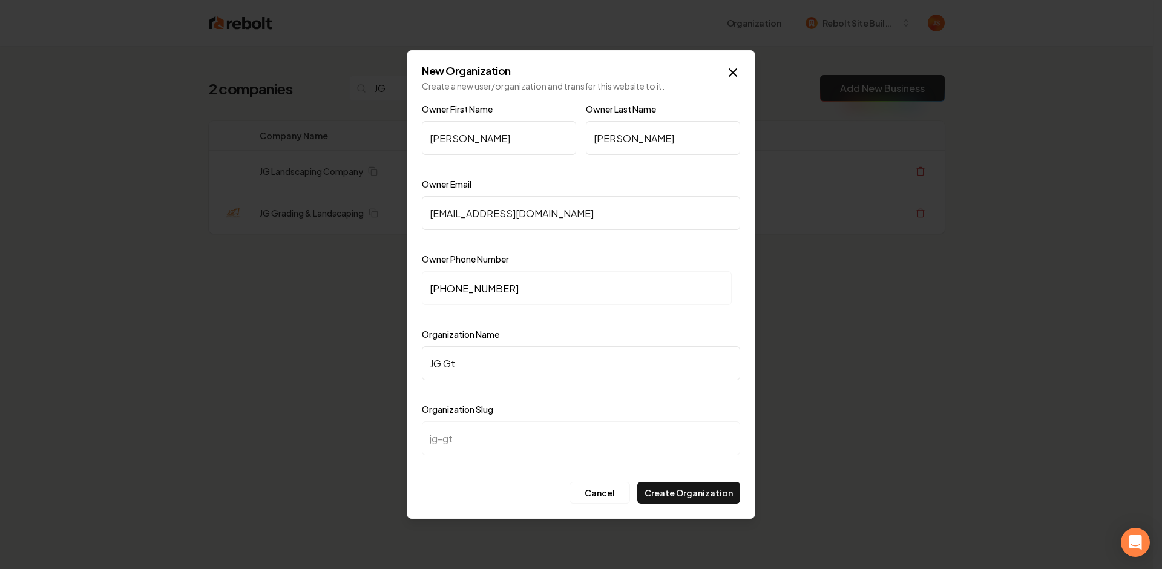
type input "JG Gtr"
type input "jg-gtr"
type input "JG Gt"
type input "jg-gt"
type input "JG G"
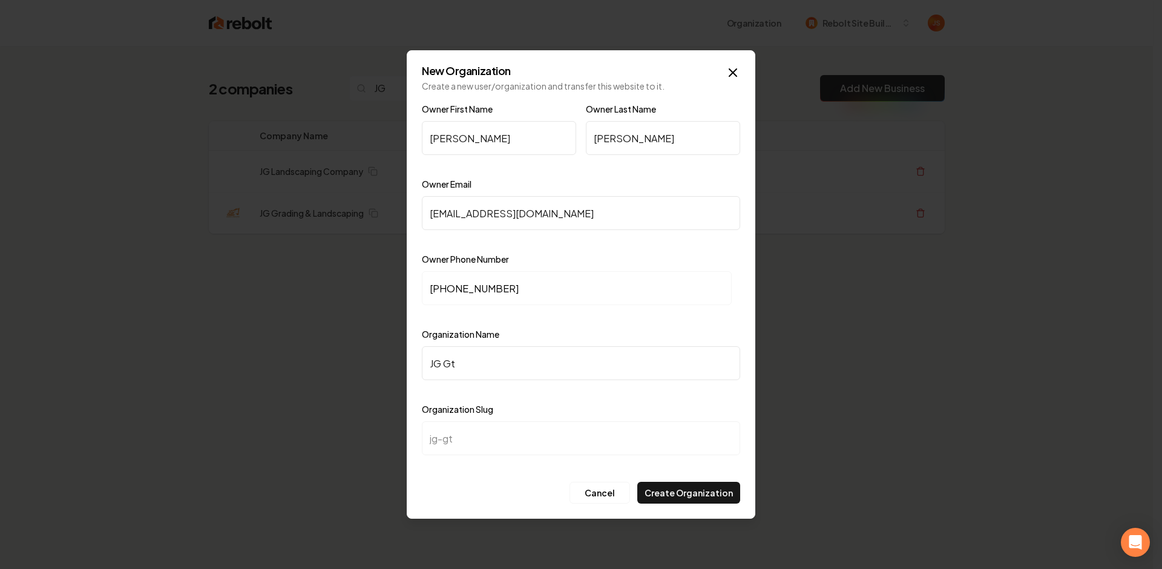
type input "jg-g"
type input "JG Gr"
type input "jg-gr"
type input "JG Gra"
type input "jg-gra"
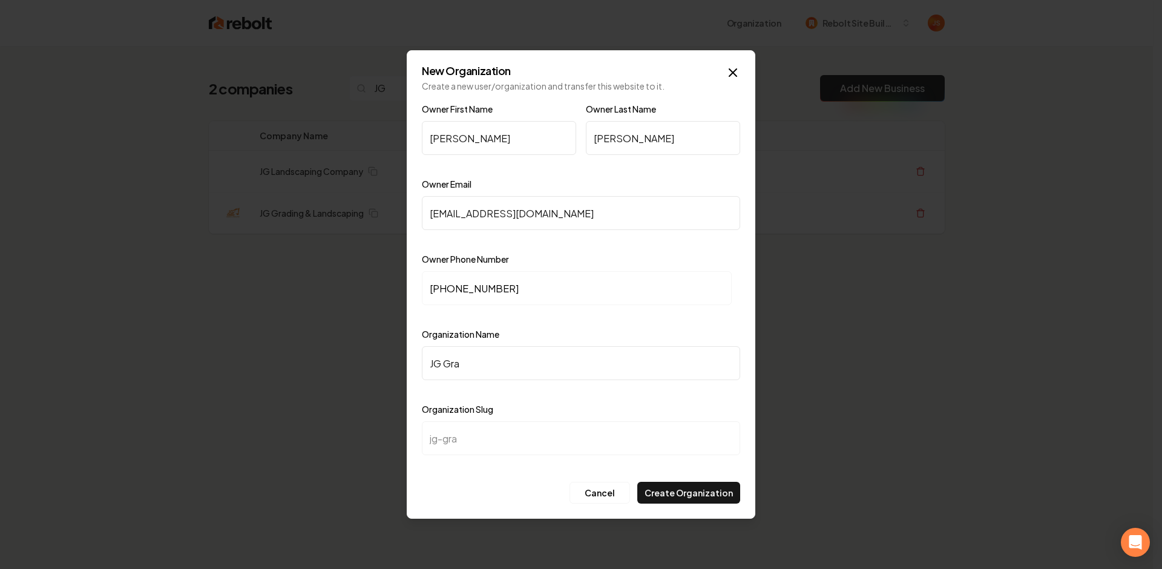
type input "JG Grad"
type input "jg-grad"
type input "JG Gradi"
type input "jg-gradi"
type input "JG Gradin"
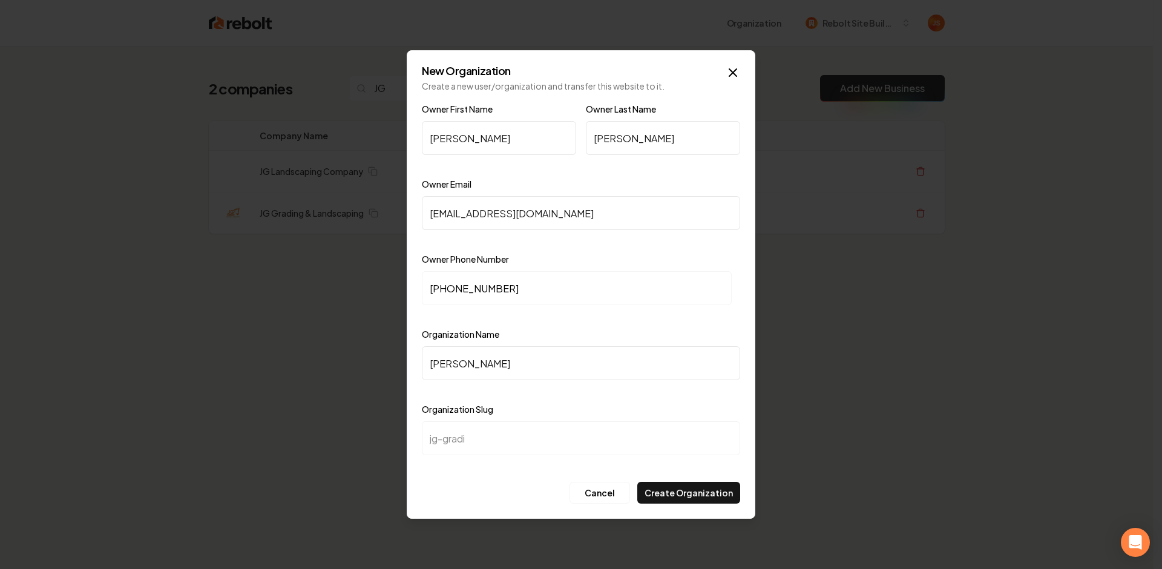
type input "jg-gradin"
type input "JG Grading"
type input "jg-grading"
type input "JG Grading &"
type input "jg-grading-"
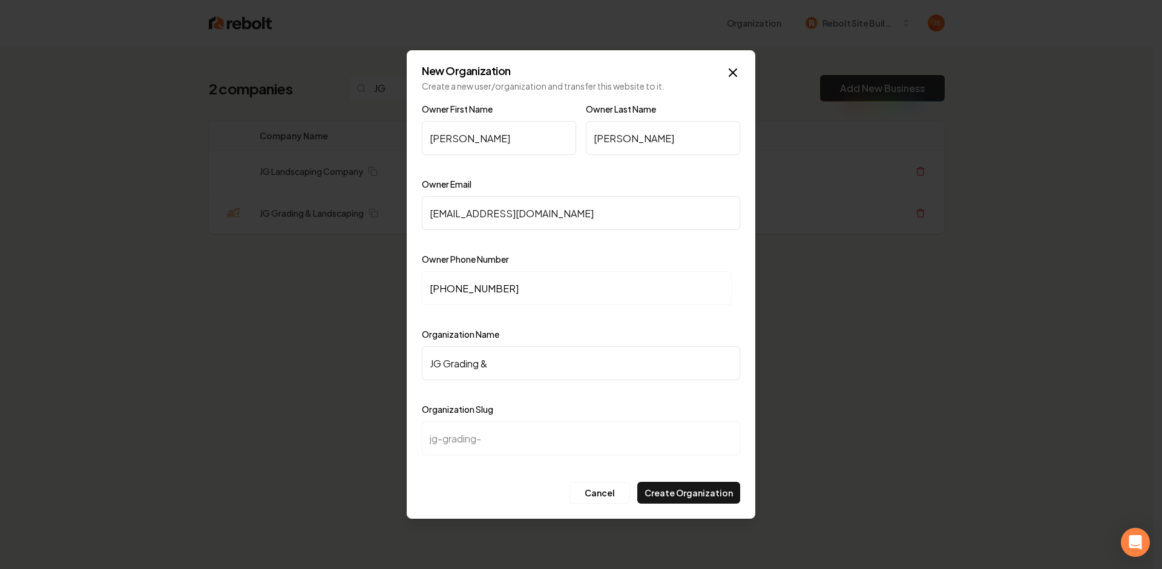
type input "JG Grading & L"
type input "jg-grading-l"
type input "JG Grading & La"
type input "jg-grading-la"
type input "JG Grading & Lan"
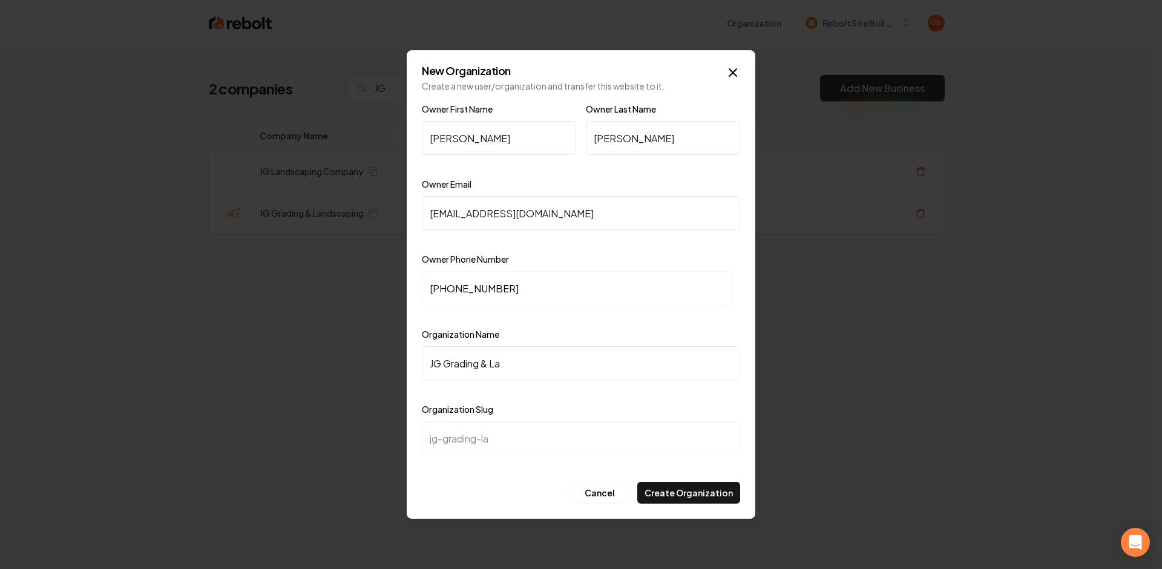
type input "jg-grading-lan"
type input "JG Grading & Land"
type input "jg-grading-land"
type input "JG Grading & Lands"
type input "jg-grading-lands"
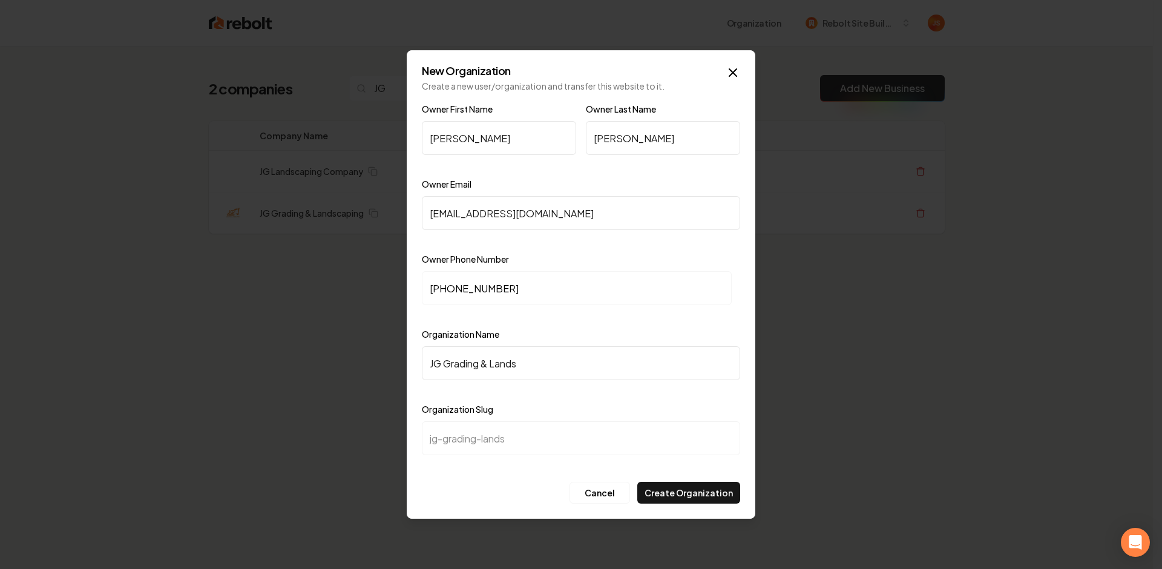
type input "JG Grading & Landsc"
type input "jg-grading-landsc"
type input "JG Grading & Landsca"
type input "jg-grading-landsca"
type input "JG Grading & Landscap"
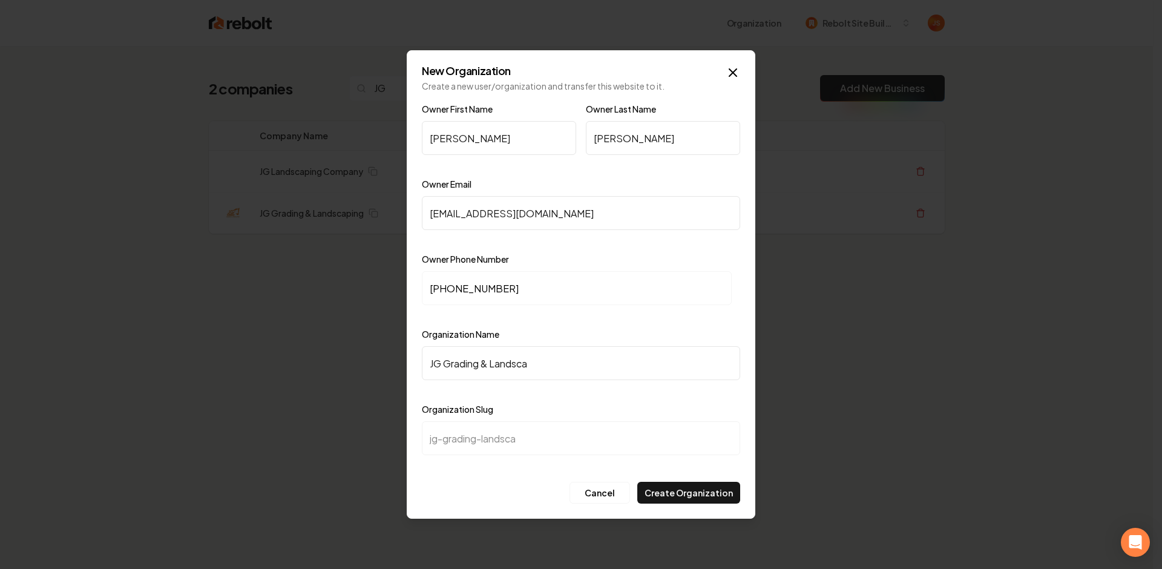
type input "jg-grading-landscap"
type input "JG Grading & Landscapi"
type input "jg-grading-landscapi"
type input "JG Grading & Landscapin"
type input "jg-grading-landscapin"
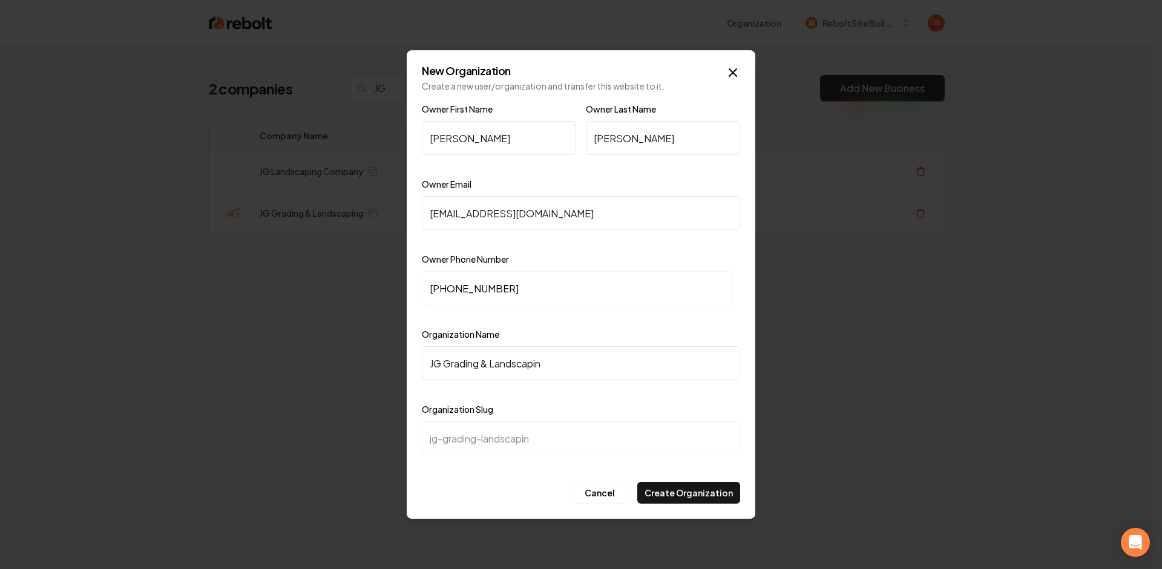
type input "JG Grading & Landscaping"
type input "jg-grading-landscaping"
type input "JG Grading & Landscaping"
click at [670, 489] on button "Create Organization" at bounding box center [688, 493] width 103 height 22
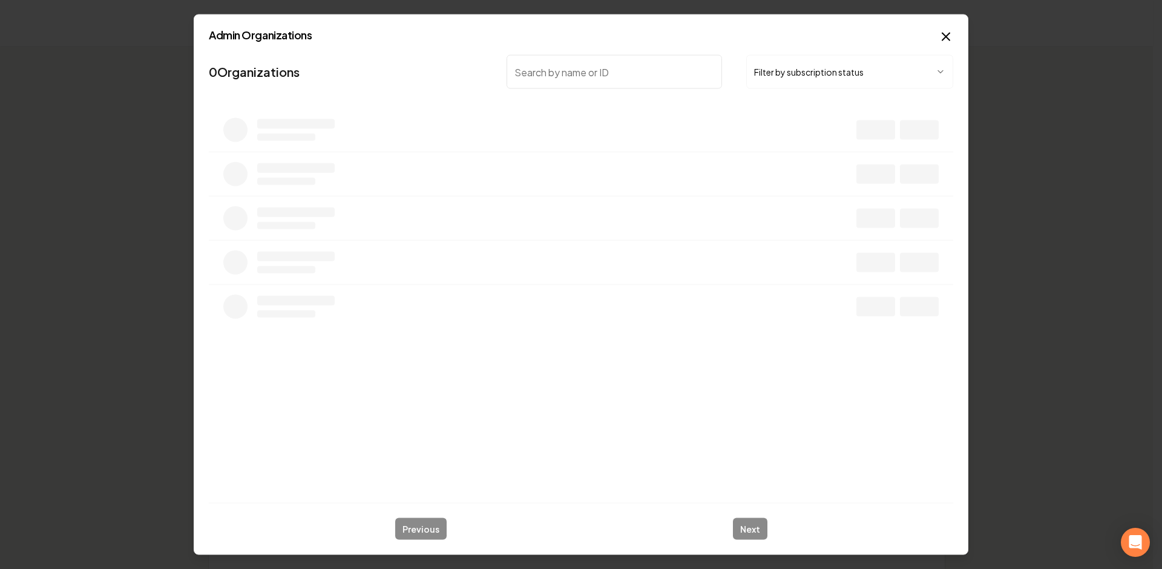
click at [798, 76] on button "Filter by subscription status" at bounding box center [849, 72] width 207 height 34
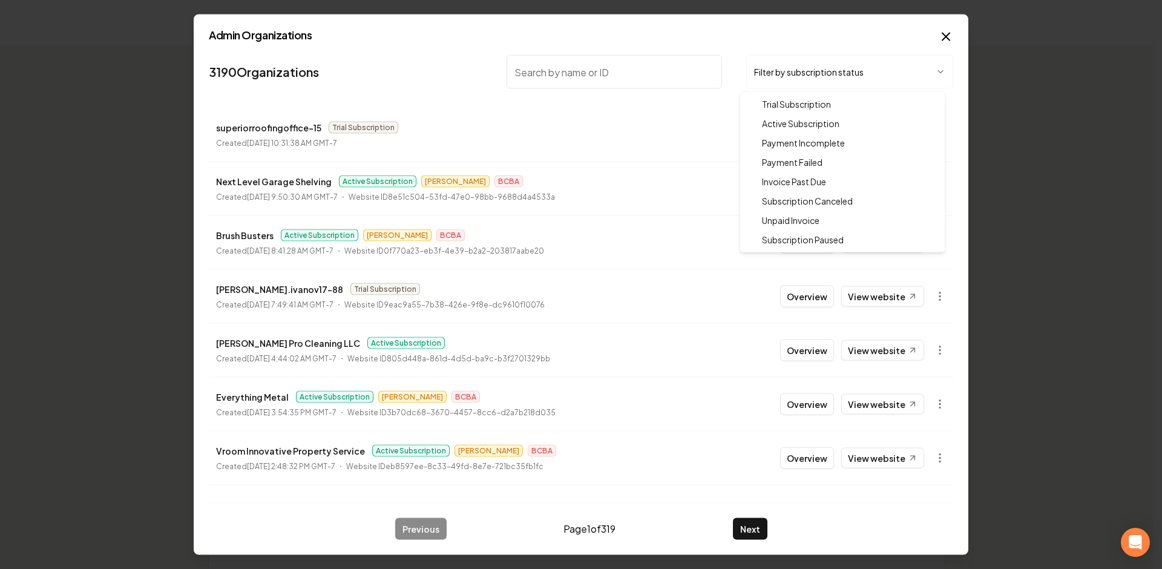
click at [561, 75] on div at bounding box center [581, 284] width 1162 height 569
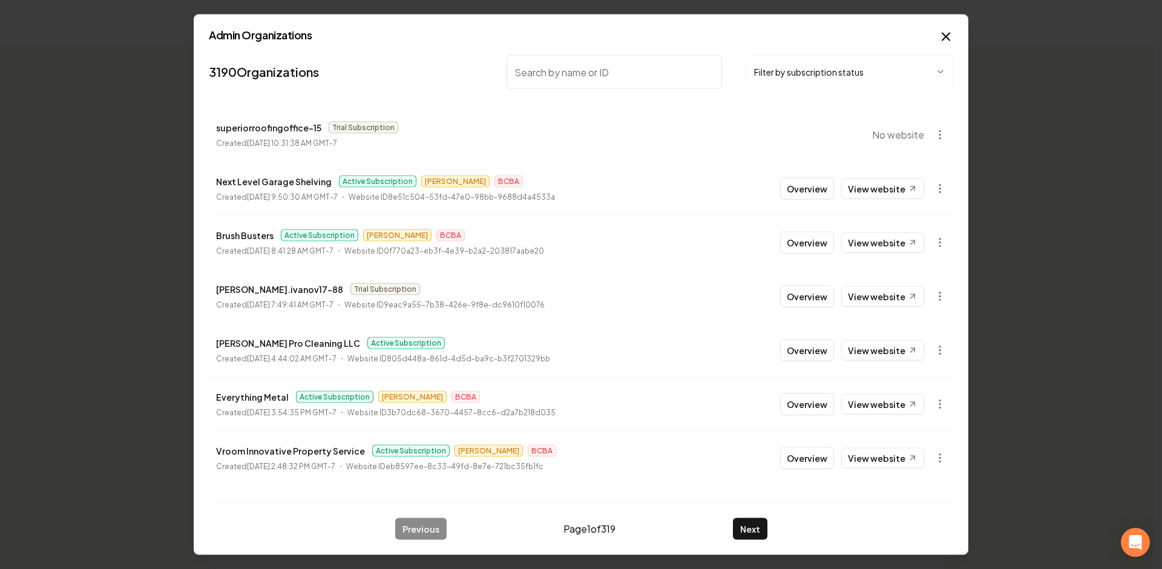
click at [780, 87] on button "Filter by subscription status" at bounding box center [849, 72] width 207 height 34
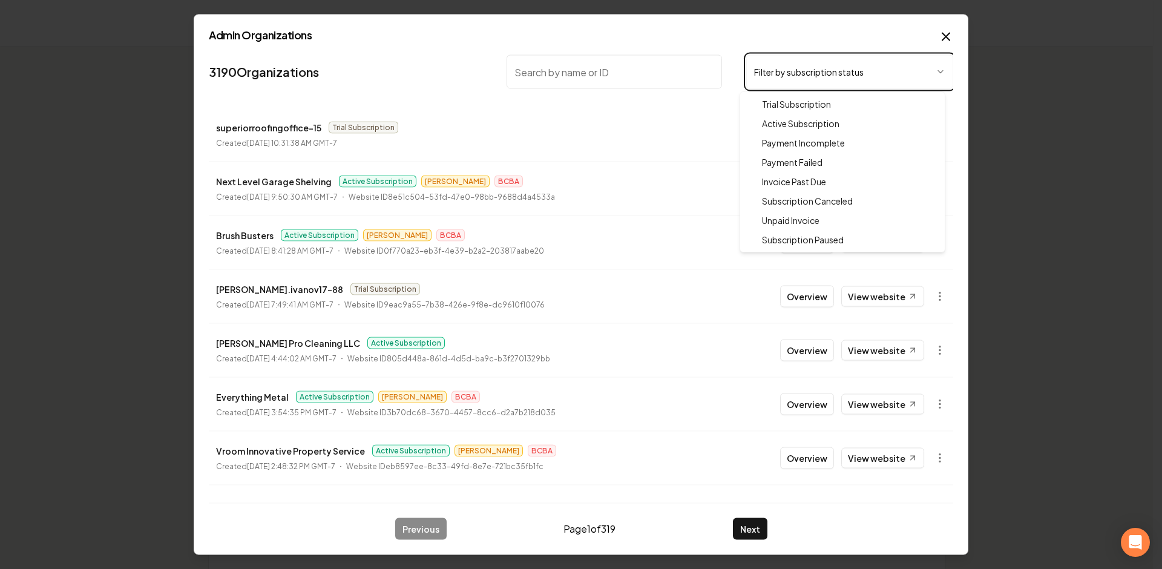
click at [785, 70] on body "Organization Rebolt Site Builder 2487 companies Add New Business Logo Company N…" at bounding box center [576, 284] width 1153 height 569
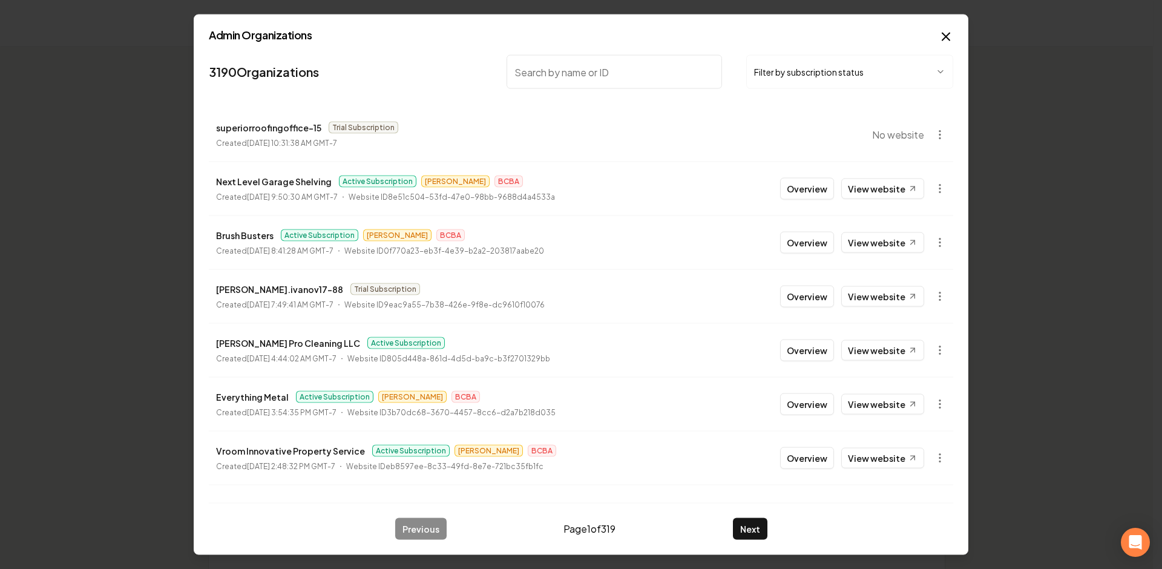
click at [737, 64] on div "Filter by subscription status" at bounding box center [730, 72] width 447 height 34
click at [778, 84] on button "Filter by subscription status" at bounding box center [849, 72] width 207 height 34
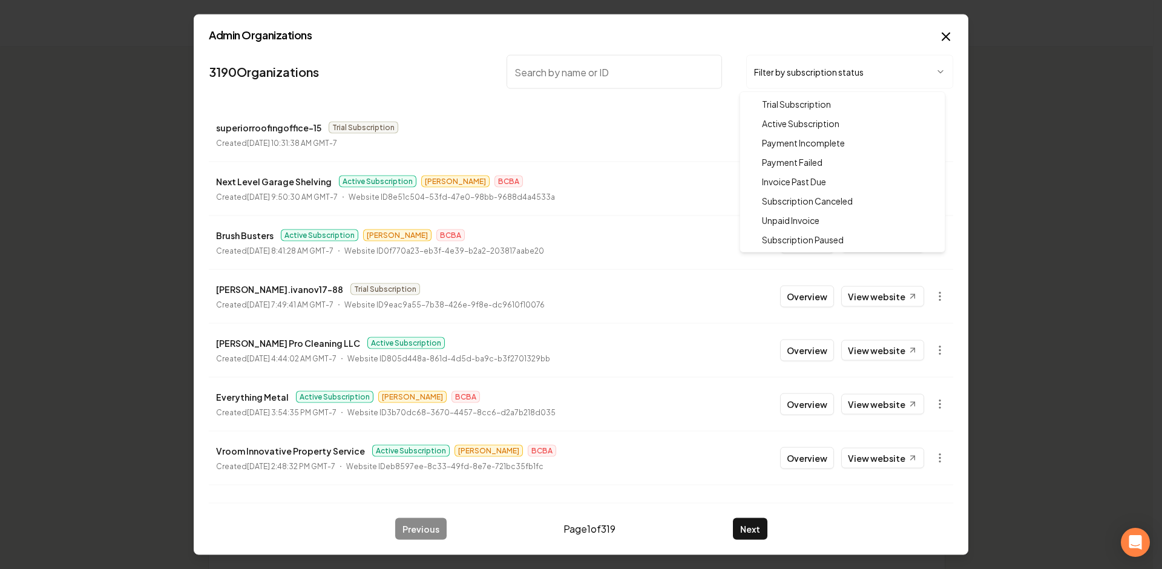
drag, startPoint x: 787, startPoint y: 168, endPoint x: 789, endPoint y: 188, distance: 20.6
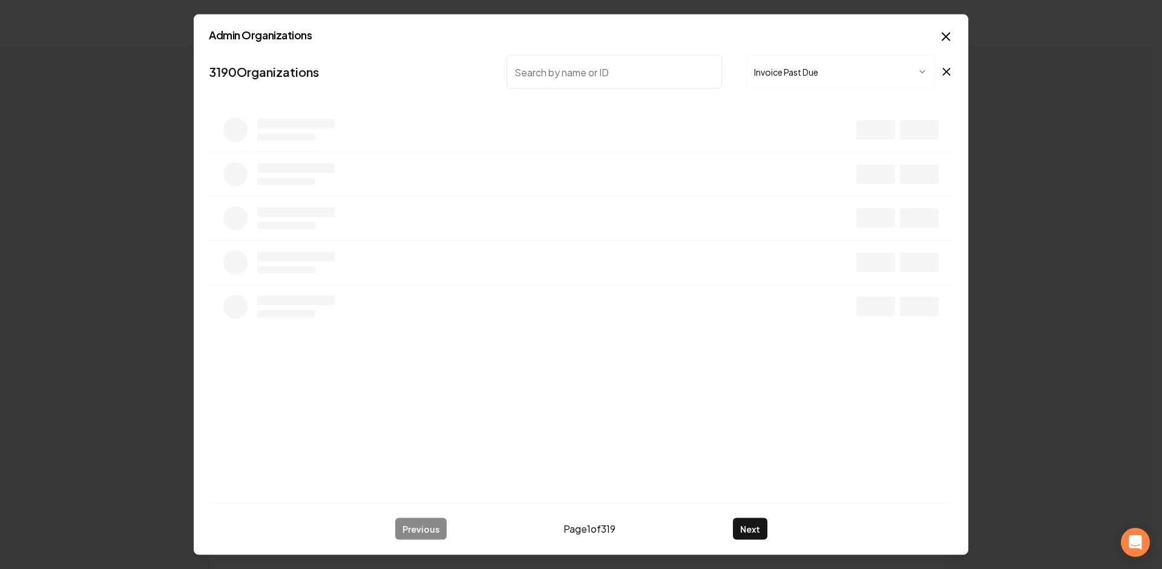
click at [636, 79] on input "search" at bounding box center [614, 72] width 215 height 34
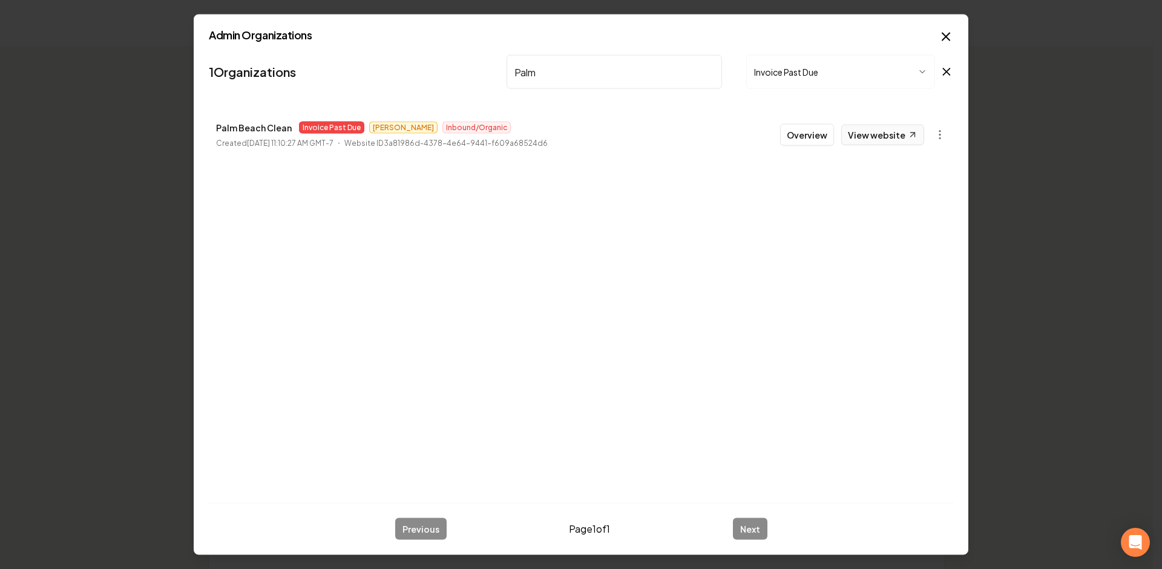
type input "Palm"
click at [881, 129] on link "View website" at bounding box center [882, 135] width 83 height 21
click at [793, 135] on button "Overview" at bounding box center [807, 135] width 54 height 22
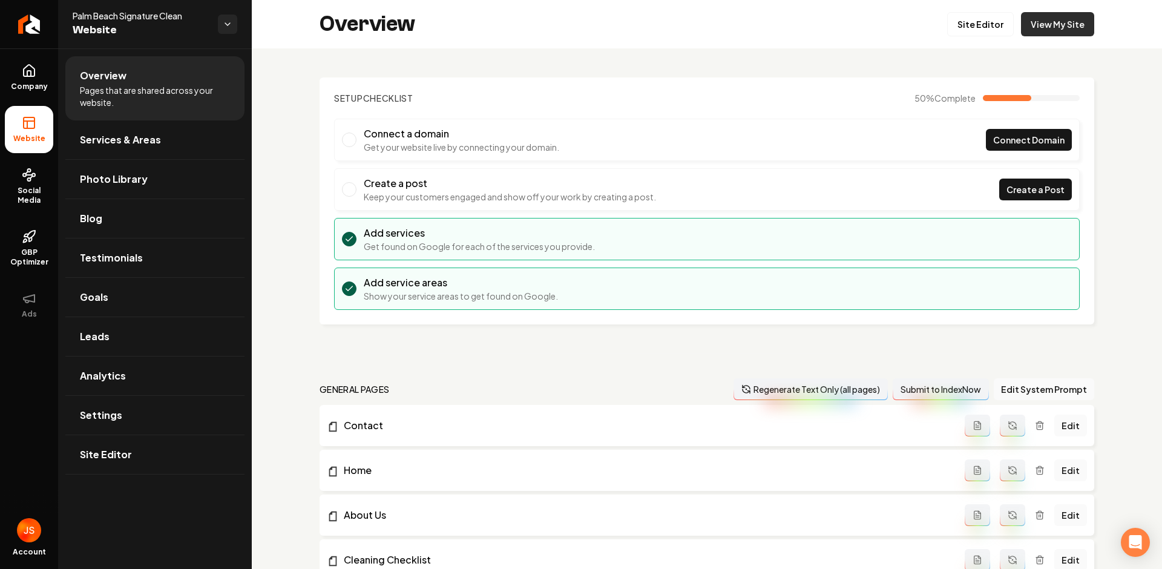
click at [1044, 26] on link "View My Site" at bounding box center [1057, 24] width 73 height 24
click at [973, 28] on link "Site Editor" at bounding box center [980, 24] width 67 height 24
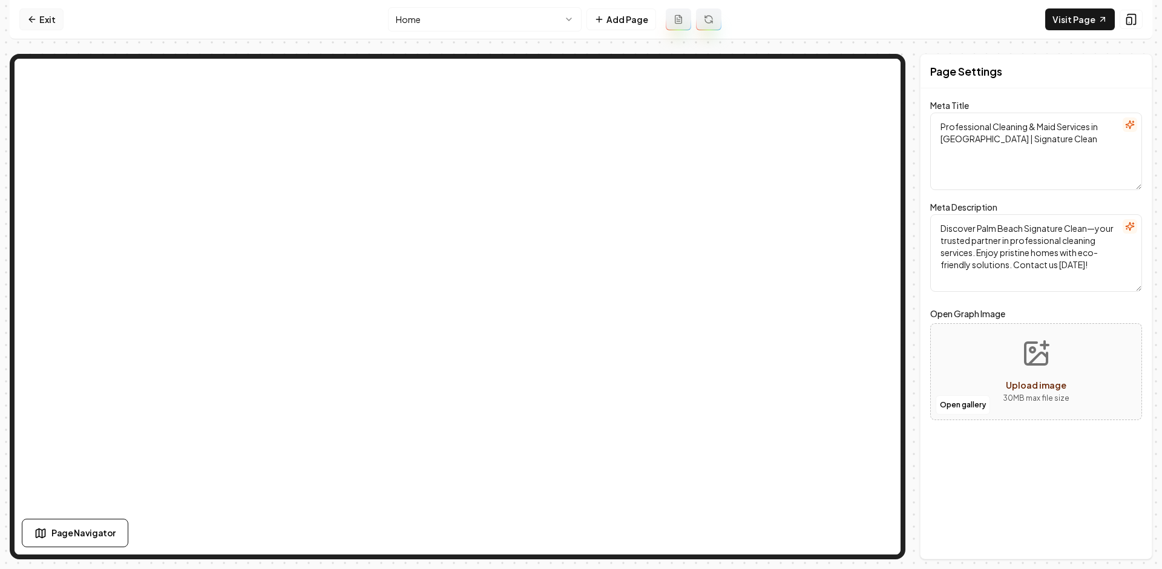
click at [32, 25] on link "Exit" at bounding box center [41, 19] width 44 height 22
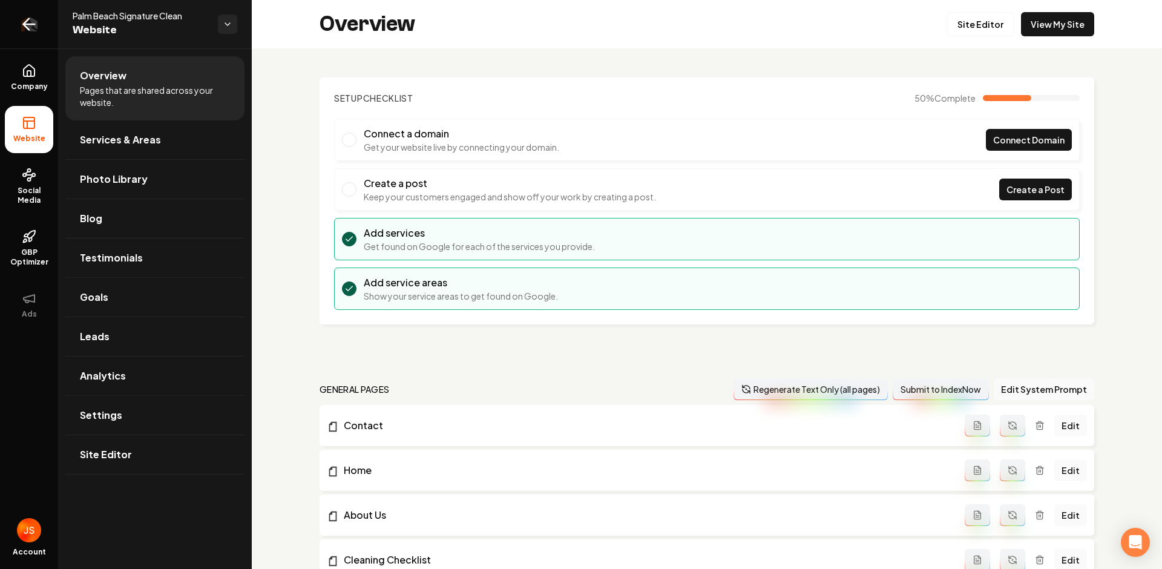
click at [45, 16] on link "Return to dashboard" at bounding box center [29, 24] width 58 height 48
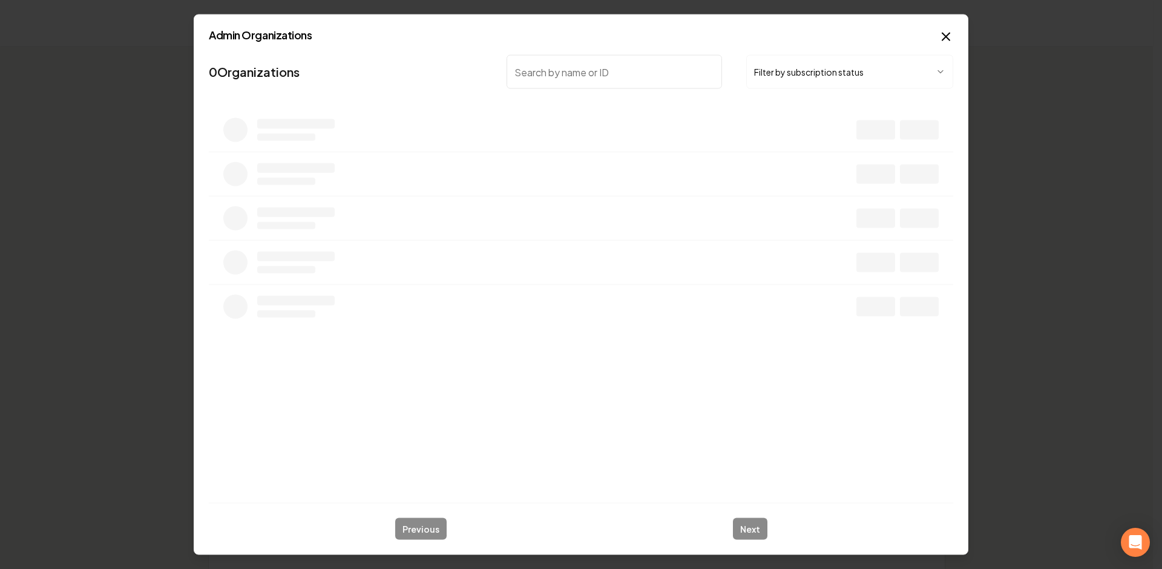
click at [630, 67] on input "search" at bounding box center [614, 72] width 215 height 34
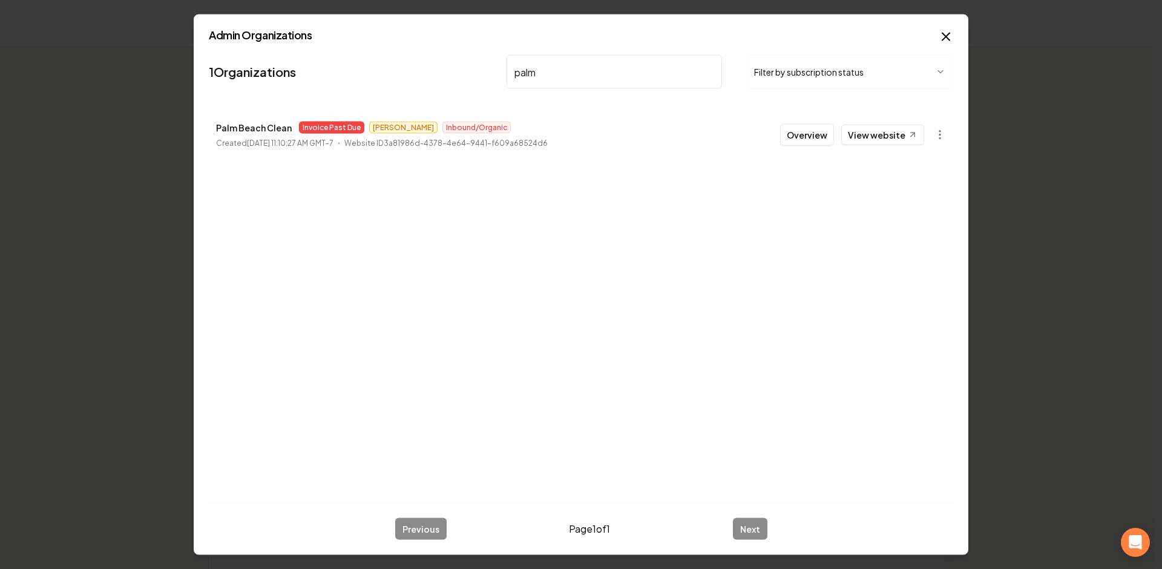
type input "palm"
click at [939, 125] on button "button" at bounding box center [940, 135] width 24 height 24
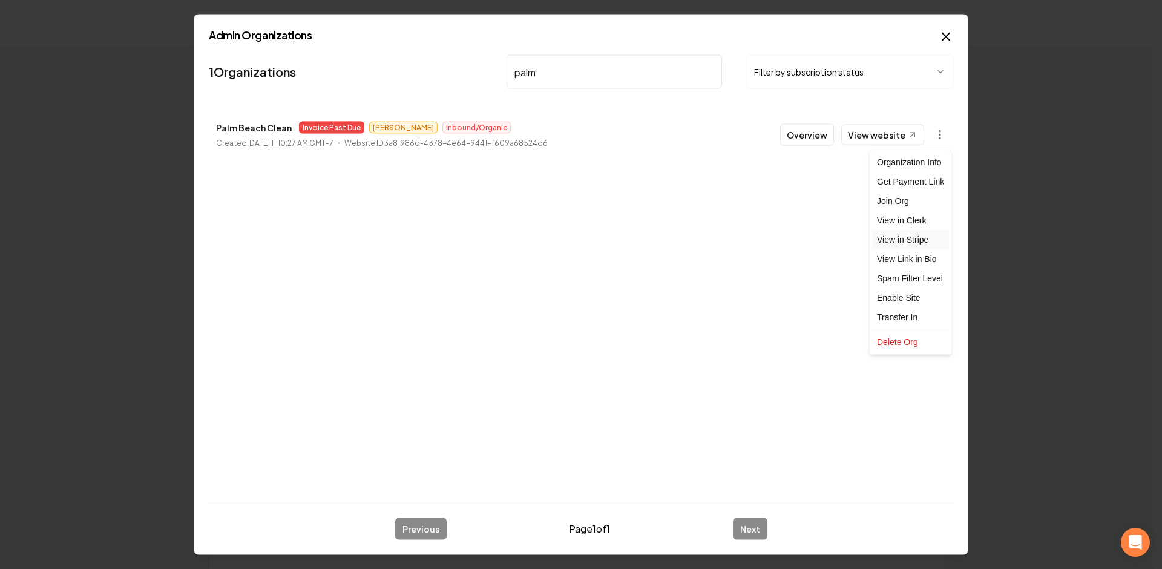
click at [919, 241] on link "View in Stripe" at bounding box center [910, 239] width 77 height 19
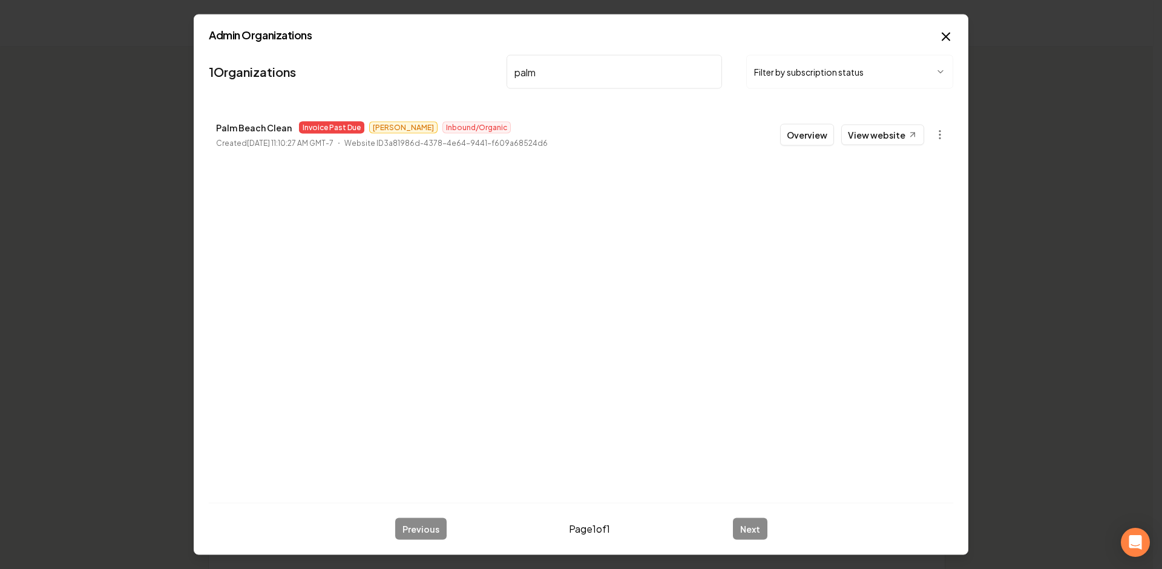
click at [934, 42] on div "Admin Organizations 1 Organizations palm Filter by subscription status Palm Bea…" at bounding box center [581, 285] width 775 height 540
click at [943, 35] on icon "button" at bounding box center [946, 37] width 15 height 15
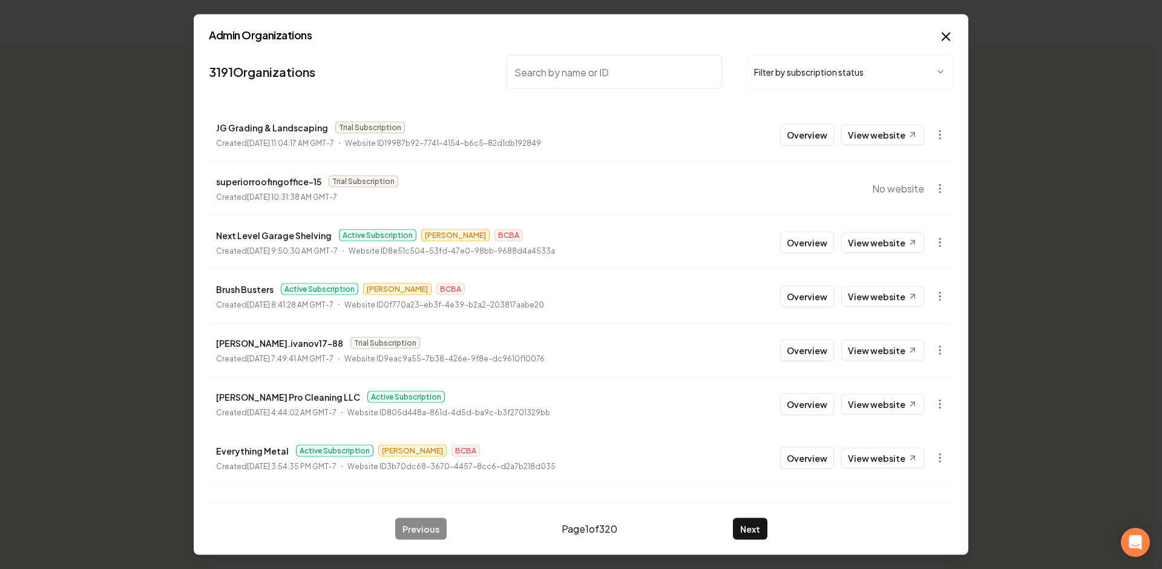
click at [934, 133] on icon "button" at bounding box center [940, 135] width 12 height 12
click at [896, 182] on div "Get Payment Link" at bounding box center [901, 181] width 77 height 19
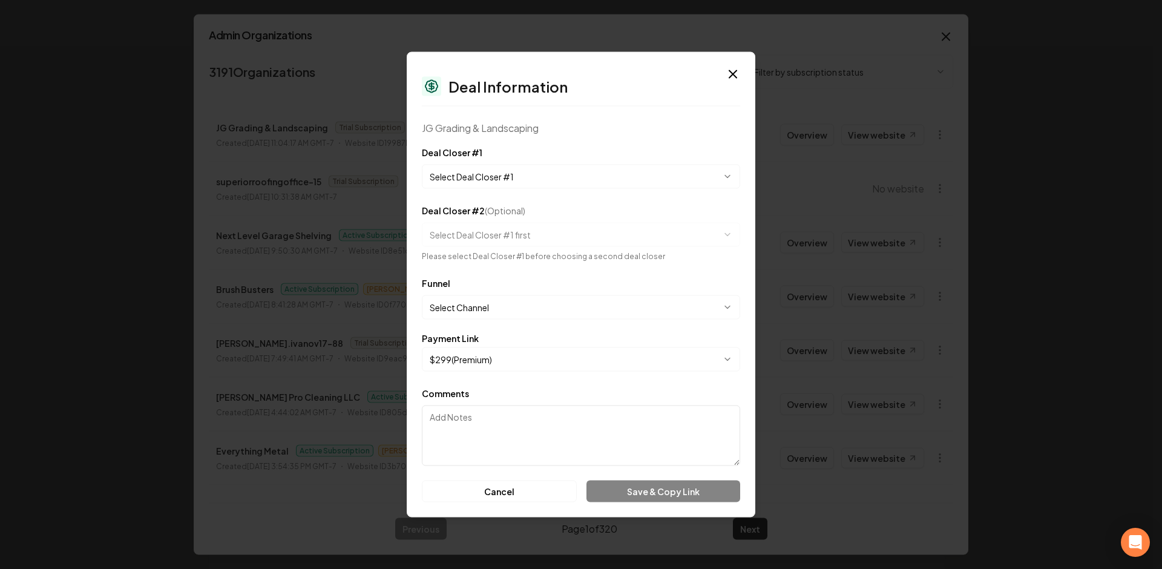
click at [502, 174] on button "Select Deal Closer #1" at bounding box center [581, 177] width 318 height 24
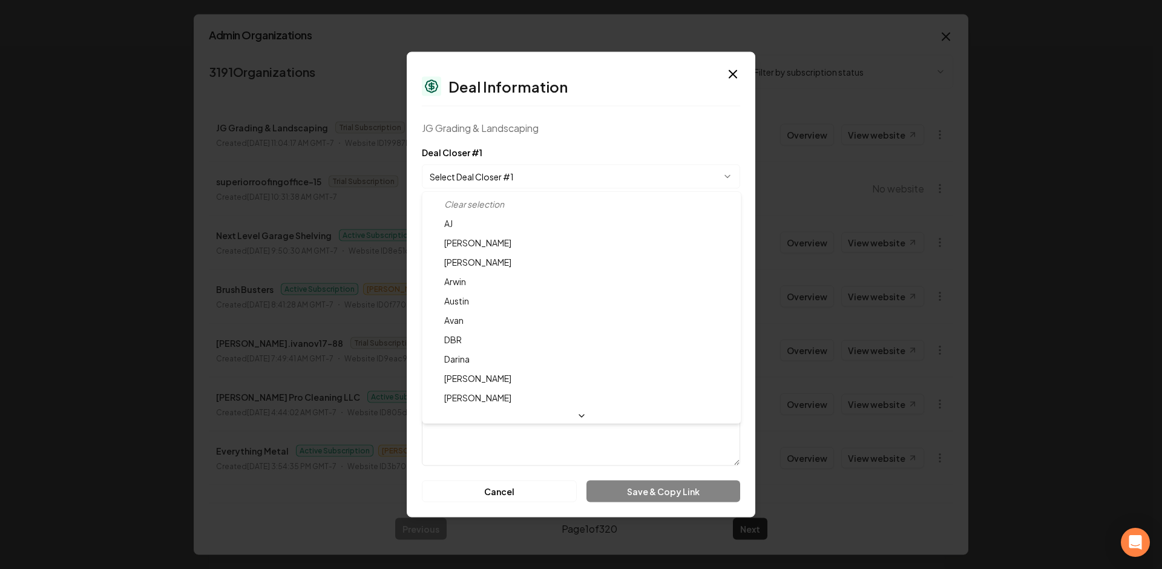
select select "**********"
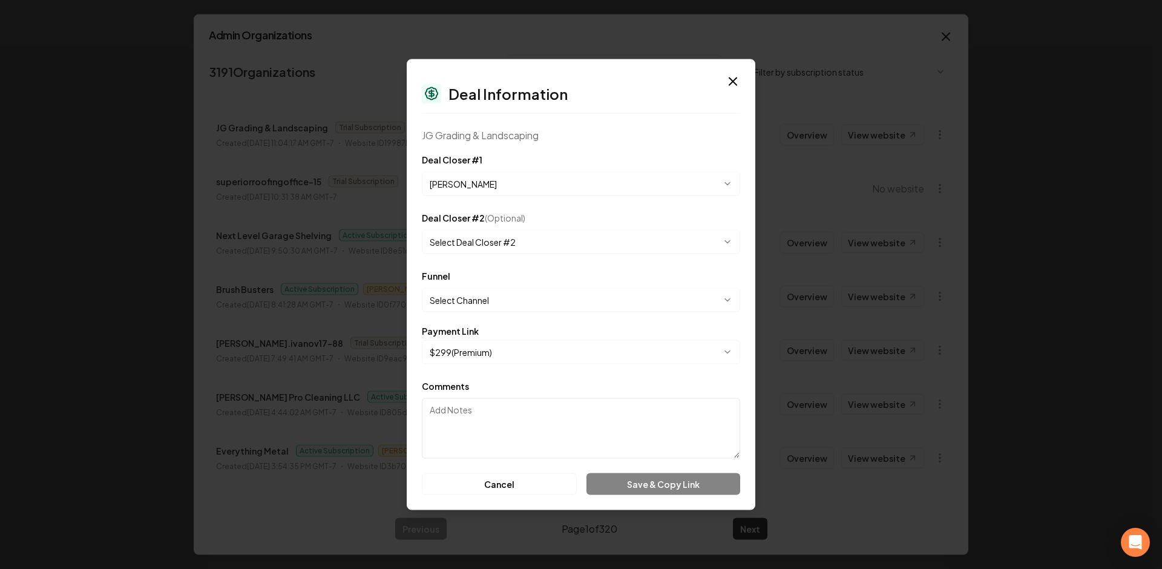
click at [504, 303] on button "Select Channel" at bounding box center [581, 300] width 318 height 24
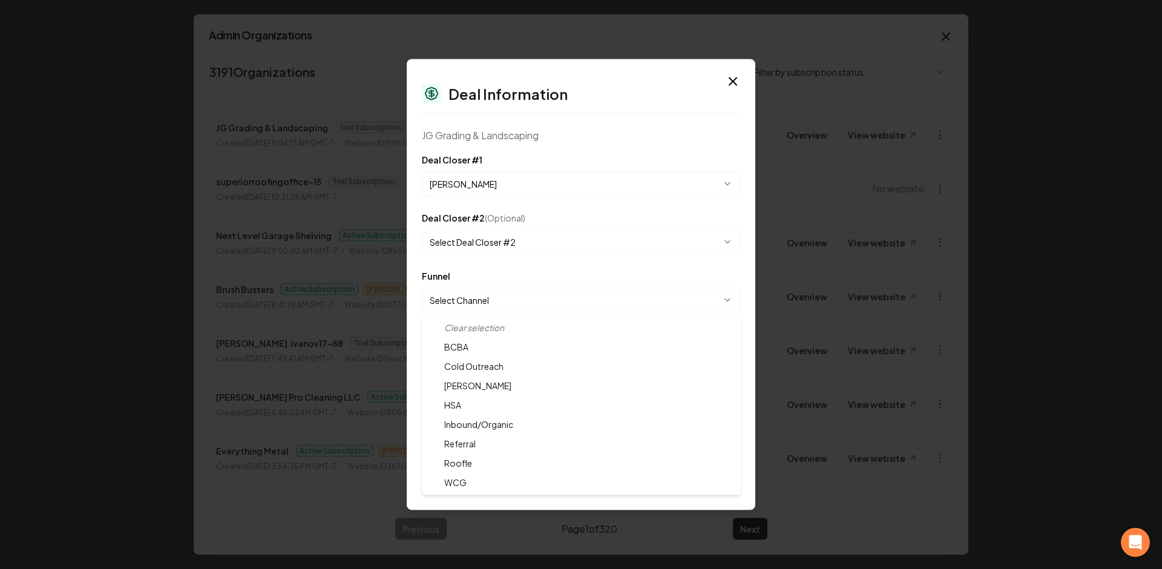
select select "**********"
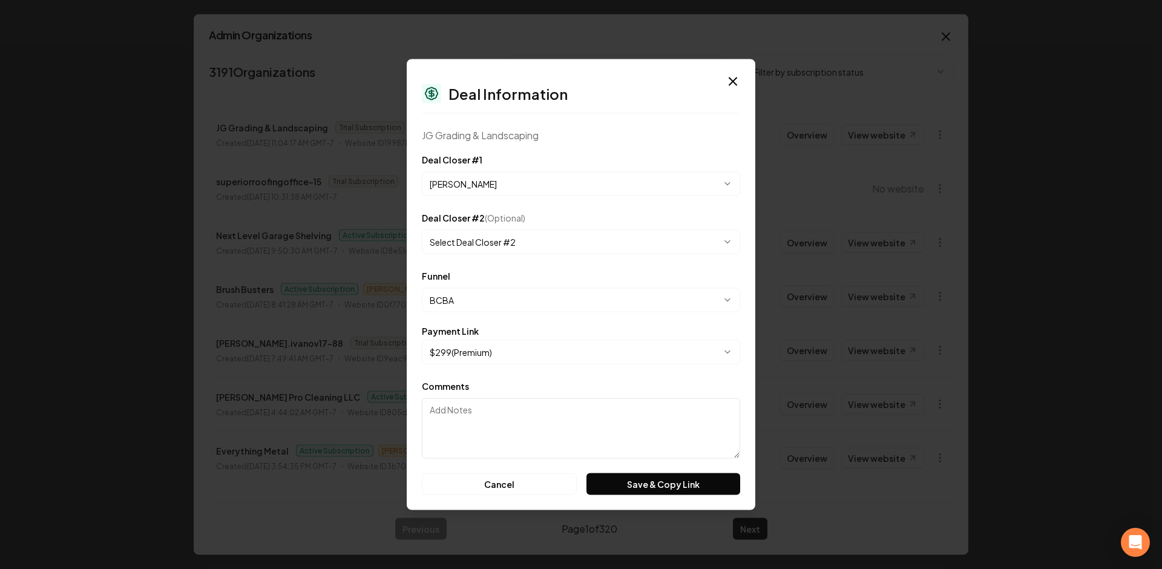
click at [473, 357] on button "$ 299 ( Premium )" at bounding box center [581, 352] width 318 height 24
click at [626, 479] on button "Save & Copy Link" at bounding box center [663, 484] width 154 height 22
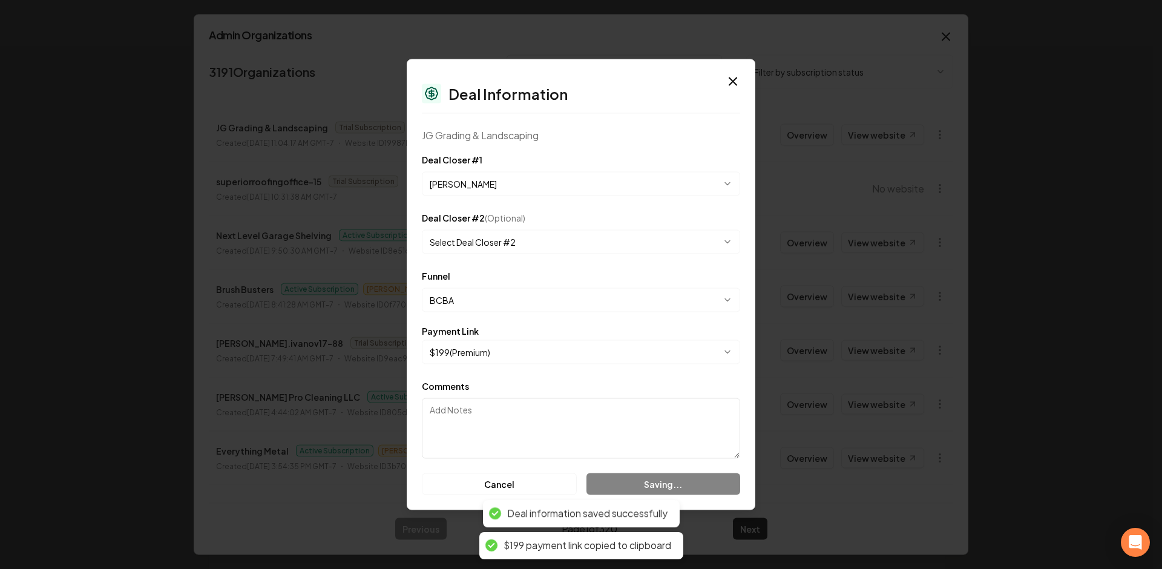
select select "**********"
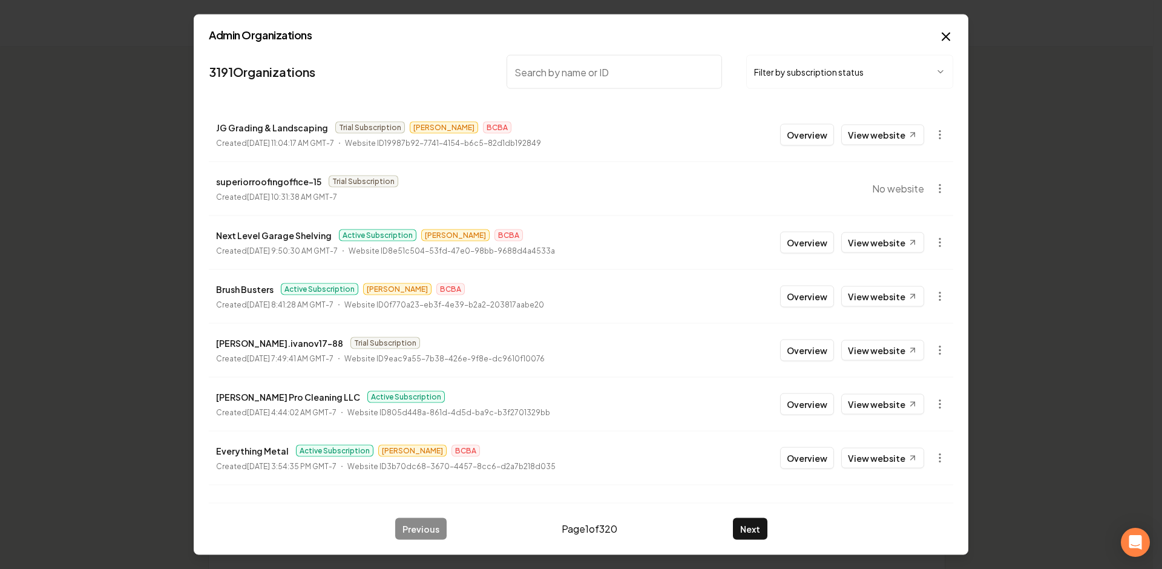
click at [792, 137] on button "Overview" at bounding box center [807, 135] width 54 height 22
click at [804, 136] on button "Overview" at bounding box center [807, 135] width 54 height 22
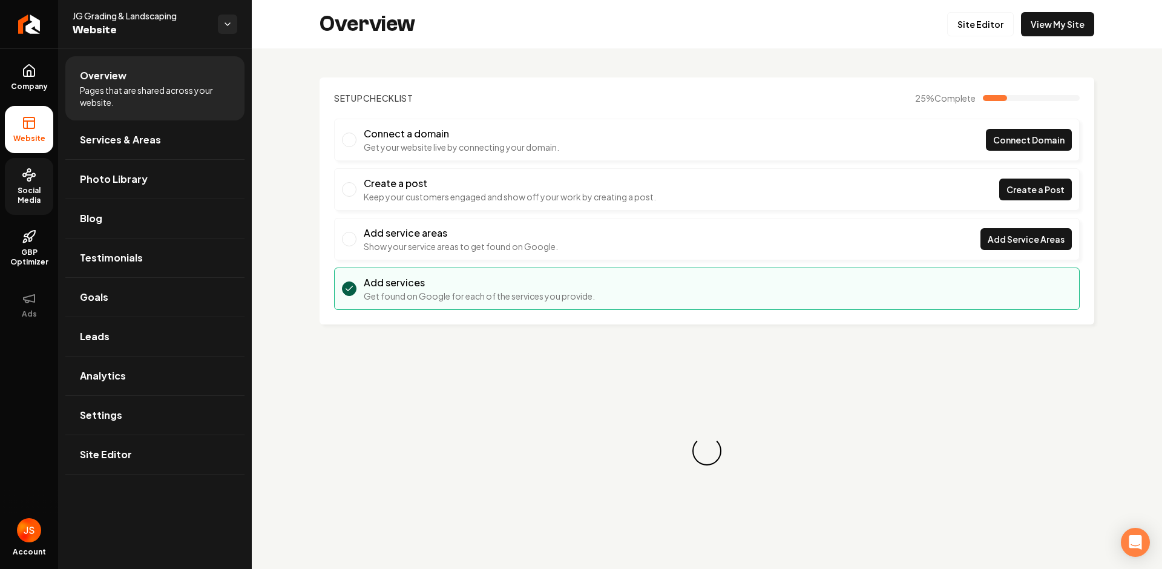
click at [28, 183] on link "Social Media" at bounding box center [29, 186] width 48 height 57
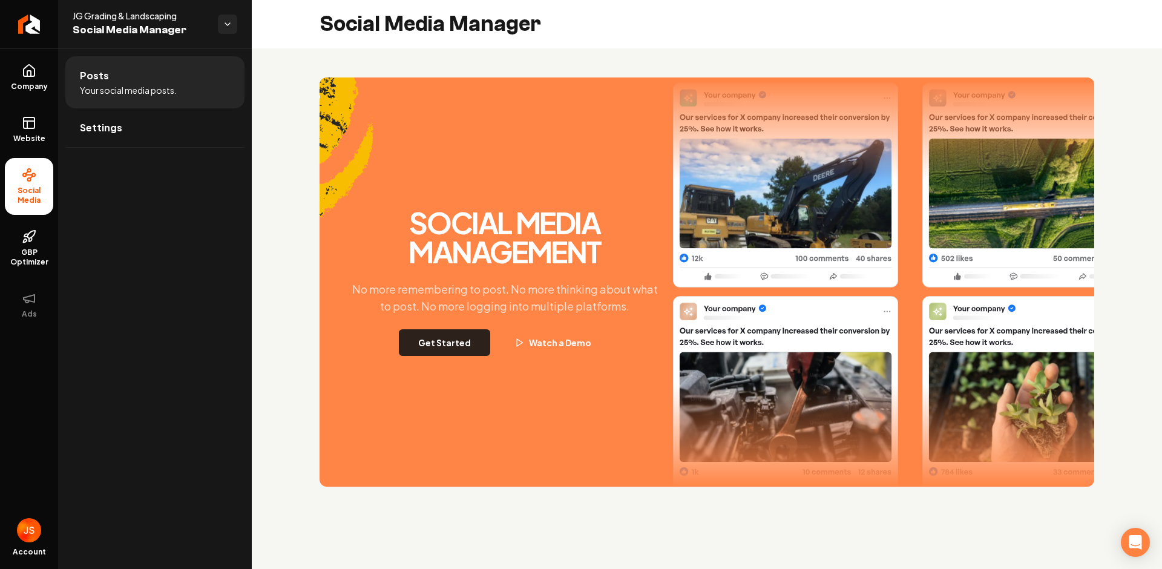
click at [438, 330] on button "Get Started" at bounding box center [444, 342] width 91 height 27
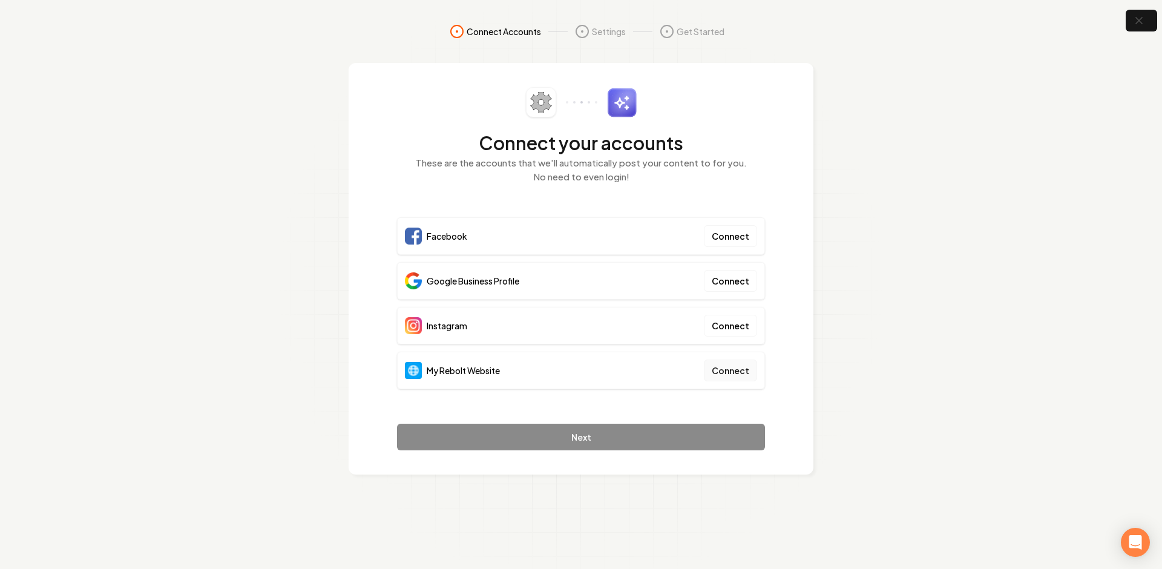
click at [748, 367] on button "Connect" at bounding box center [730, 370] width 53 height 22
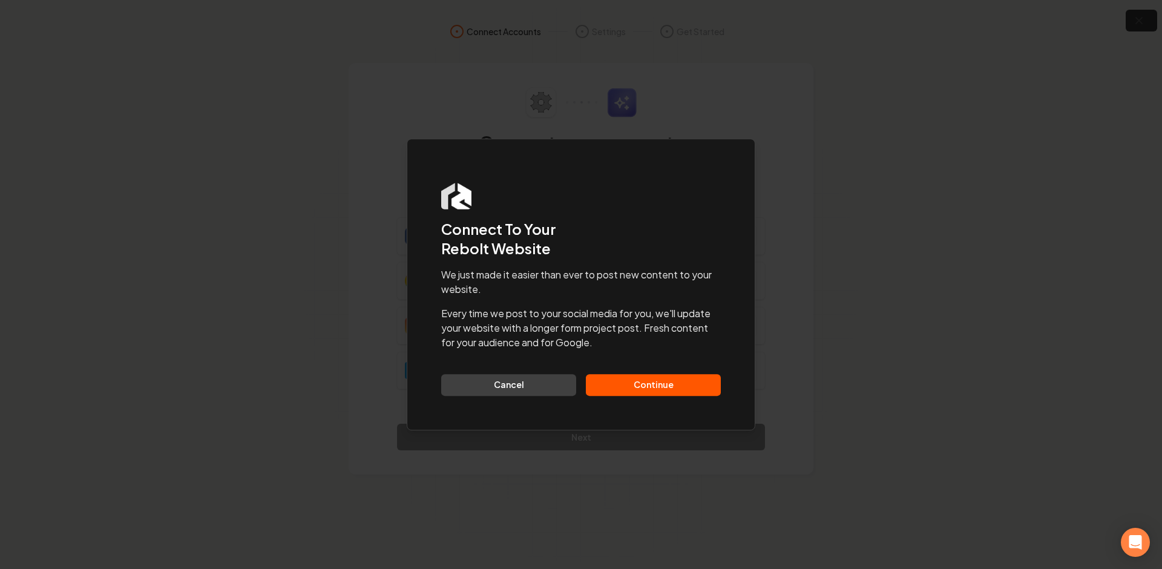
click at [692, 387] on button "Continue" at bounding box center [653, 385] width 135 height 22
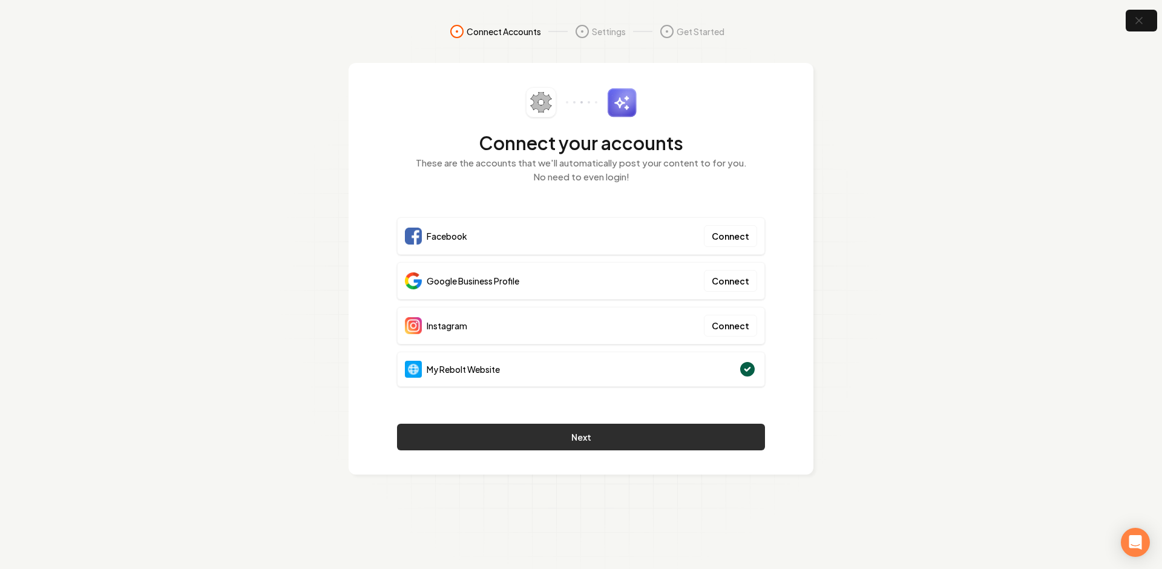
click at [619, 425] on button "Next" at bounding box center [581, 437] width 368 height 27
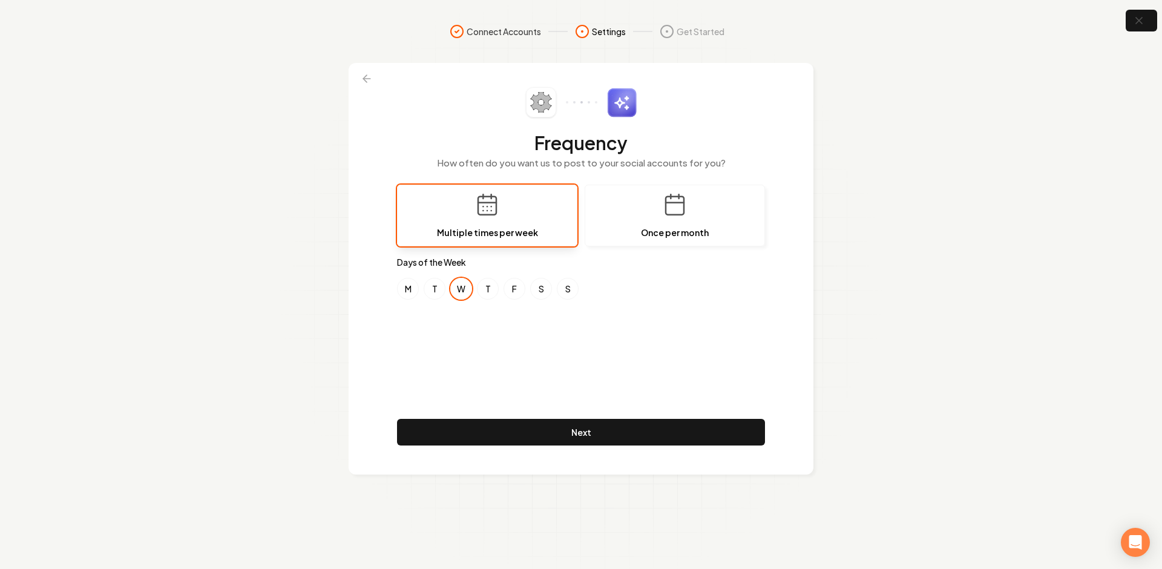
click at [626, 297] on div "M T W T F S S" at bounding box center [581, 289] width 368 height 22
drag, startPoint x: 620, startPoint y: 331, endPoint x: 507, endPoint y: 314, distance: 113.8
click at [620, 331] on div "Frequency How often do you want us to post to your social accounts for you? Mul…" at bounding box center [581, 268] width 368 height 363
click at [448, 344] on div "Frequency How often do you want us to post to your social accounts for you? Mul…" at bounding box center [581, 268] width 368 height 363
click at [438, 327] on div "Frequency How often do you want us to post to your social accounts for you? Mul…" at bounding box center [581, 268] width 368 height 363
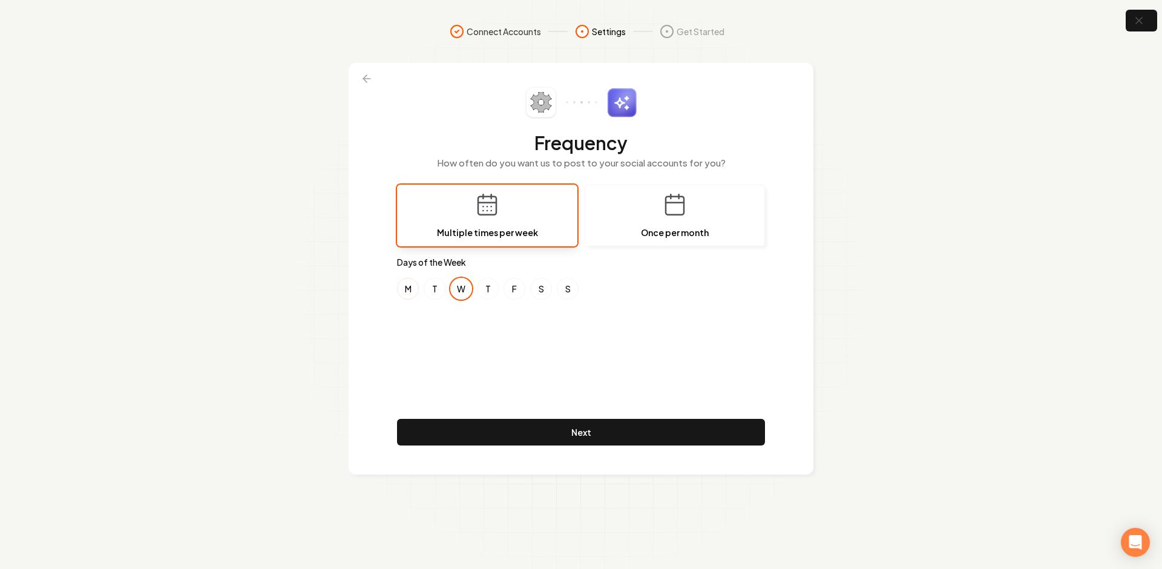
click at [414, 290] on button "M" at bounding box center [408, 289] width 22 height 22
click at [519, 294] on button "F" at bounding box center [515, 289] width 22 height 22
click at [431, 298] on div "M T W T F S S" at bounding box center [581, 289] width 368 height 22
click at [433, 294] on button "T" at bounding box center [435, 289] width 22 height 22
drag, startPoint x: 467, startPoint y: 290, endPoint x: 479, endPoint y: 292, distance: 12.8
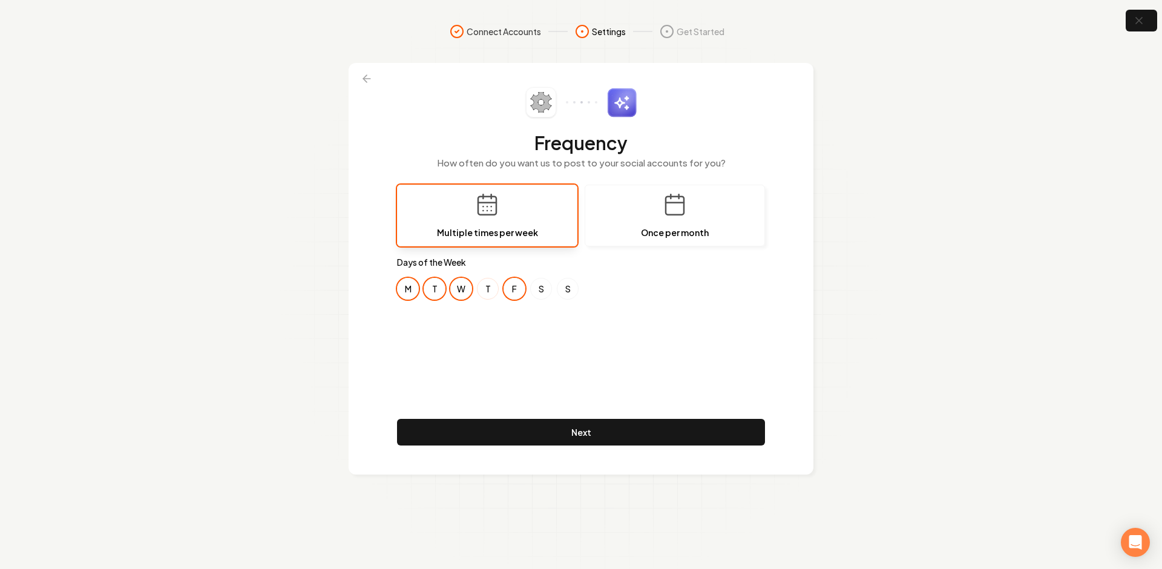
click at [468, 290] on button "W" at bounding box center [461, 289] width 22 height 22
click at [481, 292] on button "T" at bounding box center [488, 289] width 22 height 22
click at [413, 292] on button "M" at bounding box center [408, 289] width 22 height 22
click at [519, 291] on button "F" at bounding box center [515, 289] width 22 height 22
drag, startPoint x: 514, startPoint y: 338, endPoint x: 496, endPoint y: 330, distance: 20.0
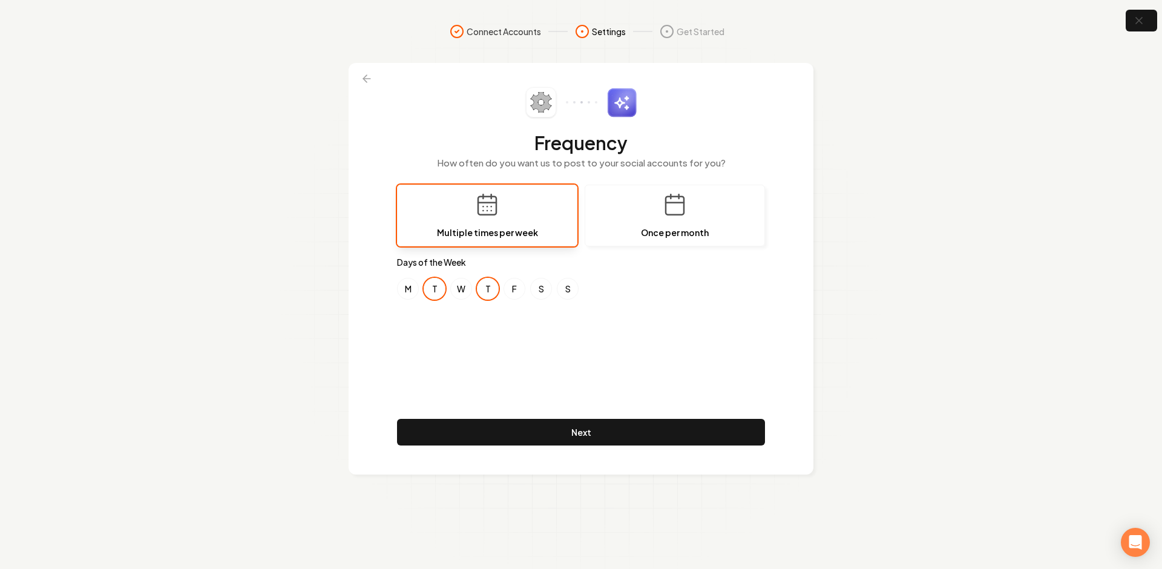
click at [514, 338] on div "Frequency How often do you want us to post to your social accounts for you? Mul…" at bounding box center [581, 268] width 368 height 363
click at [448, 323] on div "Frequency How often do you want us to post to your social accounts for you? Mul…" at bounding box center [581, 268] width 368 height 363
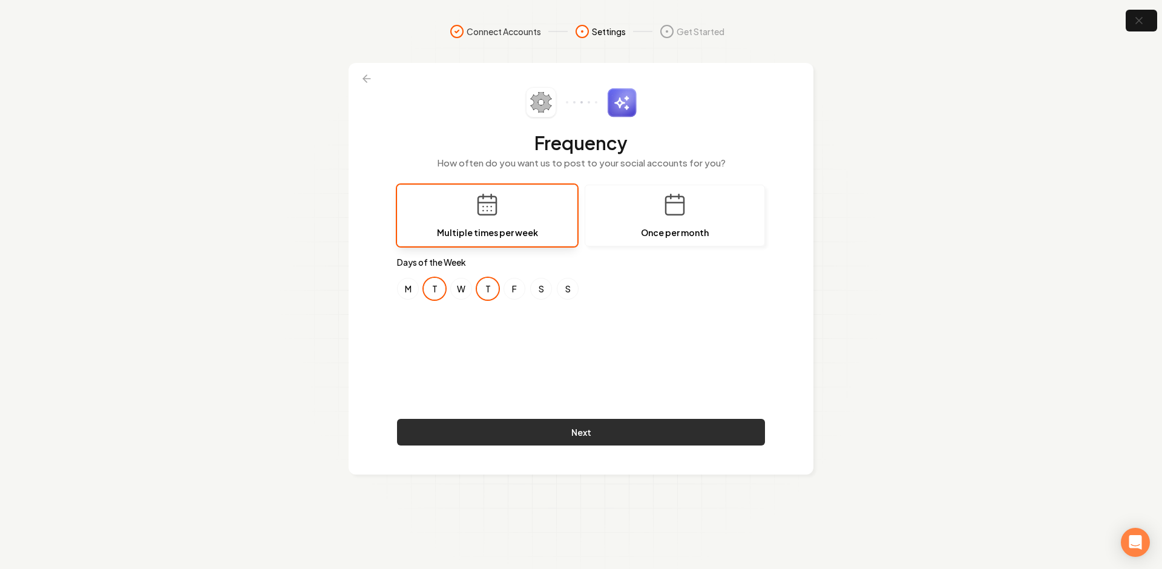
click at [508, 421] on button "Next" at bounding box center [581, 432] width 368 height 27
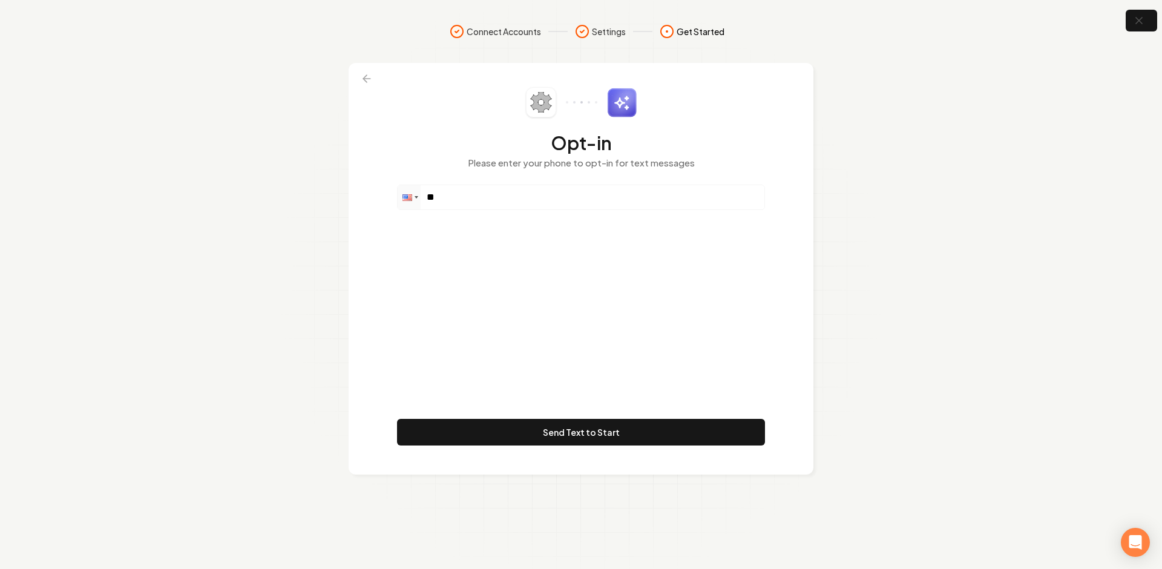
drag, startPoint x: 367, startPoint y: 79, endPoint x: 383, endPoint y: 98, distance: 25.3
click at [366, 79] on icon at bounding box center [366, 79] width 7 height 0
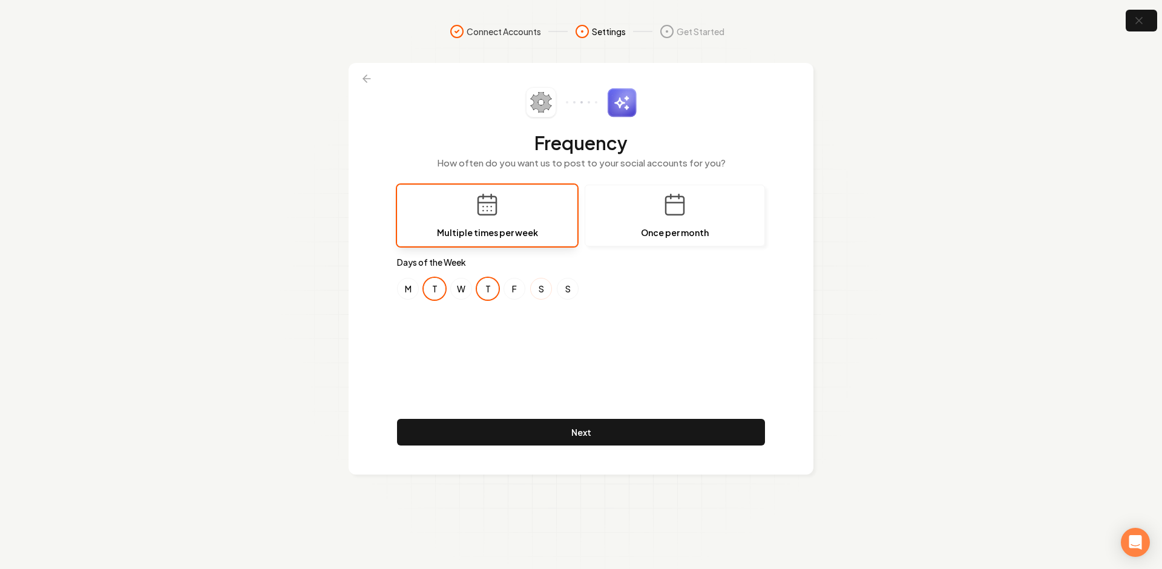
click at [546, 286] on button "S" at bounding box center [541, 289] width 22 height 22
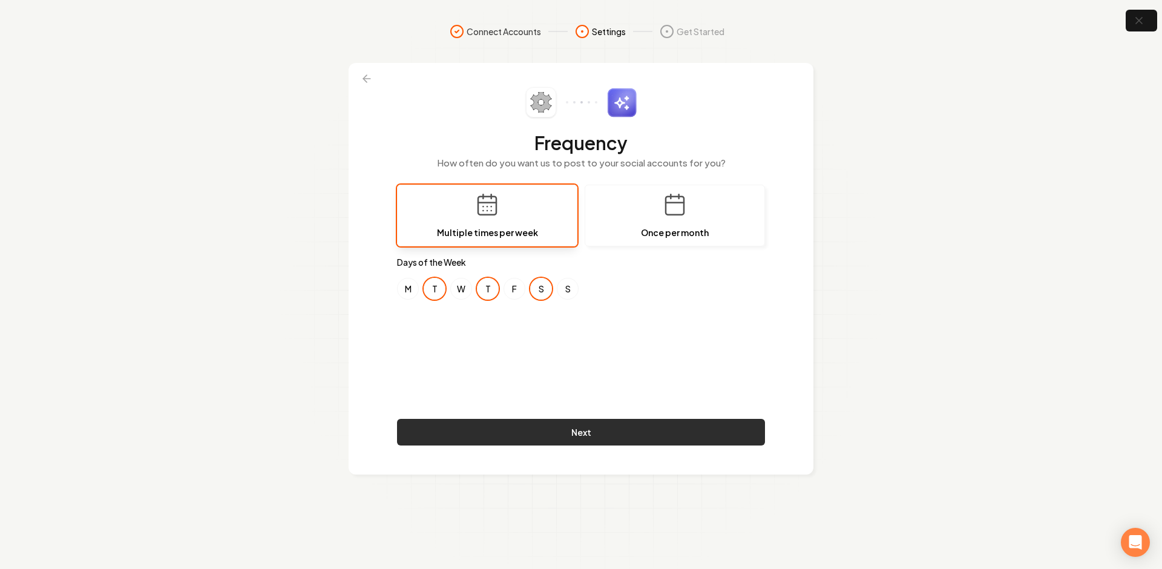
click at [537, 435] on button "Next" at bounding box center [581, 432] width 368 height 27
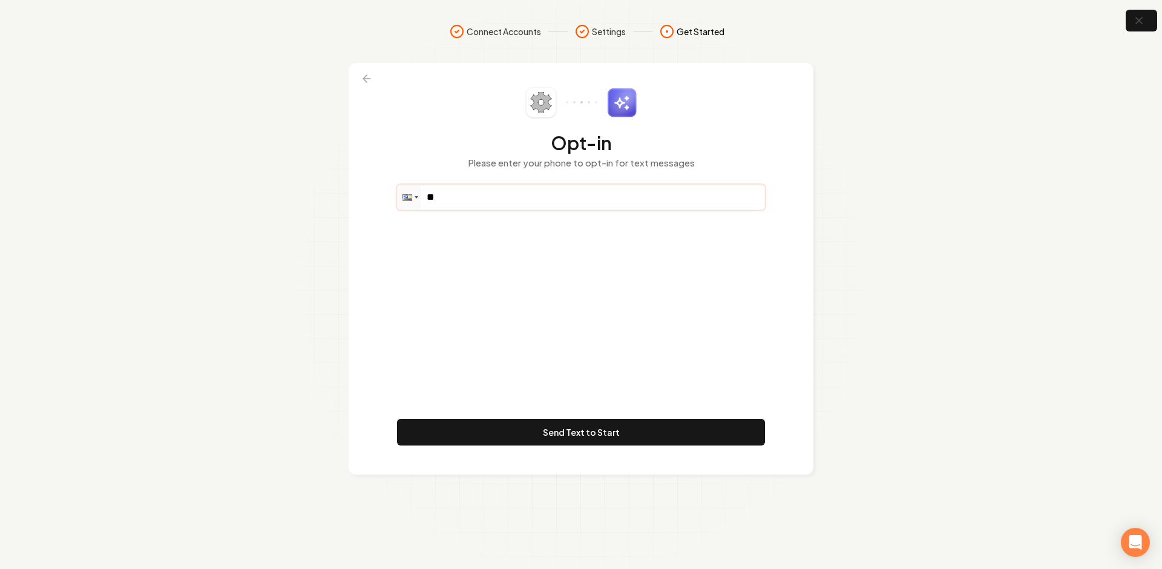
drag, startPoint x: 485, startPoint y: 196, endPoint x: 462, endPoint y: 185, distance: 25.2
click at [484, 195] on input "**" at bounding box center [581, 197] width 367 height 24
paste input "**********"
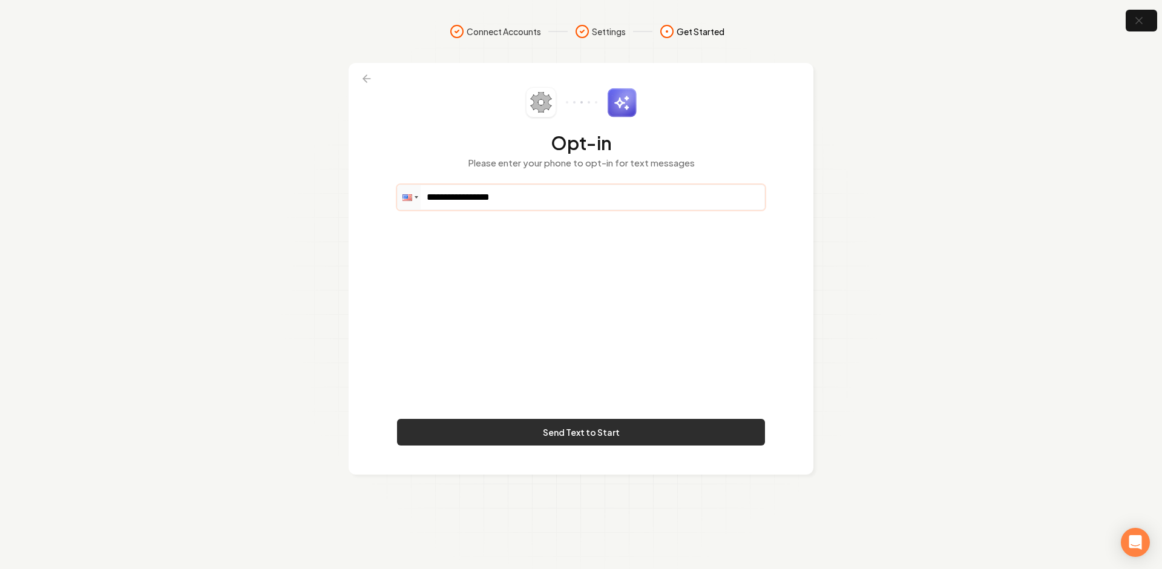
type input "**********"
click at [545, 424] on button "Send Text to Start" at bounding box center [581, 432] width 368 height 27
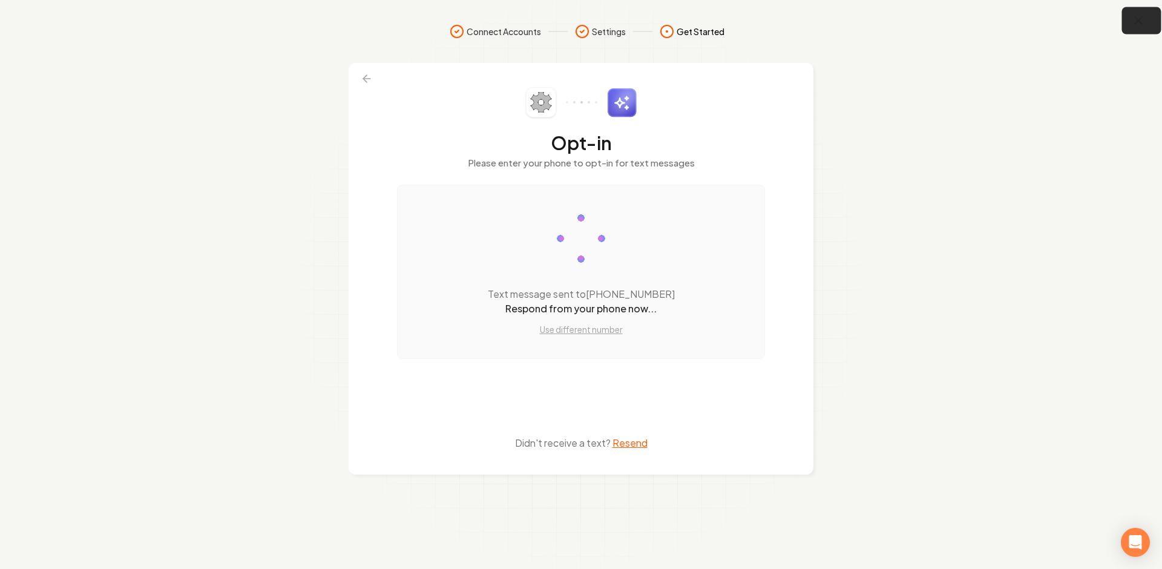
click at [1143, 28] on icon "button" at bounding box center [1138, 20] width 15 height 15
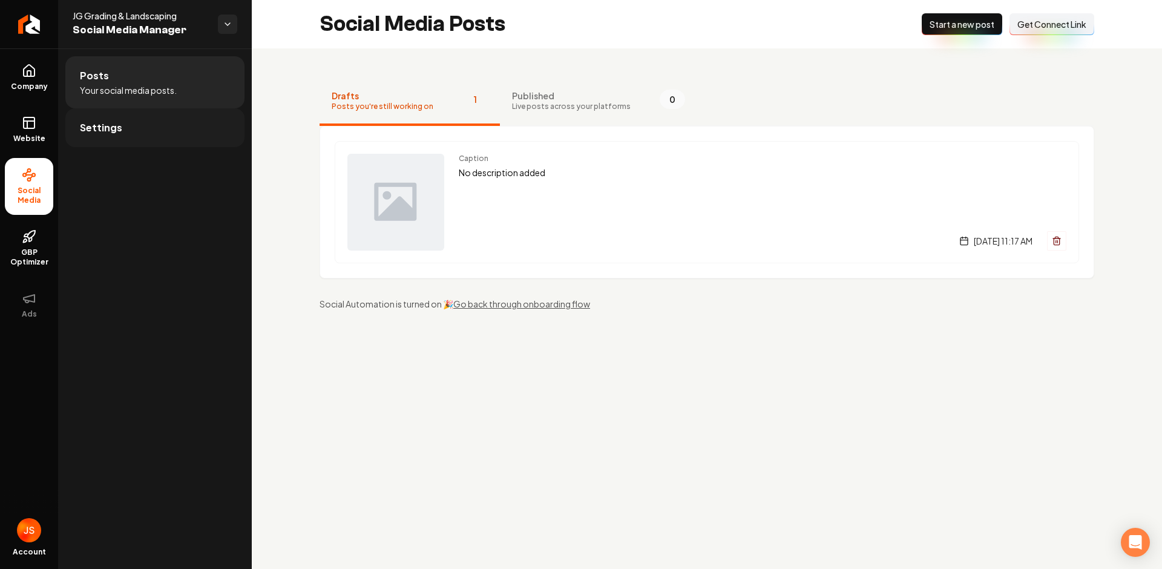
click at [128, 117] on link "Settings" at bounding box center [154, 127] width 179 height 39
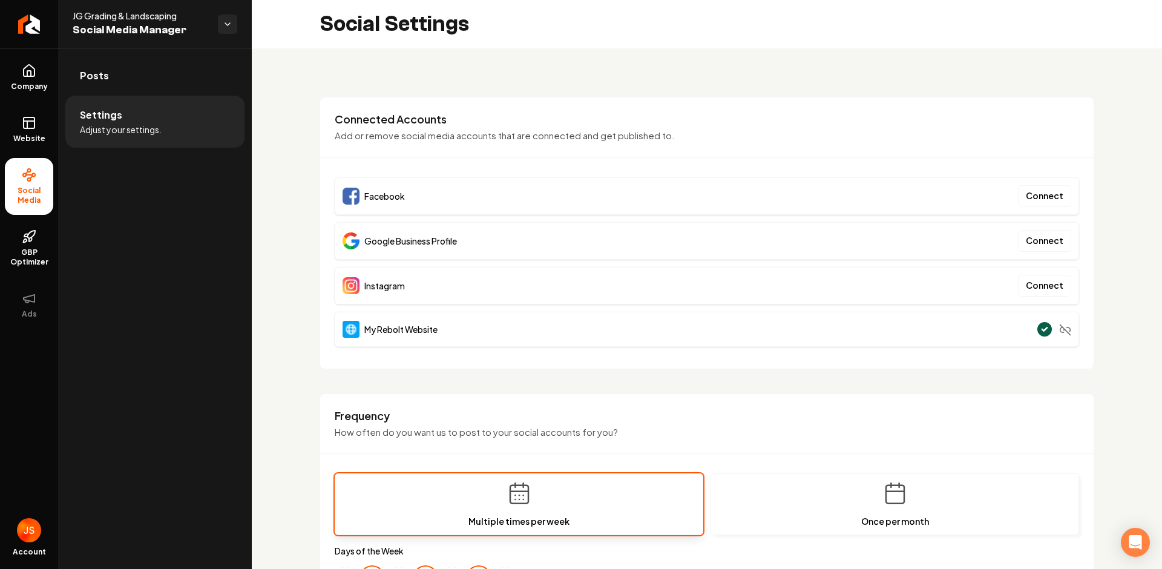
drag, startPoint x: 251, startPoint y: 263, endPoint x: 168, endPoint y: 213, distance: 96.9
click at [251, 263] on div "**********" at bounding box center [581, 284] width 1162 height 569
click at [28, 125] on icon at bounding box center [29, 123] width 15 height 15
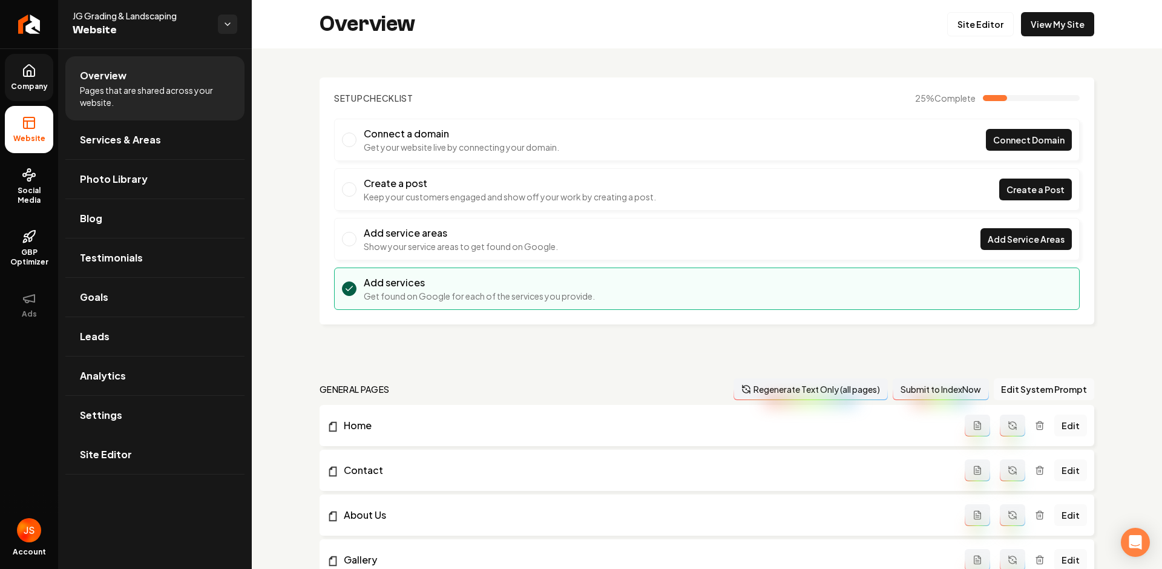
click at [30, 77] on link "Company" at bounding box center [29, 77] width 48 height 47
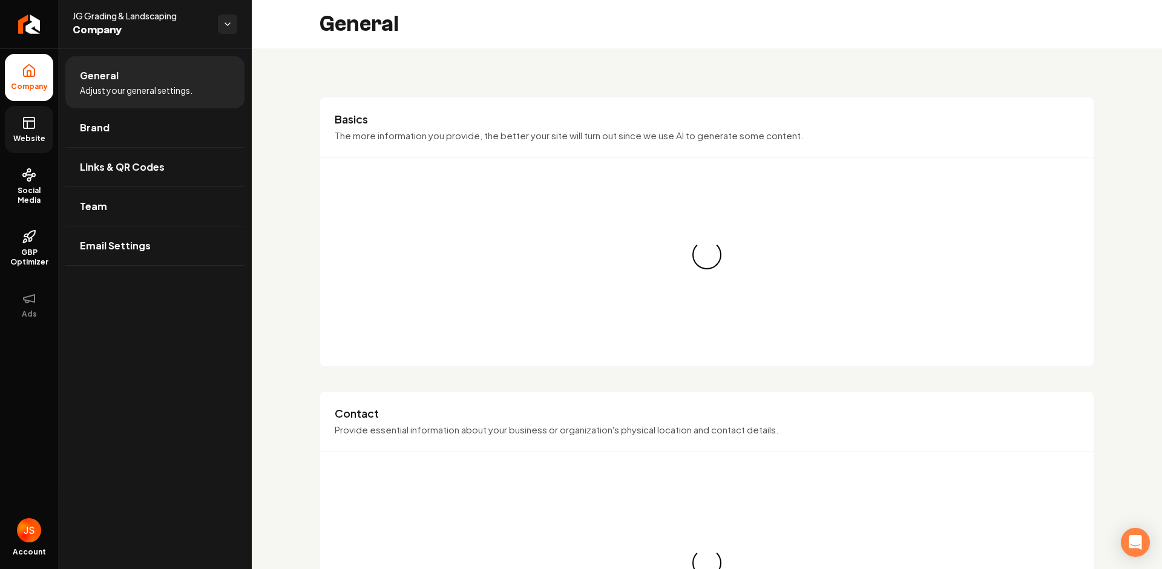
click at [33, 140] on span "Website" at bounding box center [29, 139] width 42 height 10
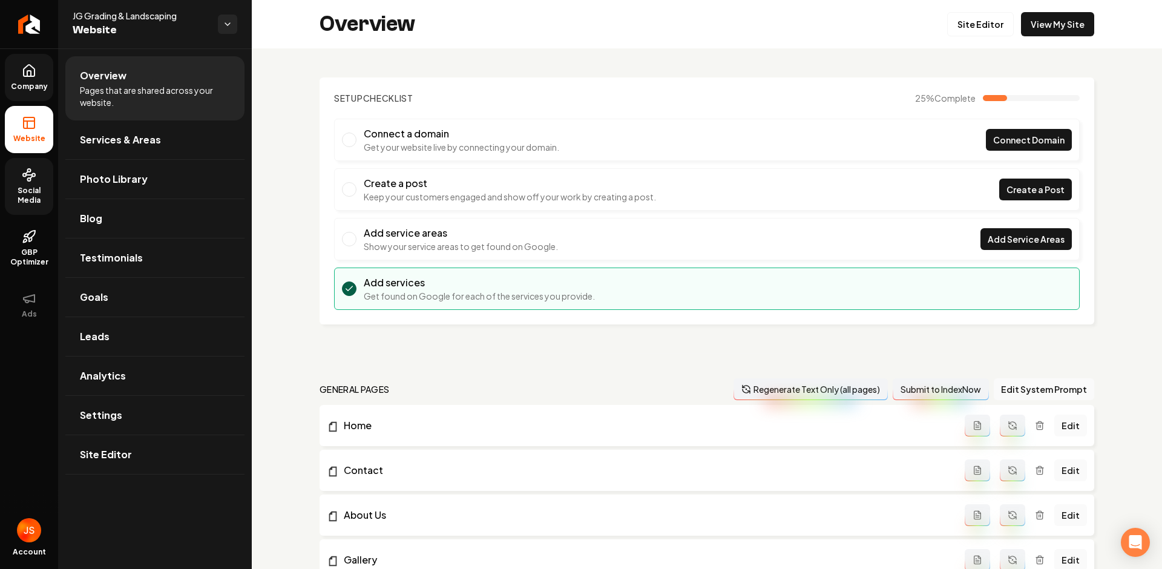
click at [43, 183] on link "Social Media" at bounding box center [29, 186] width 48 height 57
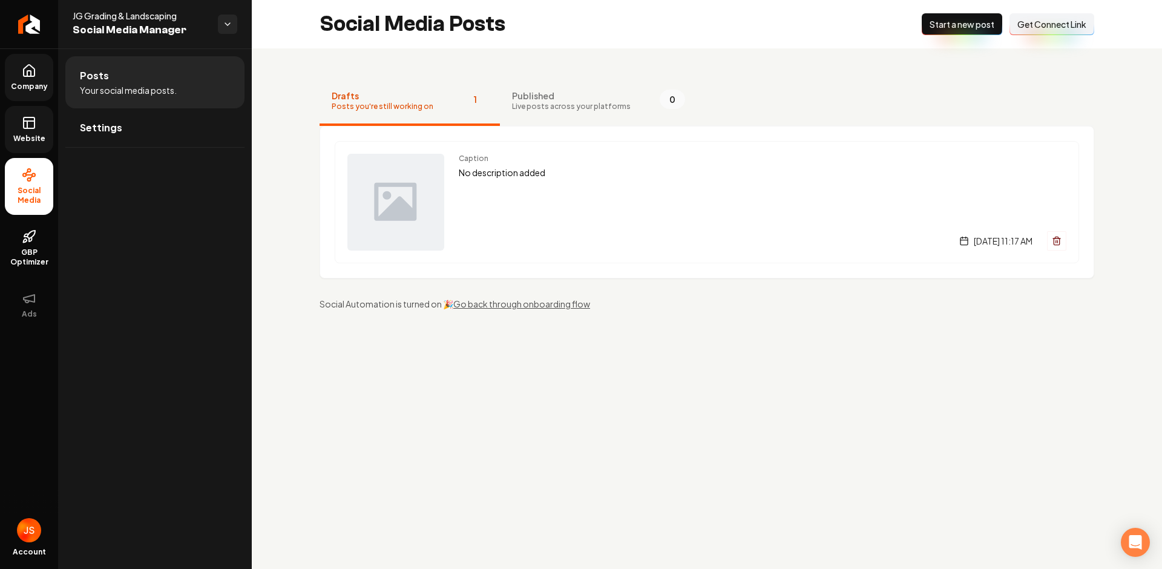
click at [46, 140] on span "Website" at bounding box center [29, 139] width 42 height 10
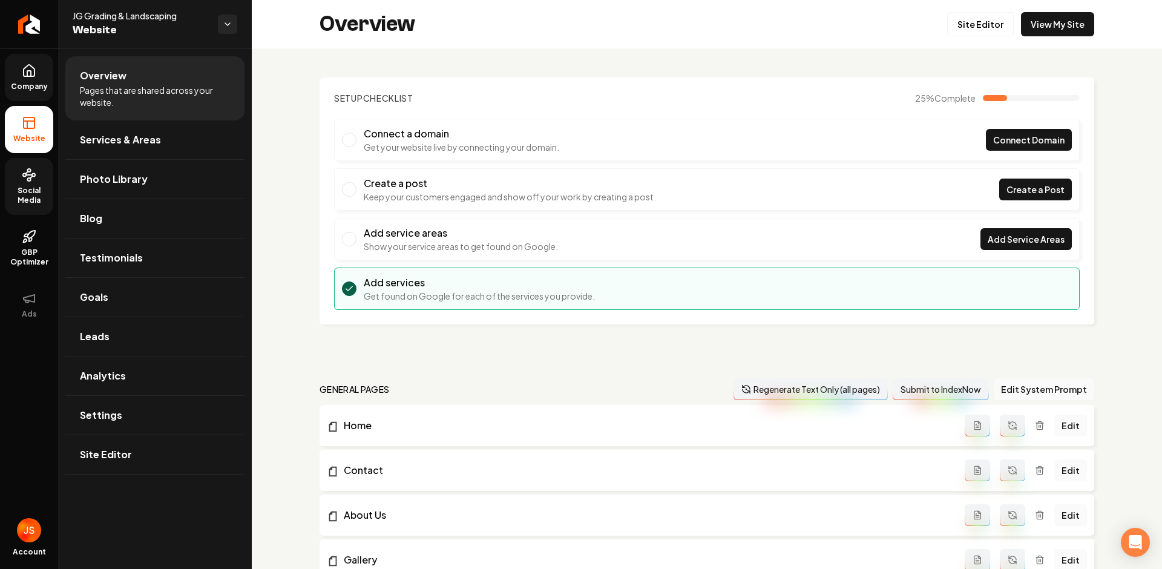
click at [25, 64] on icon at bounding box center [29, 71] width 15 height 15
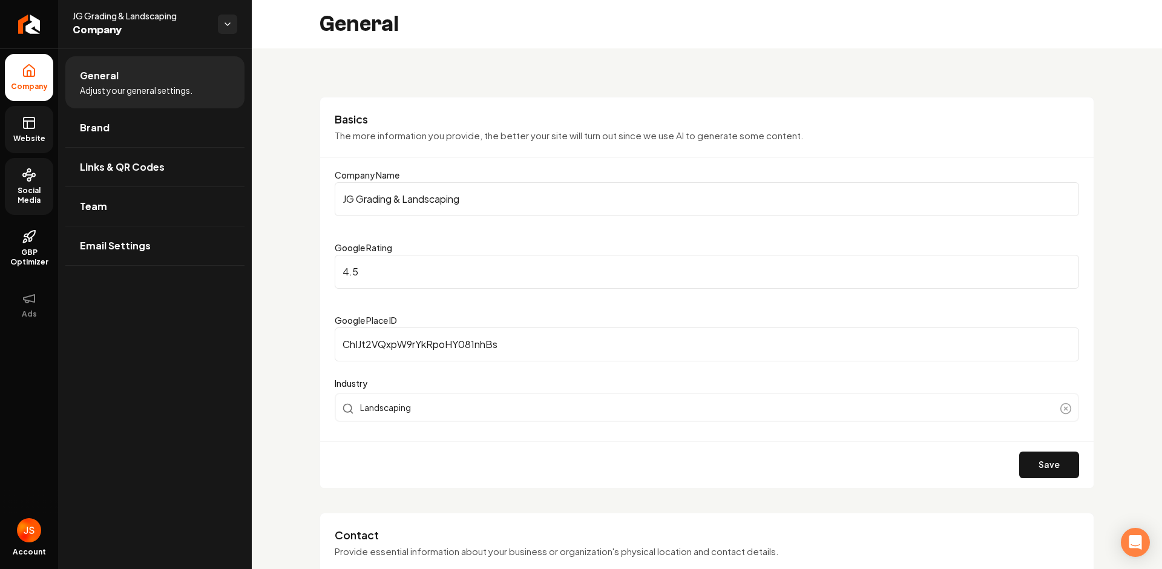
click at [26, 147] on link "Website" at bounding box center [29, 129] width 48 height 47
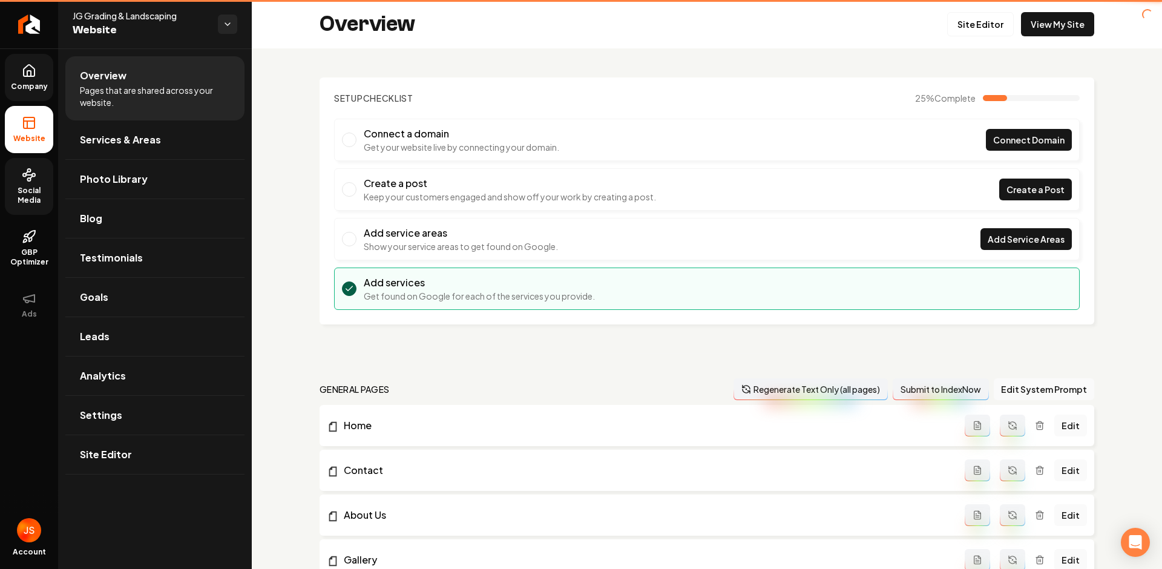
click at [30, 91] on link "Company" at bounding box center [29, 77] width 48 height 47
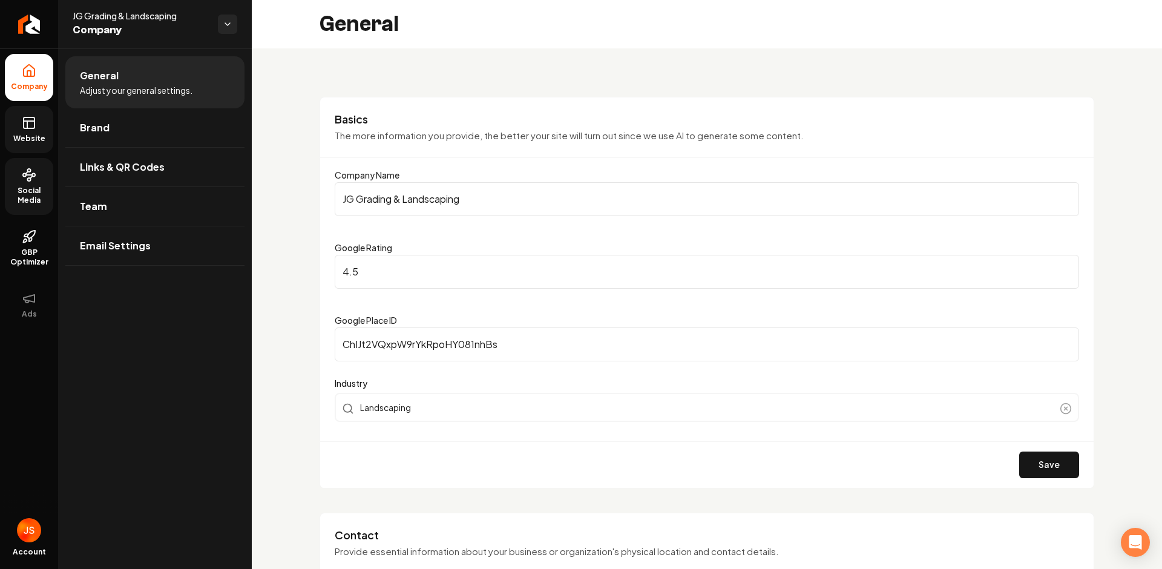
click at [26, 192] on span "Social Media" at bounding box center [29, 195] width 48 height 19
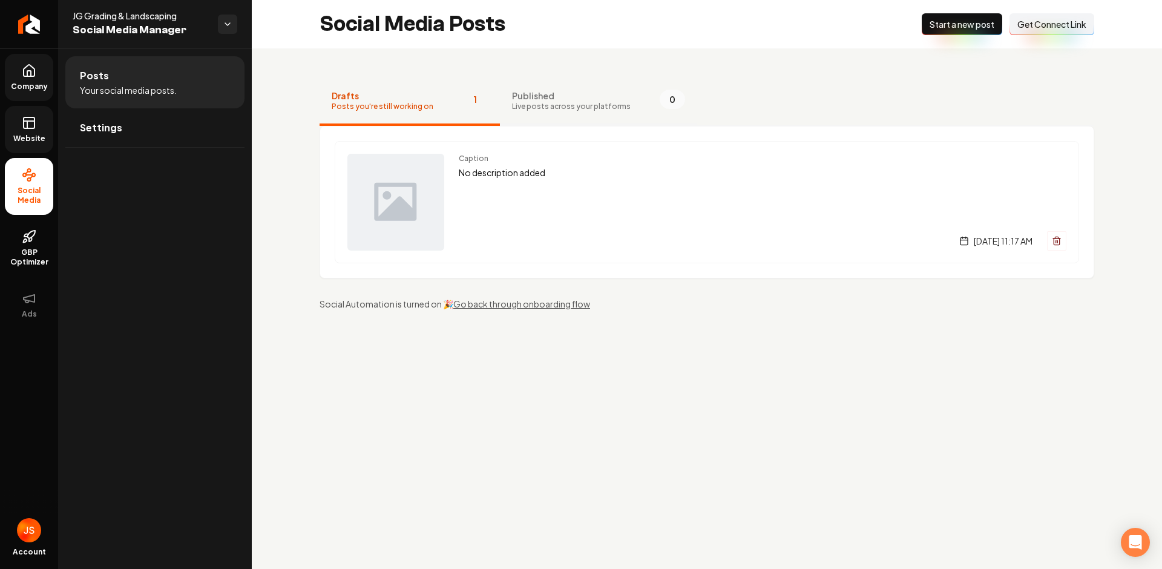
click at [556, 97] on span "Published" at bounding box center [571, 96] width 119 height 12
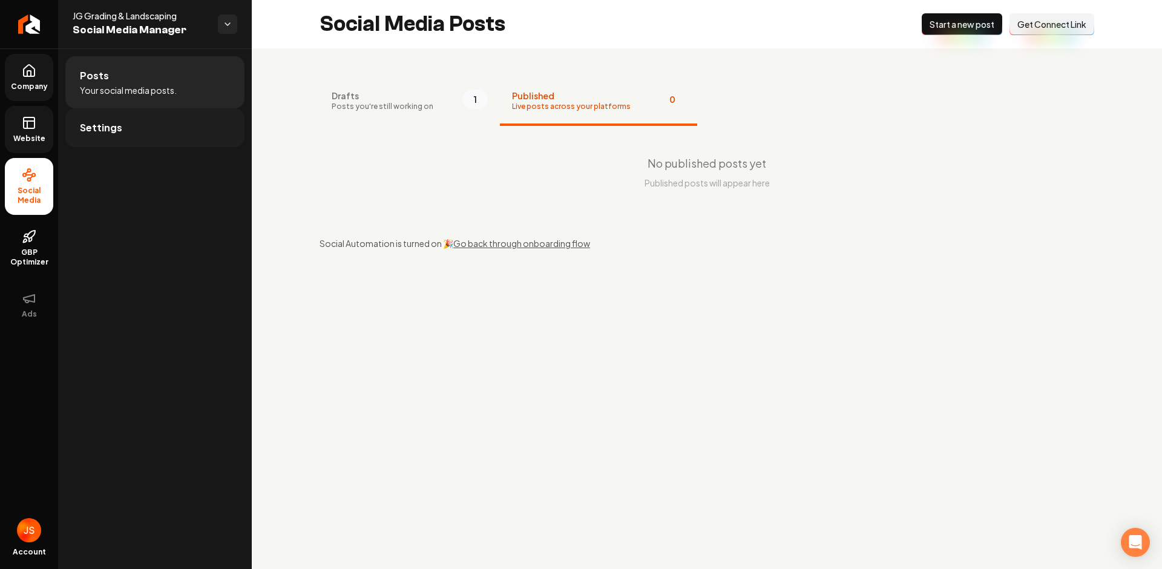
click at [133, 116] on link "Settings" at bounding box center [154, 127] width 179 height 39
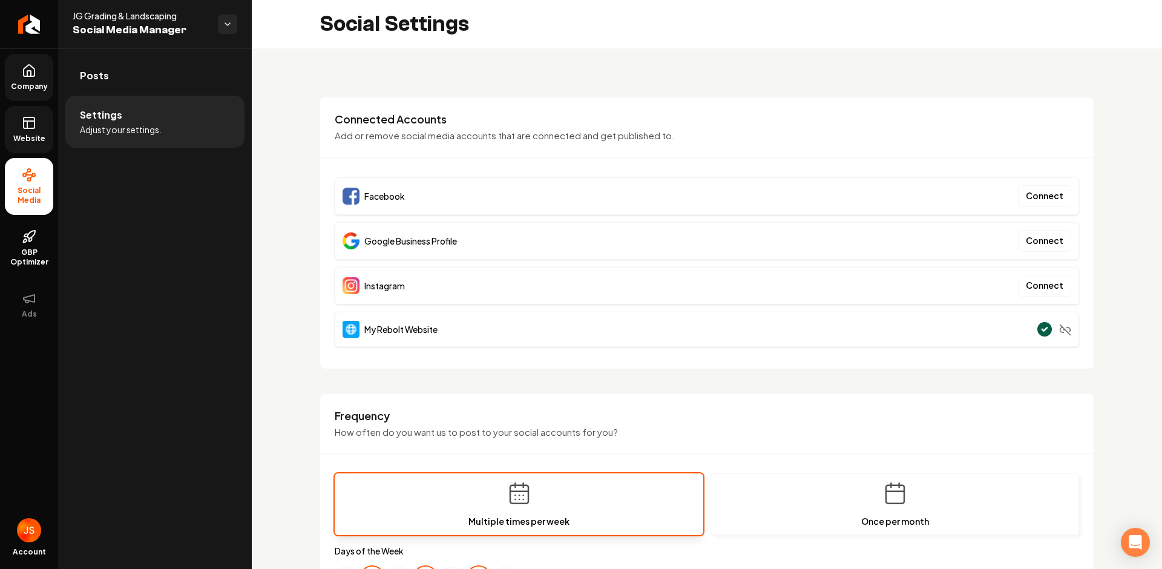
click at [588, 333] on div "My Rebolt Website" at bounding box center [707, 329] width 744 height 35
click at [523, 137] on p "Add or remove social media accounts that are connected and get published to." at bounding box center [707, 136] width 744 height 14
click at [48, 130] on link "Website" at bounding box center [29, 129] width 48 height 47
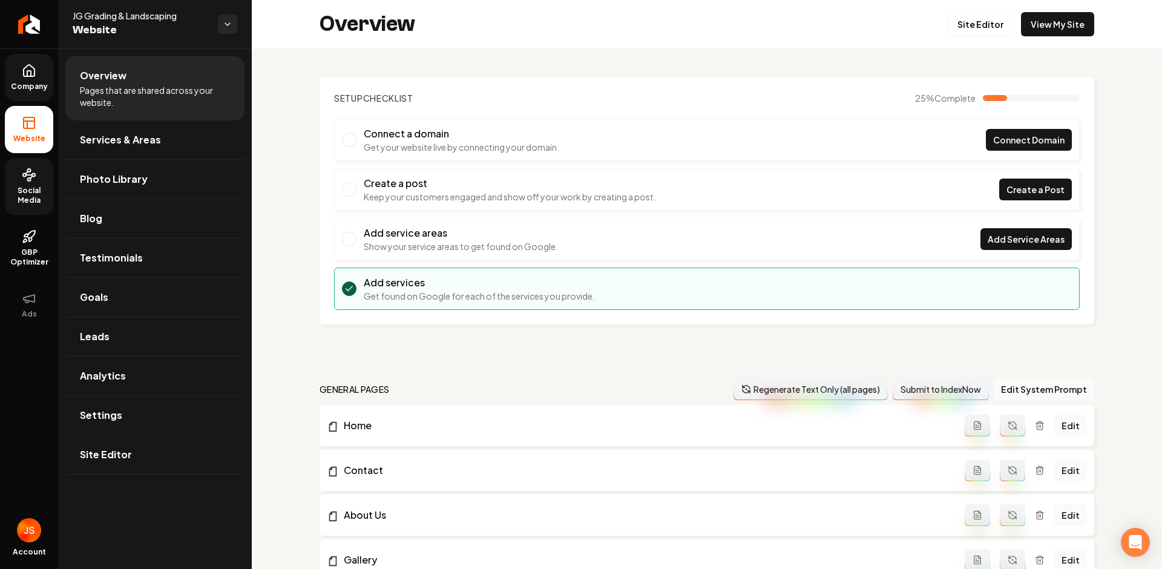
click at [43, 178] on link "Social Media" at bounding box center [29, 186] width 48 height 57
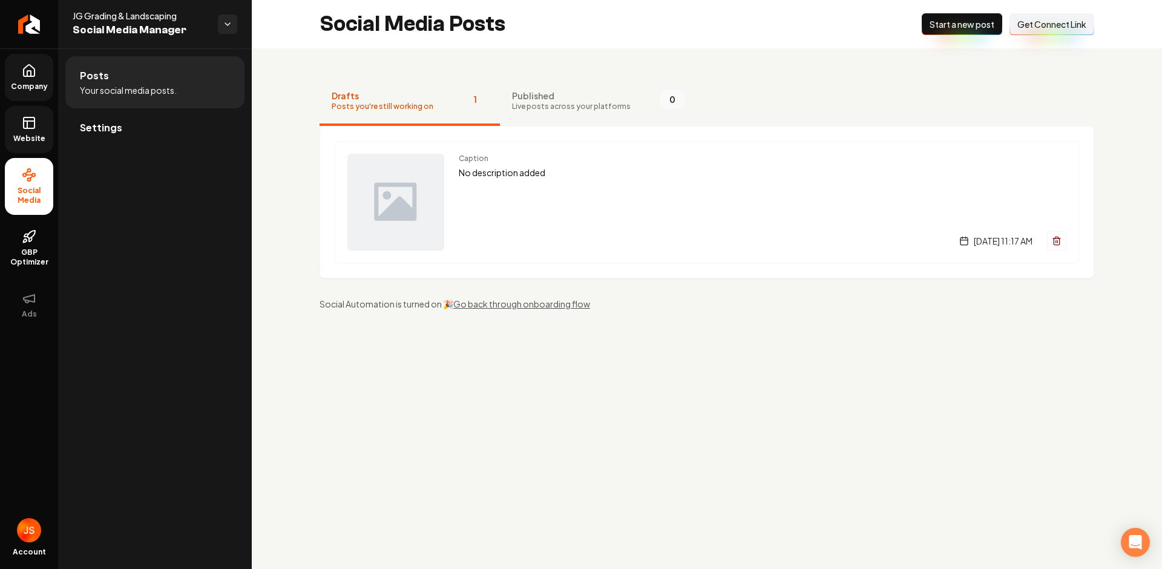
click at [165, 126] on link "Settings" at bounding box center [154, 127] width 179 height 39
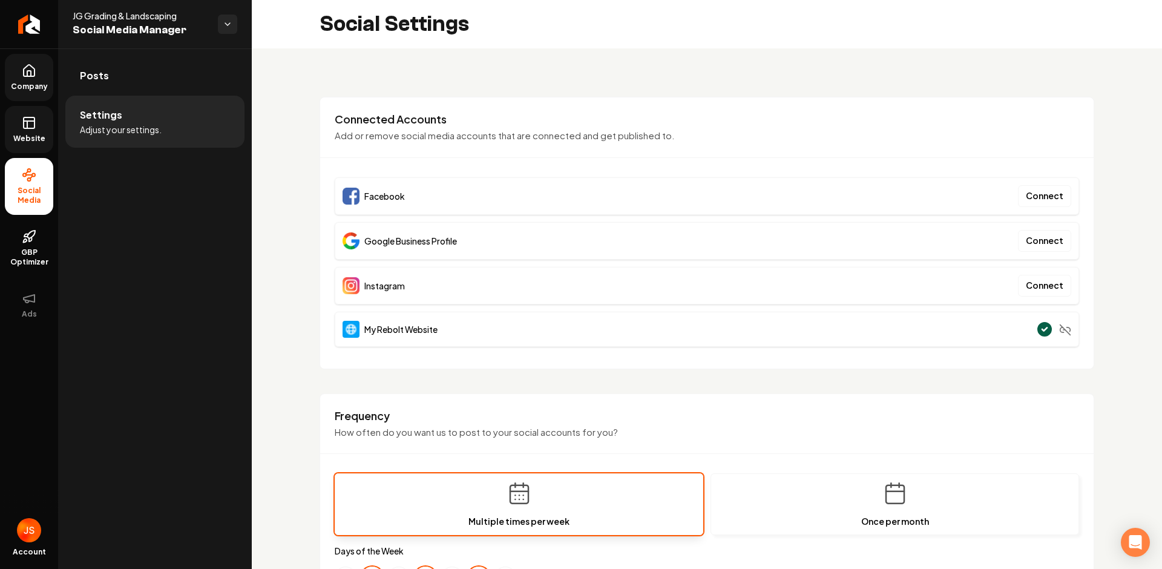
click at [30, 130] on link "Website" at bounding box center [29, 129] width 48 height 47
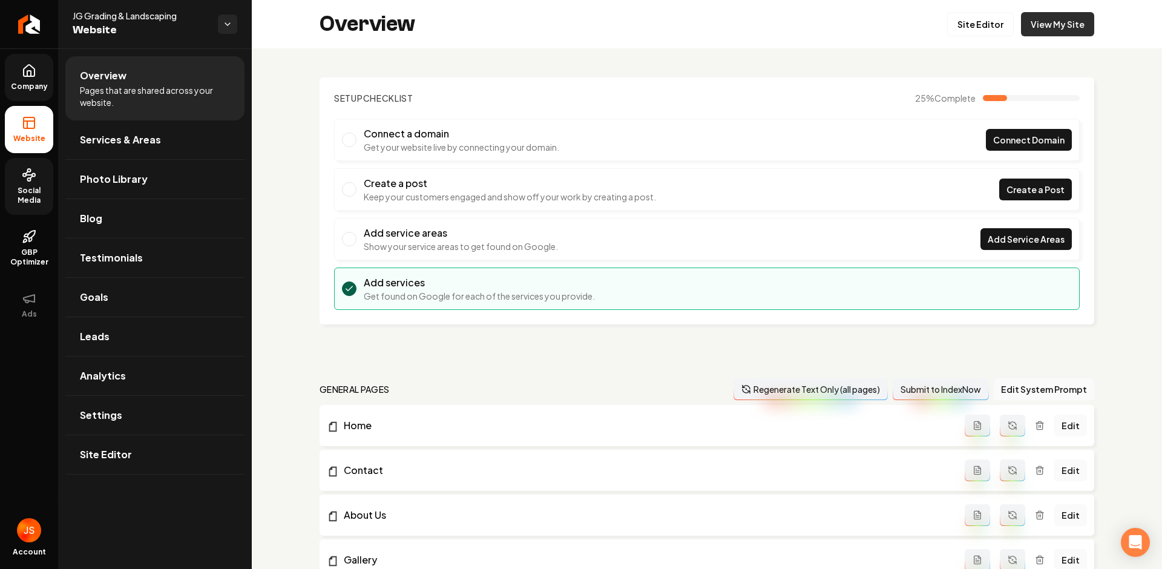
click at [1024, 28] on link "View My Site" at bounding box center [1057, 24] width 73 height 24
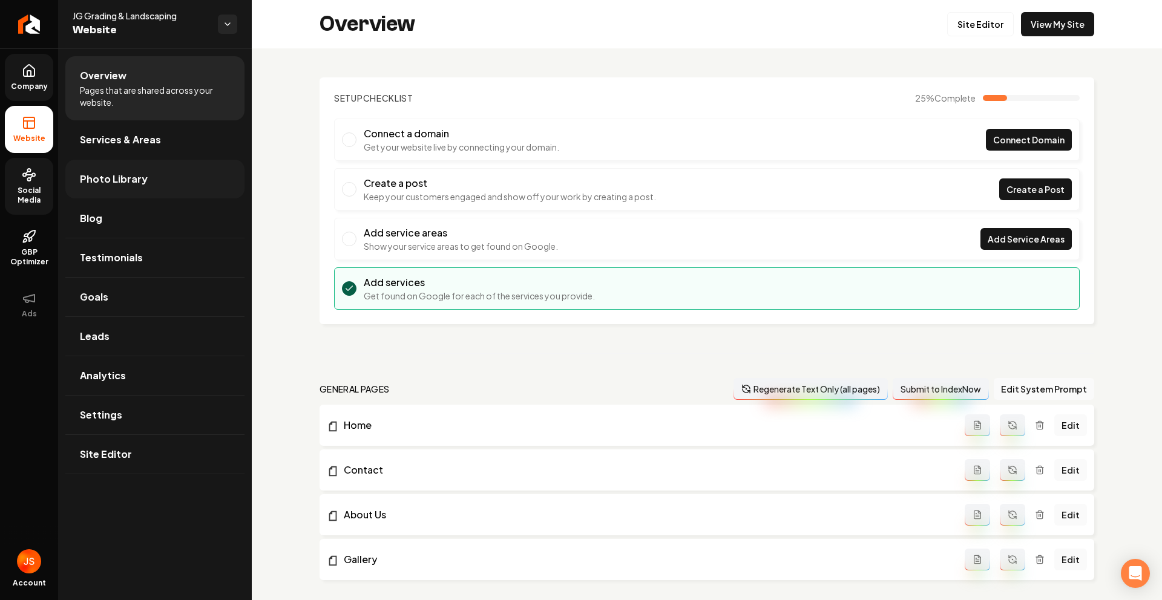
click at [131, 182] on span "Photo Library" at bounding box center [114, 179] width 68 height 15
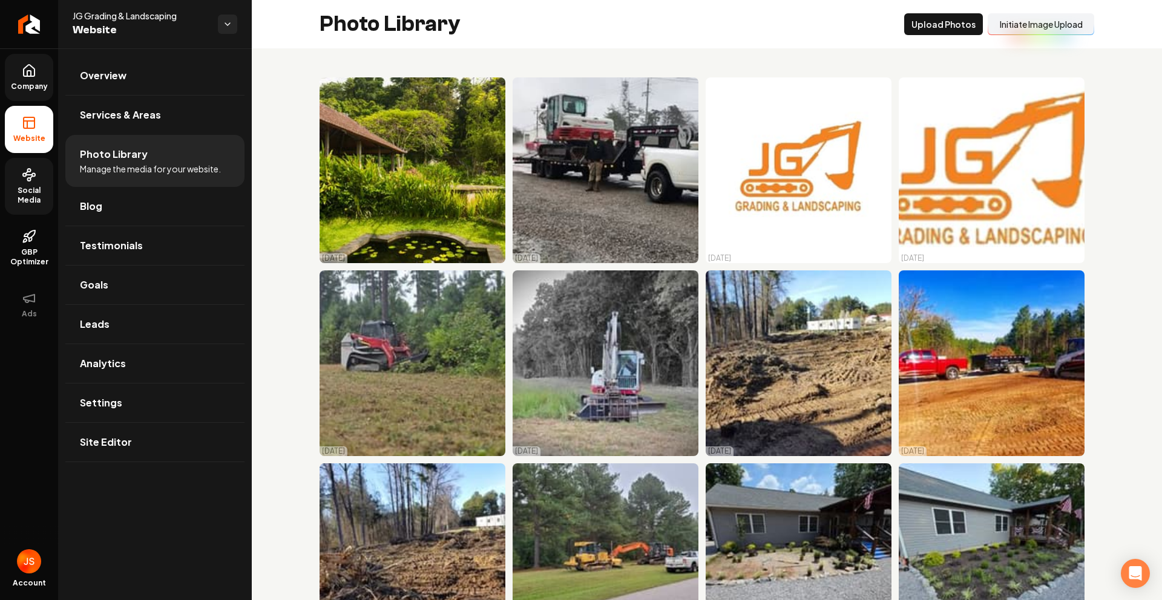
click at [1006, 32] on button "Initiate Image Upload" at bounding box center [1041, 24] width 107 height 22
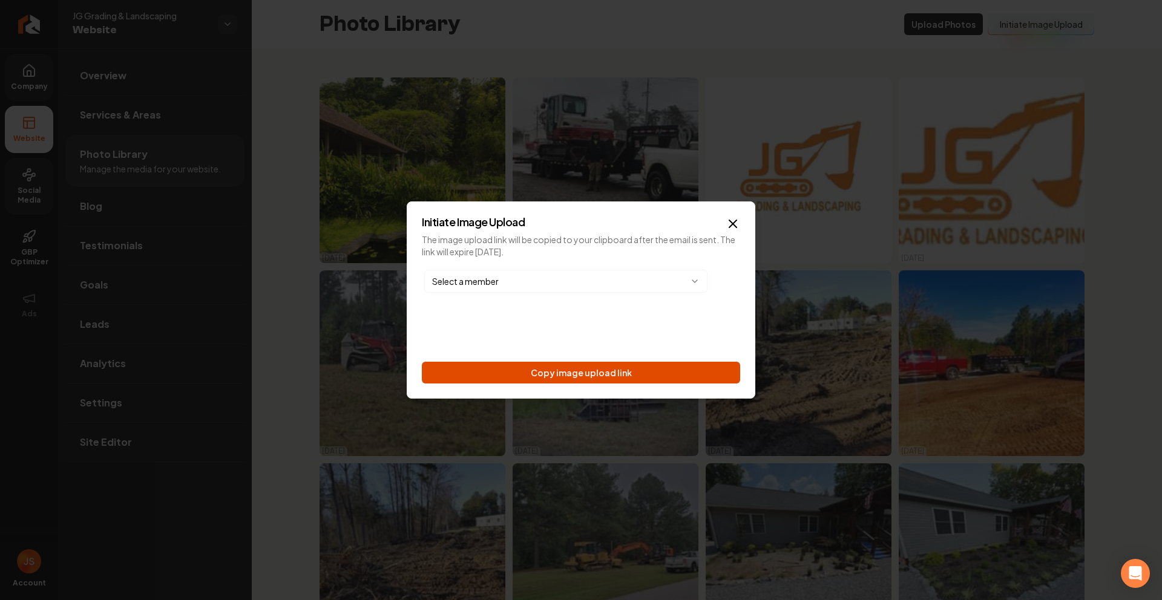
click at [612, 367] on button "Copy image upload link" at bounding box center [581, 373] width 318 height 22
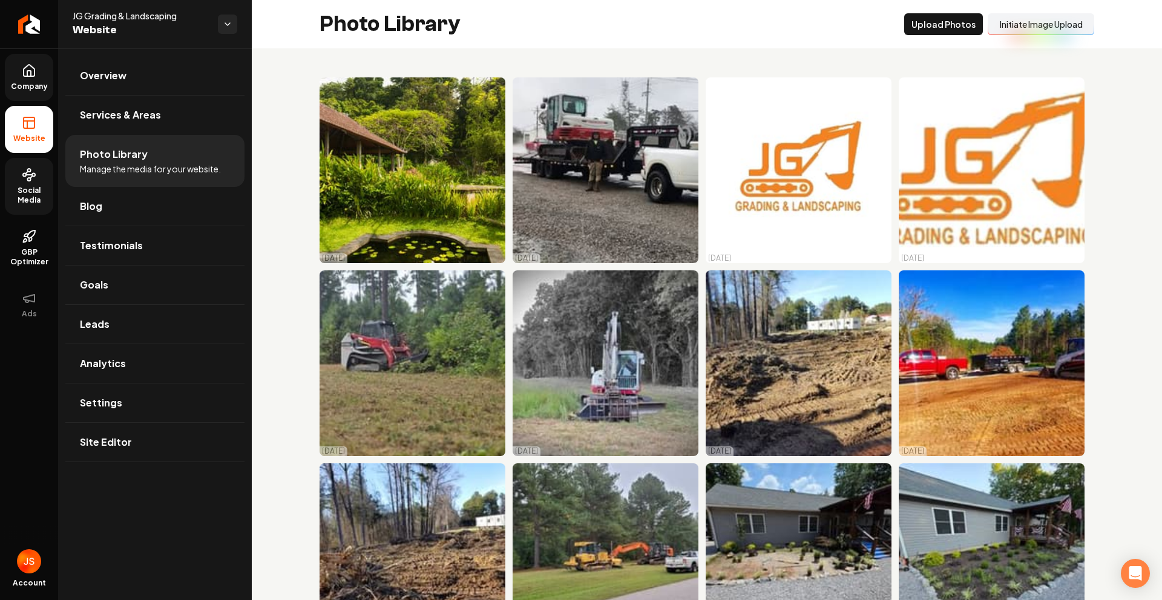
click at [22, 192] on span "Social Media" at bounding box center [29, 195] width 48 height 19
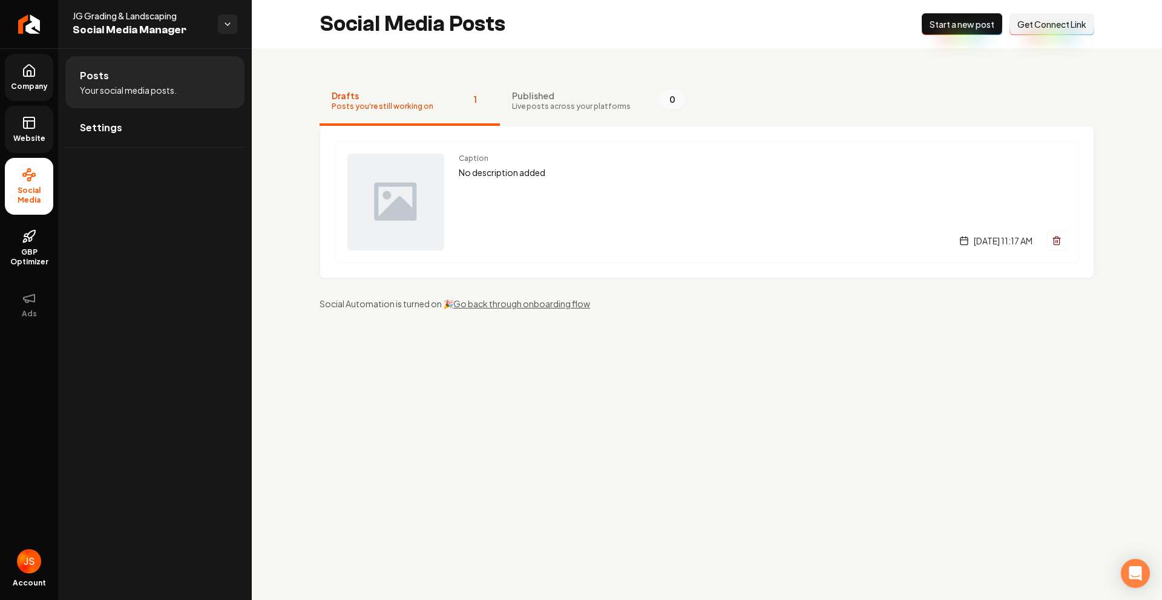
click at [1025, 26] on span "Get Connect Link" at bounding box center [1051, 24] width 69 height 12
click at [34, 117] on rect at bounding box center [29, 122] width 11 height 11
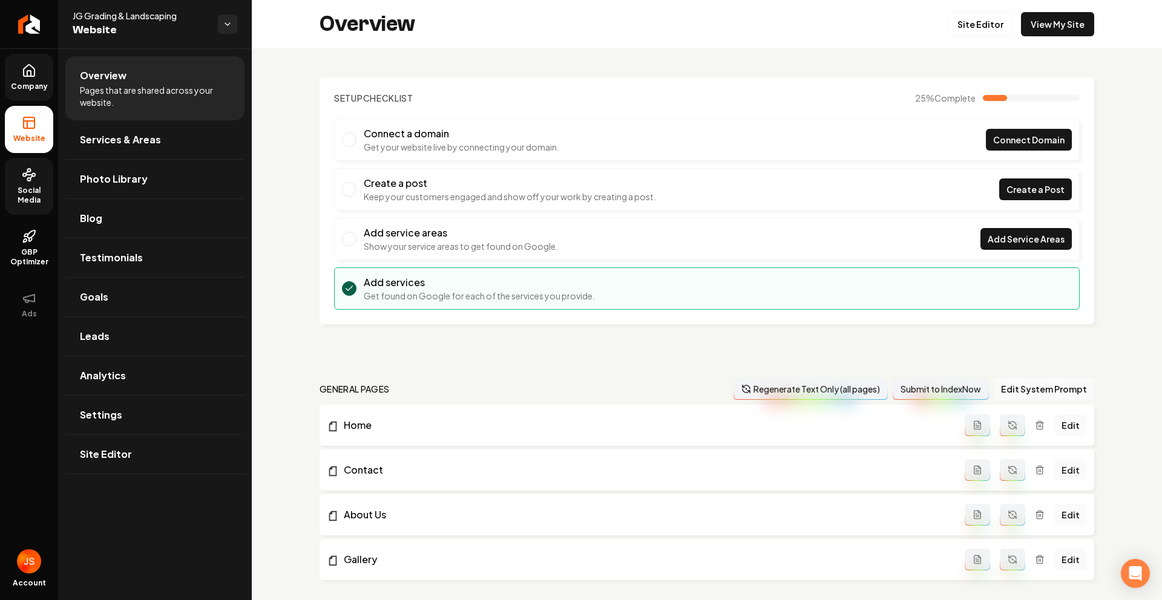
click at [25, 77] on link "Company" at bounding box center [29, 77] width 48 height 47
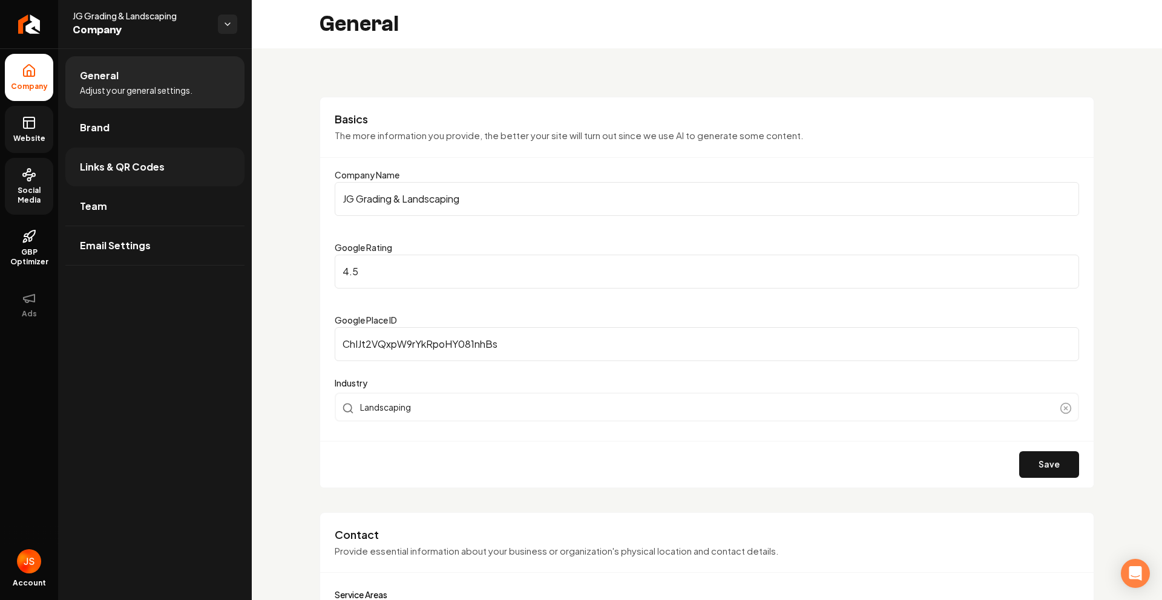
click at [105, 163] on span "Links & QR Codes" at bounding box center [122, 167] width 85 height 15
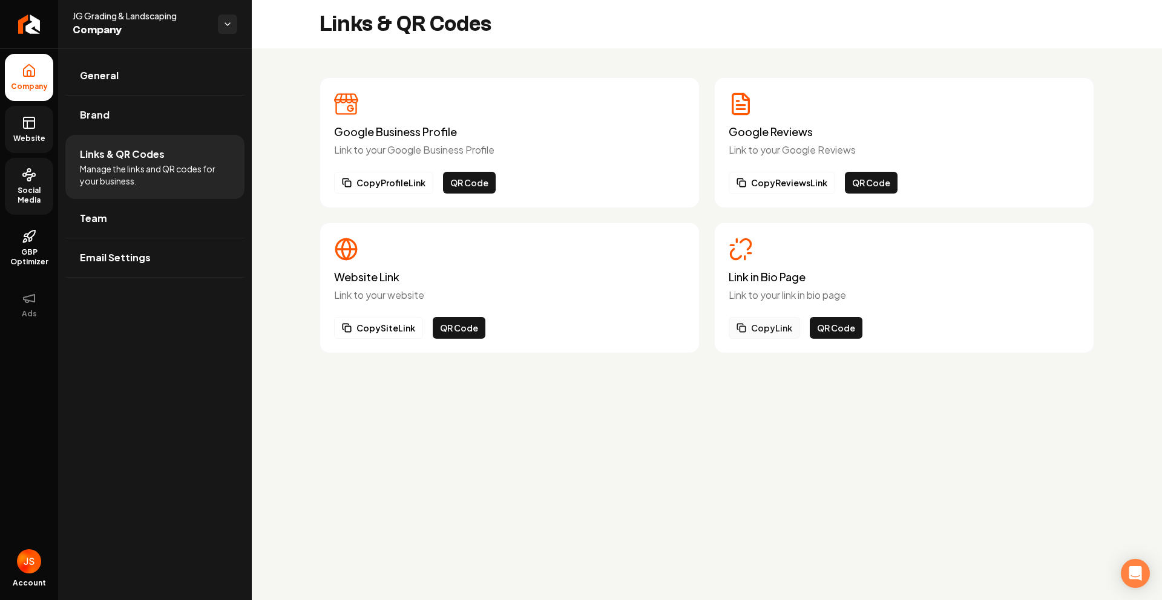
click at [767, 333] on button "Copy Link" at bounding box center [764, 328] width 71 height 22
click at [24, 124] on rect at bounding box center [29, 122] width 11 height 11
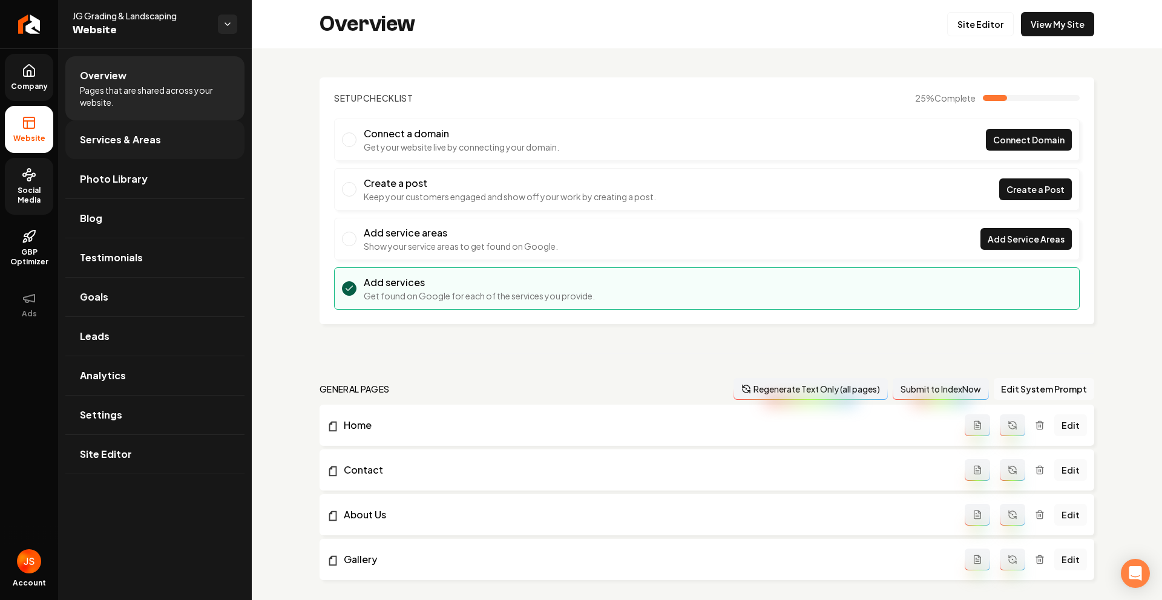
click at [103, 139] on span "Services & Areas" at bounding box center [120, 140] width 81 height 15
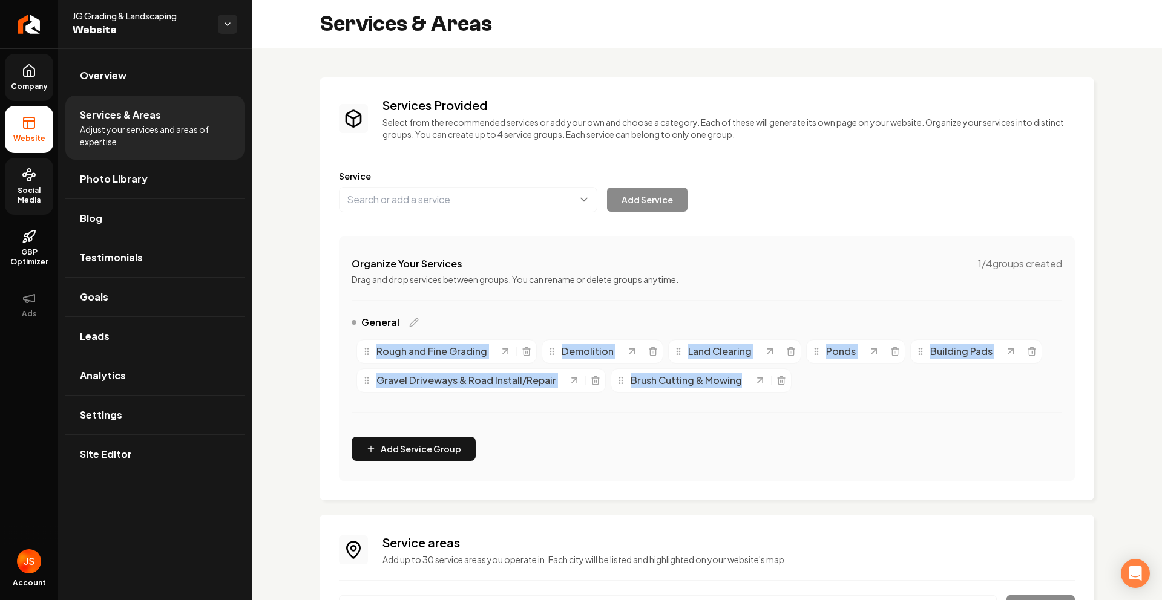
drag, startPoint x: 382, startPoint y: 349, endPoint x: 795, endPoint y: 422, distance: 419.2
click at [795, 422] on div "Services Provided Select from the recommended services or add your own and choo…" at bounding box center [707, 288] width 775 height 423
copy div "Rough and Fine Grading Demolition Land Clearing Ponds Building Pads Gravel Driv…"
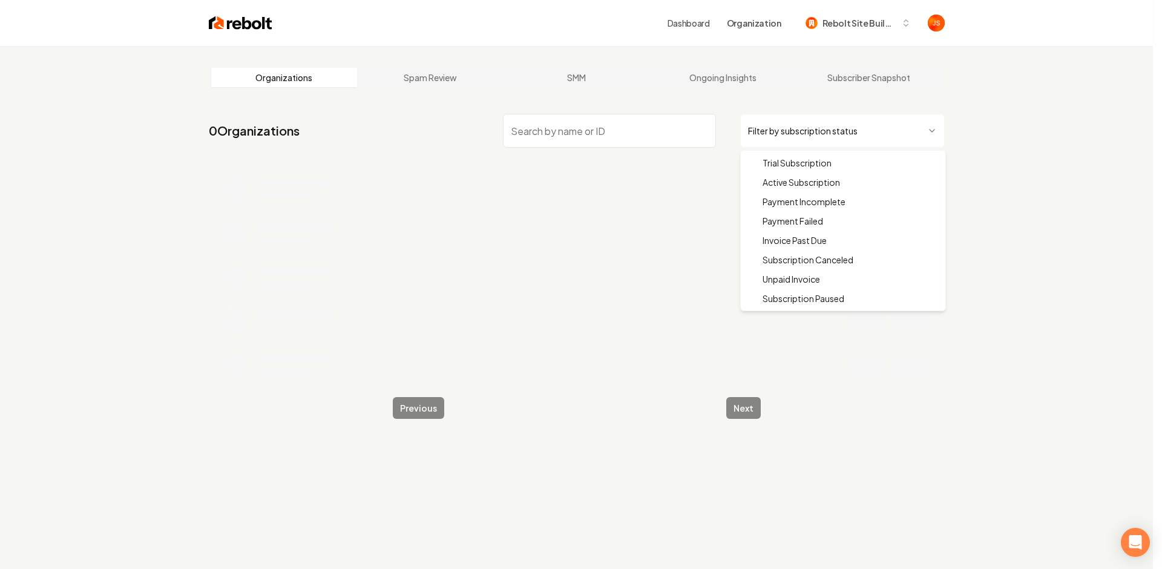
click at [770, 133] on html "Dashboard Organization Rebolt Site Builder Organizations Spam Review SMM Ongoin…" at bounding box center [581, 284] width 1162 height 569
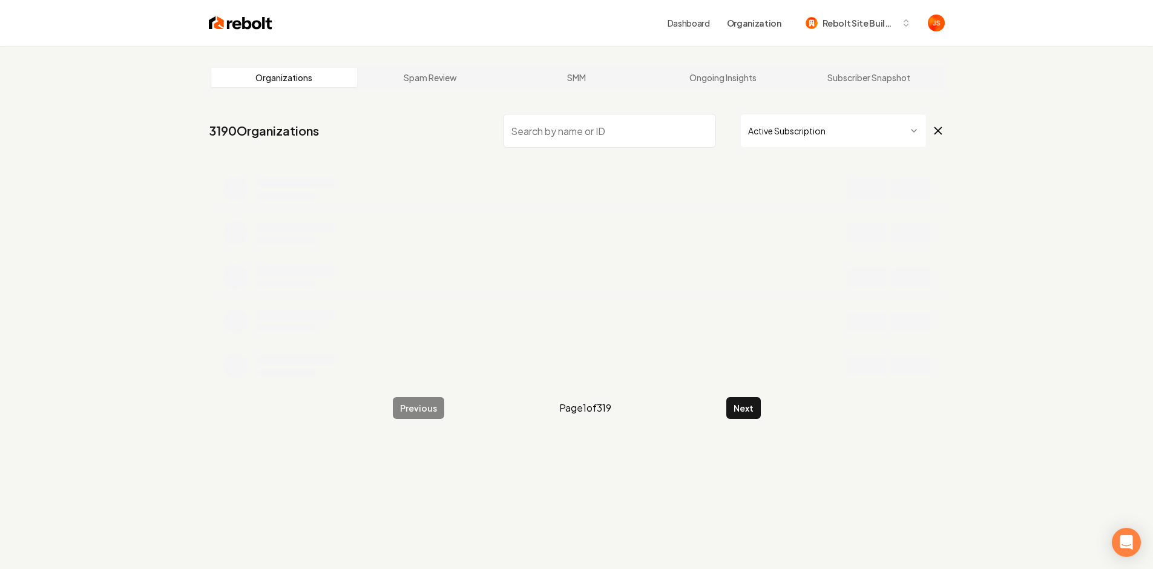
click at [671, 140] on input "search" at bounding box center [609, 131] width 213 height 34
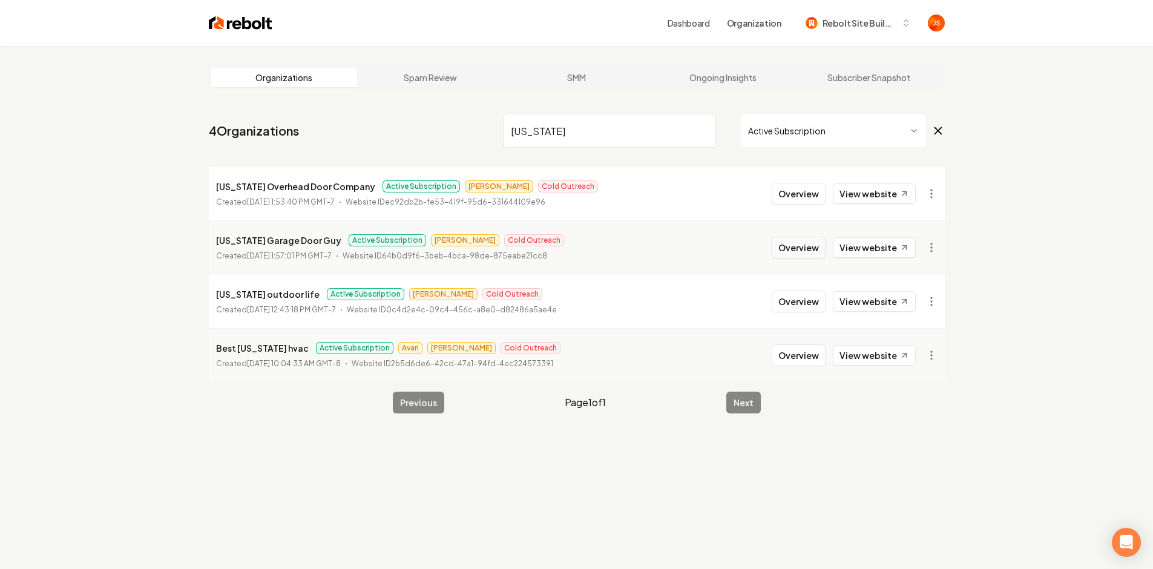
type input "Colorado"
click at [798, 256] on button "Overview" at bounding box center [799, 248] width 54 height 22
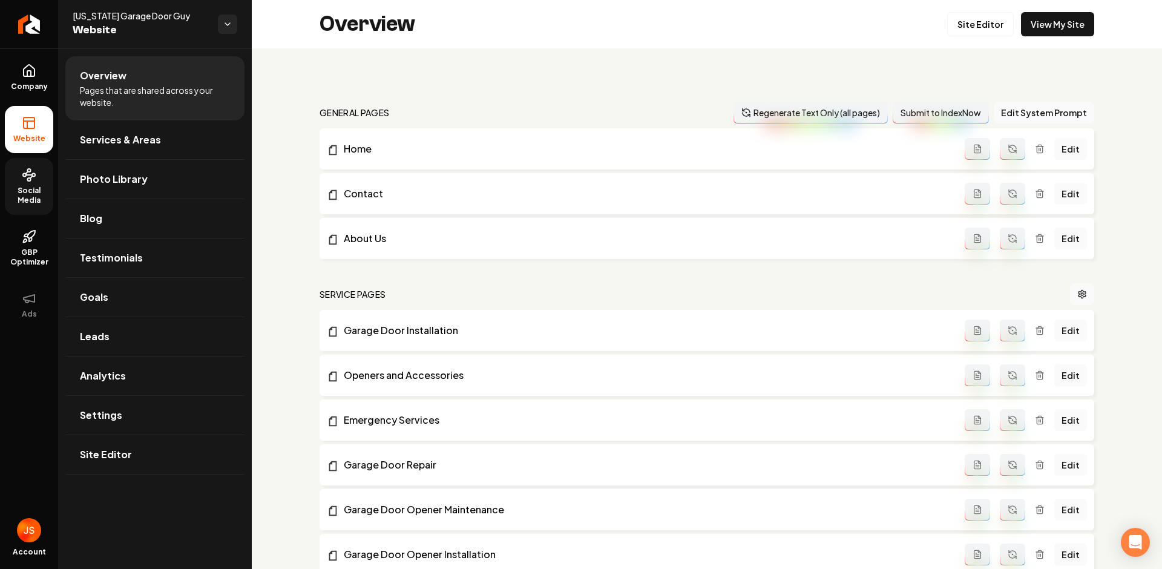
click at [19, 177] on link "Social Media" at bounding box center [29, 186] width 48 height 57
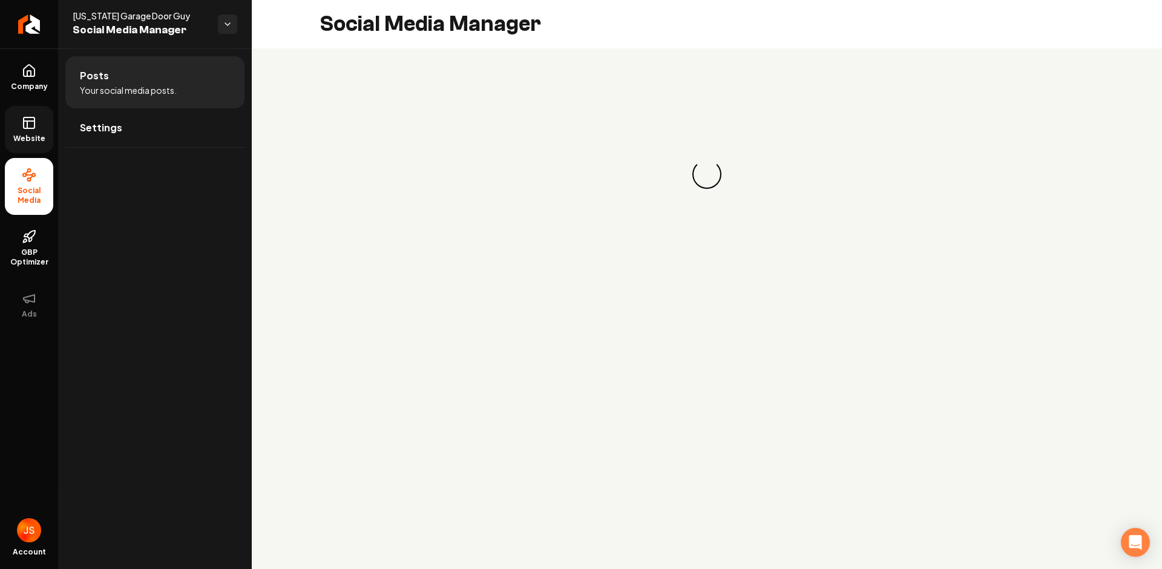
click at [24, 128] on rect at bounding box center [29, 122] width 11 height 11
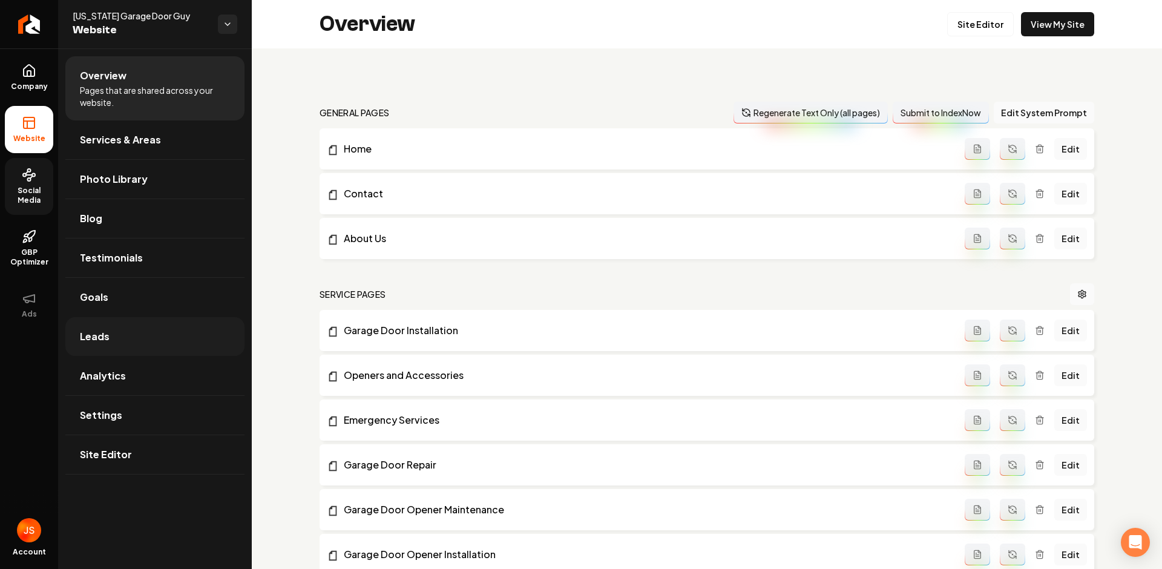
click at [122, 341] on link "Leads" at bounding box center [154, 336] width 179 height 39
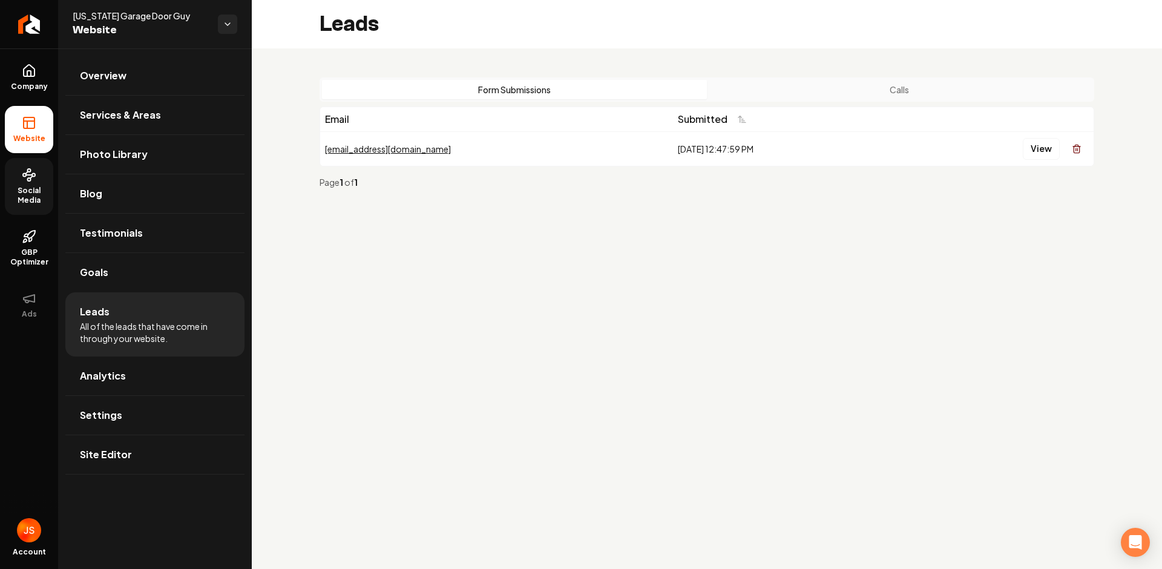
click at [914, 94] on button "Calls" at bounding box center [899, 89] width 385 height 19
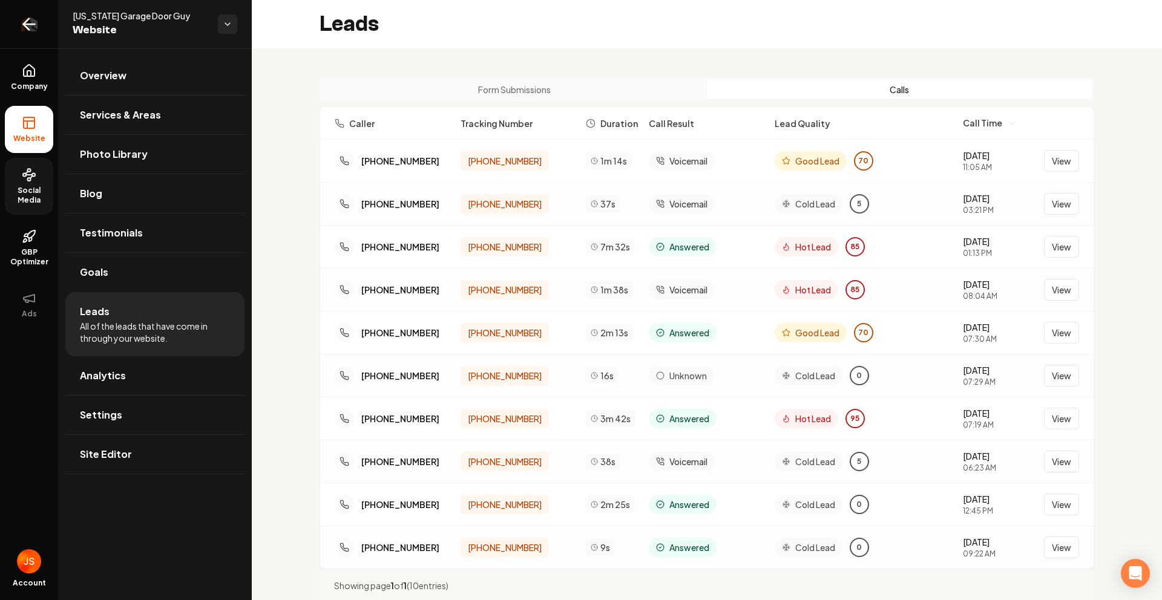
click at [41, 37] on link "Return to dashboard" at bounding box center [29, 24] width 58 height 48
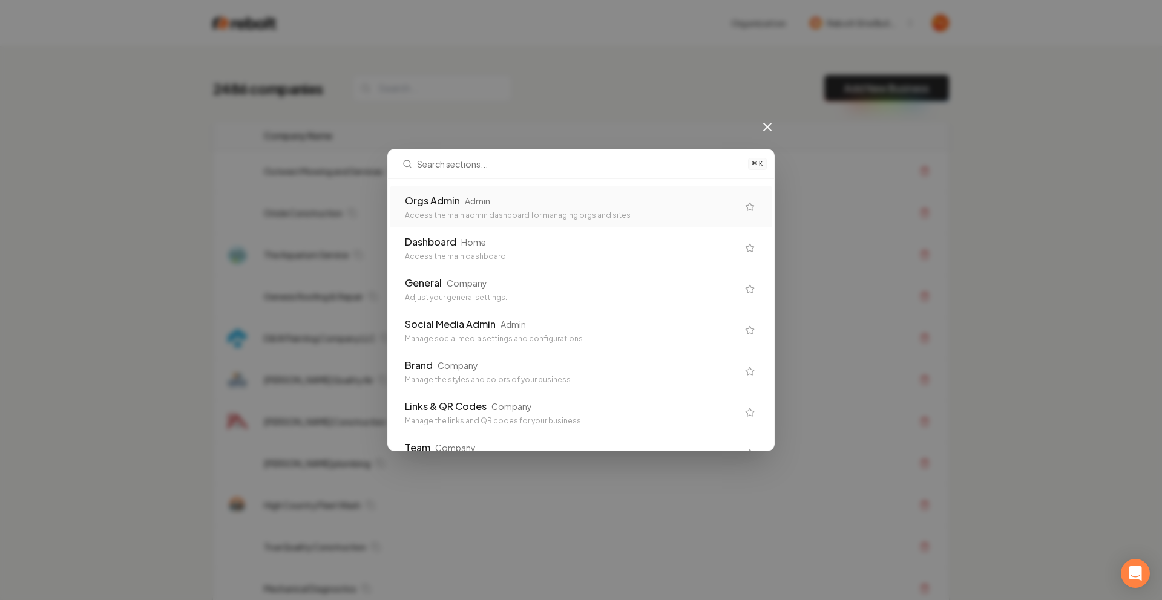
click at [427, 208] on div "Orgs Admin" at bounding box center [432, 201] width 55 height 15
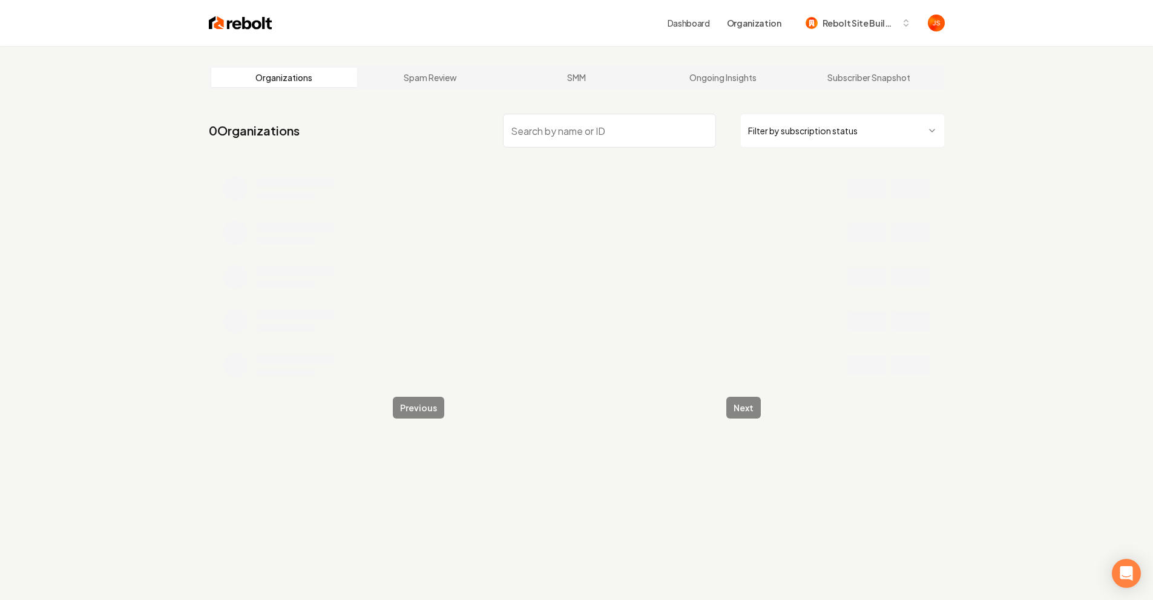
click at [781, 138] on html "Dashboard Organization Rebolt Site Builder Organizations Spam Review SMM Ongoin…" at bounding box center [576, 300] width 1153 height 600
click at [629, 124] on input "search" at bounding box center [609, 131] width 213 height 34
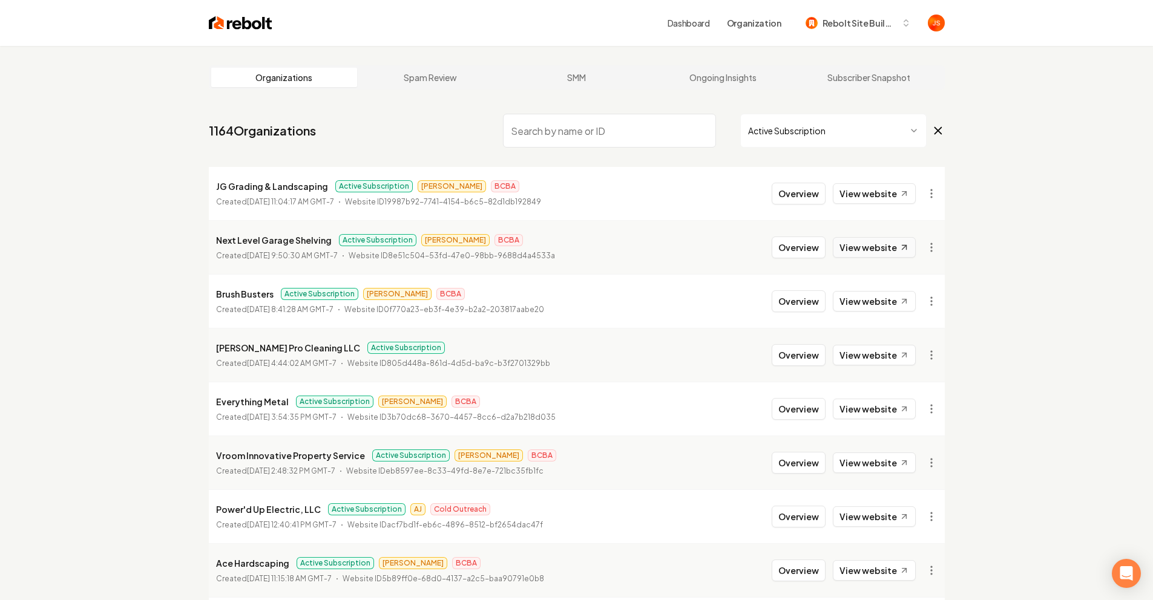
click at [894, 243] on link "View website" at bounding box center [874, 247] width 83 height 21
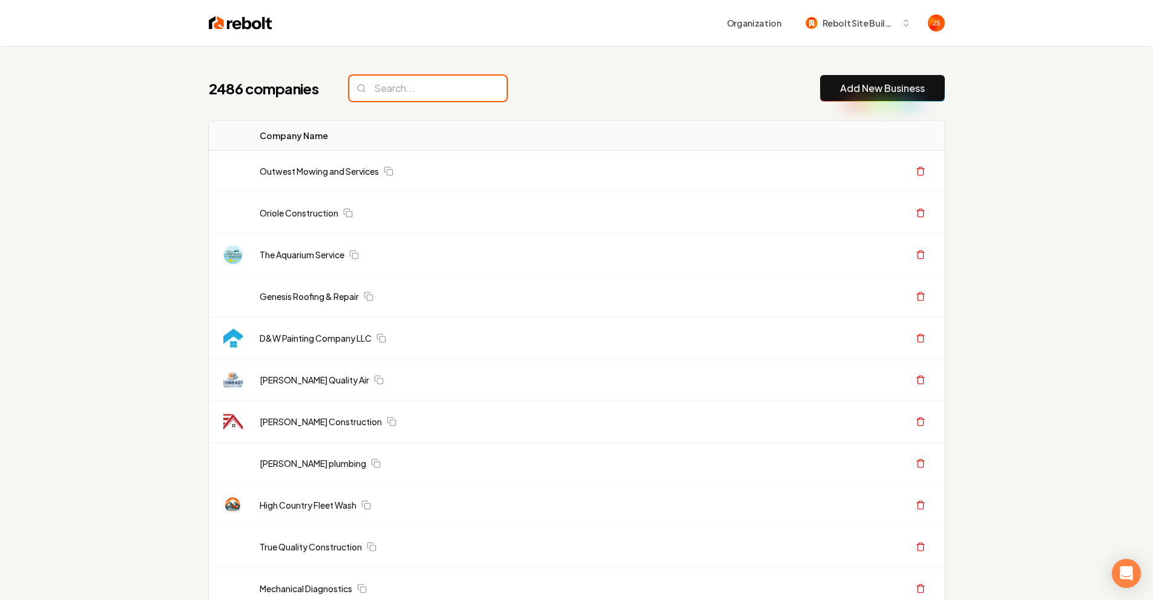
click at [452, 83] on input "search" at bounding box center [427, 88] width 157 height 25
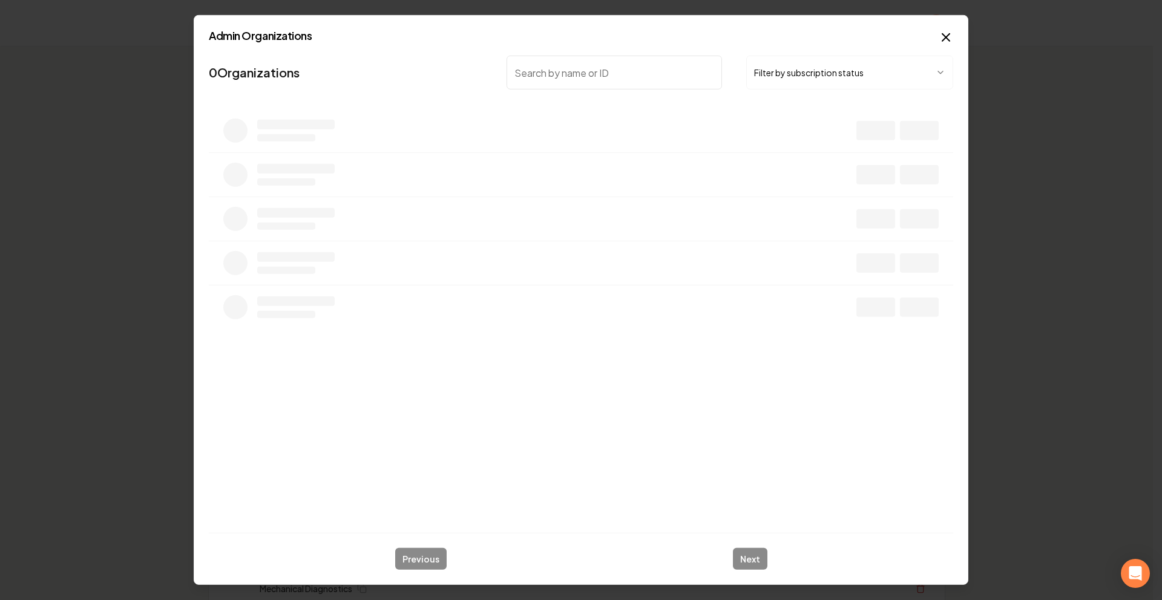
click at [771, 75] on button "Filter by subscription status" at bounding box center [849, 73] width 207 height 34
click at [617, 65] on input "search" at bounding box center [614, 73] width 215 height 34
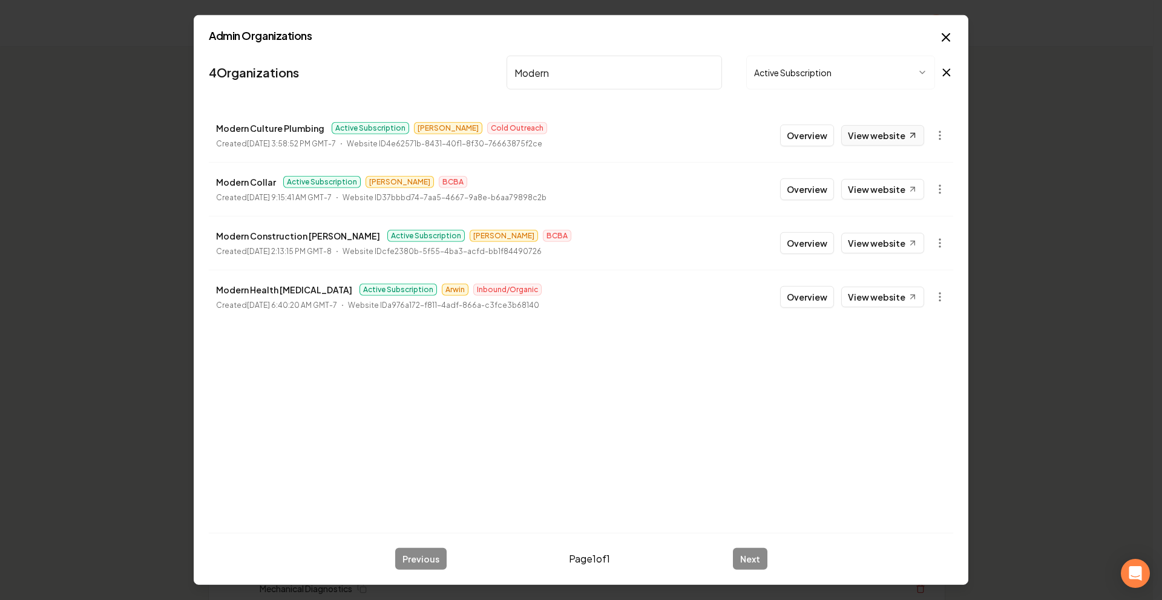
type input "Modern"
click at [852, 134] on link "View website" at bounding box center [882, 135] width 83 height 21
click at [800, 139] on button "Overview" at bounding box center [807, 136] width 54 height 22
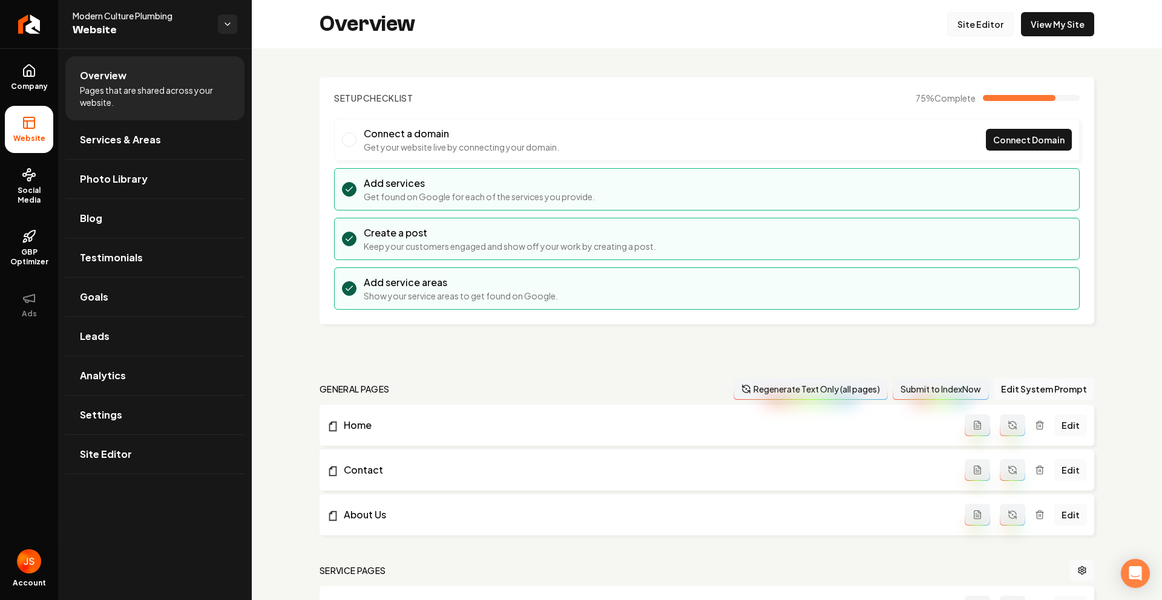
click at [965, 30] on link "Site Editor" at bounding box center [980, 24] width 67 height 24
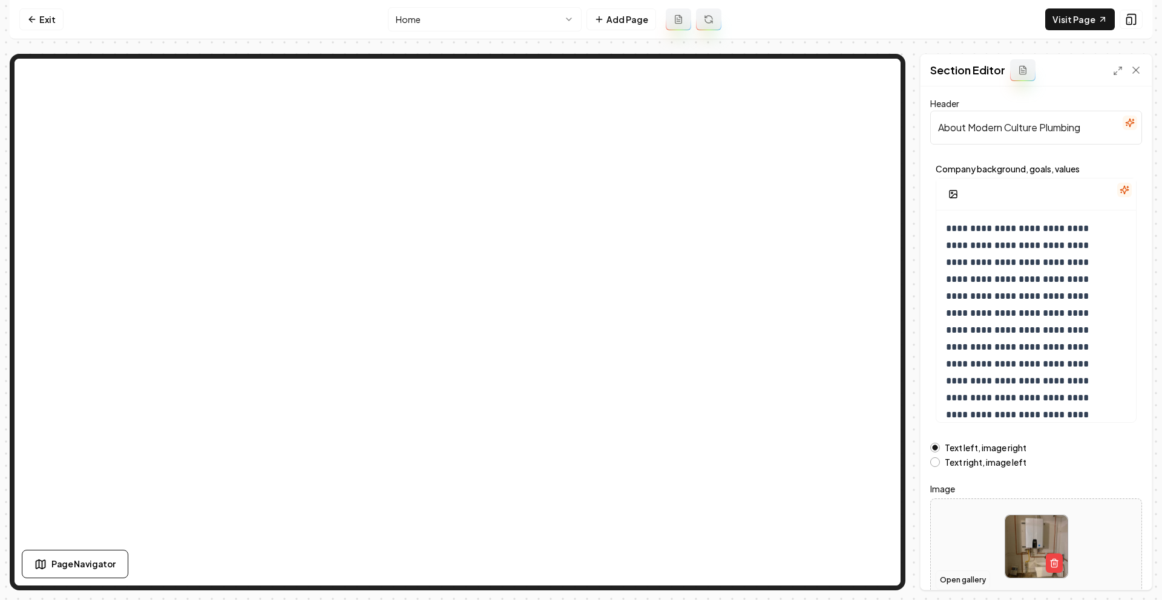
click at [951, 579] on button "Open gallery" at bounding box center [963, 580] width 54 height 19
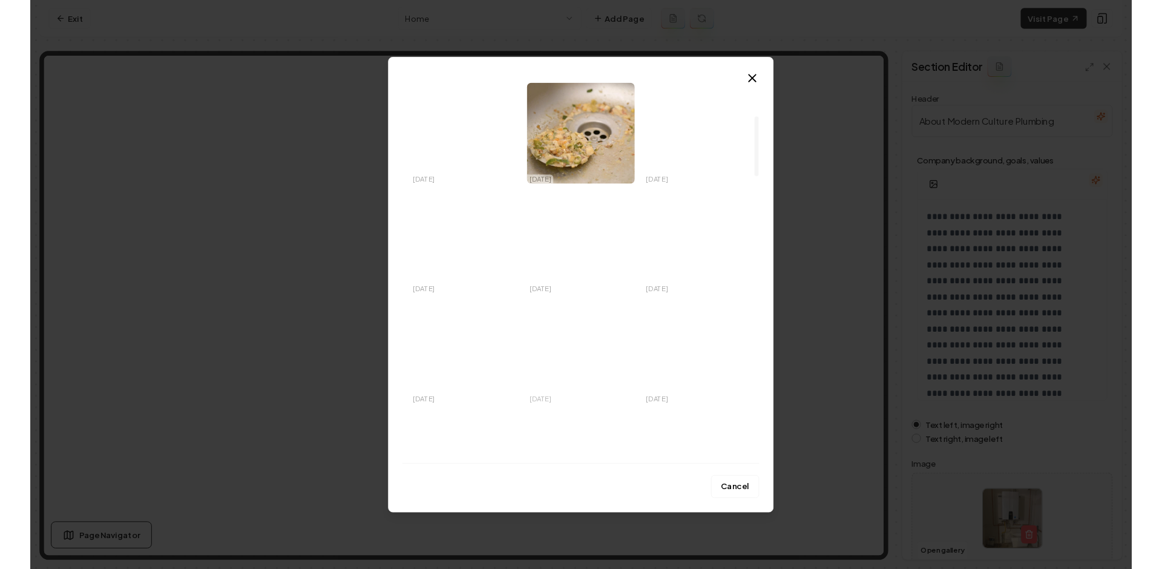
scroll to position [413, 0]
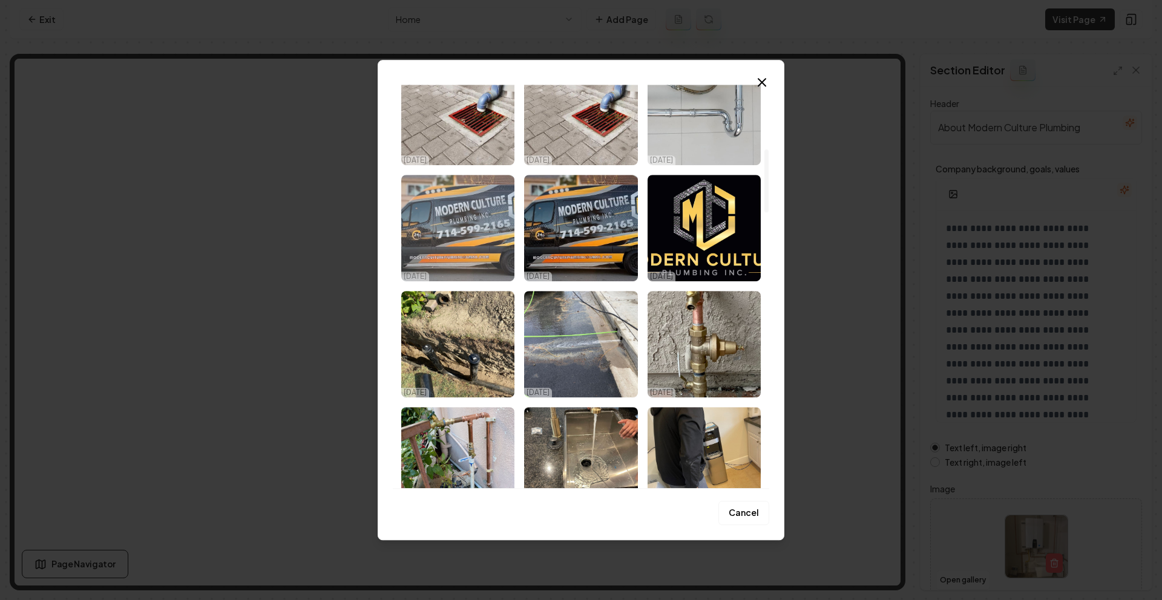
click at [452, 213] on img "Select image image_67f420ee432c476416a1277f.jpg" at bounding box center [457, 228] width 113 height 107
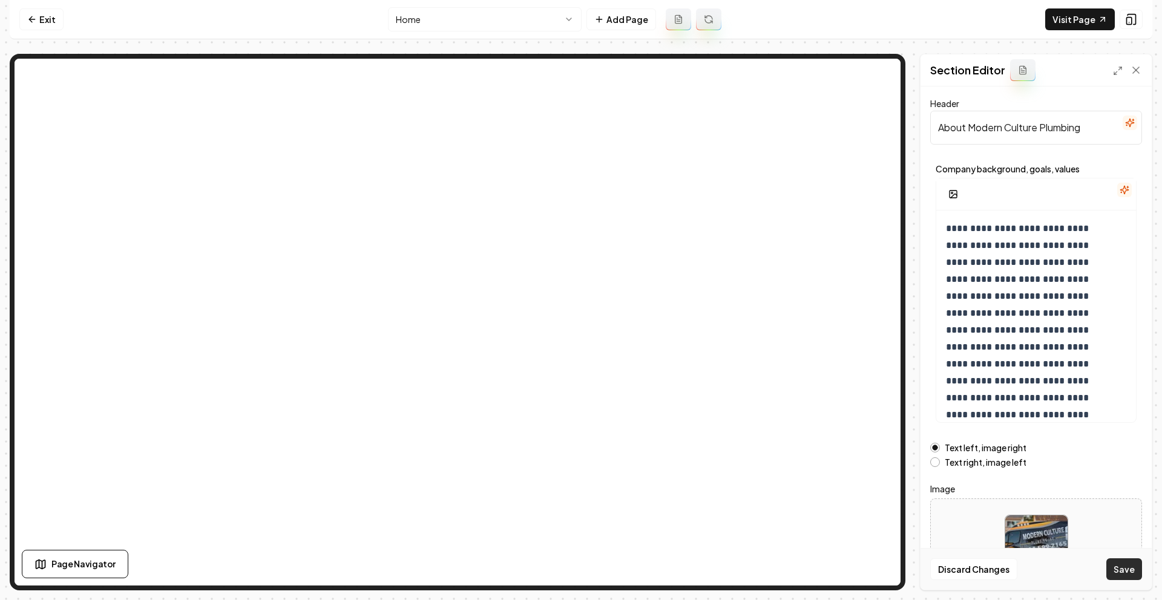
click at [1135, 564] on button "Save" at bounding box center [1124, 570] width 36 height 22
click at [1056, 16] on link "Visit Page" at bounding box center [1080, 19] width 70 height 22
click at [53, 25] on link "Exit" at bounding box center [41, 19] width 44 height 22
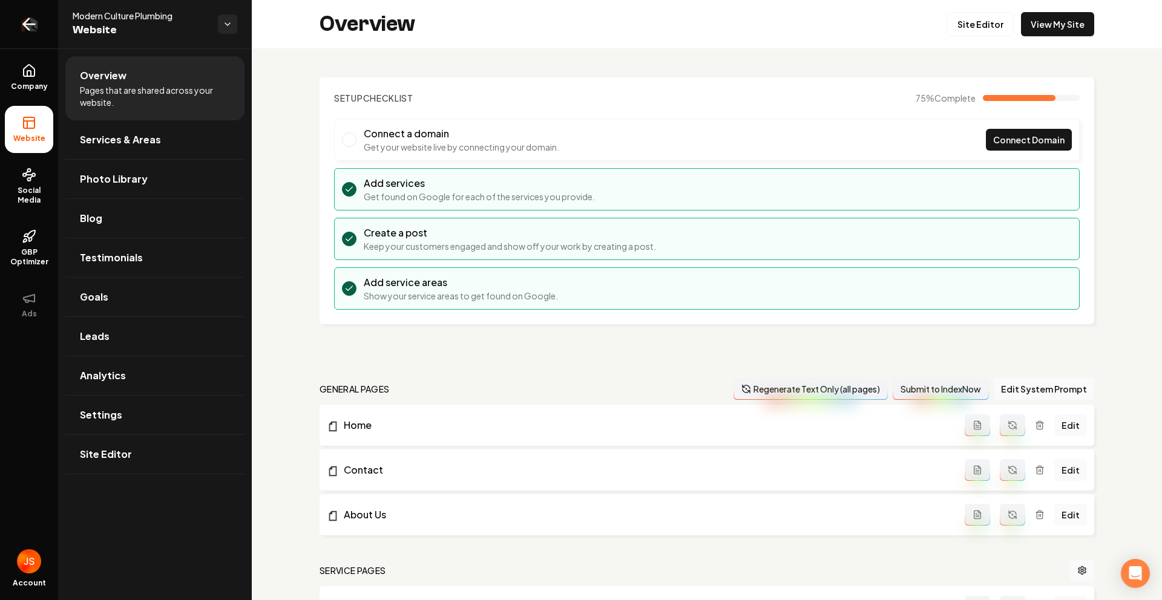
click at [48, 21] on link "Return to dashboard" at bounding box center [29, 24] width 58 height 48
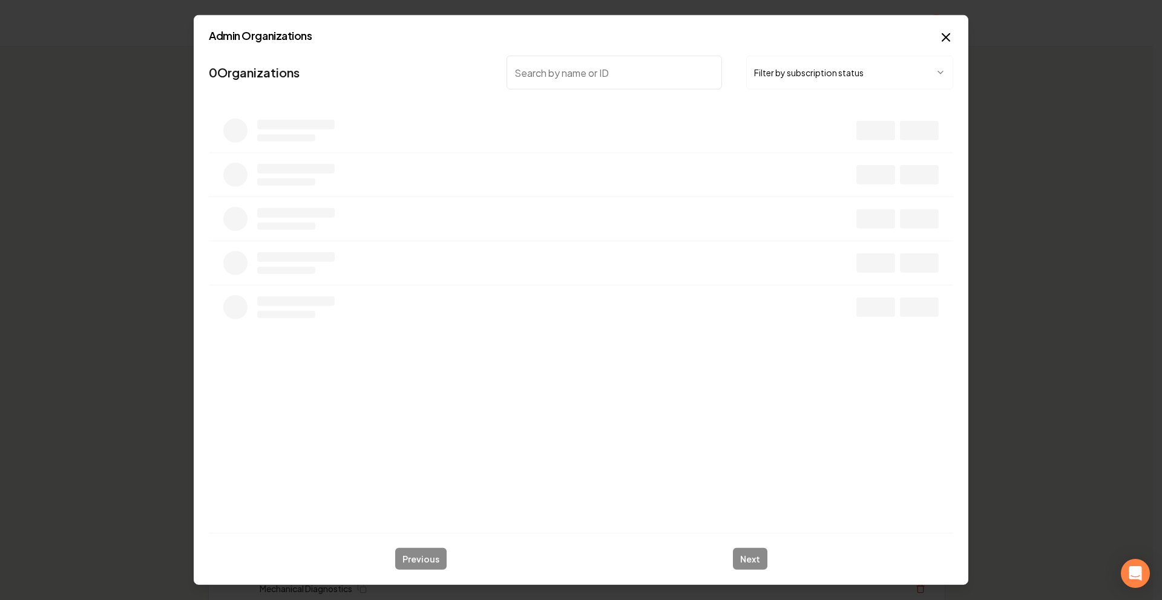
click at [687, 78] on input "search" at bounding box center [614, 73] width 215 height 34
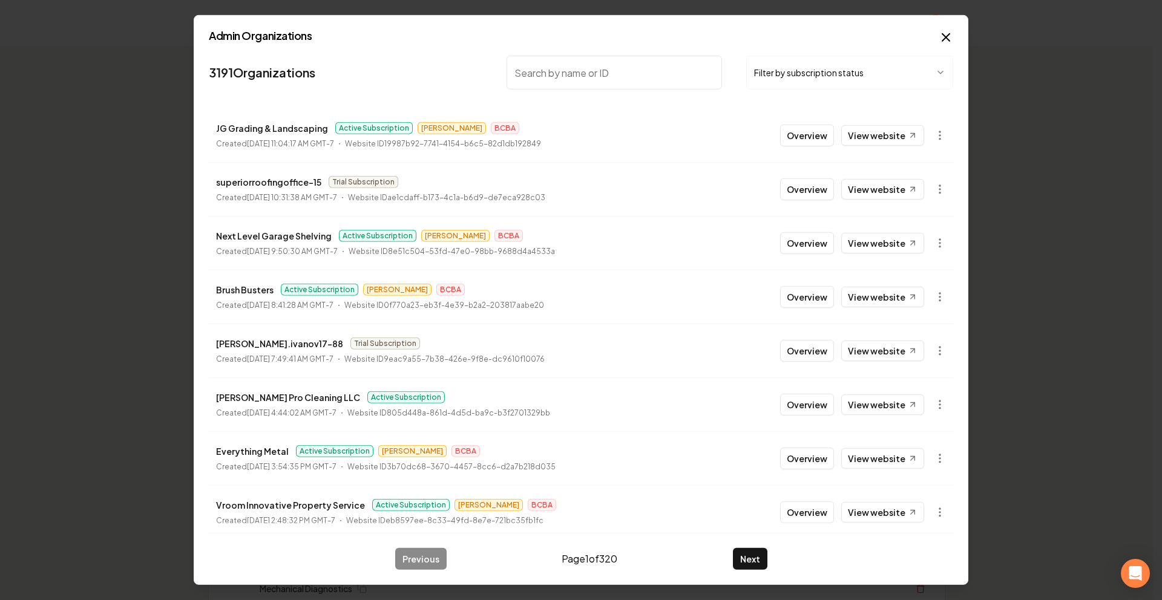
click at [802, 80] on button "Filter by subscription status" at bounding box center [849, 73] width 207 height 34
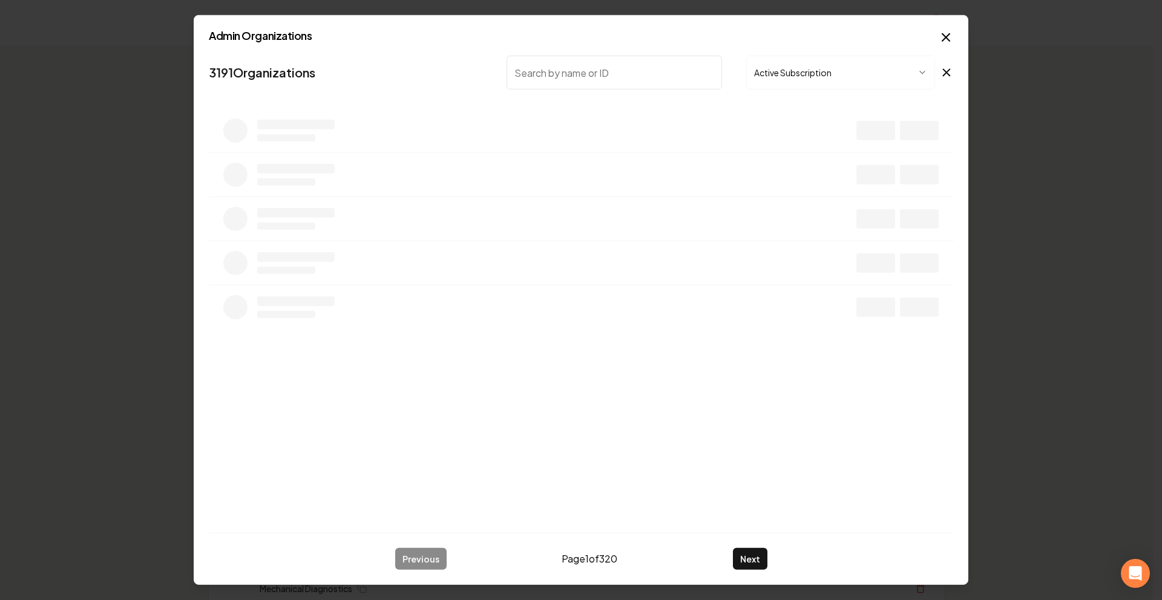
click at [645, 86] on input "search" at bounding box center [614, 73] width 215 height 34
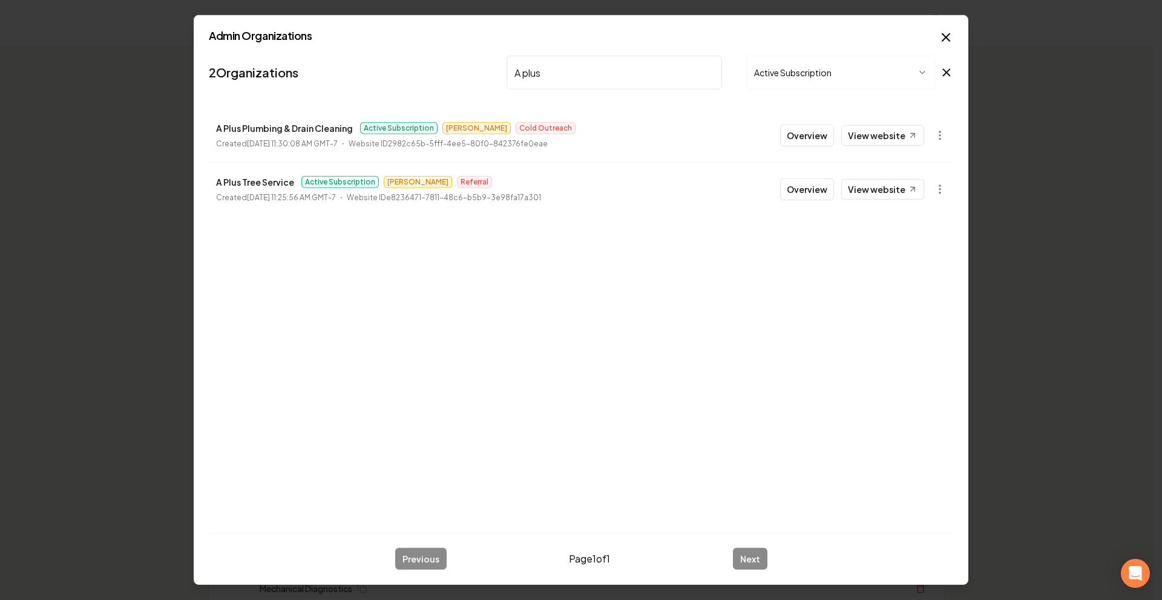
click at [832, 74] on button "Active Subscription" at bounding box center [840, 73] width 189 height 34
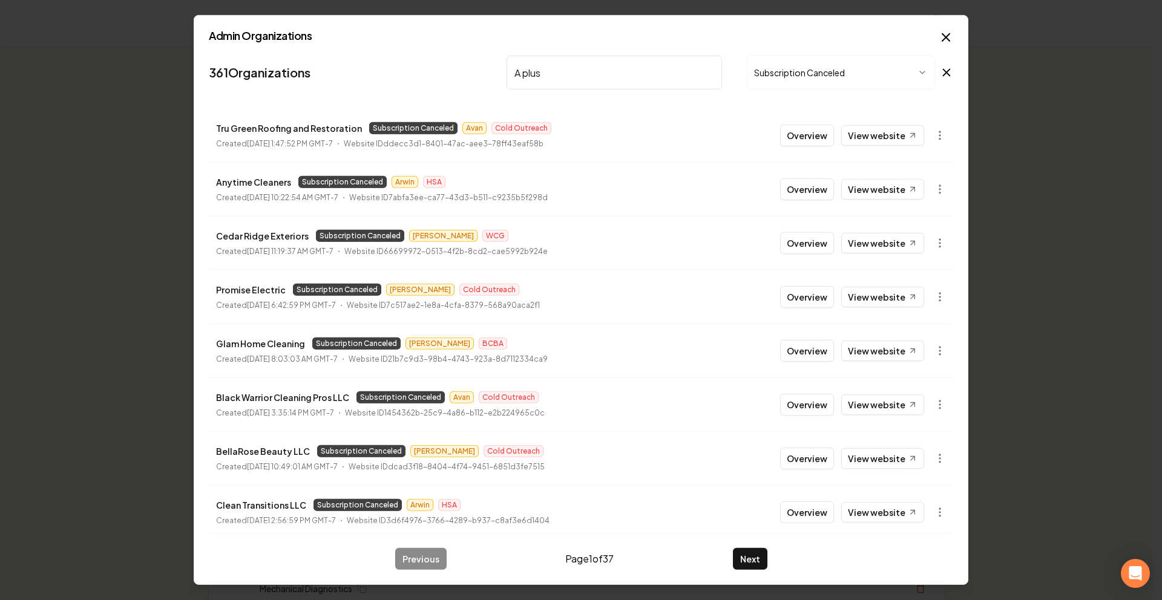
click at [809, 79] on button "Subscription Canceled" at bounding box center [840, 73] width 189 height 34
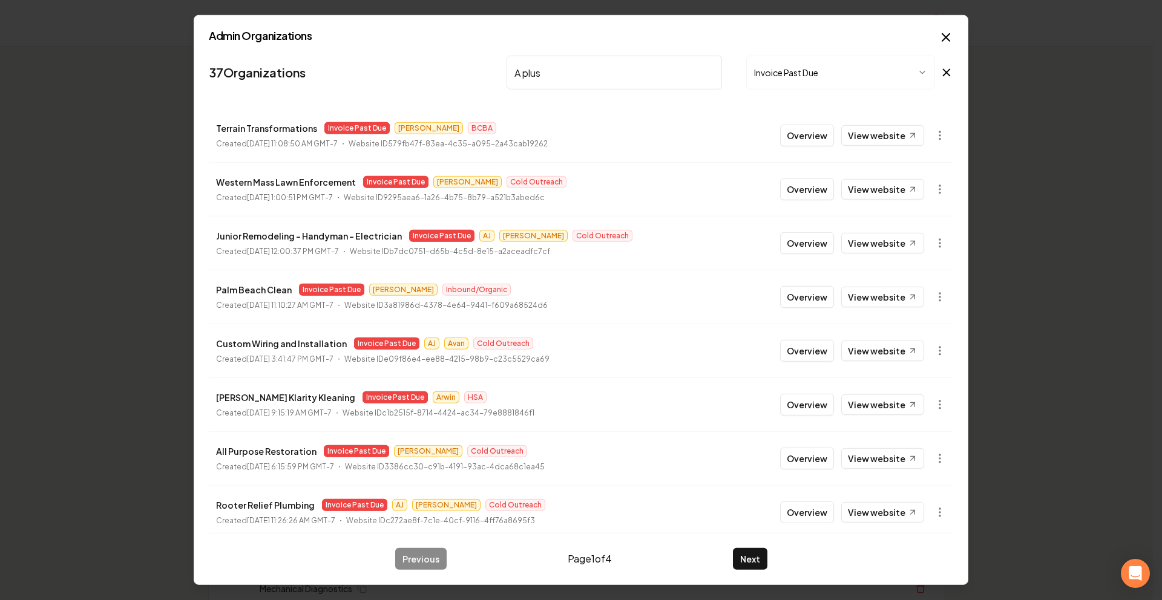
click at [824, 82] on body "Organization Rebolt Site Builder 2489 companies Add New Business Logo Company N…" at bounding box center [576, 300] width 1153 height 600
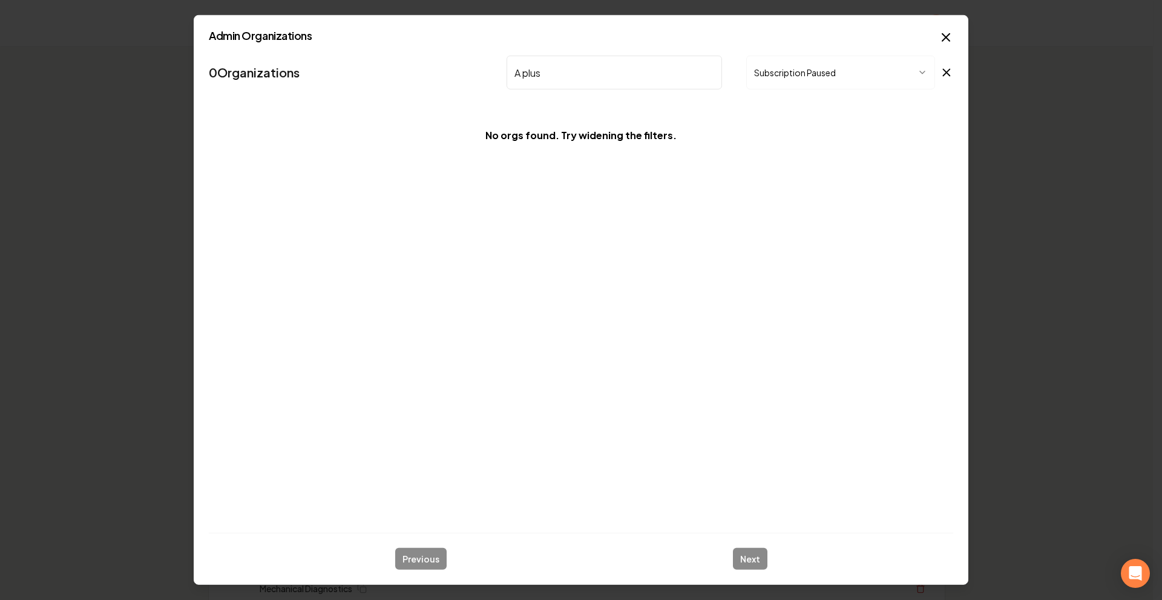
click at [786, 77] on button "Subscription Paused" at bounding box center [840, 73] width 189 height 34
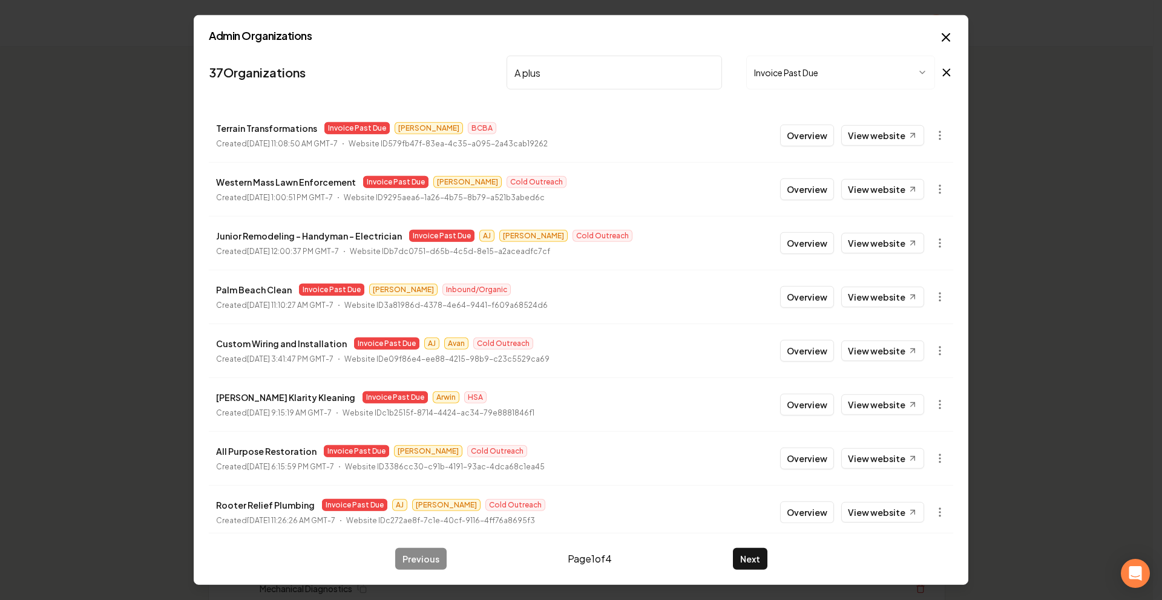
click at [816, 75] on button "Invoice Past Due" at bounding box center [840, 73] width 189 height 34
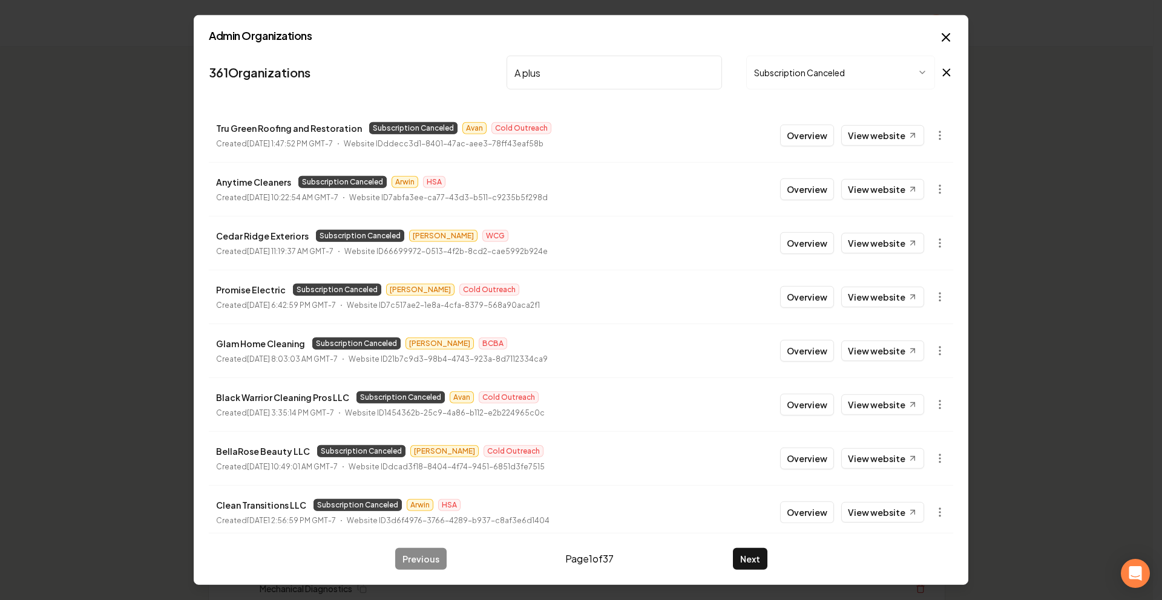
click at [601, 88] on input "A plus" at bounding box center [614, 73] width 215 height 34
click at [594, 76] on input "A plus" at bounding box center [614, 73] width 215 height 34
click at [591, 73] on input "A plus" at bounding box center [614, 73] width 215 height 34
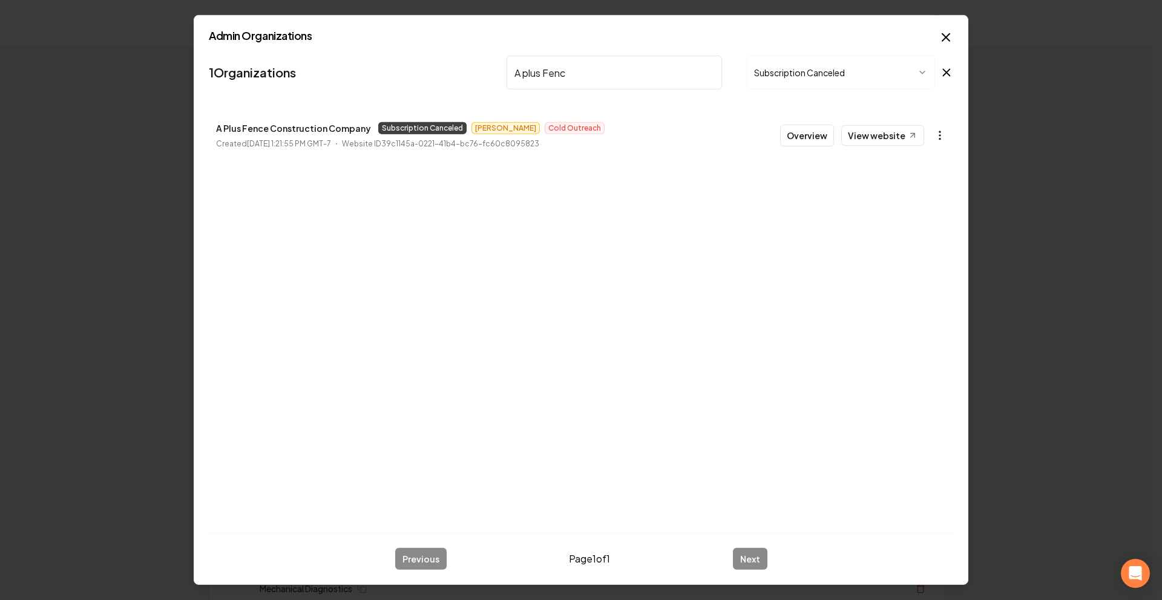
type input "A plus Fenc"
click at [931, 138] on button "button" at bounding box center [940, 135] width 24 height 24
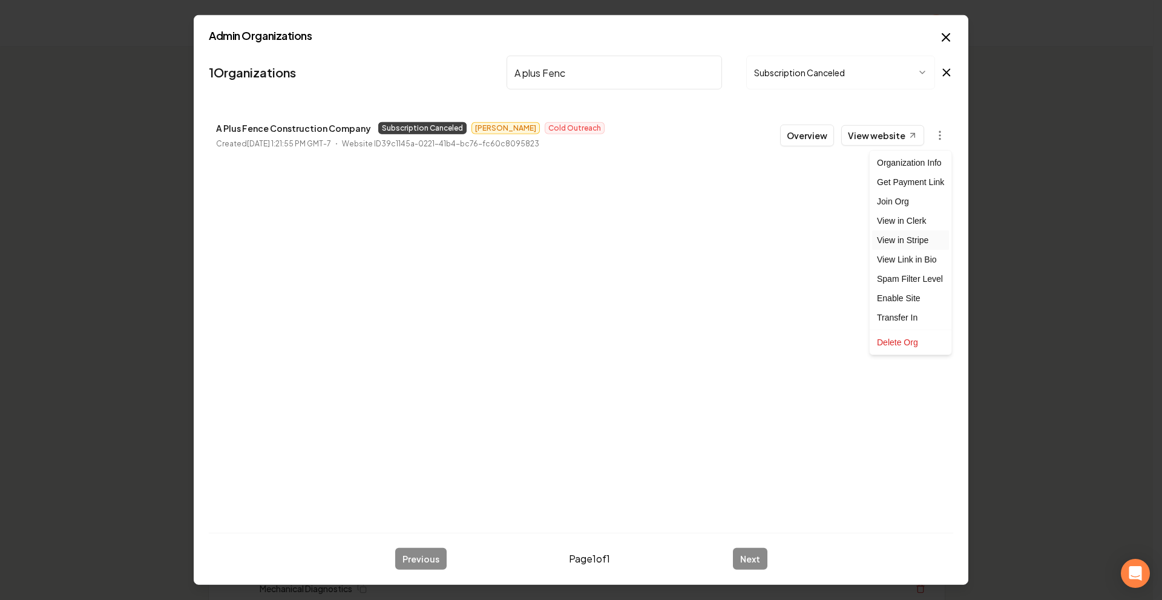
click at [921, 241] on link "View in Stripe" at bounding box center [910, 240] width 77 height 19
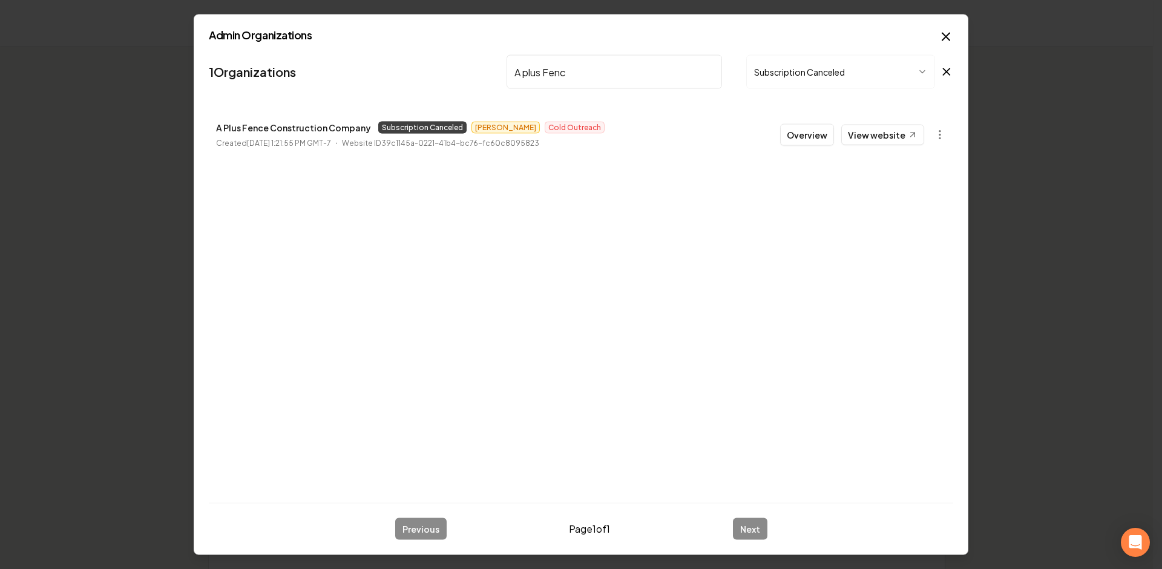
click at [714, 68] on input "A plus Fenc" at bounding box center [614, 72] width 215 height 34
click at [712, 69] on input "A plus Fenc" at bounding box center [614, 72] width 215 height 34
click at [774, 71] on button "Subscription Canceled" at bounding box center [840, 72] width 189 height 34
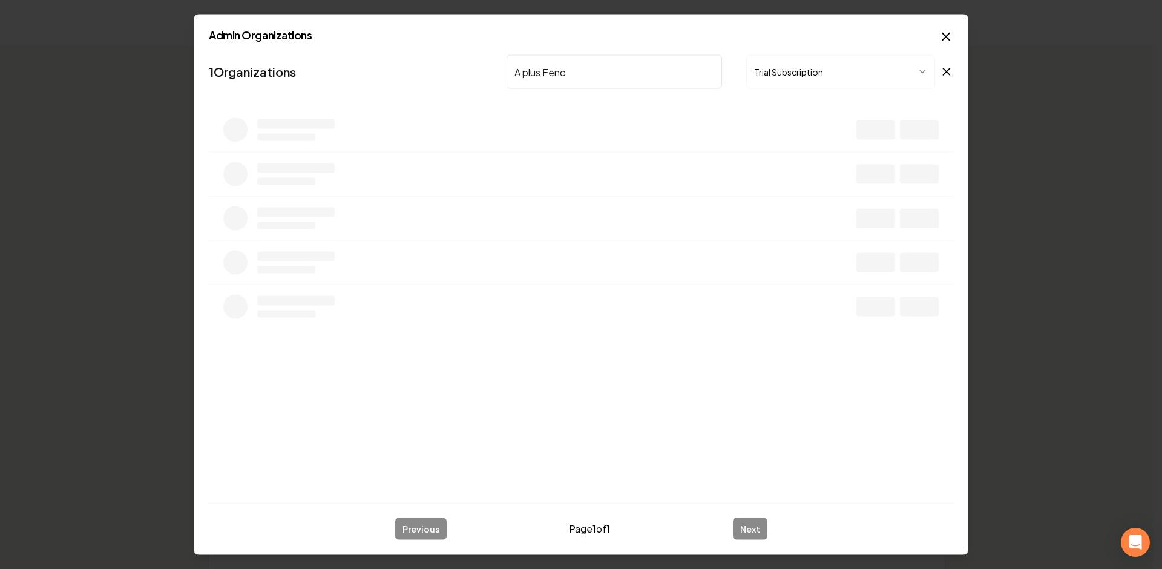
click at [778, 69] on button "Trial Subscription" at bounding box center [840, 72] width 189 height 34
click at [684, 85] on div at bounding box center [581, 284] width 1162 height 569
click at [709, 67] on input "A plus Fenc" at bounding box center [614, 72] width 215 height 34
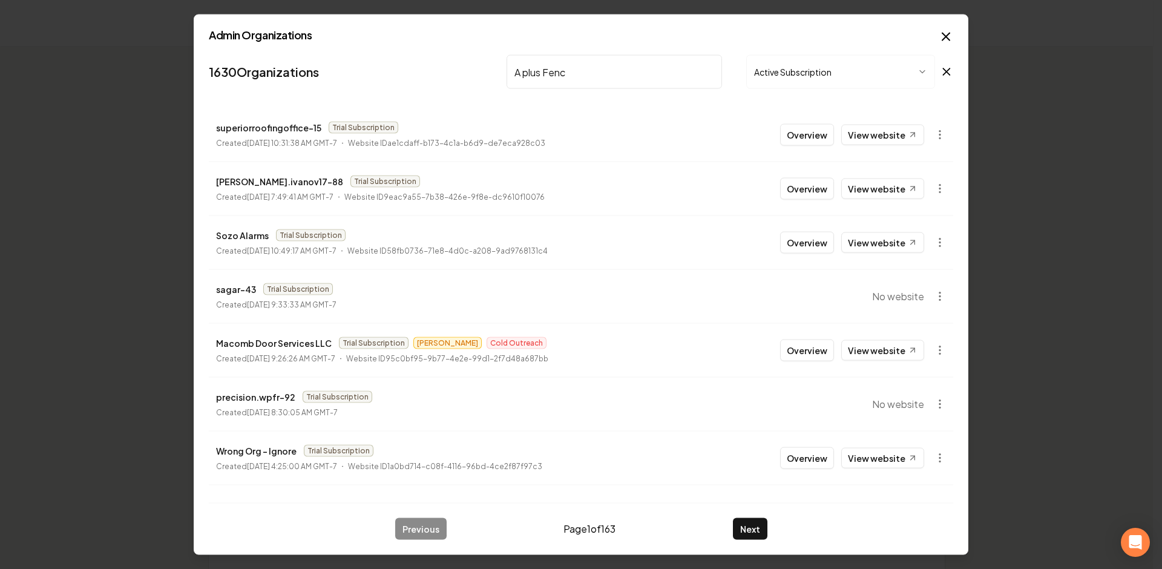
click at [704, 71] on input "A plus Fenc" at bounding box center [614, 72] width 215 height 34
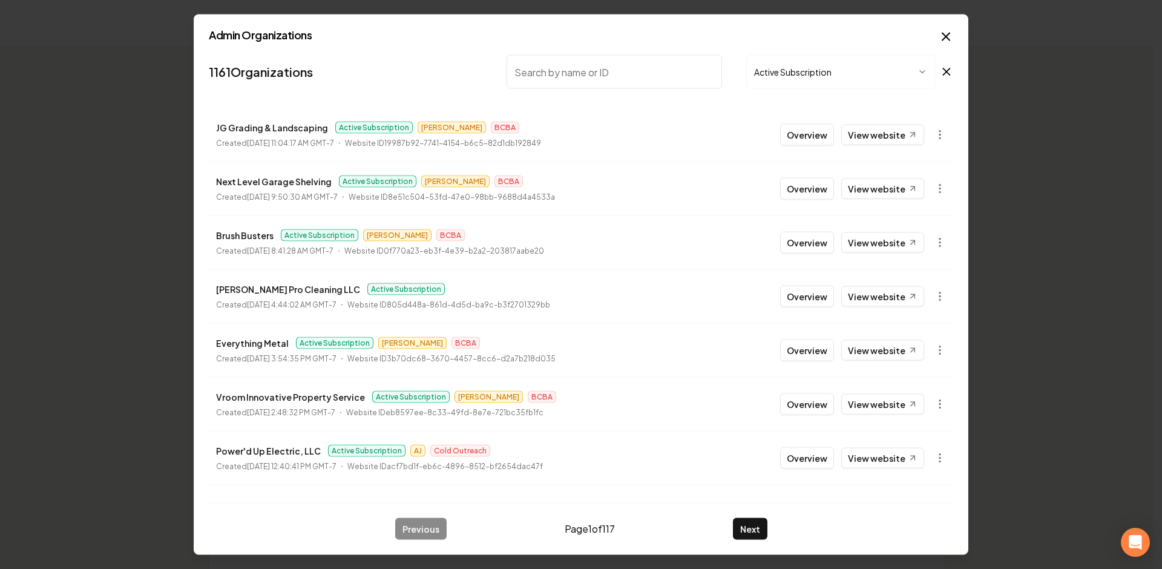
click at [703, 73] on input "search" at bounding box center [614, 72] width 215 height 34
click at [646, 77] on input "search" at bounding box center [614, 72] width 215 height 34
click at [400, 67] on nav "1161 Organizations Active Subscription" at bounding box center [581, 76] width 744 height 53
click at [533, 80] on input "search" at bounding box center [614, 72] width 215 height 34
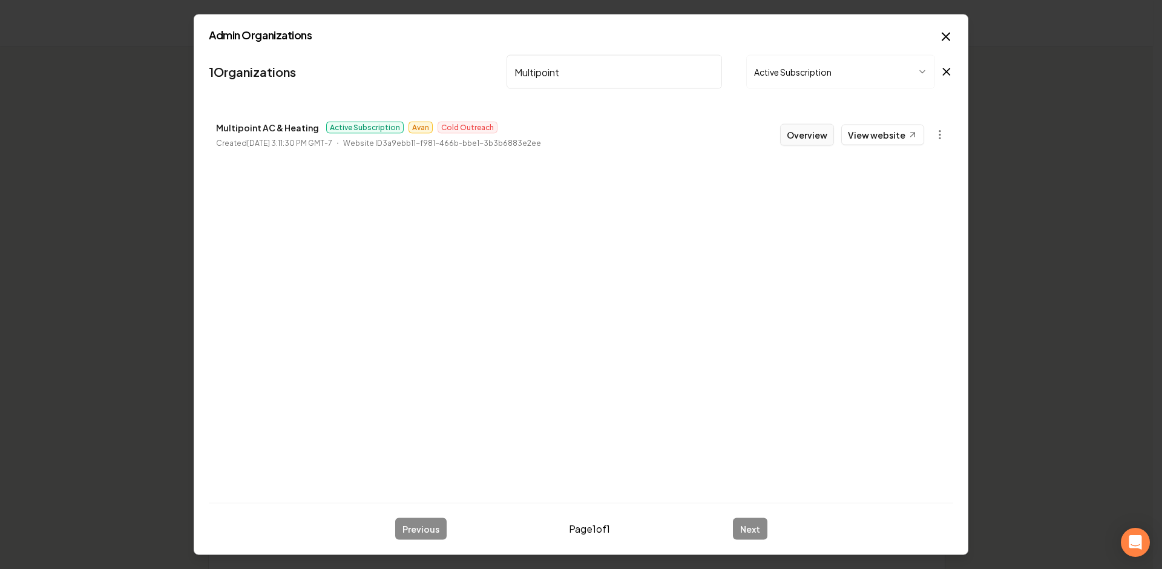
type input "Multipoint"
click at [891, 135] on link "View website" at bounding box center [882, 135] width 83 height 21
click at [943, 31] on icon "button" at bounding box center [946, 37] width 15 height 15
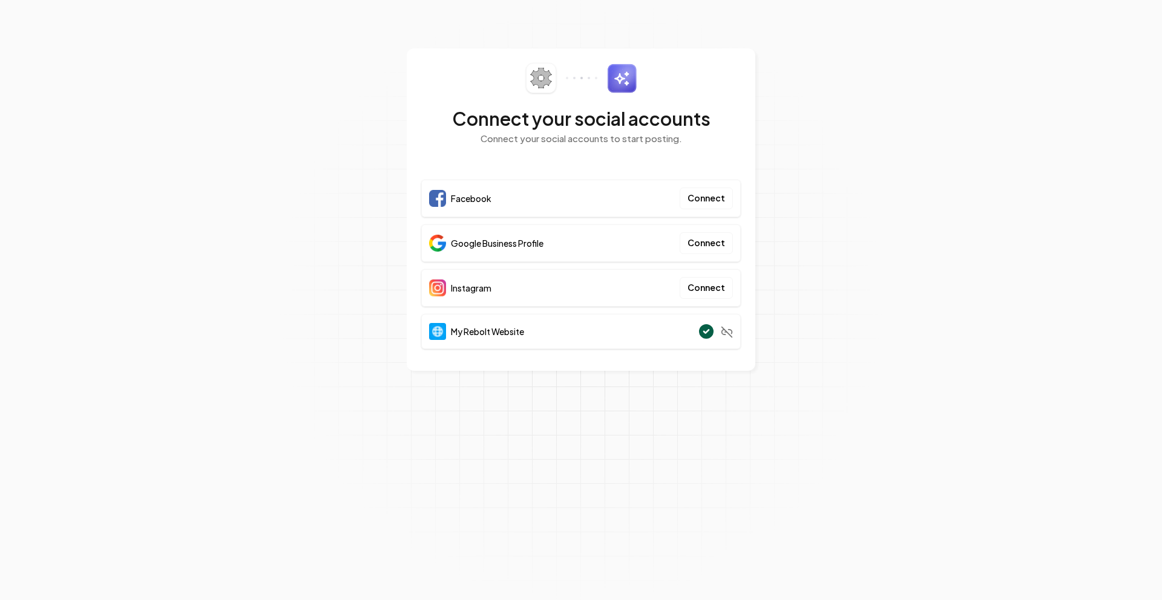
click at [839, 234] on section "Connect your social accounts Connect your social accounts to start posting. Fac…" at bounding box center [581, 300] width 1162 height 600
